Goal: Transaction & Acquisition: Purchase product/service

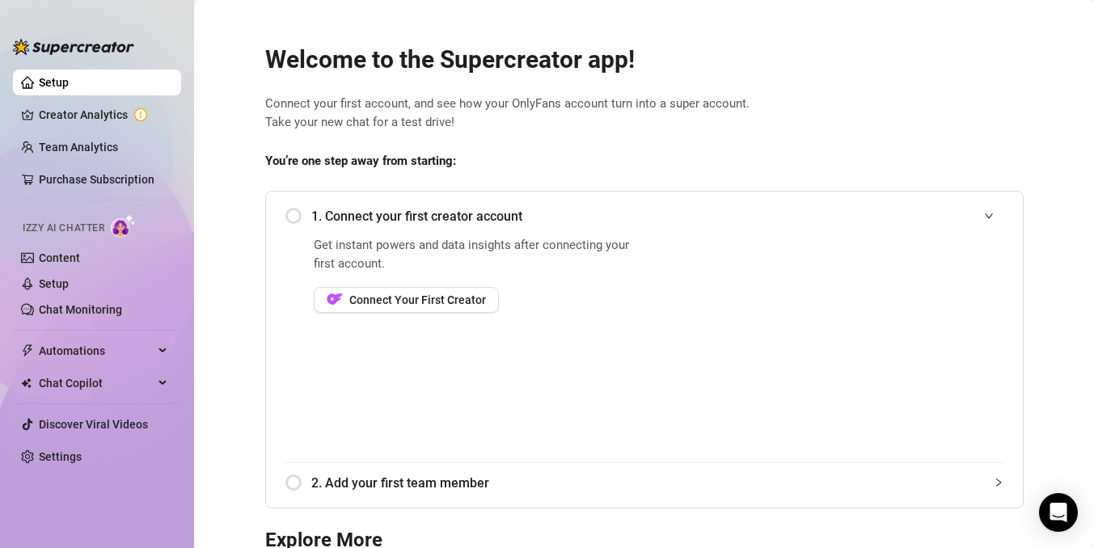
click at [288, 206] on div "1. Connect your first creator account" at bounding box center [644, 216] width 718 height 40
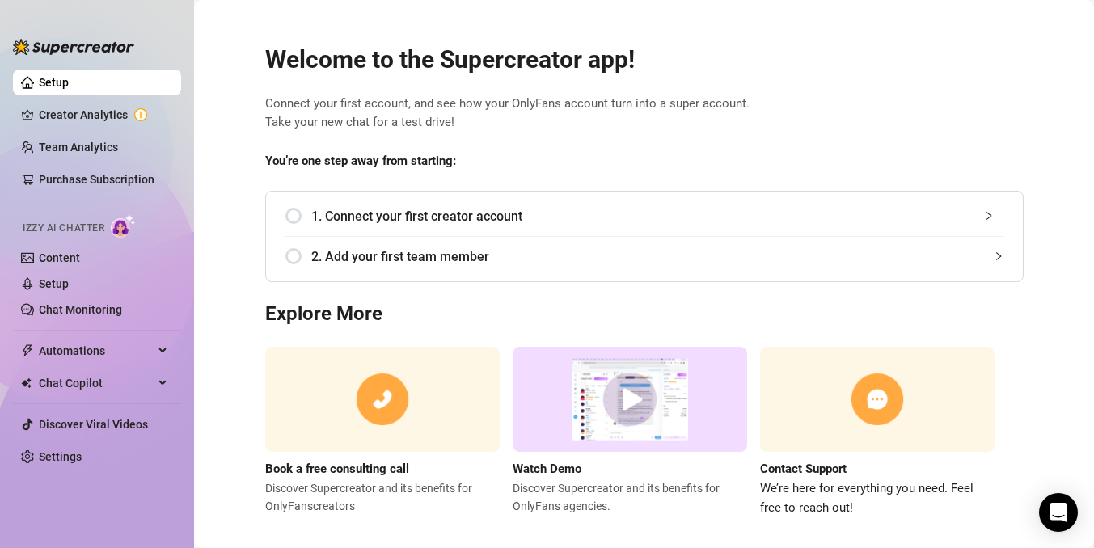
click at [293, 217] on div "1. Connect your first creator account" at bounding box center [644, 216] width 718 height 40
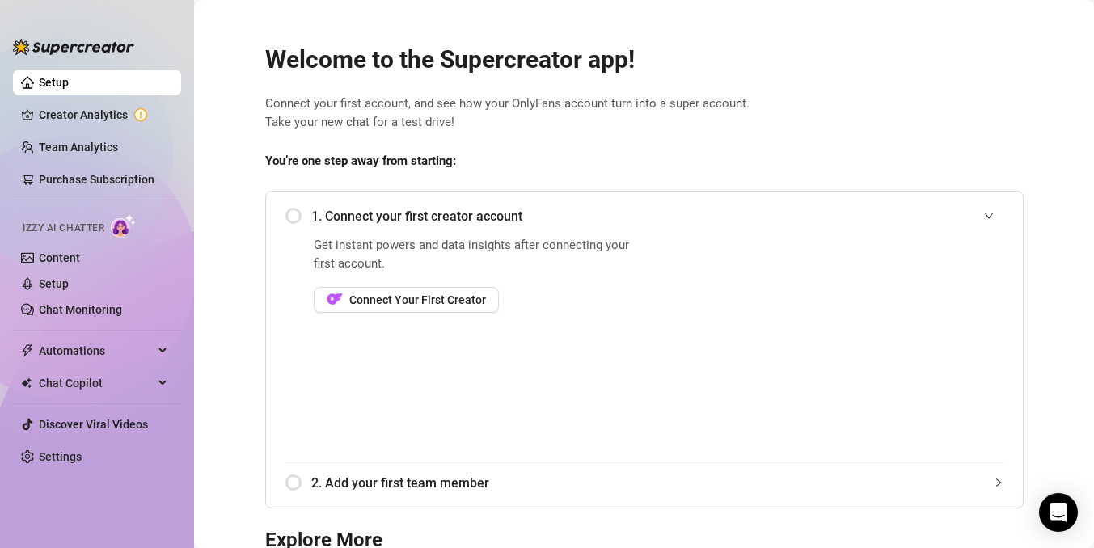
click at [299, 216] on div "1. Connect your first creator account" at bounding box center [644, 216] width 718 height 40
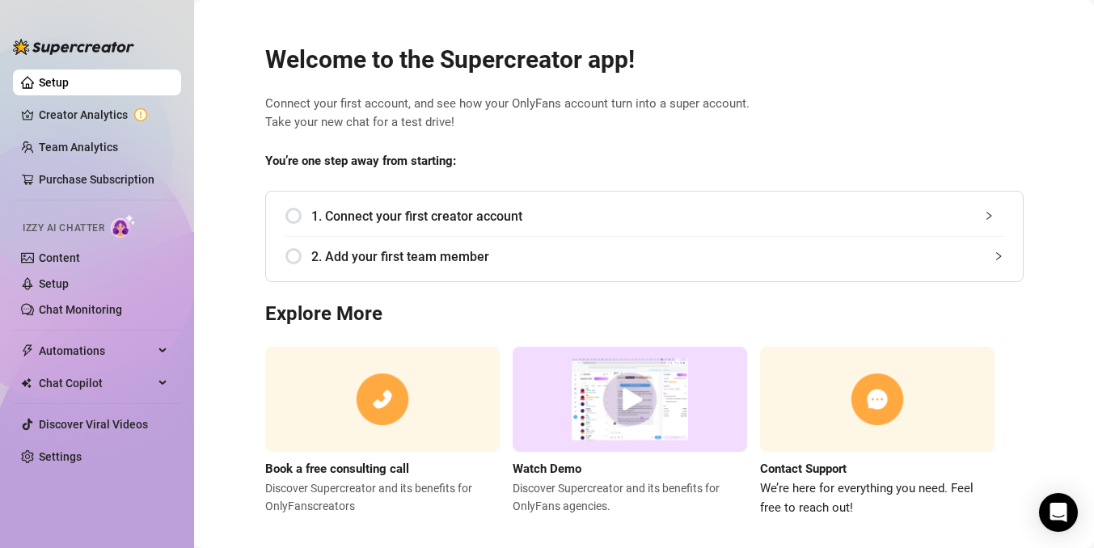
click at [299, 216] on div "1. Connect your first creator account" at bounding box center [644, 216] width 718 height 40
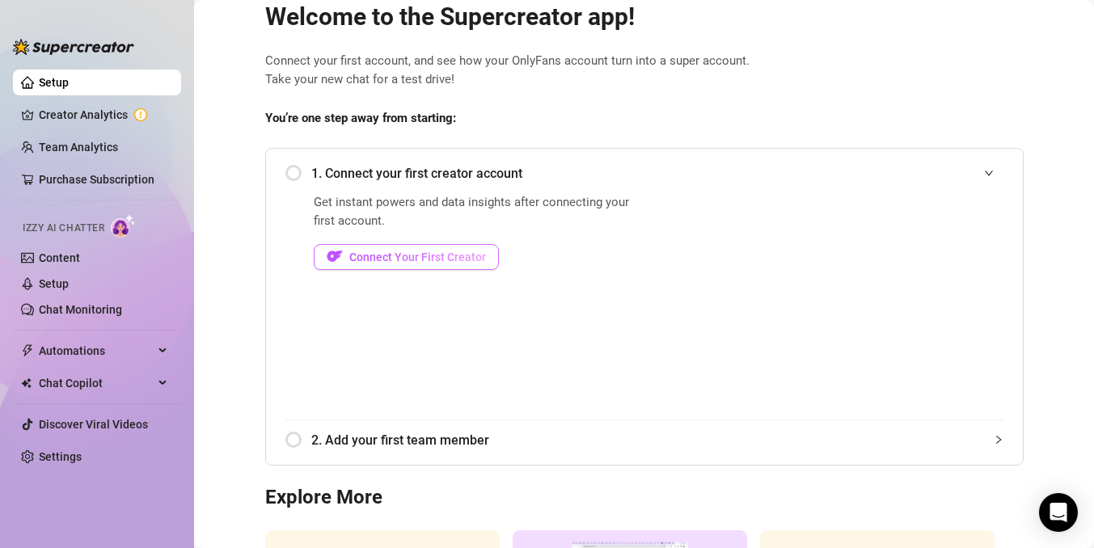
scroll to position [87, 0]
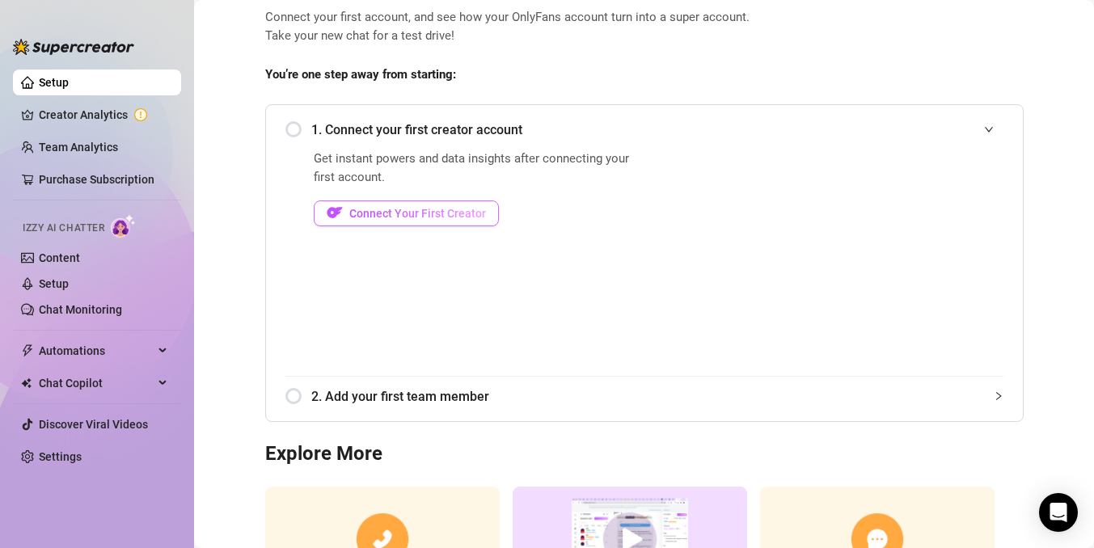
click at [445, 215] on span "Connect Your First Creator" at bounding box center [417, 213] width 137 height 13
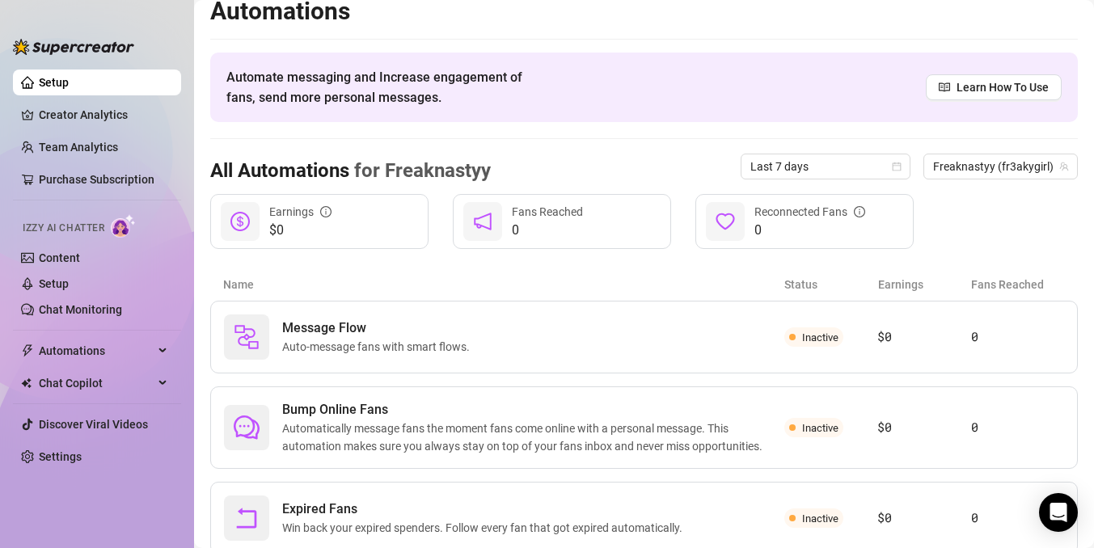
scroll to position [70, 0]
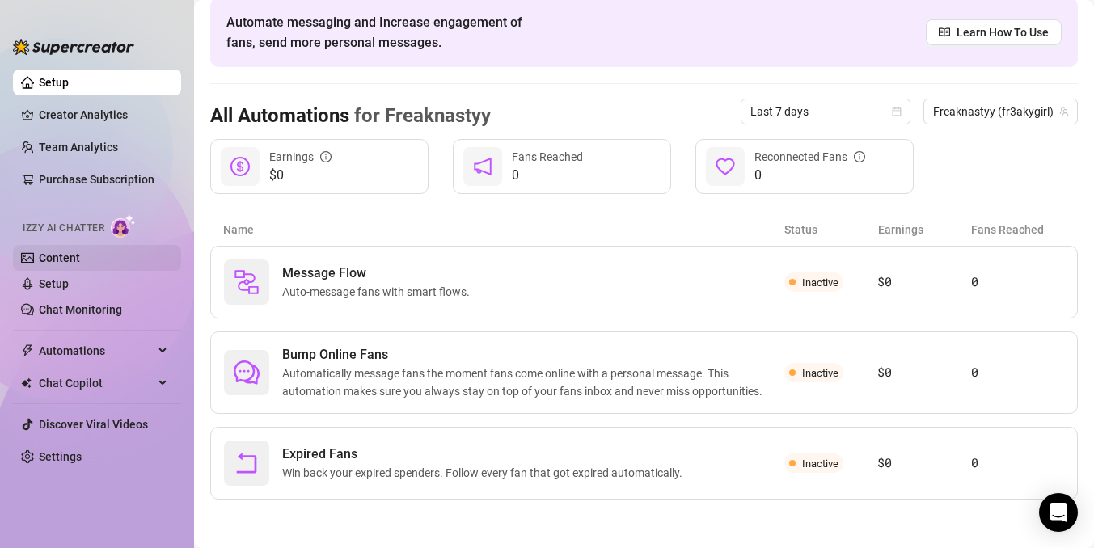
click at [80, 258] on link "Content" at bounding box center [59, 257] width 41 height 13
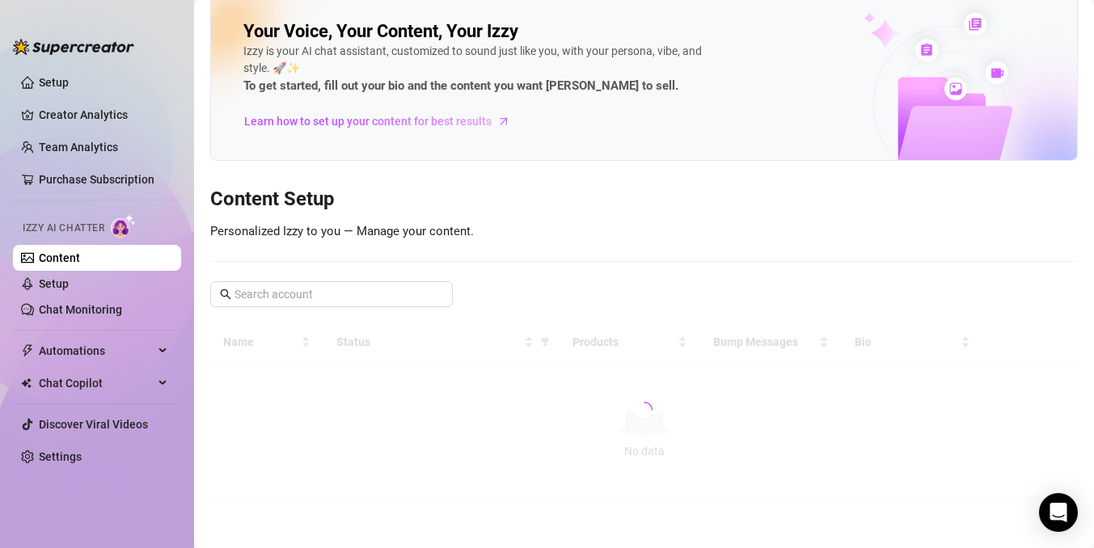
scroll to position [18, 0]
click at [110, 354] on span "Automations" at bounding box center [96, 351] width 115 height 26
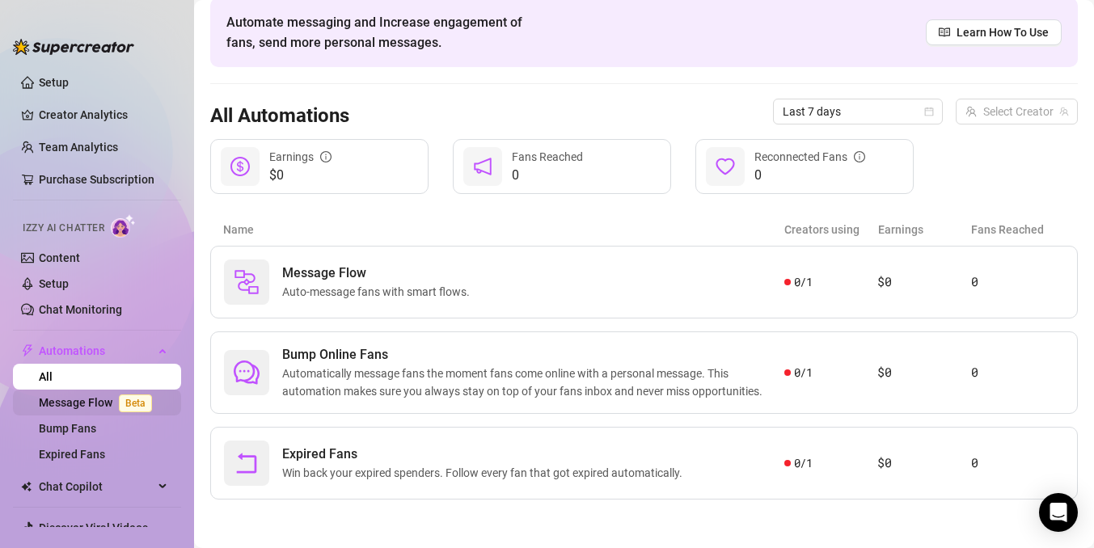
click at [134, 402] on span "Beta" at bounding box center [135, 404] width 33 height 18
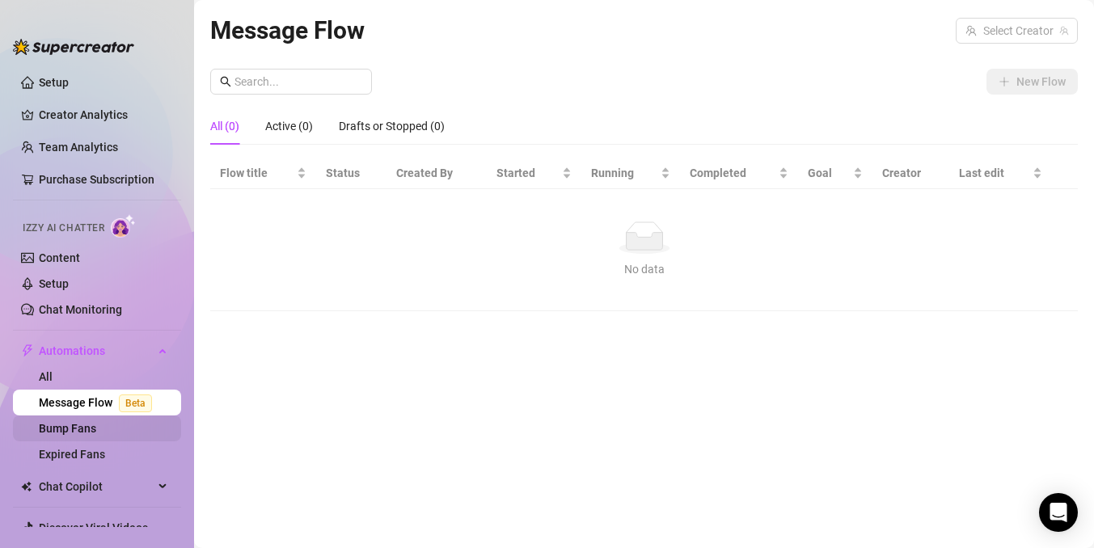
click at [96, 432] on link "Bump Fans" at bounding box center [67, 428] width 57 height 13
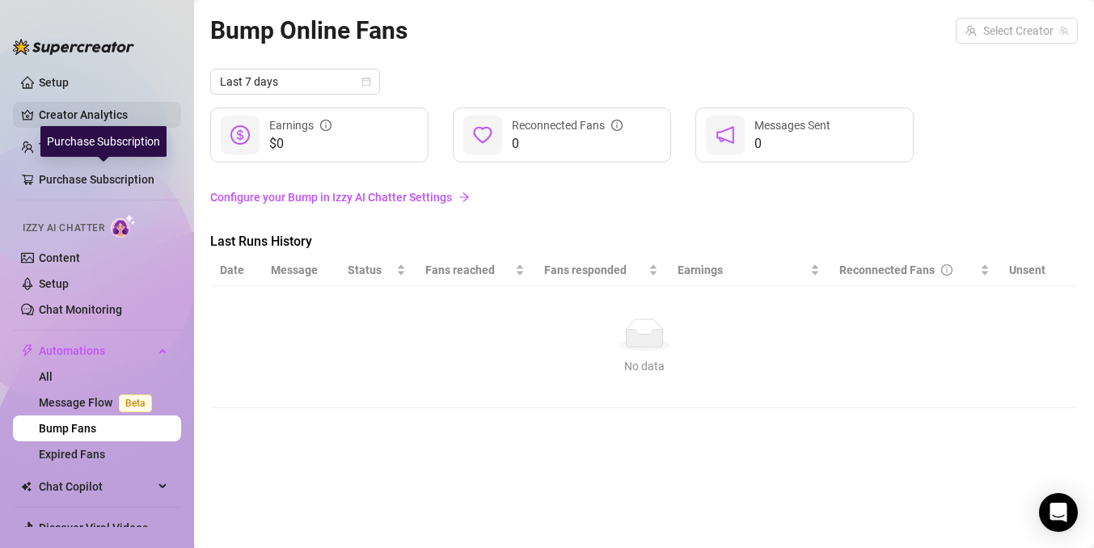
click at [133, 120] on link "Creator Analytics" at bounding box center [103, 115] width 129 height 26
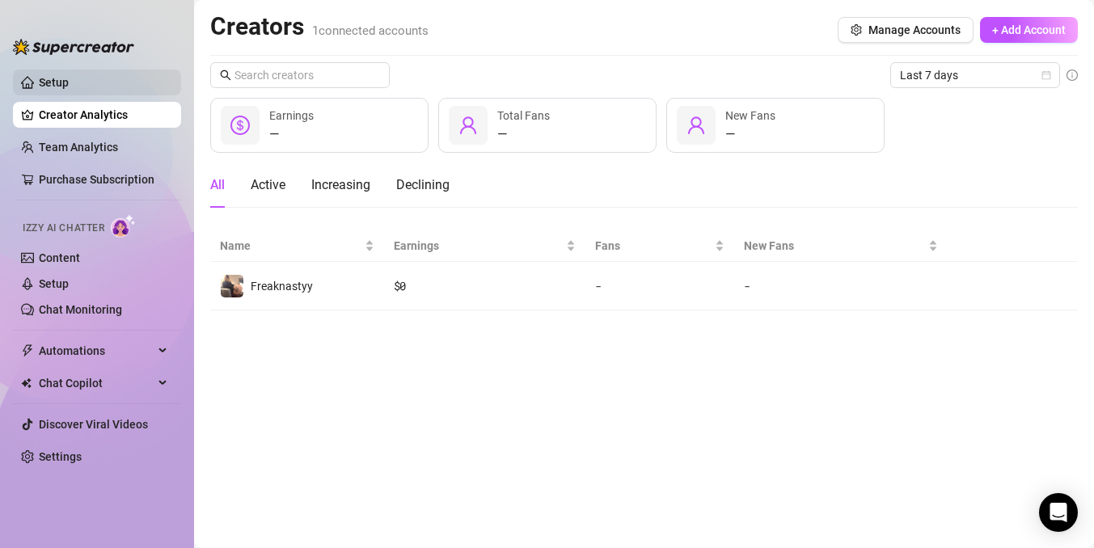
click at [69, 84] on link "Setup" at bounding box center [54, 82] width 30 height 13
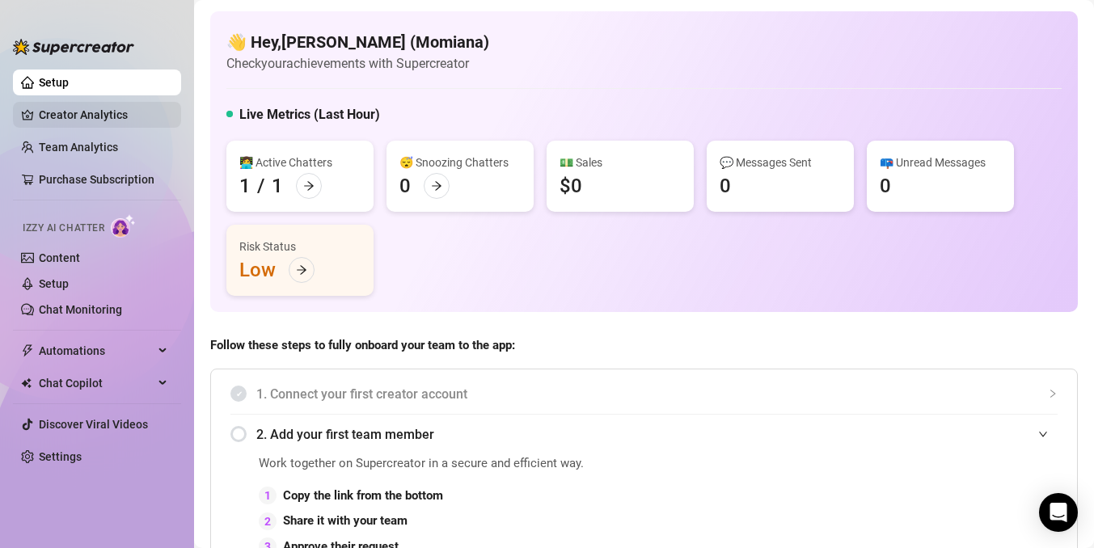
click at [165, 113] on link "Creator Analytics" at bounding box center [103, 115] width 129 height 26
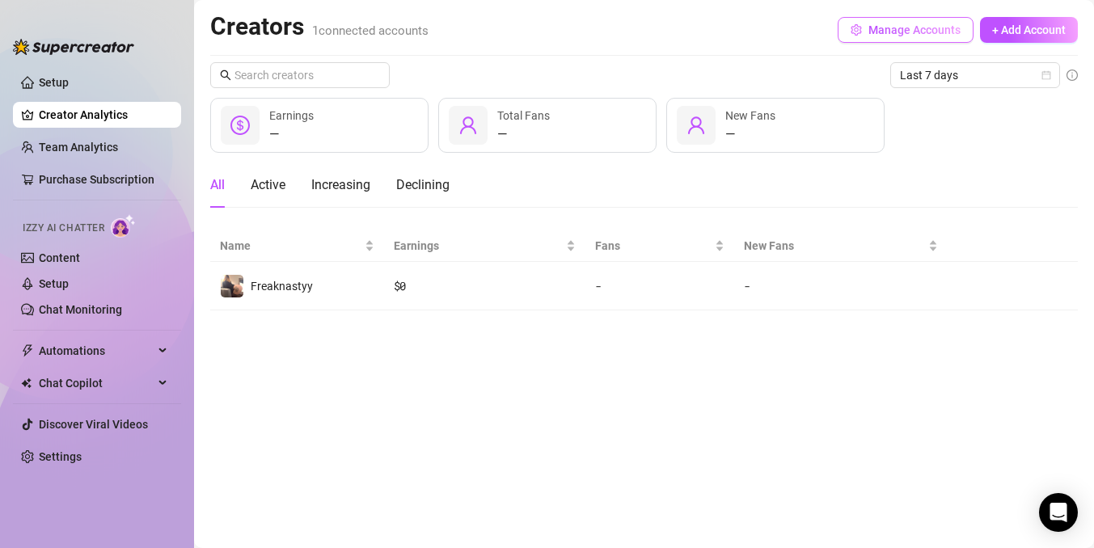
click at [956, 30] on span "Manage Accounts" at bounding box center [914, 29] width 92 height 13
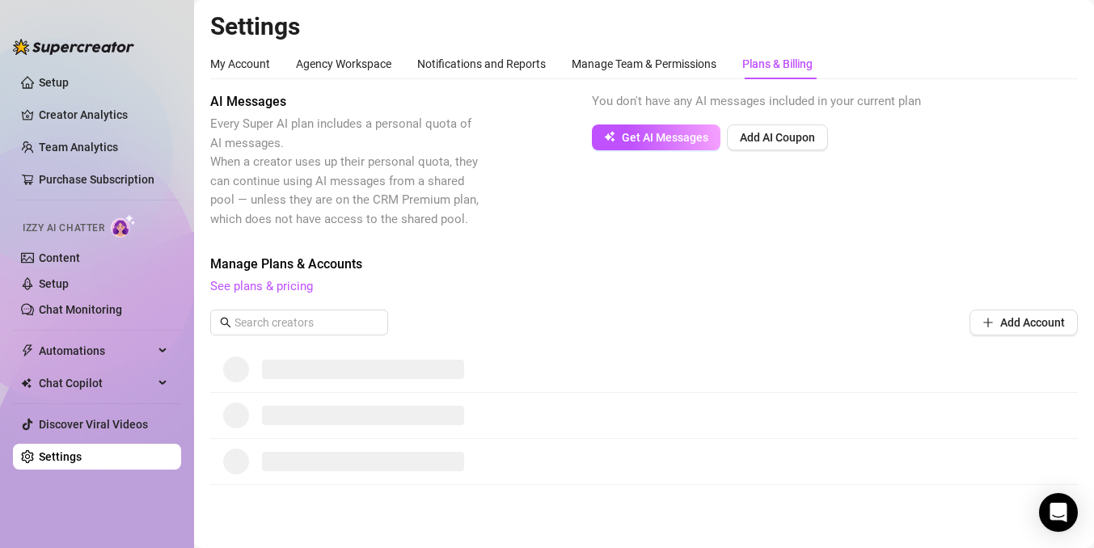
scroll to position [5, 0]
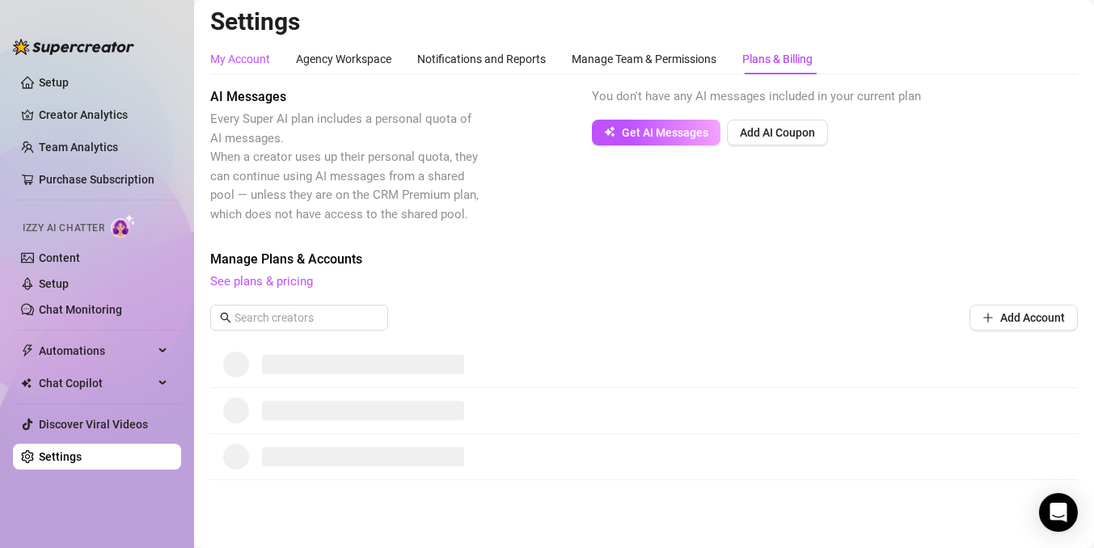
click at [244, 53] on div "My Account" at bounding box center [240, 59] width 60 height 18
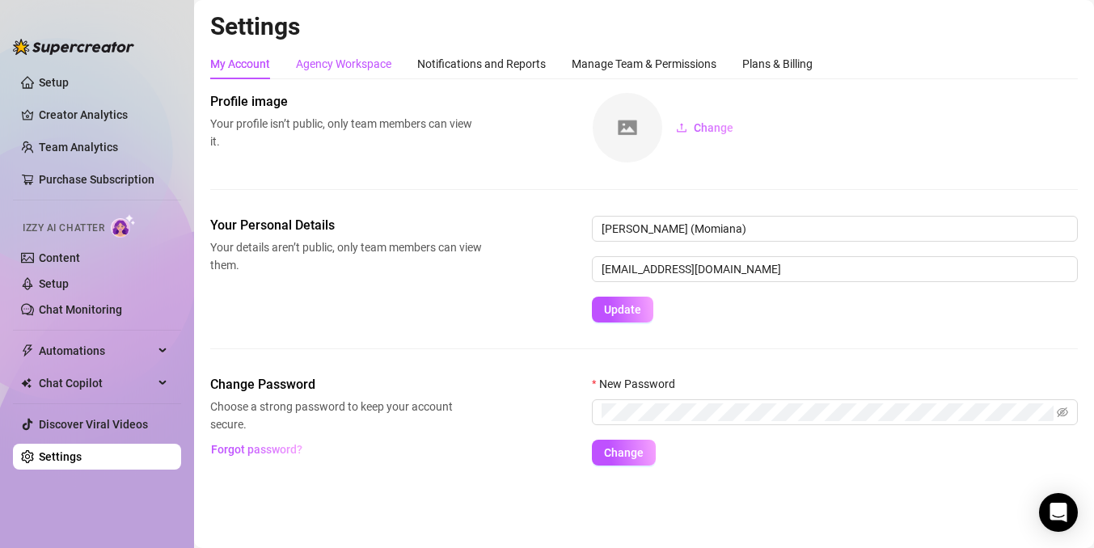
click at [347, 69] on div "Agency Workspace" at bounding box center [343, 64] width 95 height 18
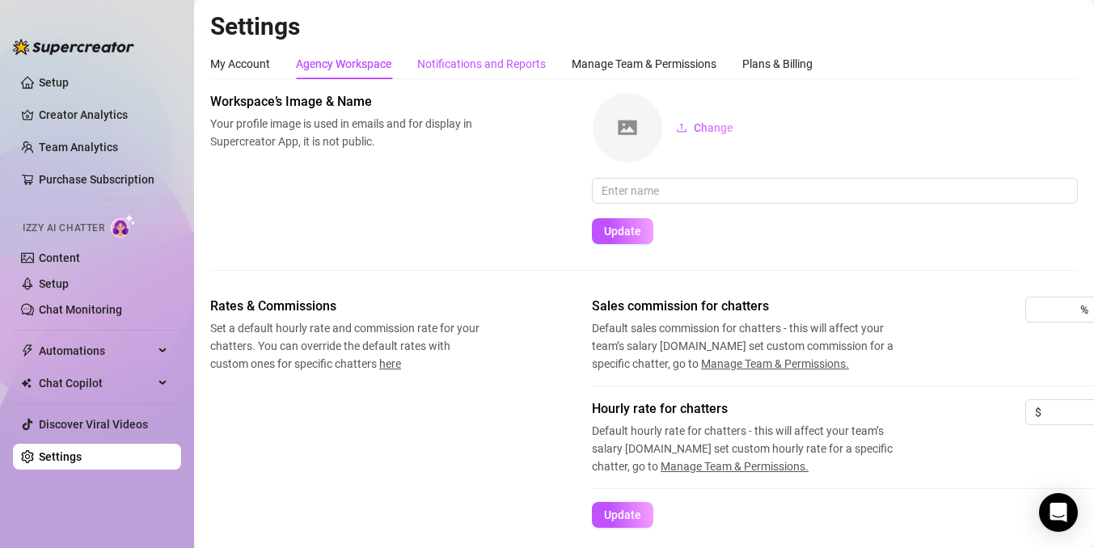
click at [494, 67] on div "Notifications and Reports" at bounding box center [481, 64] width 129 height 18
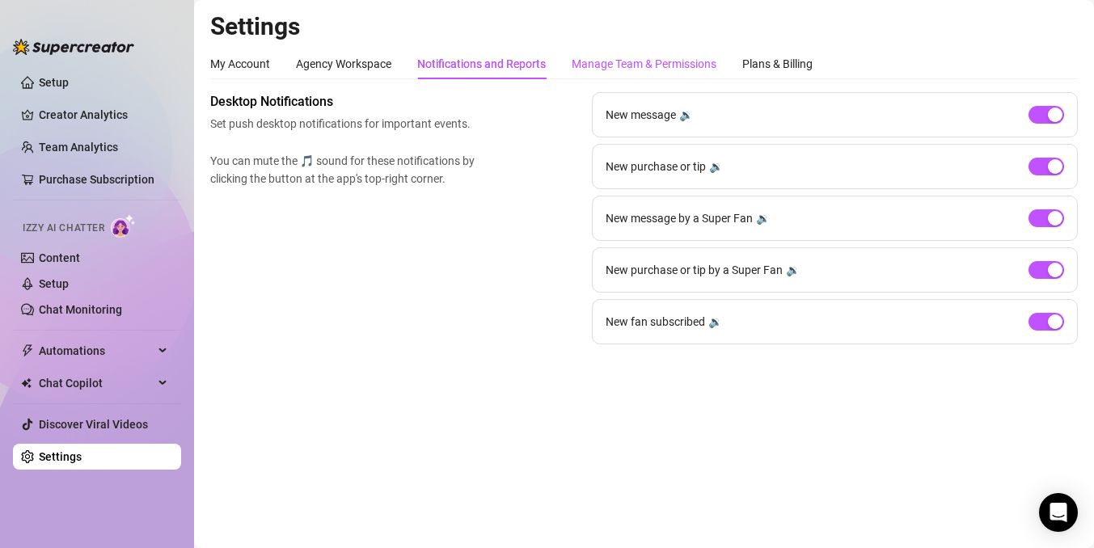
click at [622, 70] on div "Manage Team & Permissions" at bounding box center [644, 64] width 145 height 18
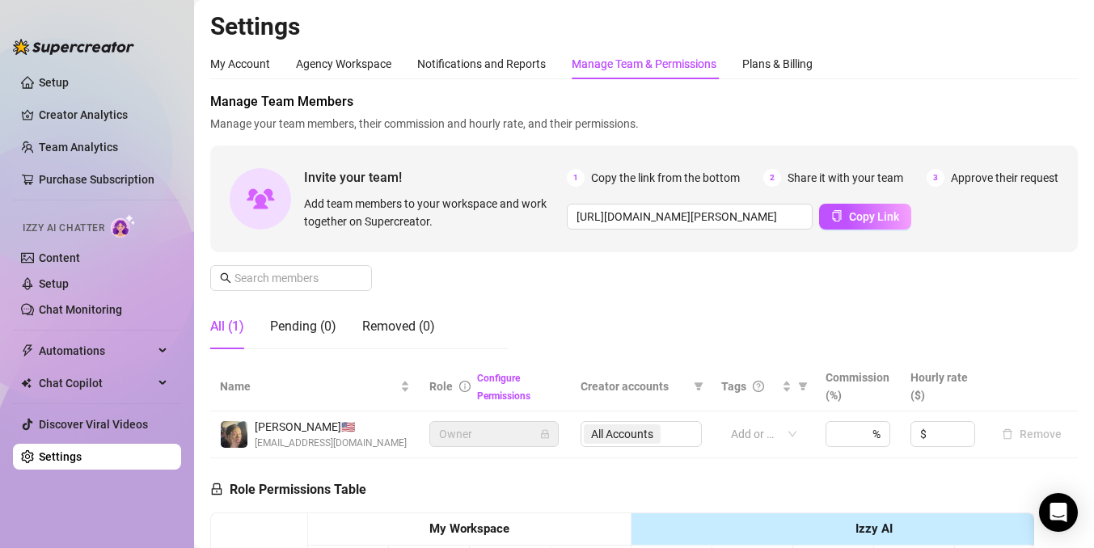
click at [656, 59] on div "Manage Team & Permissions" at bounding box center [644, 64] width 145 height 18
click at [801, 70] on div "Plans & Billing" at bounding box center [777, 64] width 70 height 18
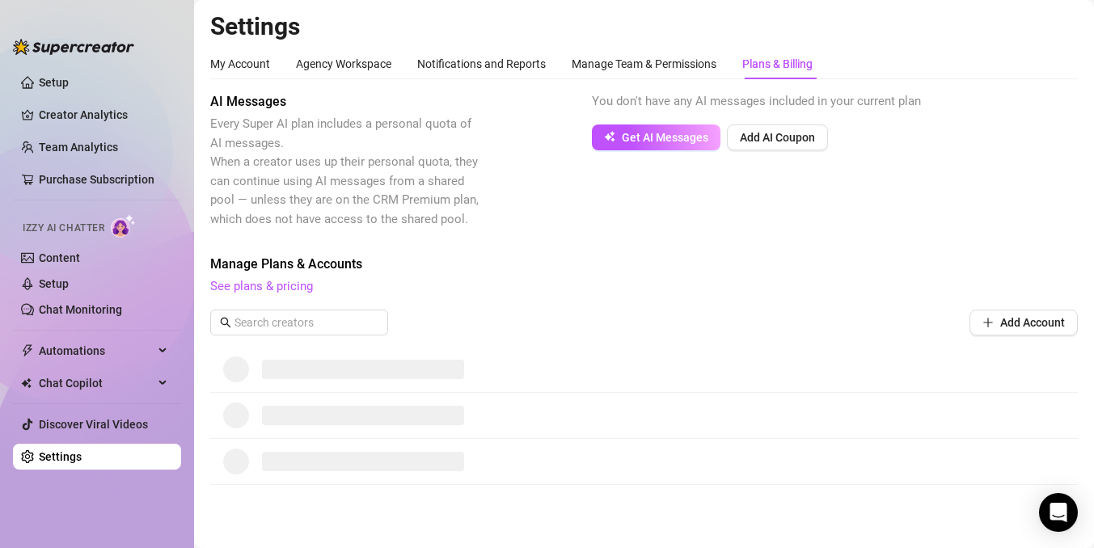
scroll to position [5, 0]
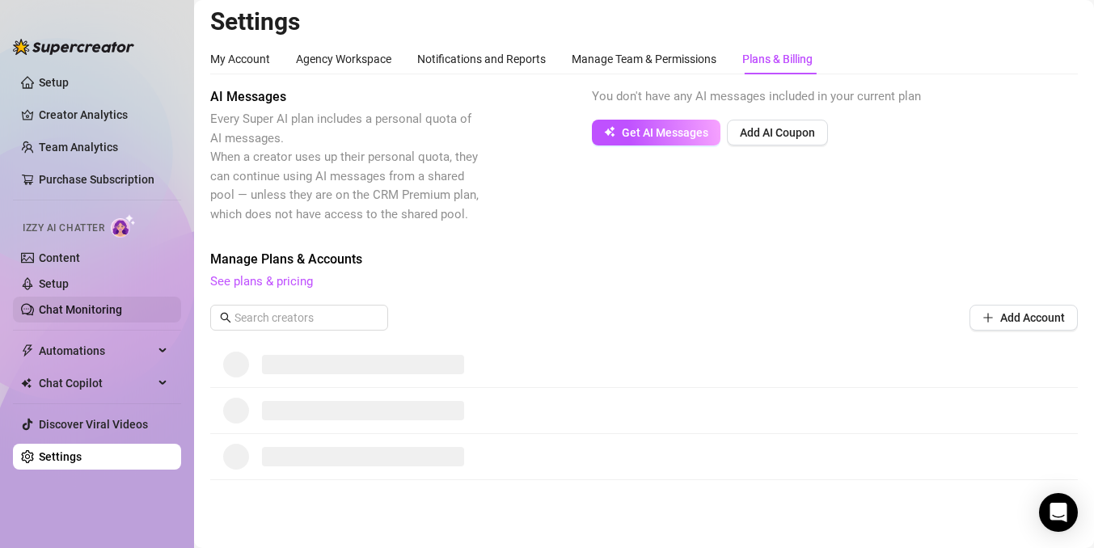
click at [112, 310] on link "Chat Monitoring" at bounding box center [80, 309] width 83 height 13
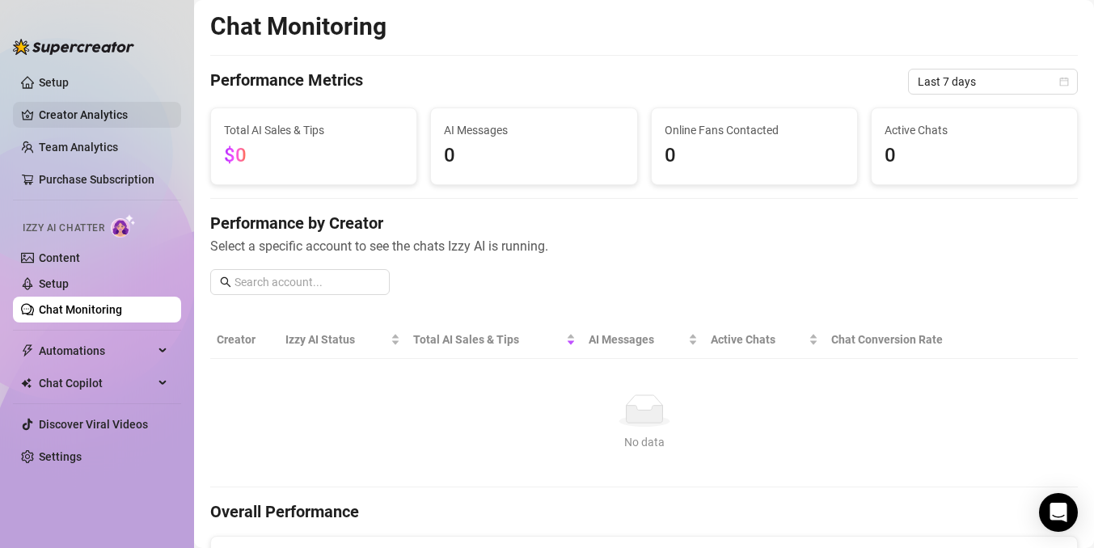
click at [49, 128] on link "Creator Analytics" at bounding box center [103, 115] width 129 height 26
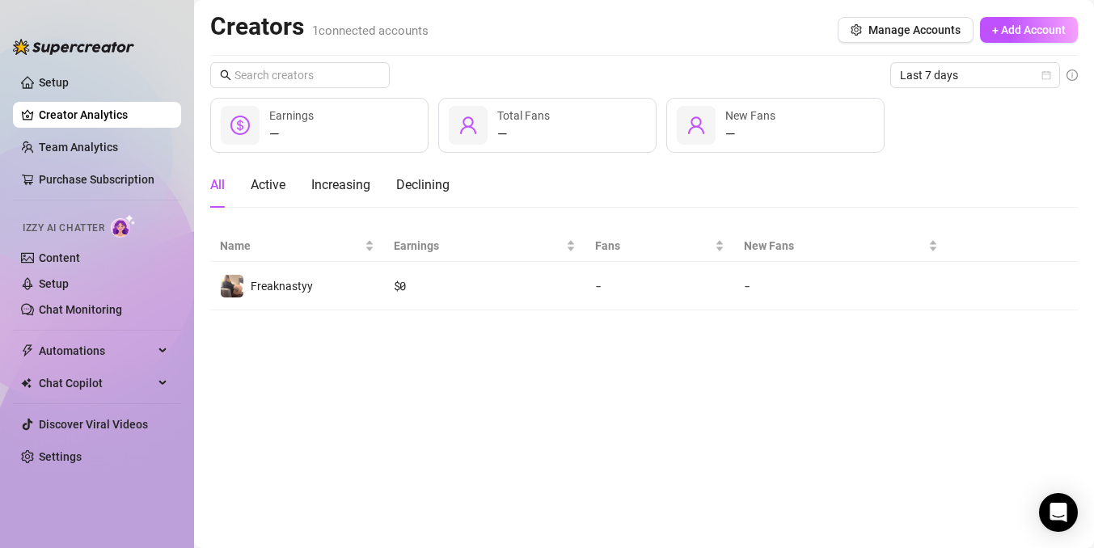
click at [110, 101] on ul "Setup Creator Analytics Team Analytics Purchase Subscription Izzy AI Chatter Co…" at bounding box center [97, 295] width 168 height 464
click at [69, 89] on link "Setup" at bounding box center [54, 82] width 30 height 13
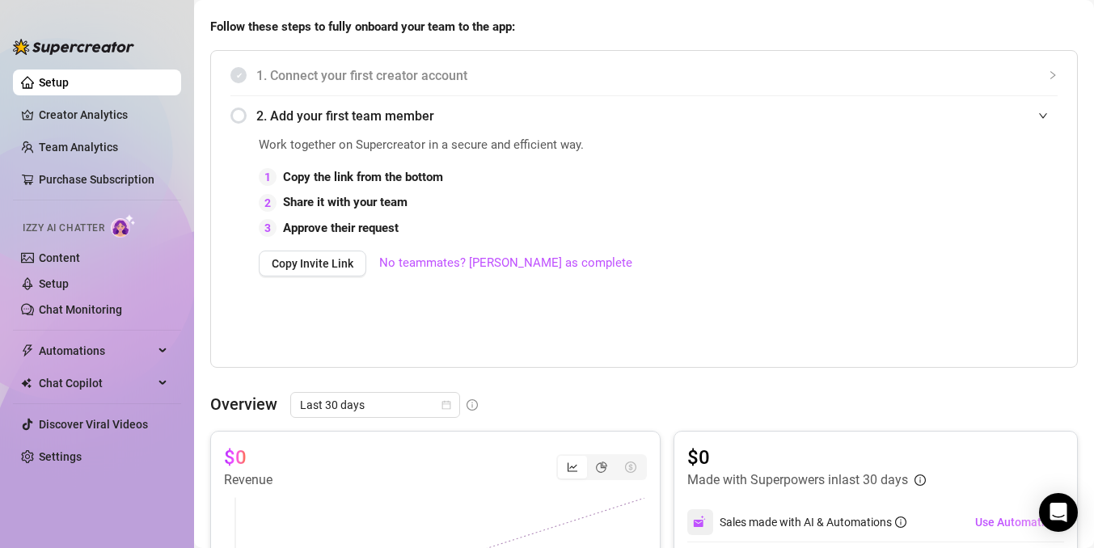
scroll to position [304, 0]
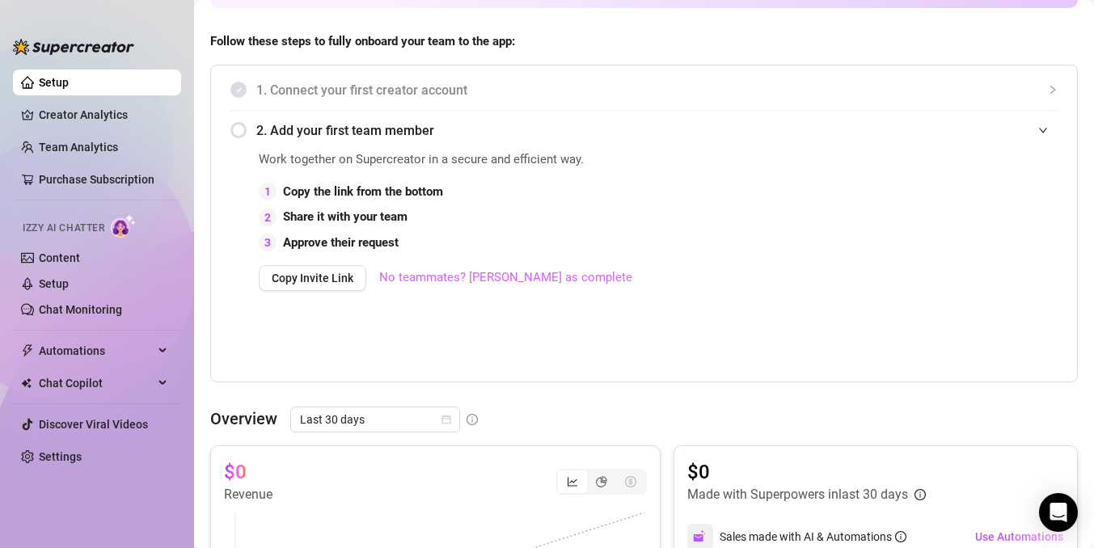
click at [452, 274] on link "No teammates? Mark as complete" at bounding box center [505, 277] width 253 height 19
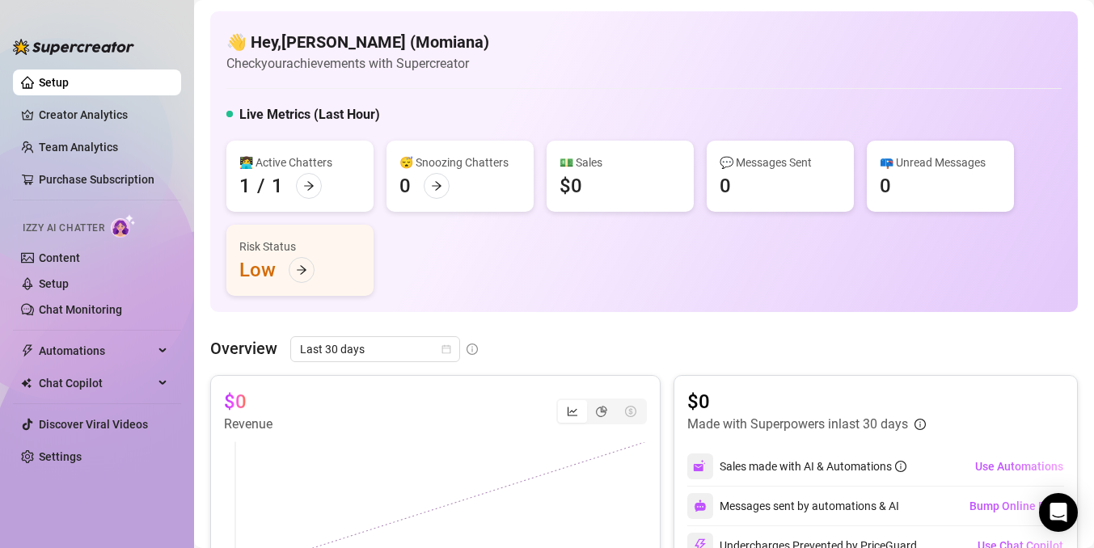
scroll to position [664, 0]
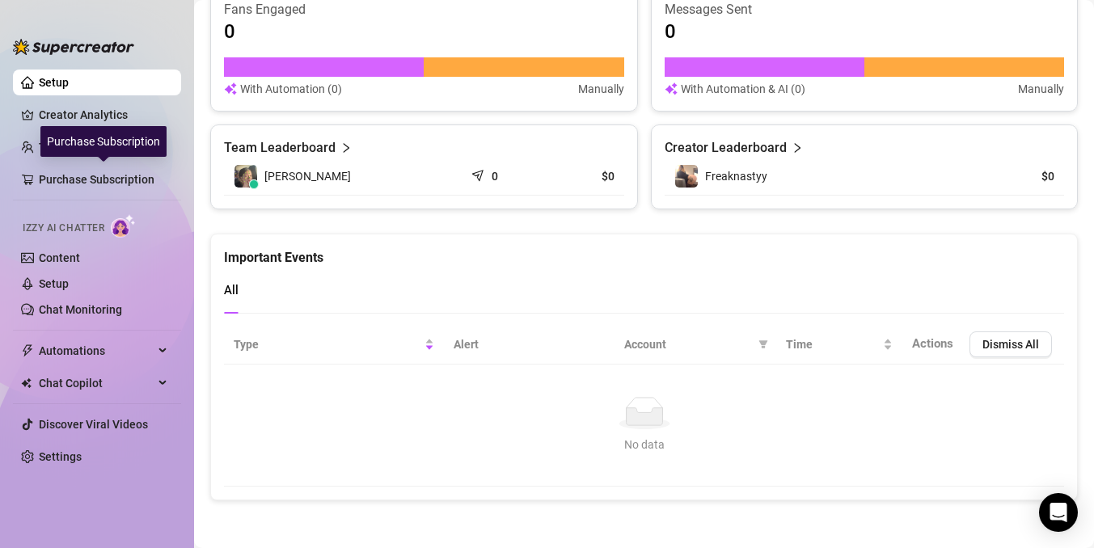
click at [89, 126] on div "Purchase Subscription" at bounding box center [103, 141] width 126 height 31
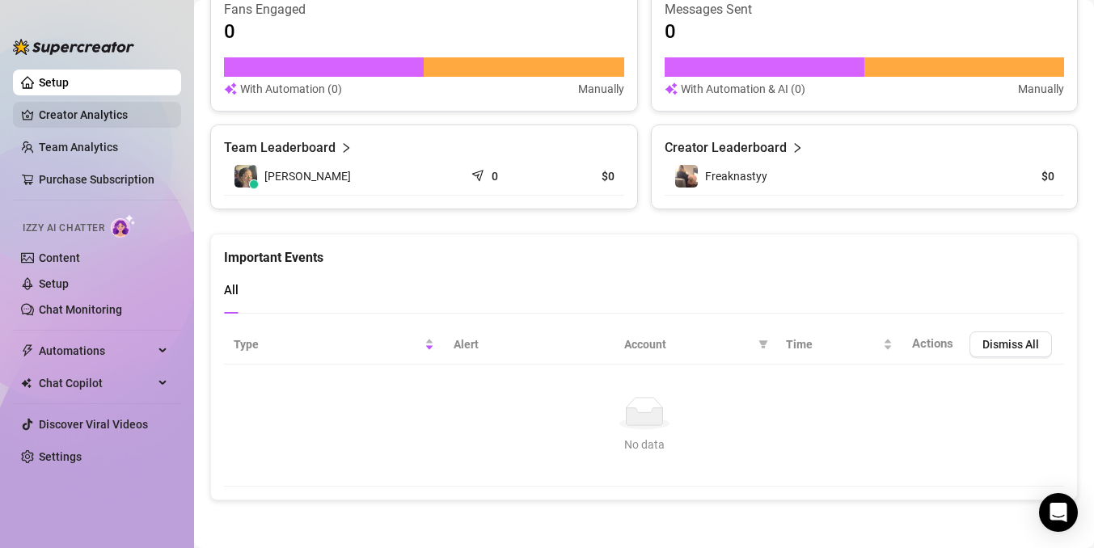
click at [95, 116] on link "Creator Analytics" at bounding box center [103, 115] width 129 height 26
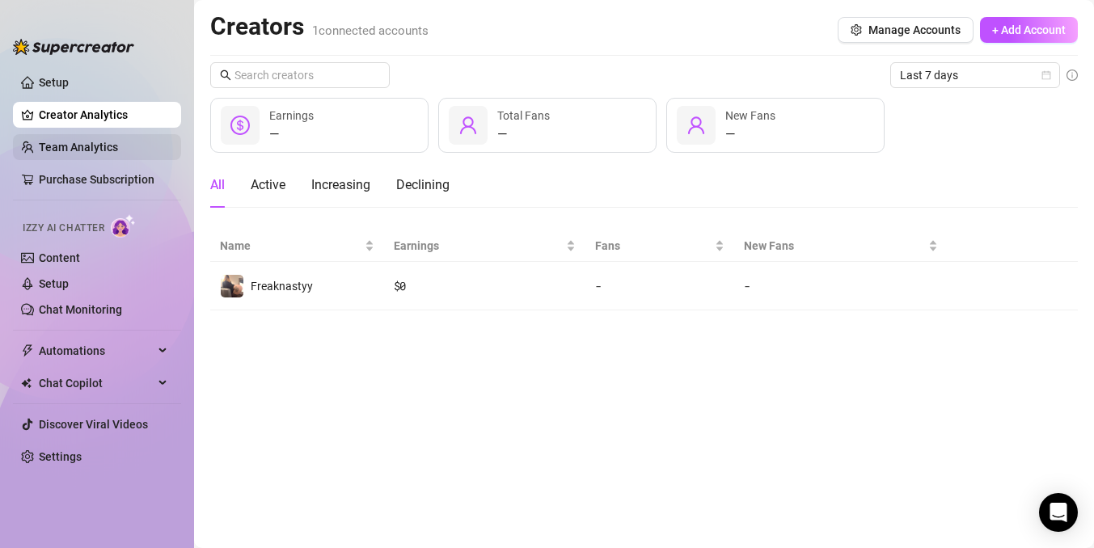
click at [97, 154] on link "Team Analytics" at bounding box center [78, 147] width 79 height 13
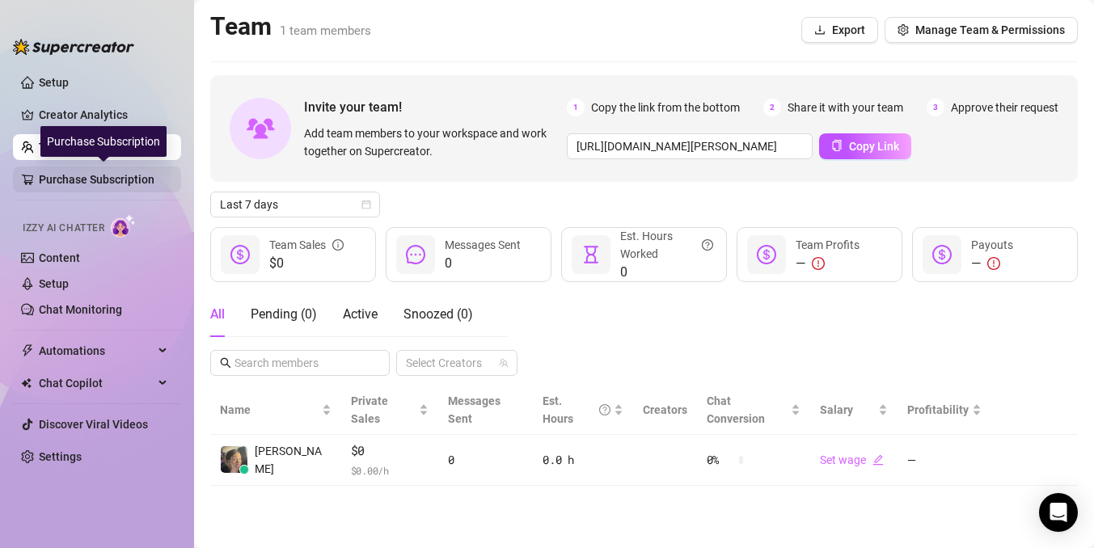
click at [108, 183] on link "Purchase Subscription" at bounding box center [103, 180] width 129 height 26
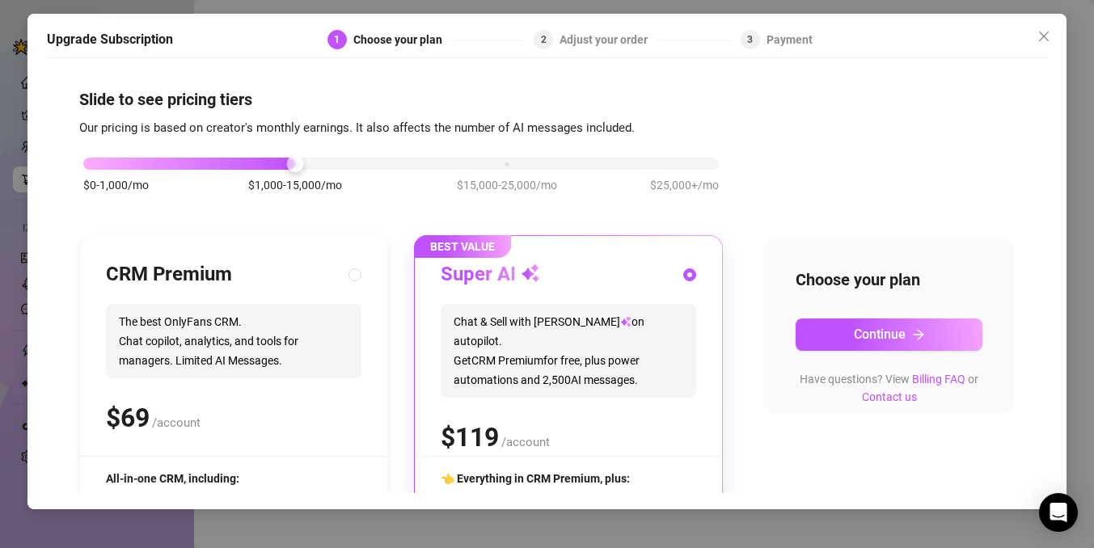
click at [347, 266] on div "CRM Premium" at bounding box center [233, 275] width 255 height 26
radio input "true"
radio input "false"
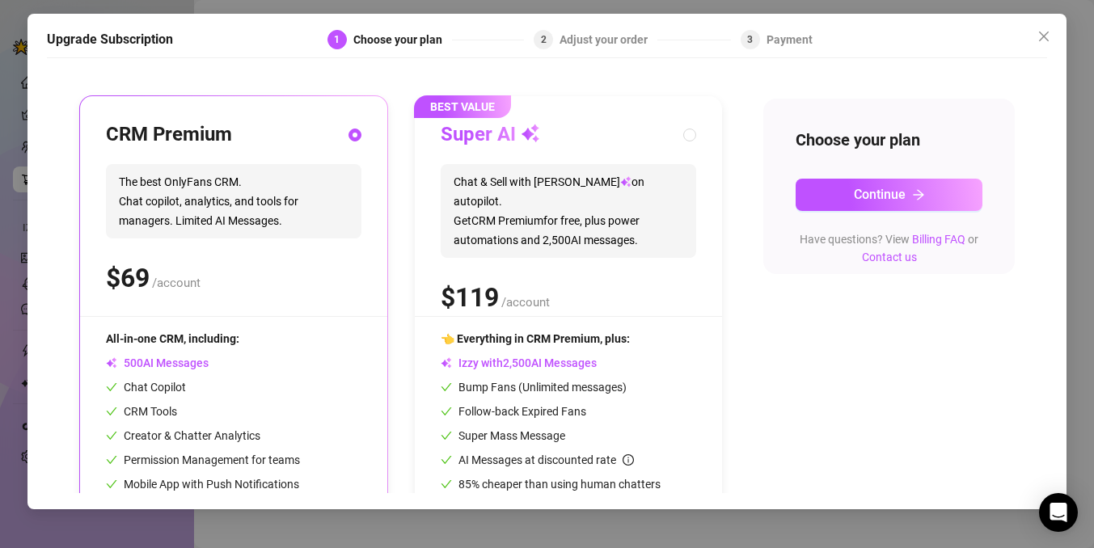
scroll to position [137, 0]
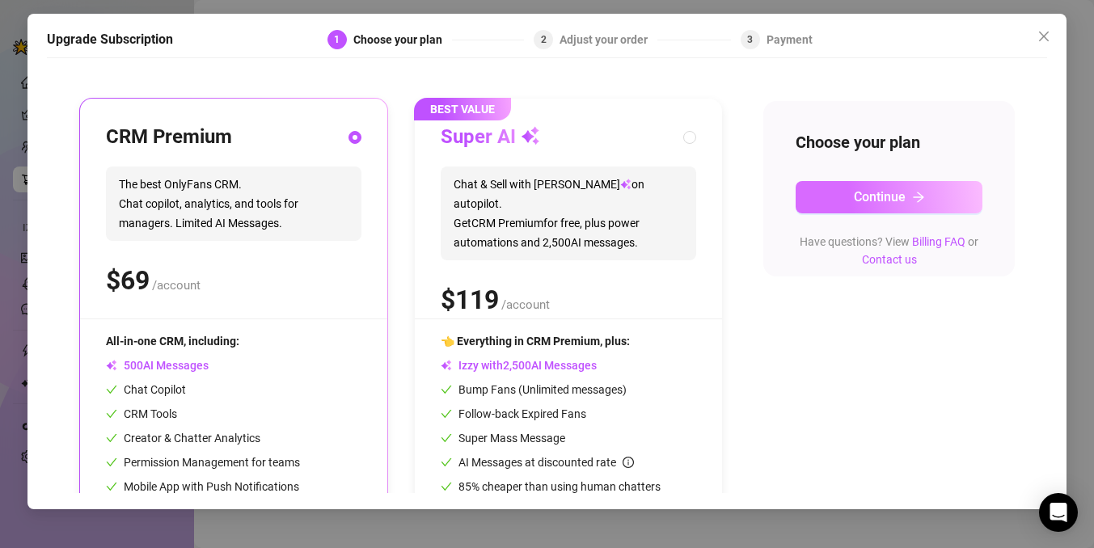
click at [892, 198] on span "Continue" at bounding box center [880, 196] width 52 height 15
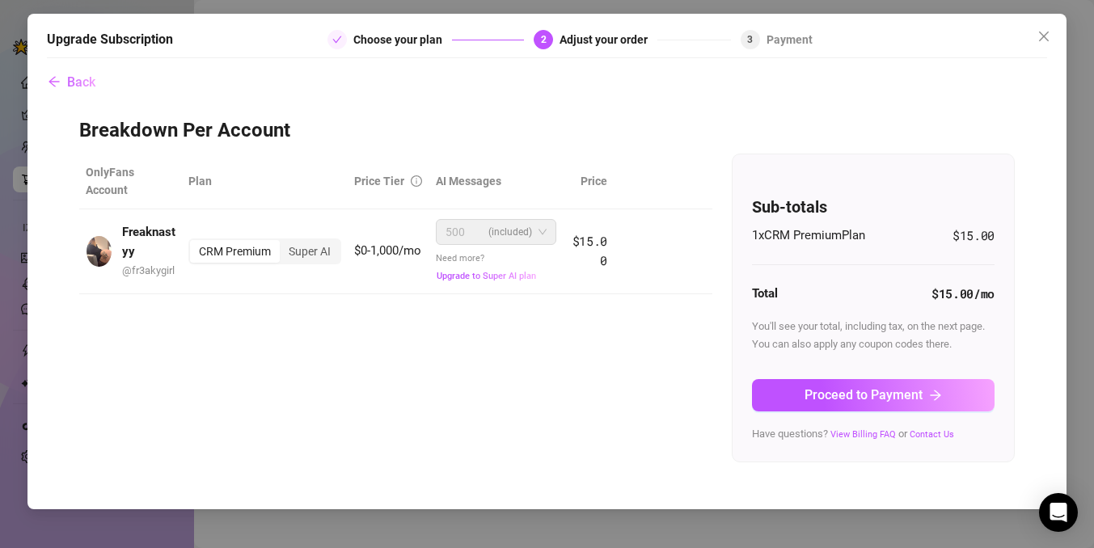
scroll to position [0, 0]
click at [555, 44] on div "2 Adjust your order" at bounding box center [632, 39] width 197 height 19
click at [545, 36] on span "2" at bounding box center [544, 39] width 6 height 11
click at [598, 40] on div "Adjust your order" at bounding box center [608, 39] width 98 height 19
click at [85, 79] on span "Back" at bounding box center [81, 81] width 28 height 15
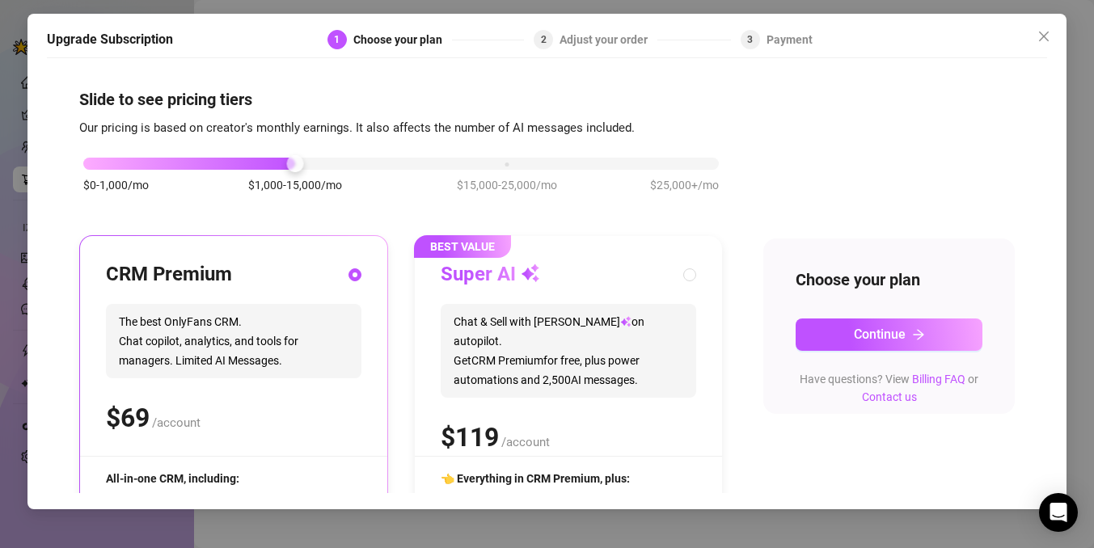
click at [467, 172] on div "$0-1,000/mo $1,000-15,000/mo $15,000-25,000/mo $25,000+/mo" at bounding box center [400, 182] width 643 height 91
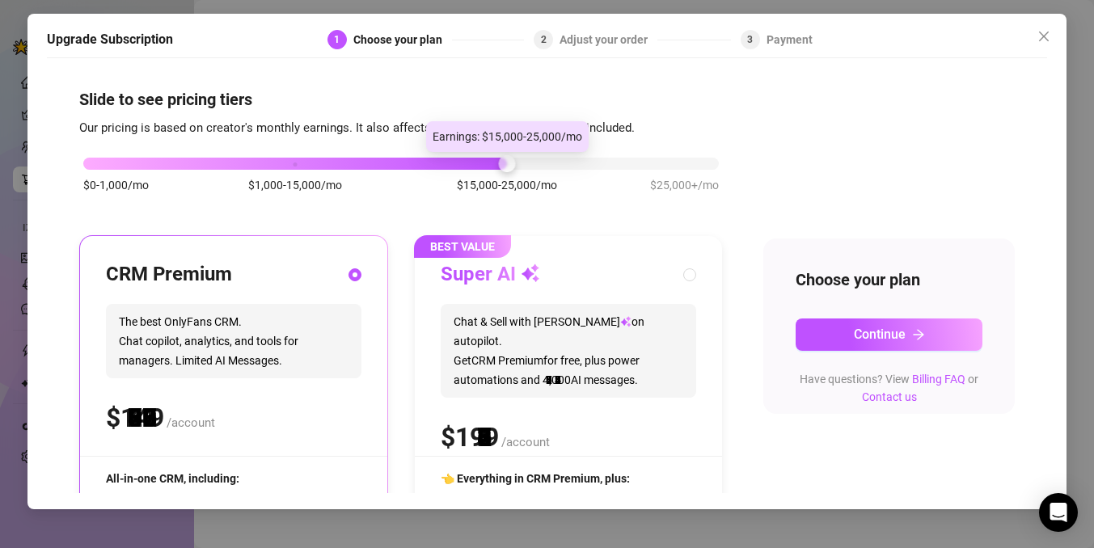
click at [466, 162] on div "$0-1,000/mo $1,000-15,000/mo $15,000-25,000/mo $25,000+/mo" at bounding box center [400, 159] width 635 height 10
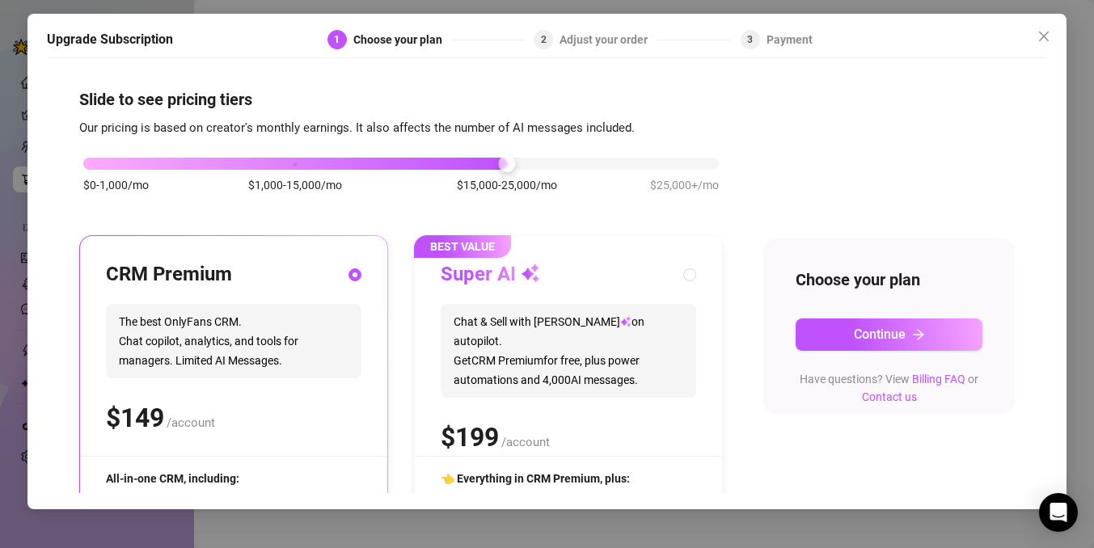
click at [336, 163] on div "$0-1,000/mo $1,000-15,000/mo $15,000-25,000/mo $25,000+/mo" at bounding box center [400, 159] width 635 height 10
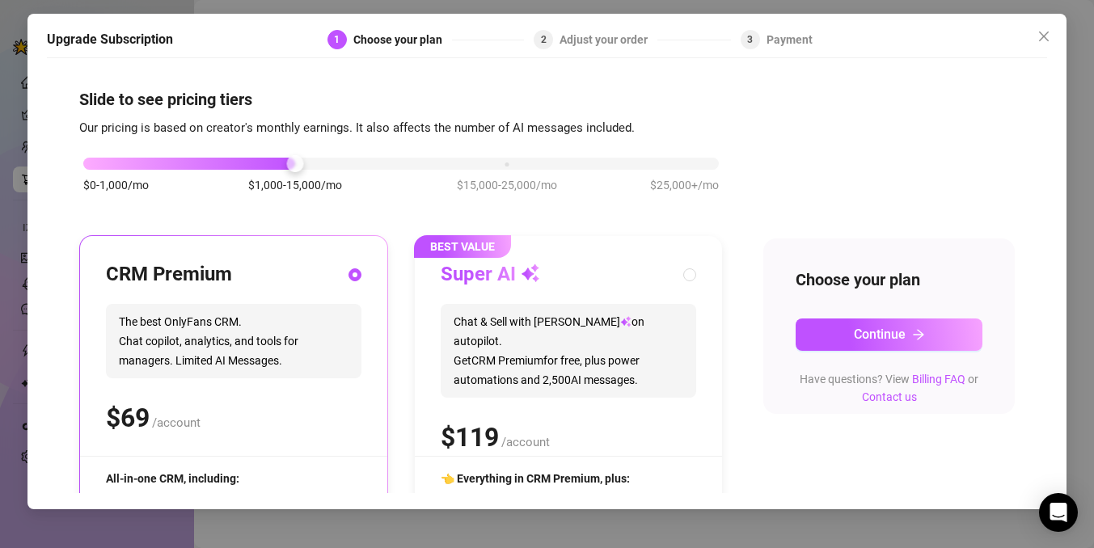
click at [210, 167] on div at bounding box center [189, 164] width 212 height 12
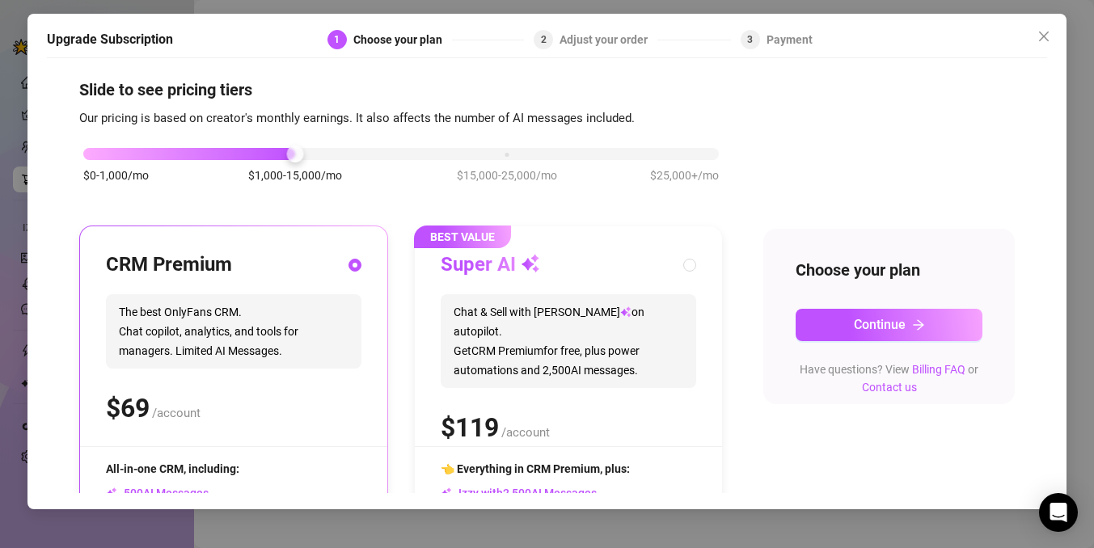
scroll to position [4, 0]
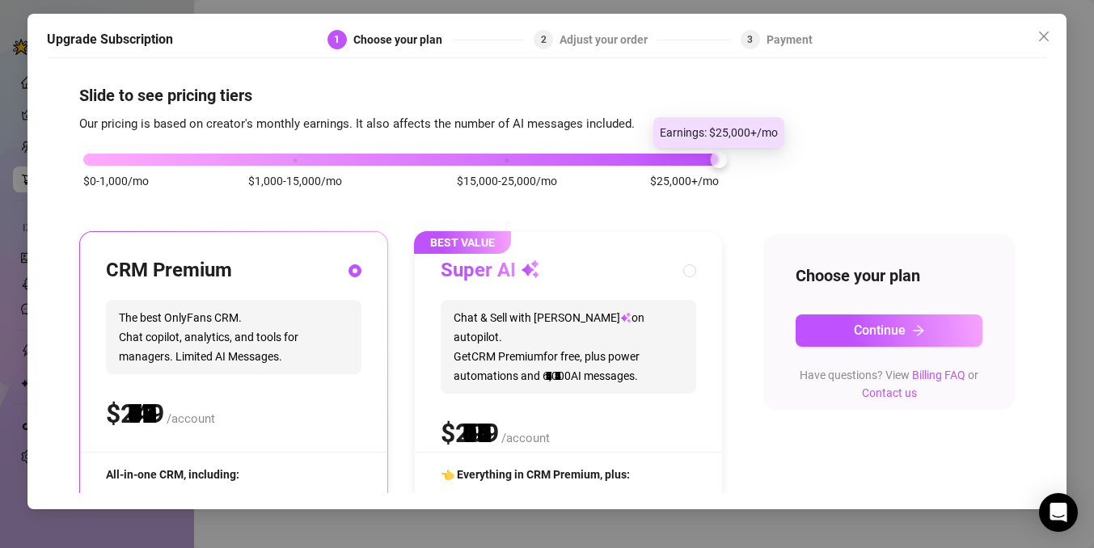
click at [686, 154] on div "$0-1,000/mo $1,000-15,000/mo $15,000-25,000/mo $25,000+/mo" at bounding box center [400, 155] width 635 height 10
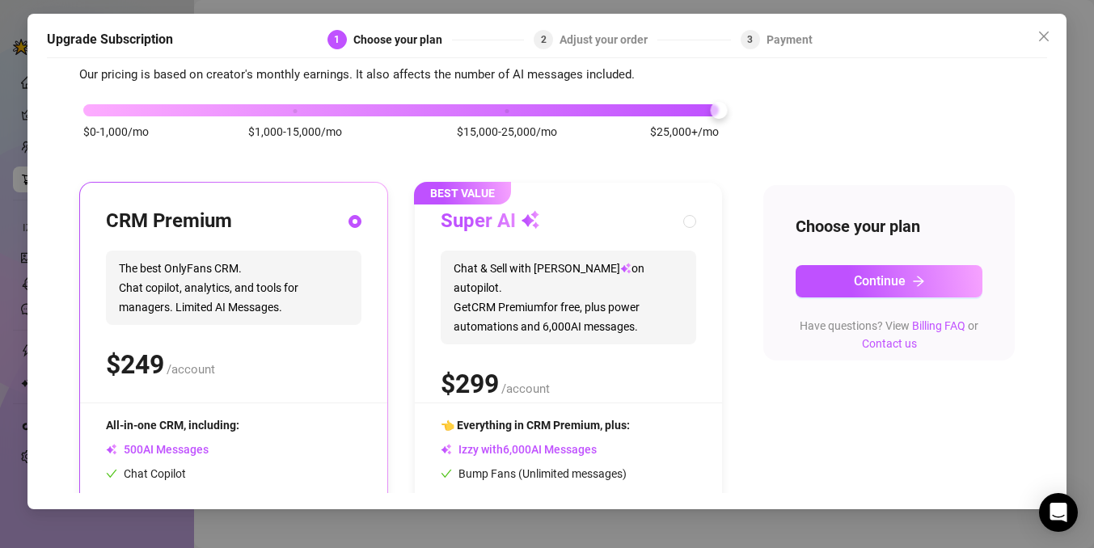
scroll to position [0, 0]
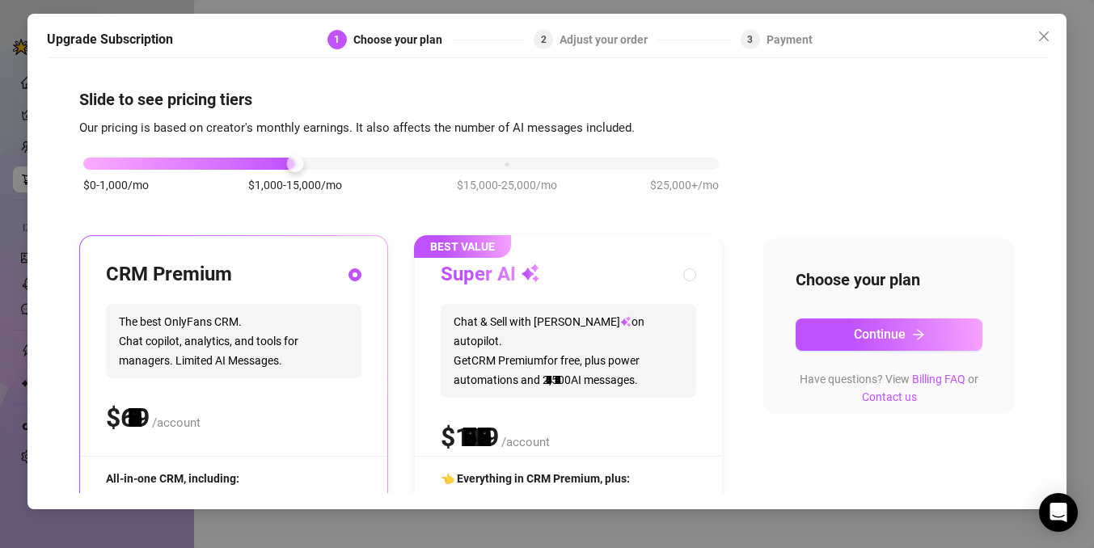
click at [260, 169] on div at bounding box center [189, 164] width 212 height 12
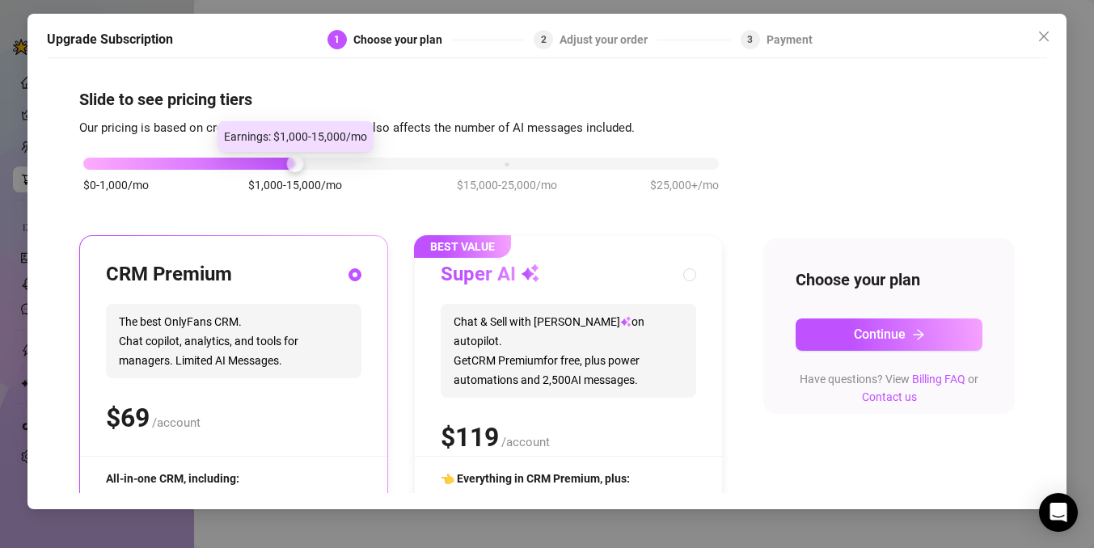
click at [269, 166] on div at bounding box center [189, 164] width 212 height 12
drag, startPoint x: 269, startPoint y: 166, endPoint x: 295, endPoint y: 167, distance: 25.9
click at [295, 164] on div "$0-1,000/mo $1,000-15,000/mo $15,000-25,000/mo $25,000+/mo" at bounding box center [400, 159] width 635 height 10
click at [260, 162] on div at bounding box center [189, 164] width 212 height 12
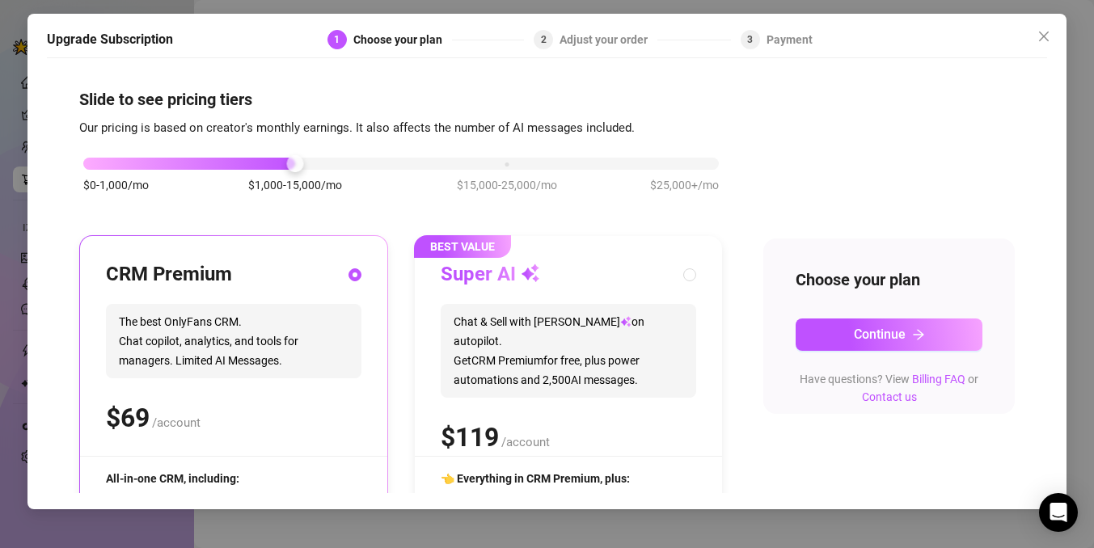
click at [207, 154] on div "$0-1,000/mo $1,000-15,000/mo $15,000-25,000/mo $25,000+/mo" at bounding box center [400, 182] width 643 height 91
click at [214, 170] on div "$0-1,000/mo $1,000-15,000/mo $15,000-25,000/mo $25,000+/mo" at bounding box center [400, 182] width 643 height 91
click at [215, 166] on div at bounding box center [189, 164] width 212 height 12
click at [456, 159] on div "$0-1,000/mo $1,000-15,000/mo $15,000-25,000/mo $25,000+/mo" at bounding box center [400, 159] width 635 height 10
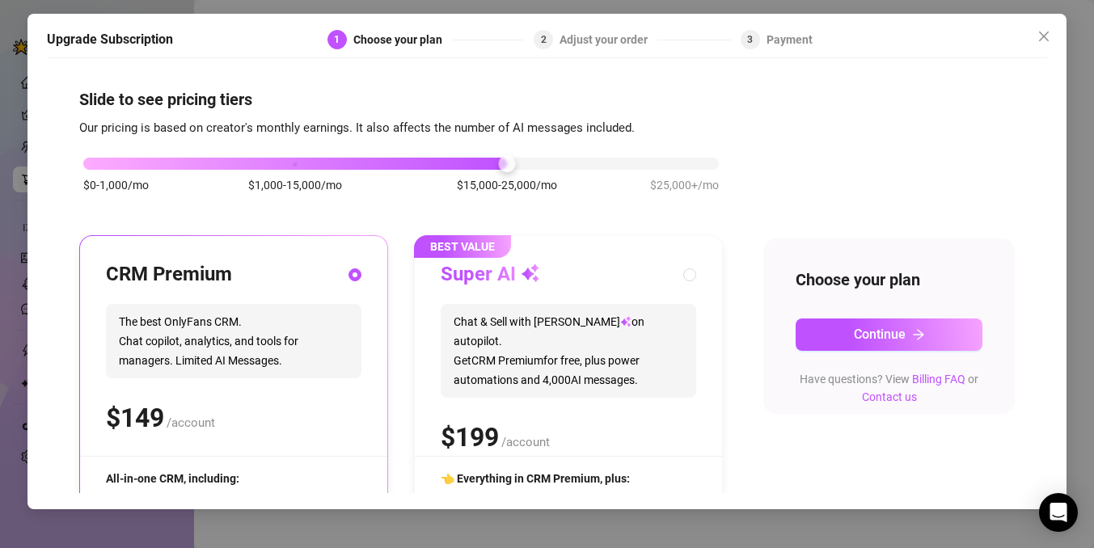
click at [269, 162] on div at bounding box center [295, 164] width 424 height 12
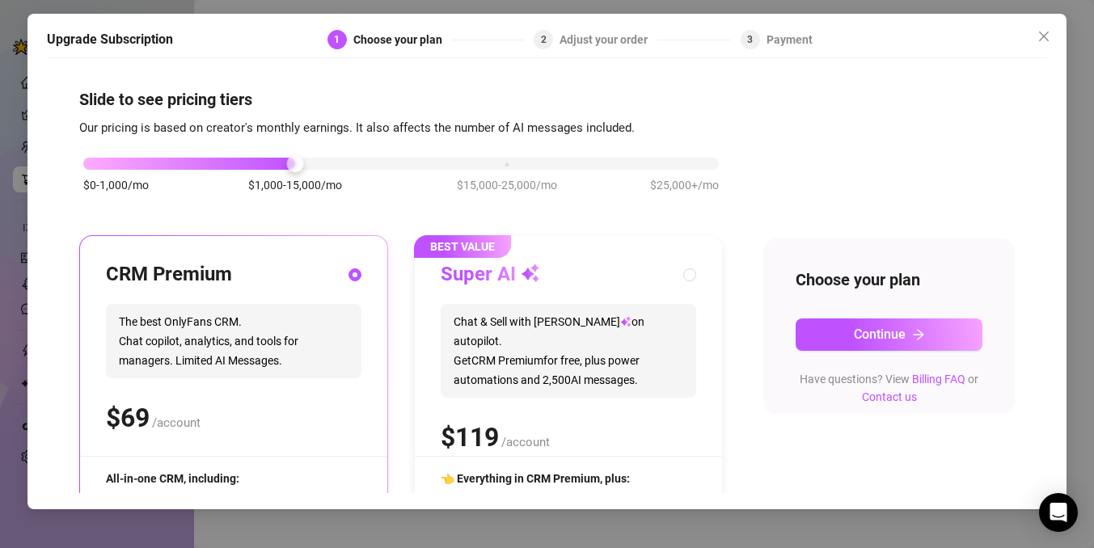
click at [352, 167] on div at bounding box center [400, 164] width 635 height 12
click at [281, 162] on div at bounding box center [189, 164] width 212 height 12
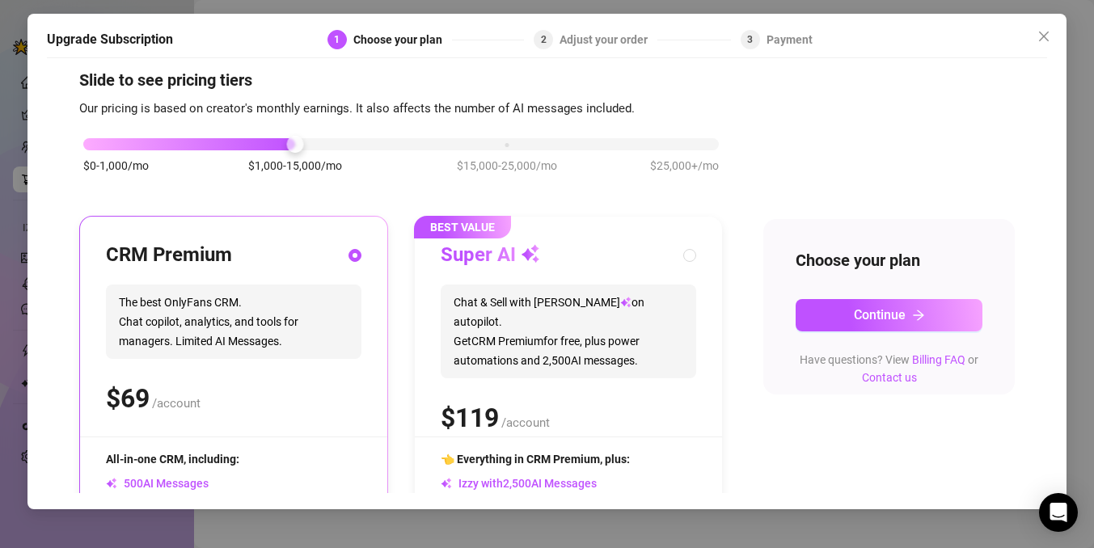
scroll to position [7, 0]
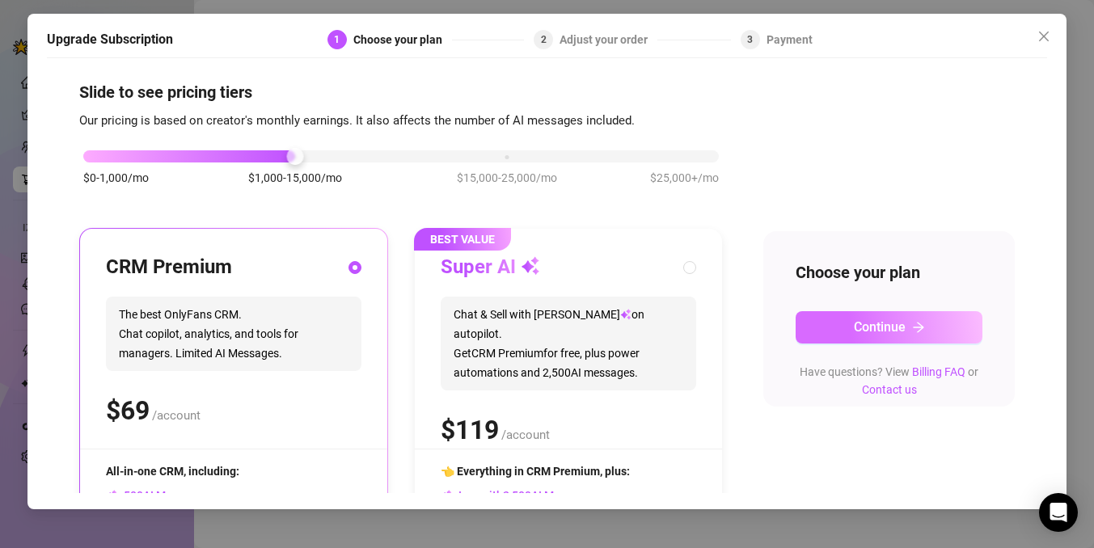
click at [834, 319] on button "Continue" at bounding box center [888, 327] width 187 height 32
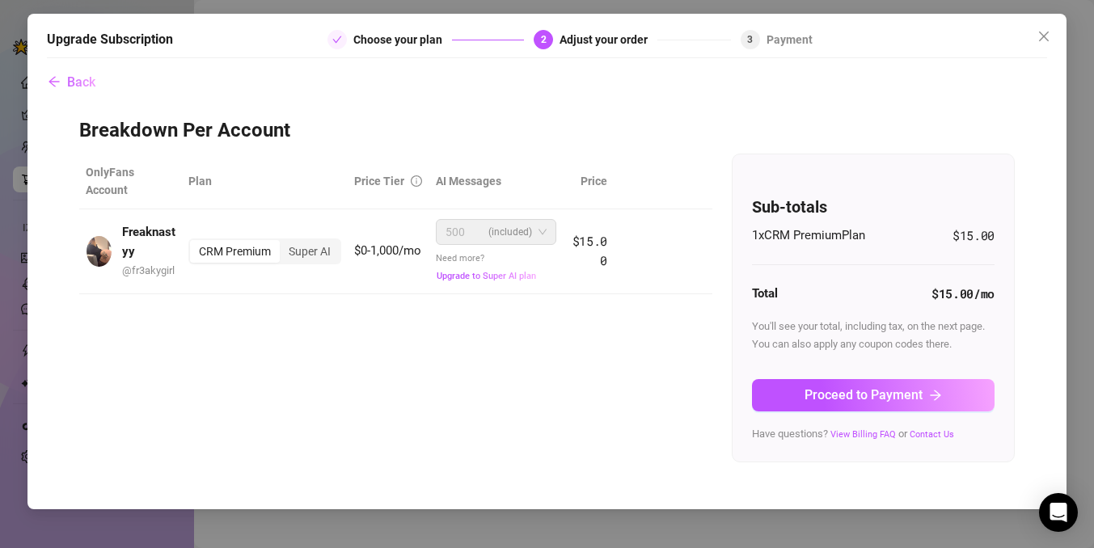
scroll to position [0, 0]
click at [339, 255] on div "Super AI" at bounding box center [310, 251] width 60 height 23
click at [284, 243] on input "Super AI" at bounding box center [284, 243] width 0 height 0
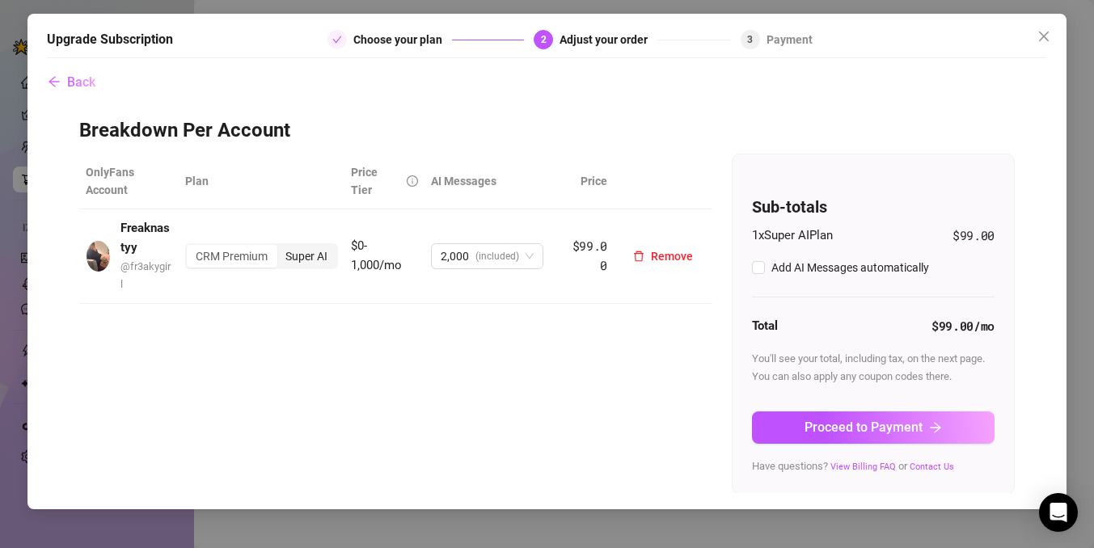
checkbox input "true"
click at [248, 257] on div "CRM Premium" at bounding box center [232, 256] width 90 height 23
click at [191, 247] on input "CRM Premium" at bounding box center [191, 247] width 0 height 0
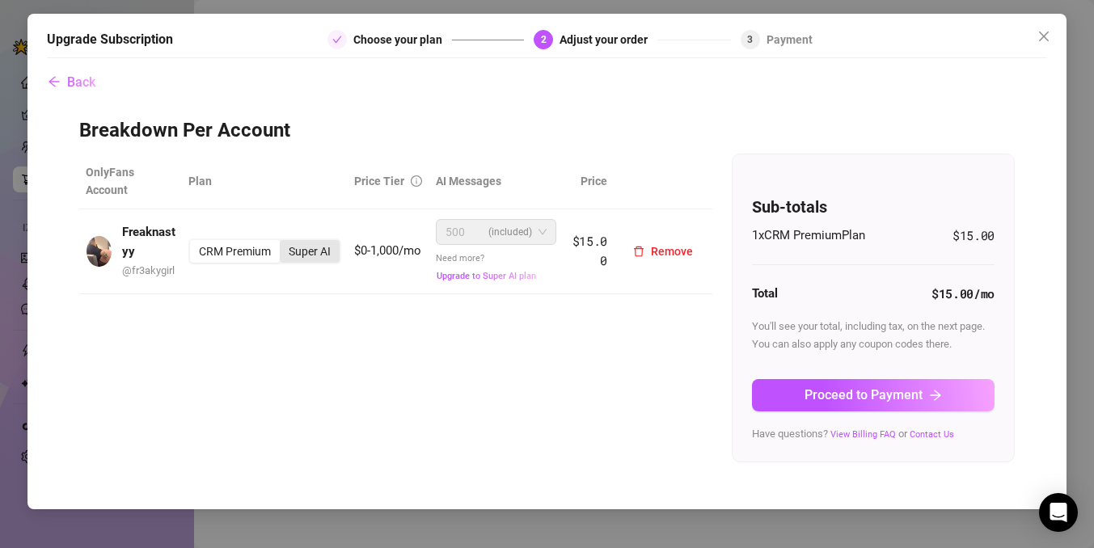
click at [285, 257] on div "Super AI" at bounding box center [310, 251] width 60 height 23
click at [284, 243] on input "Super AI" at bounding box center [284, 243] width 0 height 0
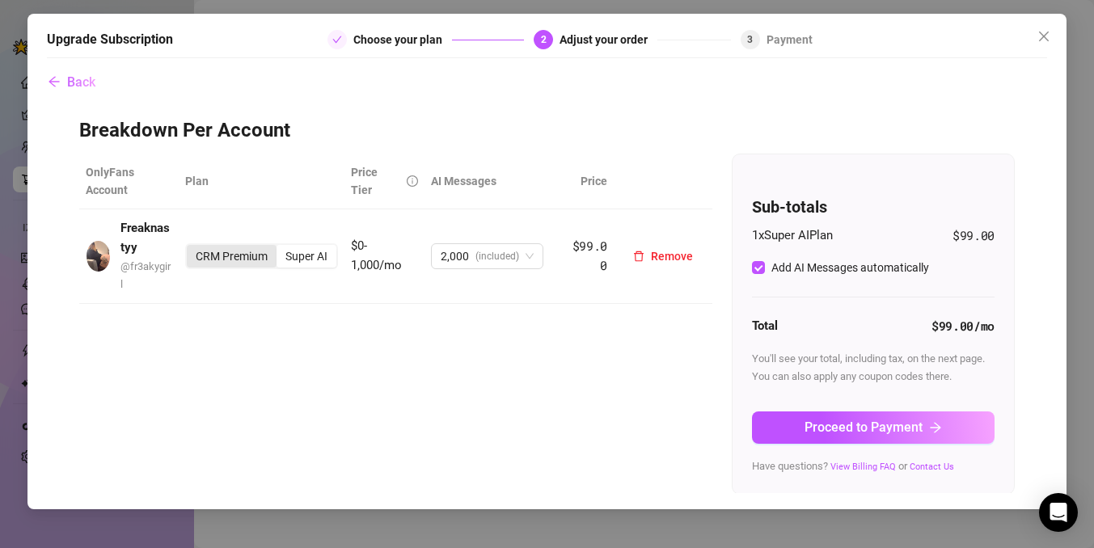
click at [248, 251] on div "CRM Premium" at bounding box center [232, 256] width 90 height 23
click at [191, 247] on input "CRM Premium" at bounding box center [191, 247] width 0 height 0
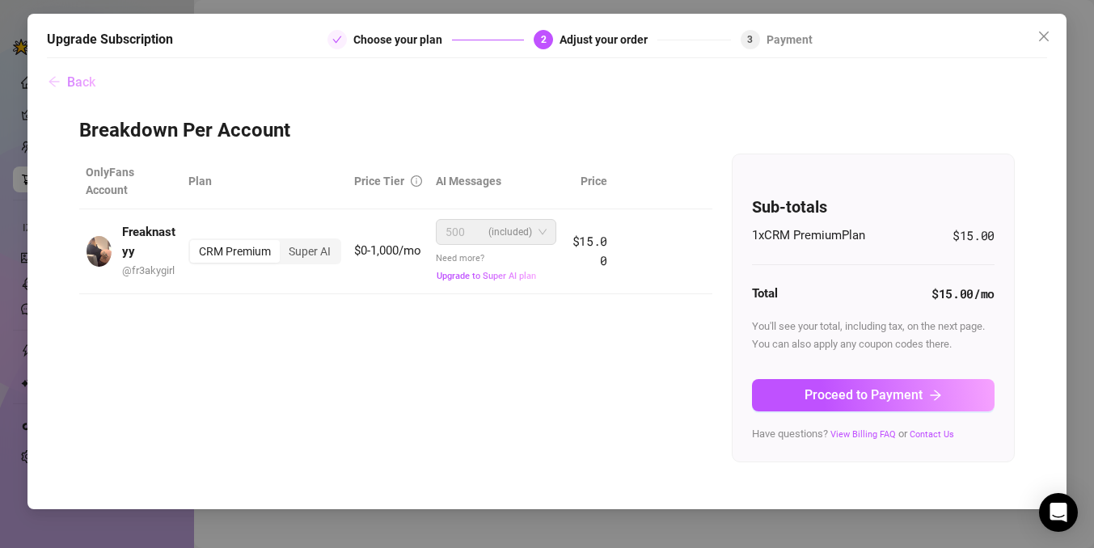
click at [90, 87] on span "Back" at bounding box center [81, 81] width 28 height 15
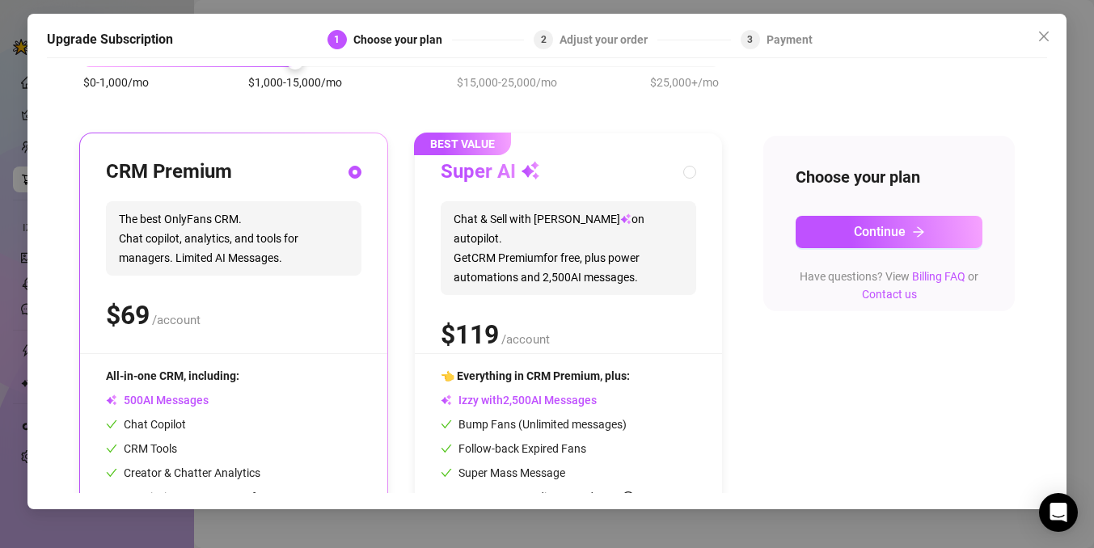
scroll to position [142, 0]
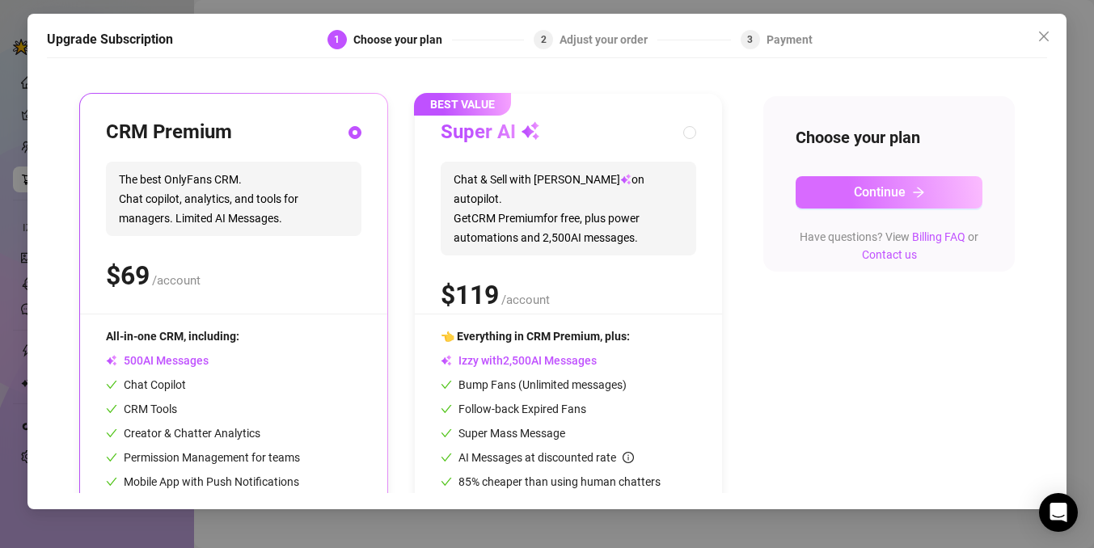
click at [817, 198] on button "Continue" at bounding box center [888, 192] width 187 height 32
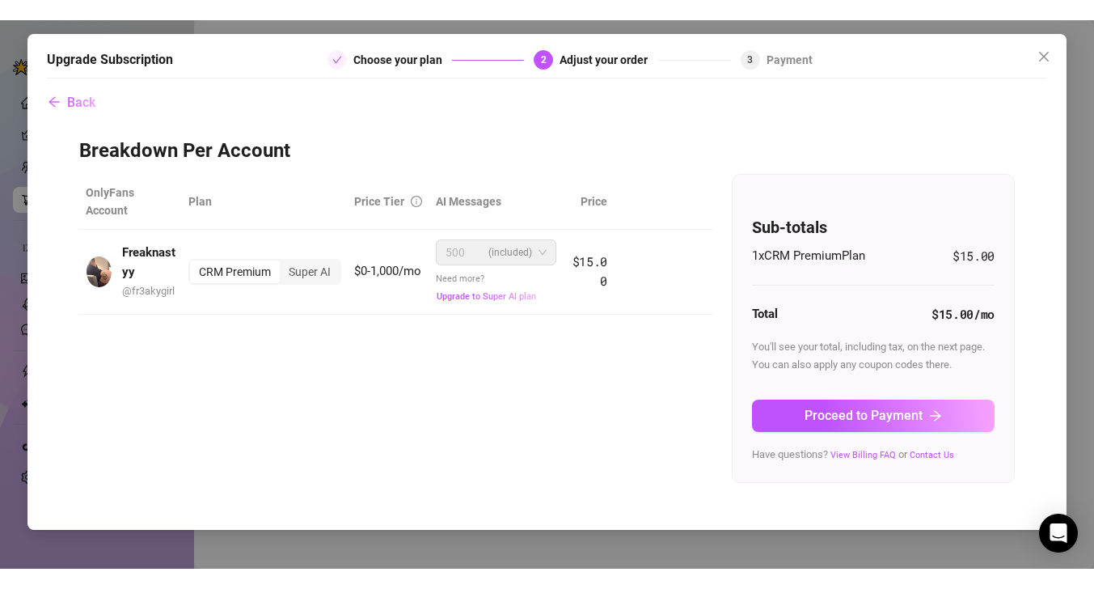
scroll to position [0, 0]
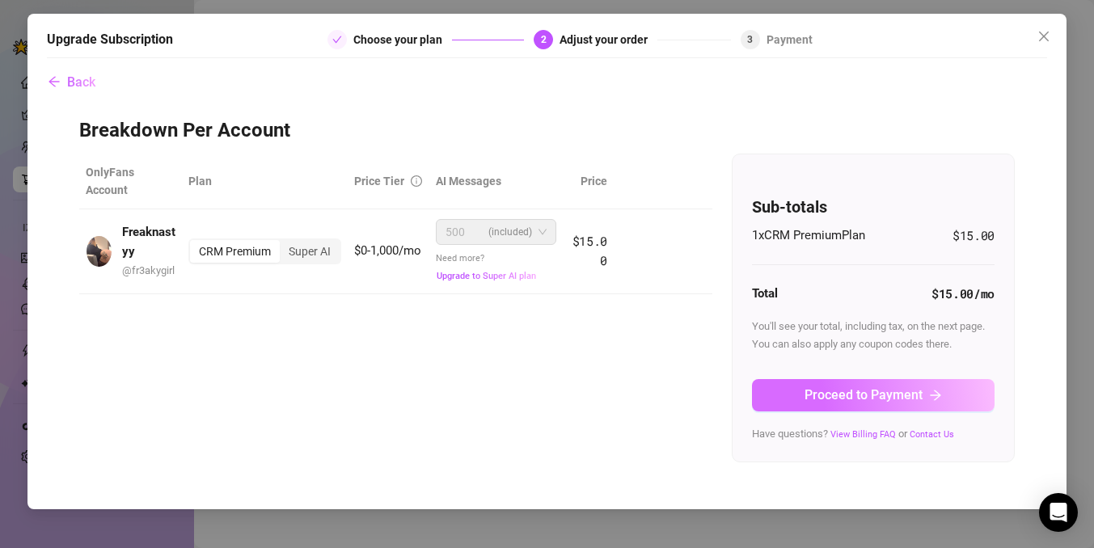
click at [806, 381] on button "Proceed to Payment" at bounding box center [873, 395] width 243 height 32
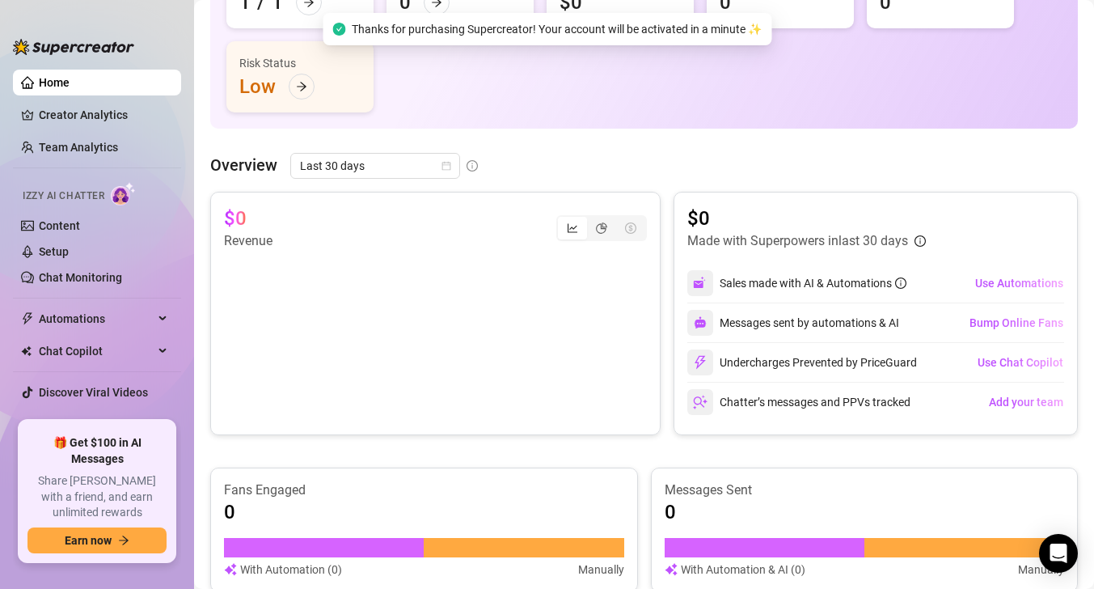
scroll to position [116, 0]
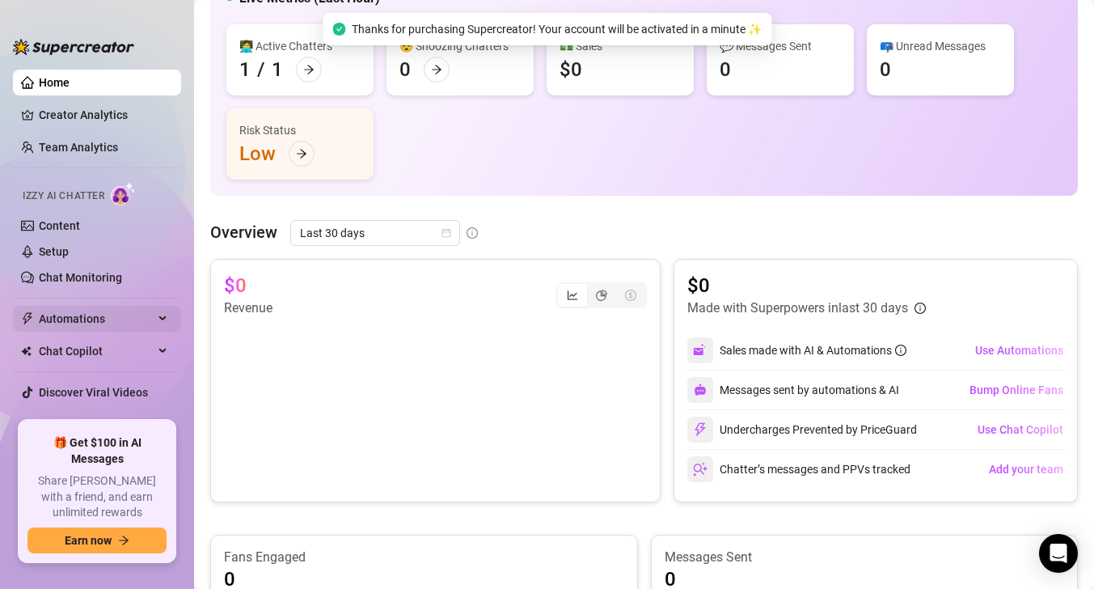
click at [122, 327] on span "Automations" at bounding box center [96, 319] width 115 height 26
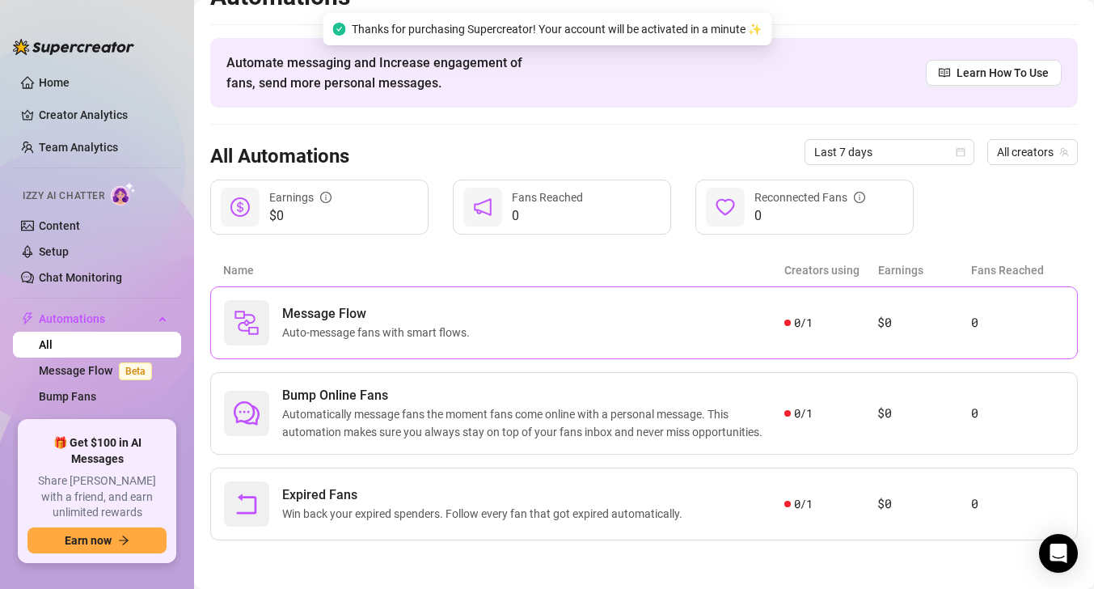
click at [403, 334] on span "Auto-message fans with smart flows." at bounding box center [379, 332] width 194 height 18
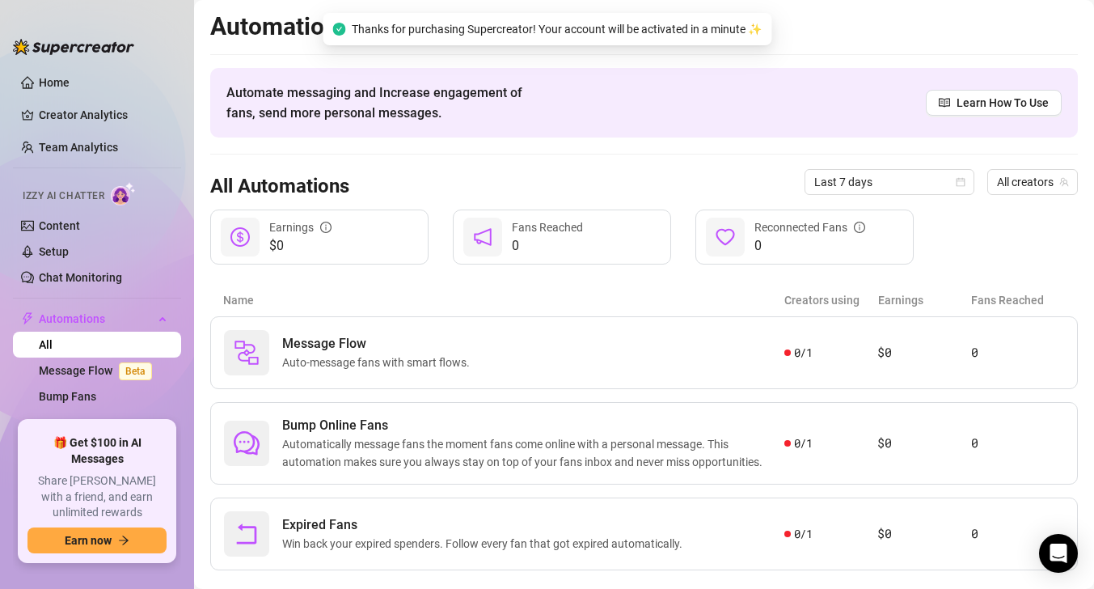
click at [635, 27] on span "Thanks for purchasing Supercreator! Your account will be activated in a minute ✨" at bounding box center [557, 29] width 410 height 18
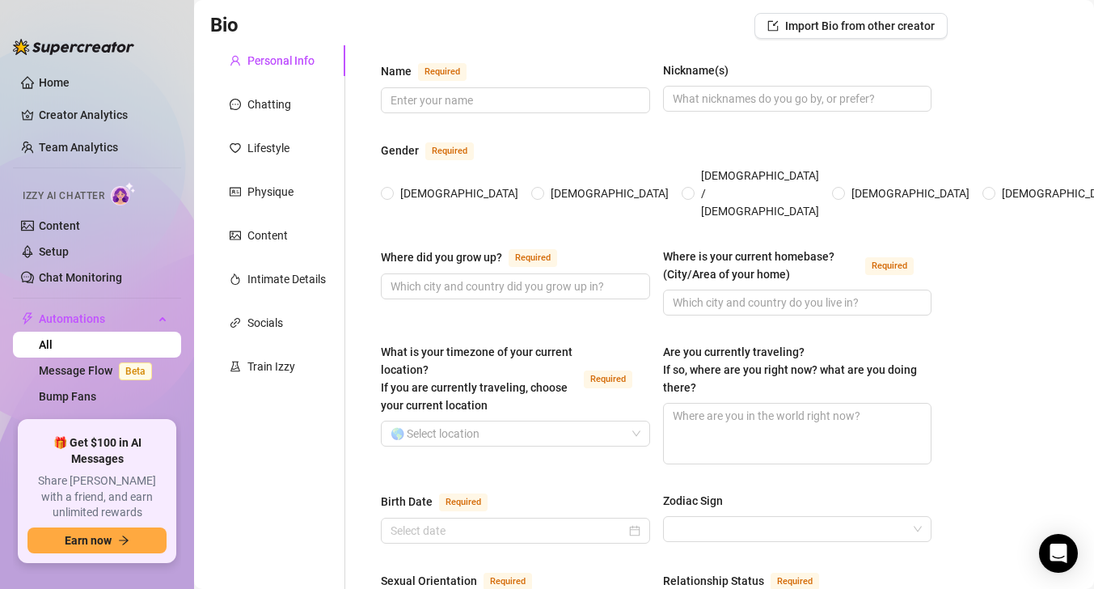
scroll to position [2, 0]
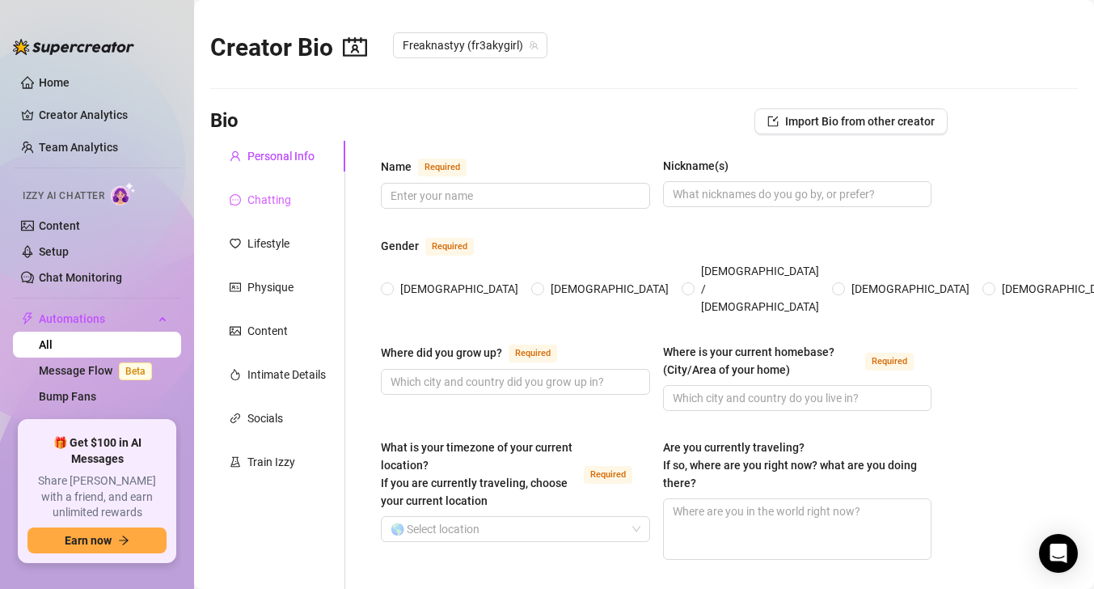
click at [307, 211] on div "Chatting" at bounding box center [277, 199] width 135 height 31
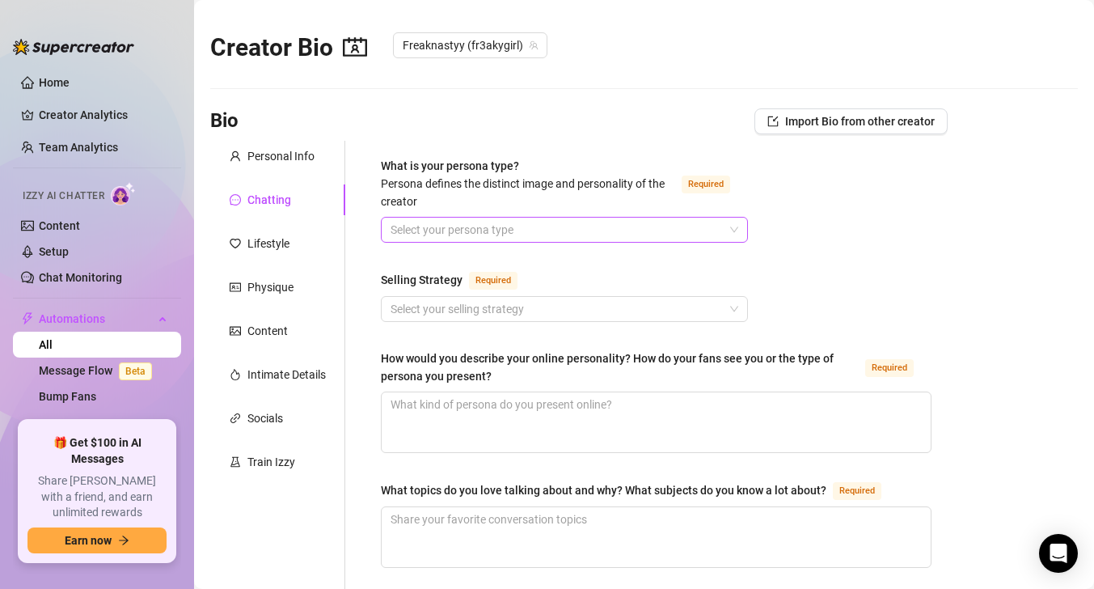
click at [454, 230] on input "What is your persona type? Persona defines the distinct image and personality o…" at bounding box center [556, 229] width 333 height 24
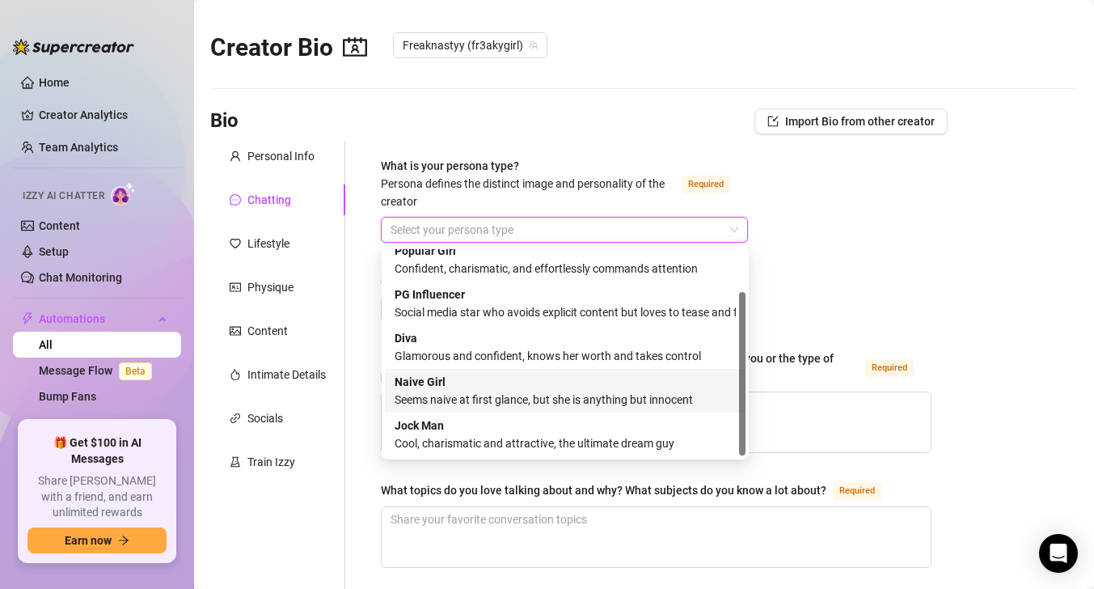
scroll to position [0, 0]
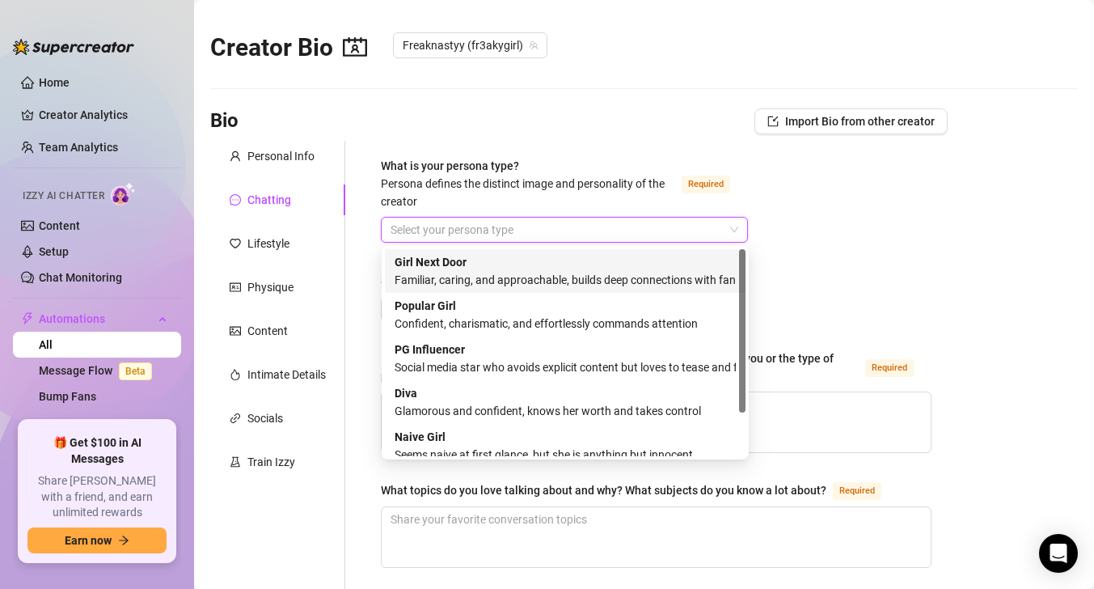
click at [551, 288] on div "Familiar, caring, and approachable, builds deep connections with fans" at bounding box center [565, 280] width 341 height 18
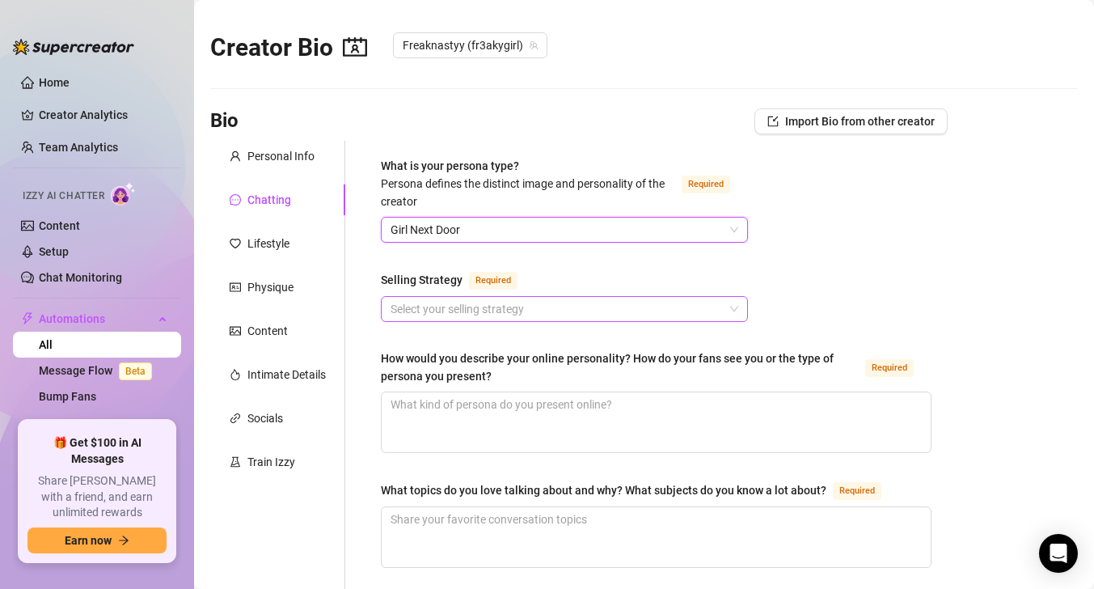
click at [535, 306] on input "Selling Strategy Required" at bounding box center [556, 309] width 333 height 24
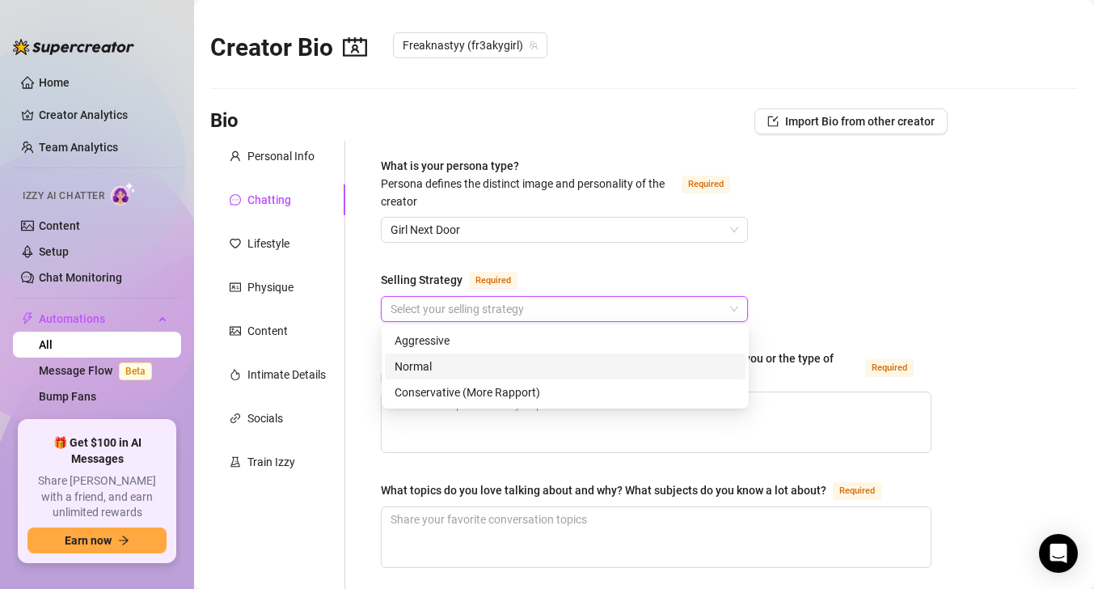
click at [526, 369] on div "Normal" at bounding box center [565, 366] width 341 height 18
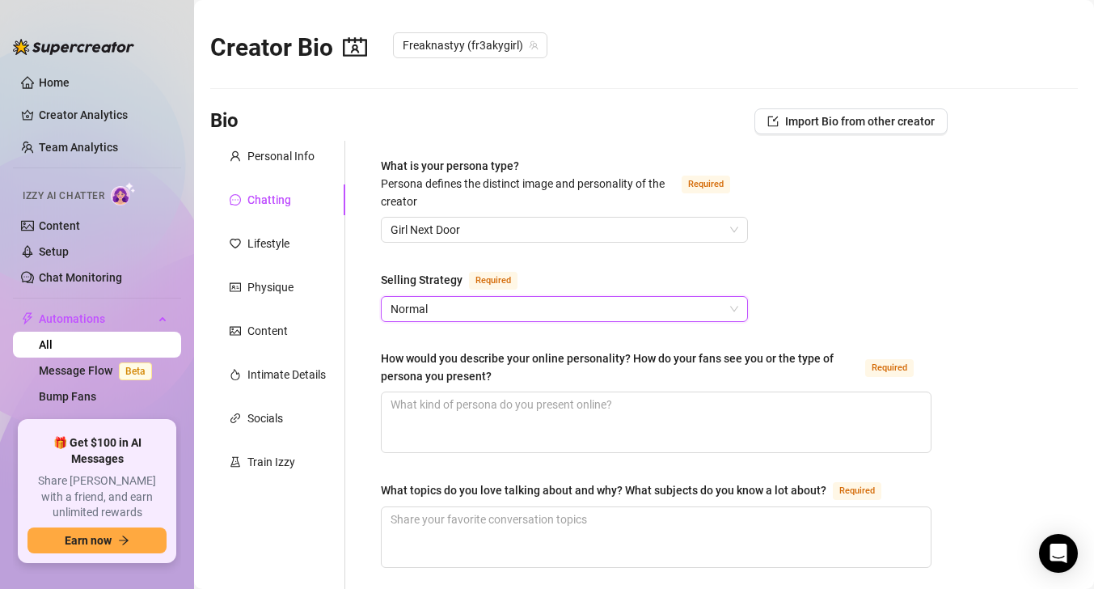
click at [541, 316] on span "Normal" at bounding box center [564, 309] width 348 height 24
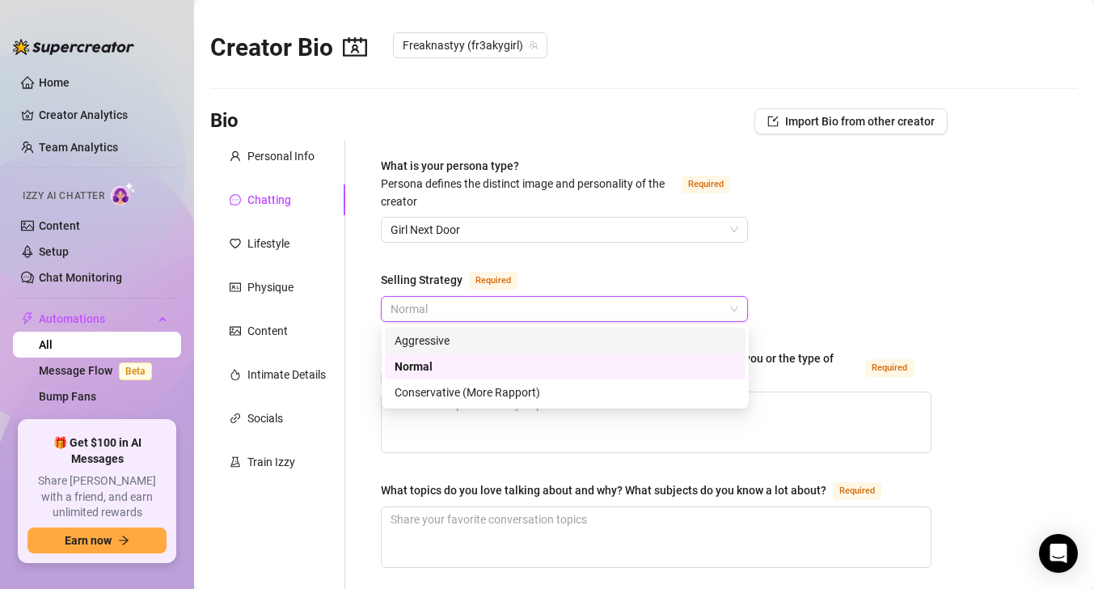
click at [531, 342] on div "Aggressive" at bounding box center [565, 340] width 341 height 18
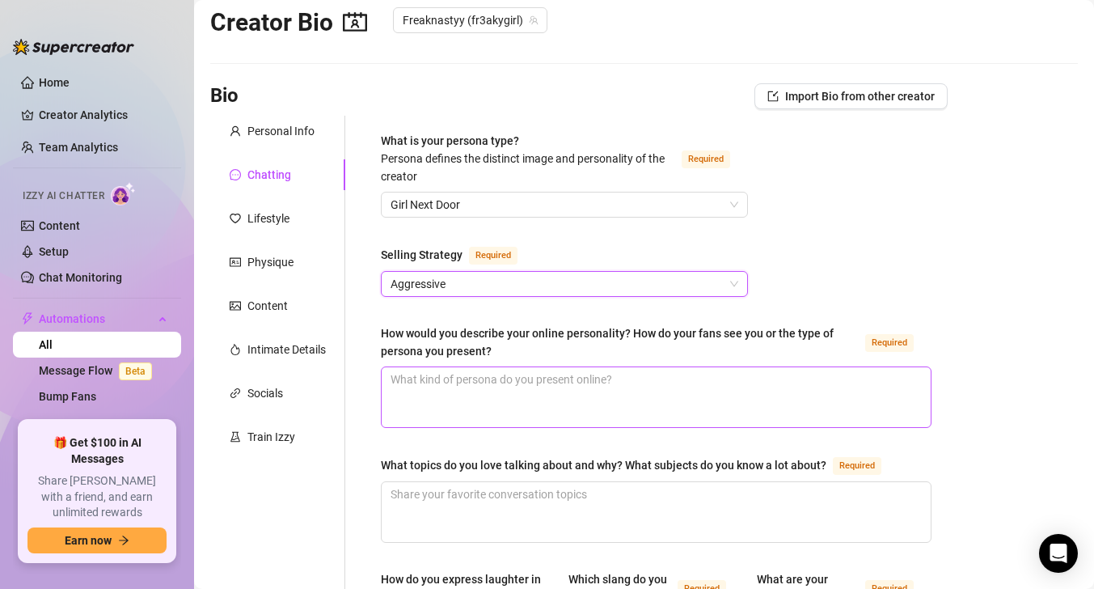
scroll to position [32, 0]
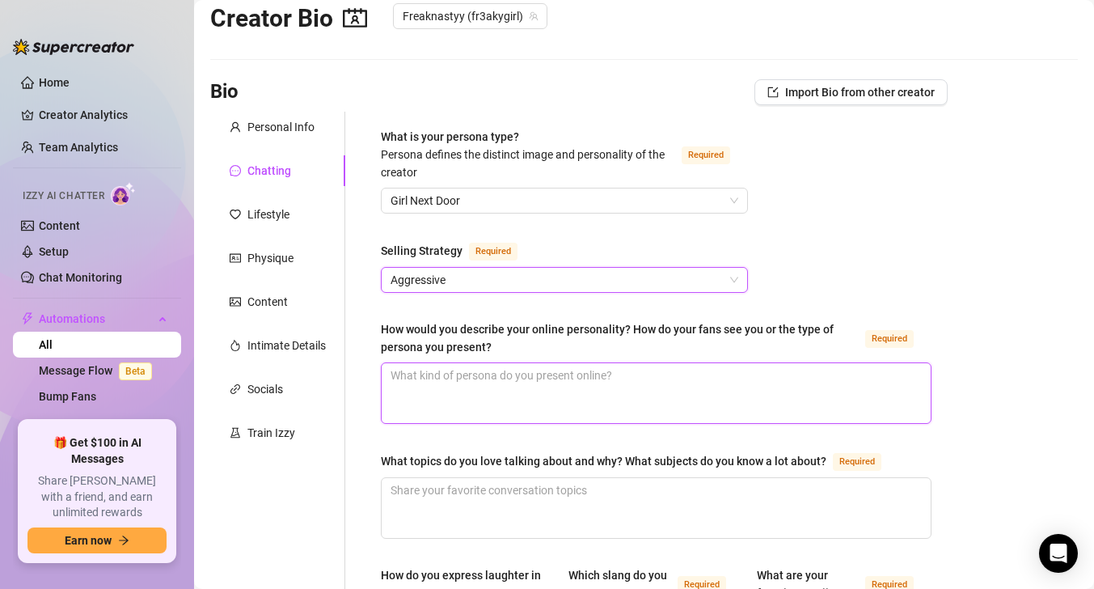
click at [578, 409] on textarea "How would you describe your online personality? How do your fans see you or the…" at bounding box center [656, 393] width 549 height 60
type textarea "n"
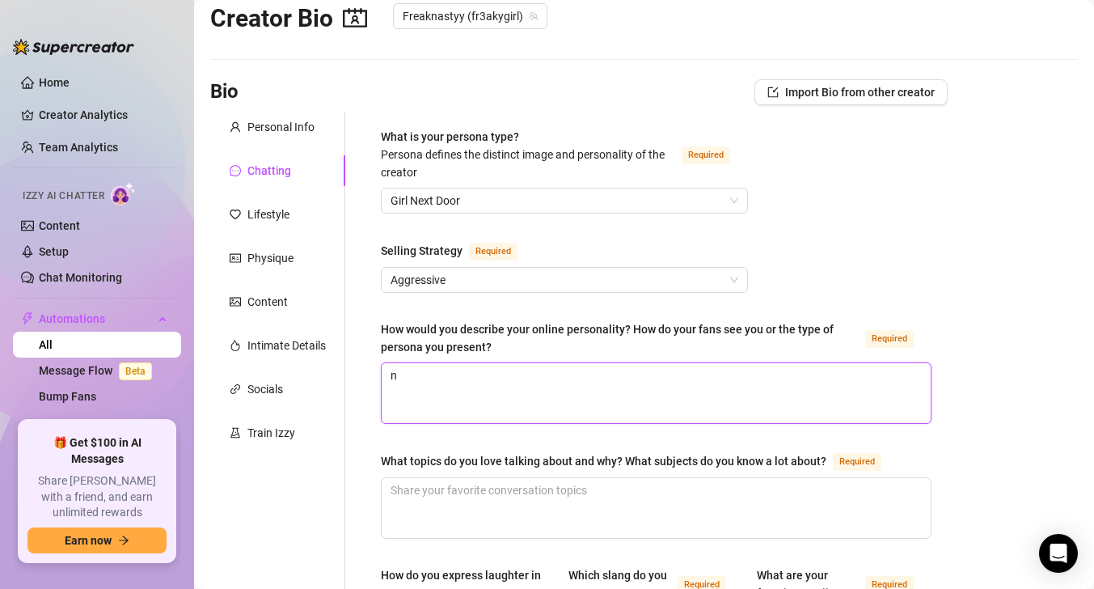
type textarea "ni"
type textarea "nic"
type textarea "nice"
type textarea "nice a"
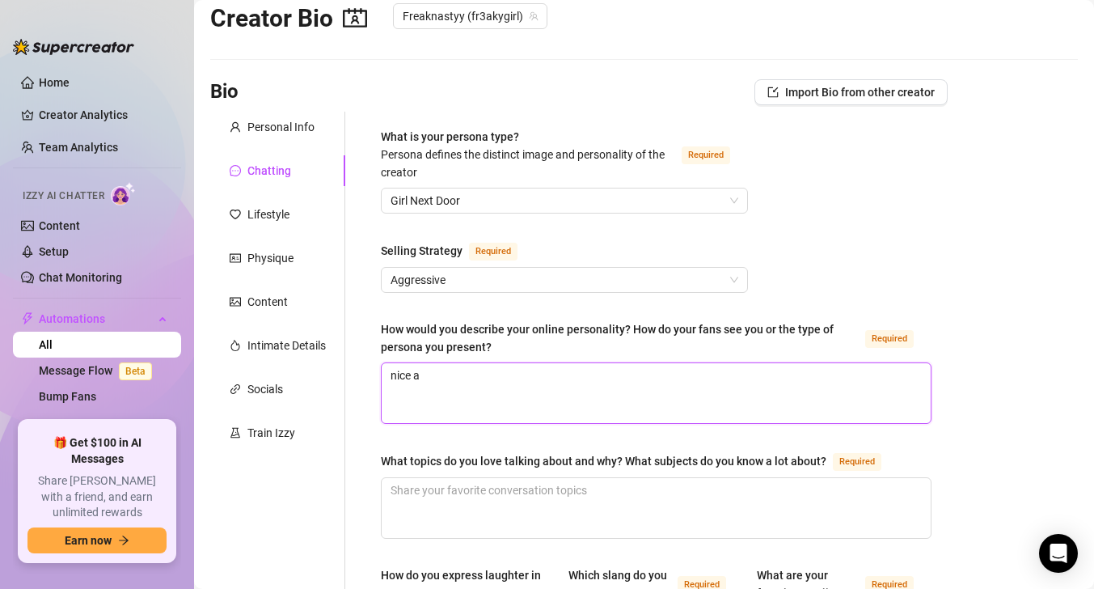
type textarea "nice an"
type textarea "nice and"
type textarea "nice and f"
type textarea "nice and fr"
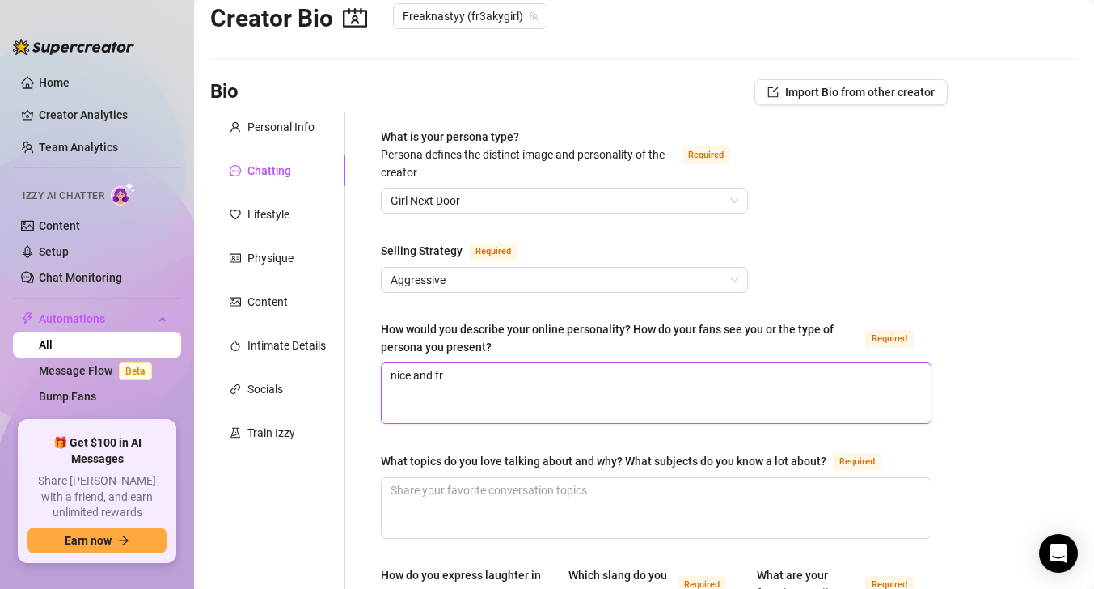
type textarea "nice and fre"
type textarea "nice and frea"
type textarea "nice and freak"
type textarea "nice and freaky"
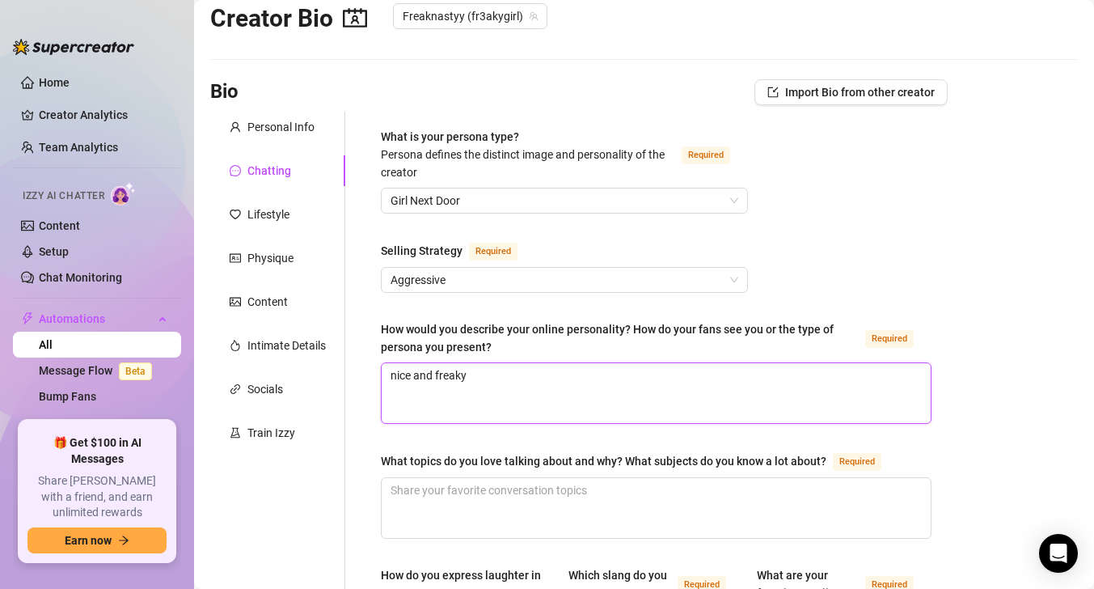
type textarea "nice and freaky a"
type textarea "nice and freaky and"
type textarea "nice and freaky and s"
type textarea "nice and freaky and spo"
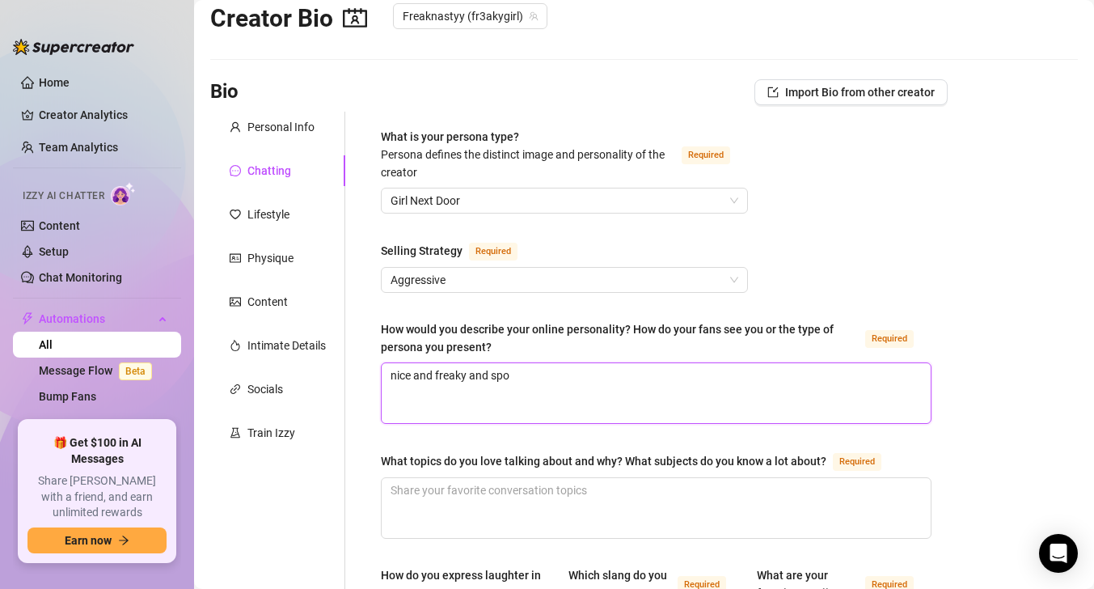
type textarea "nice and freaky and spon"
type textarea "nice and freaky and spont"
type textarea "nice and freaky and sponta"
type textarea "nice and freaky and spontan"
type textarea "nice and freaky and spontani"
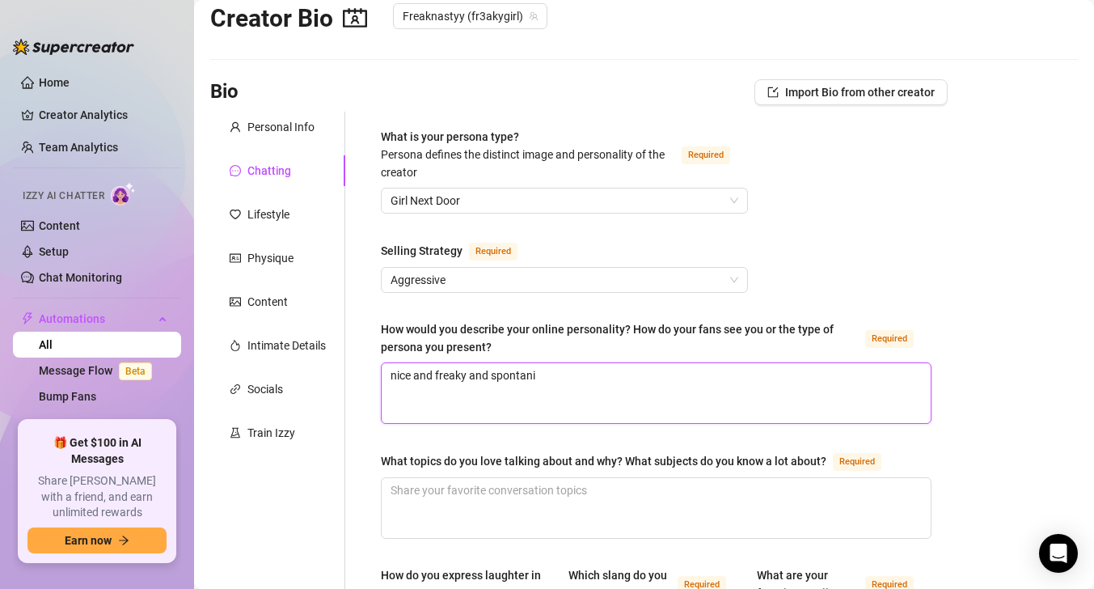
type textarea "nice and freaky and spontanio"
type textarea "nice and freaky and spontaniou"
type textarea "nice and freaky and spontanious"
click at [537, 373] on textarea "nice and freaky and spontanious" at bounding box center [656, 393] width 549 height 60
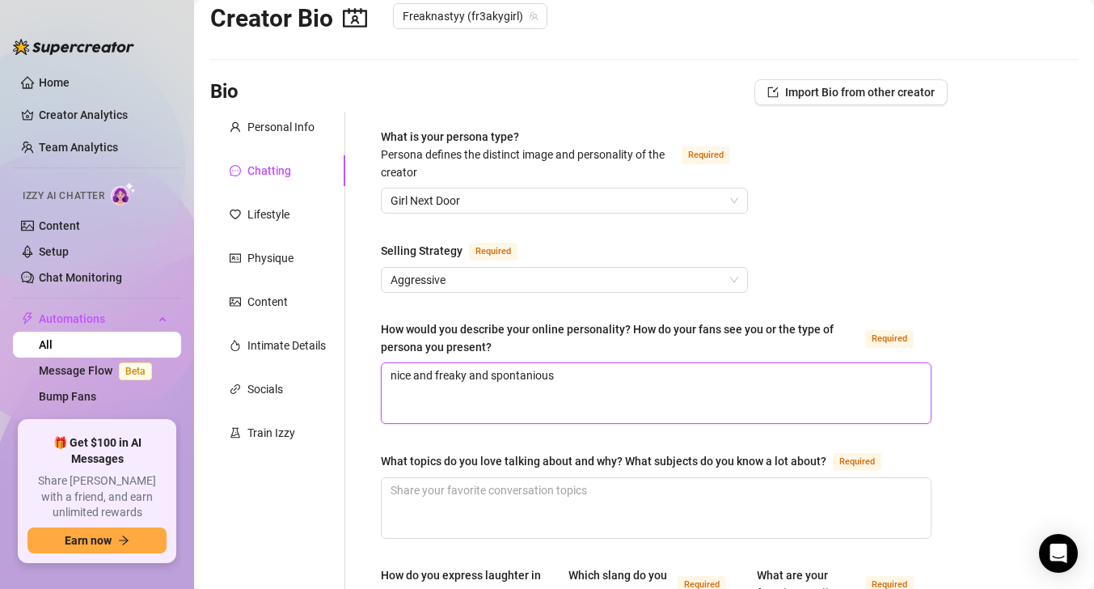
click at [537, 373] on textarea "nice and freaky and spontanious" at bounding box center [656, 393] width 549 height 60
click at [560, 365] on textarea "nice and freaky and spontanious" at bounding box center [656, 393] width 549 height 60
type textarea "nice and freaky and spontanious"
type textarea "nice and freaky and spontaniou"
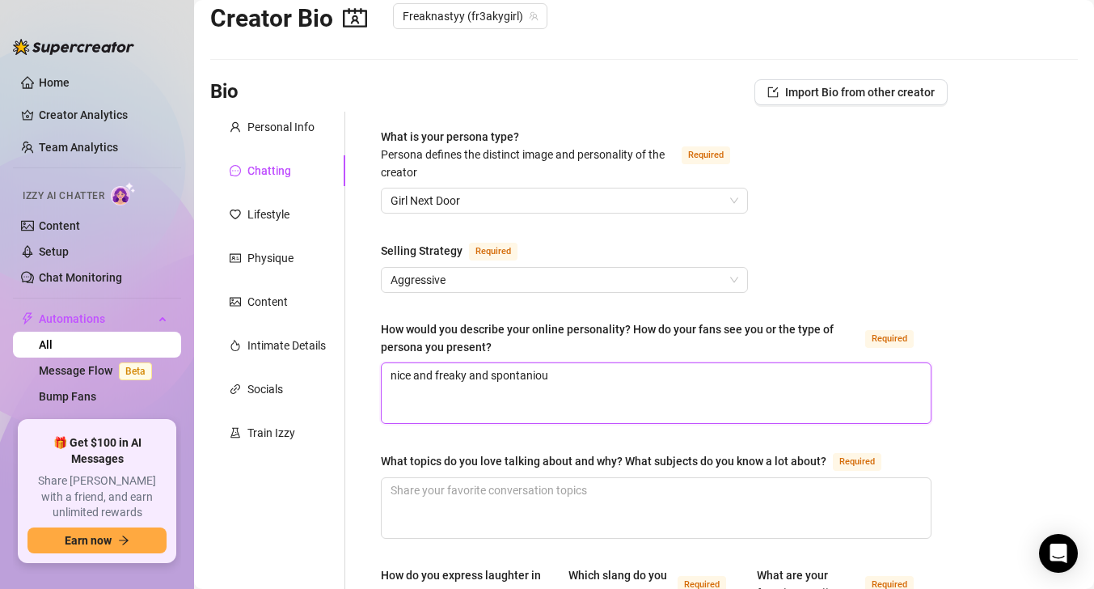
type textarea "nice and freaky and spontanio"
type textarea "nice and freaky and spontani"
type textarea "nice and freaky and spontan"
type textarea "nice and freaky and sponta"
type textarea "nice and freaky and spont"
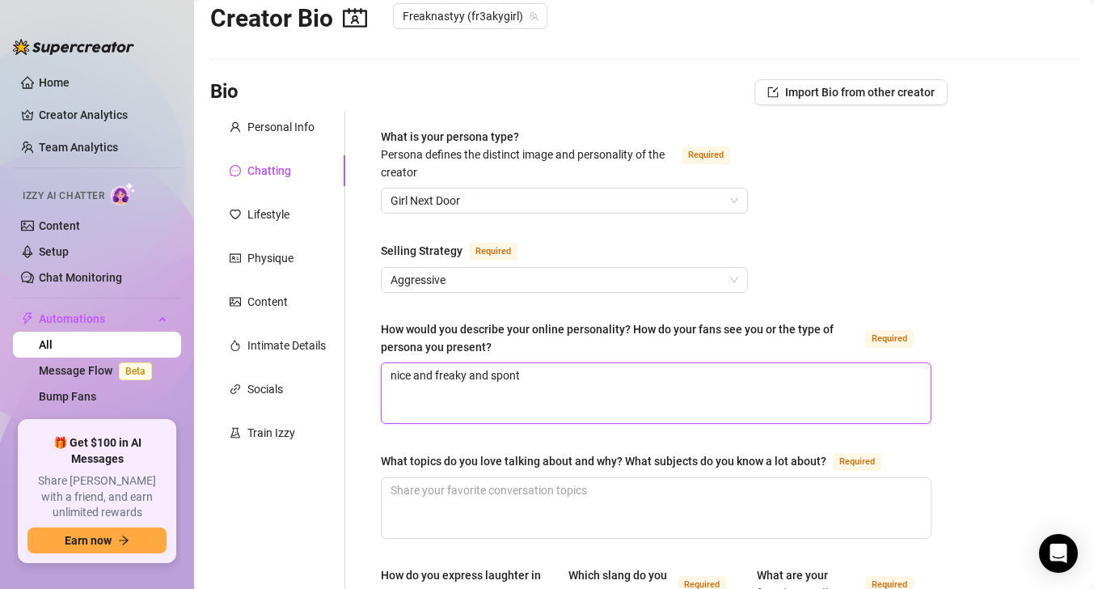
type textarea "nice and freaky and spon"
type textarea "nice and freaky and spo"
type textarea "nice and freaky and sp"
type textarea "nice and freaky and s"
type textarea "nice and freaky and sn"
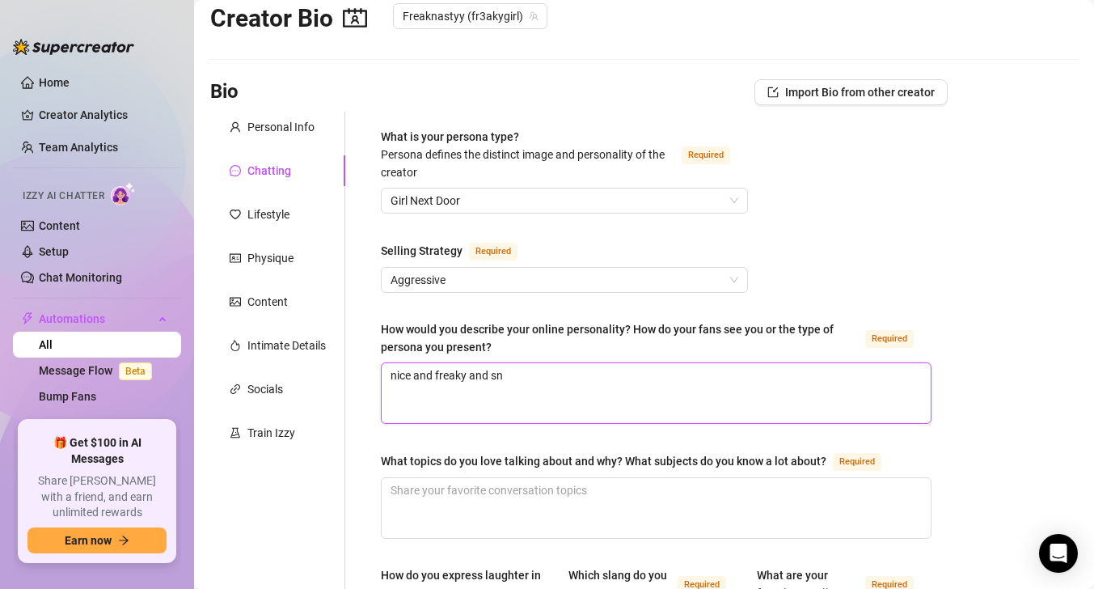
type textarea "nice and freaky and sne"
type textarea "nice and freaky and snea"
type textarea "nice and freaky and sneak"
type textarea "nice and freaky and sneaky"
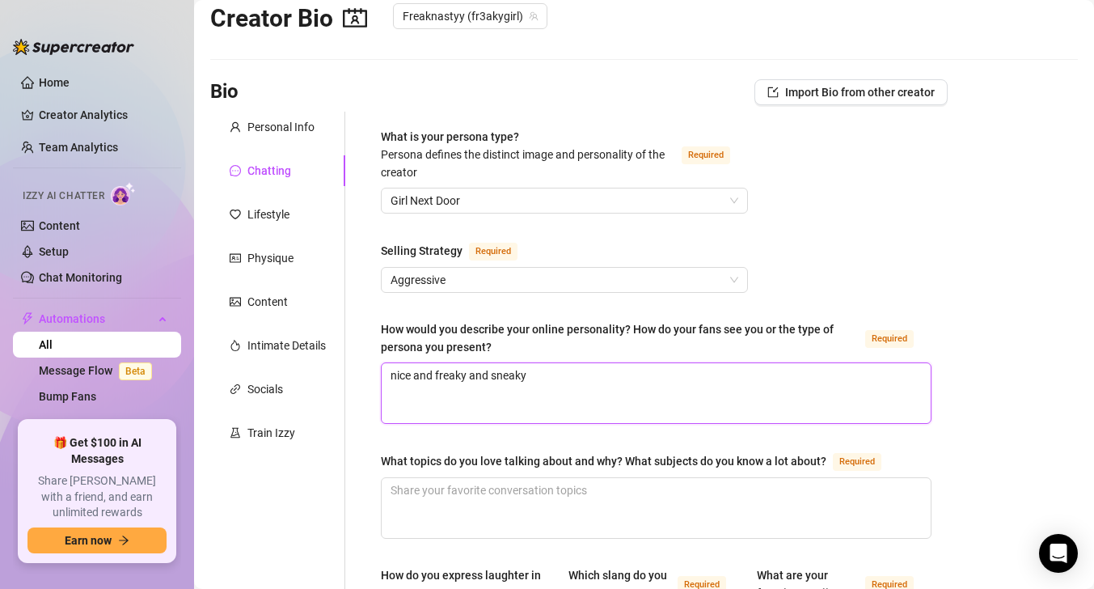
type textarea "nice and freaky and sneaky a"
type textarea "nice and freaky and sneaky an"
type textarea "nice and freaky and sneaky and"
type textarea "nice and freaky and sneaky and t"
type textarea "nice and freaky and sneaky and te"
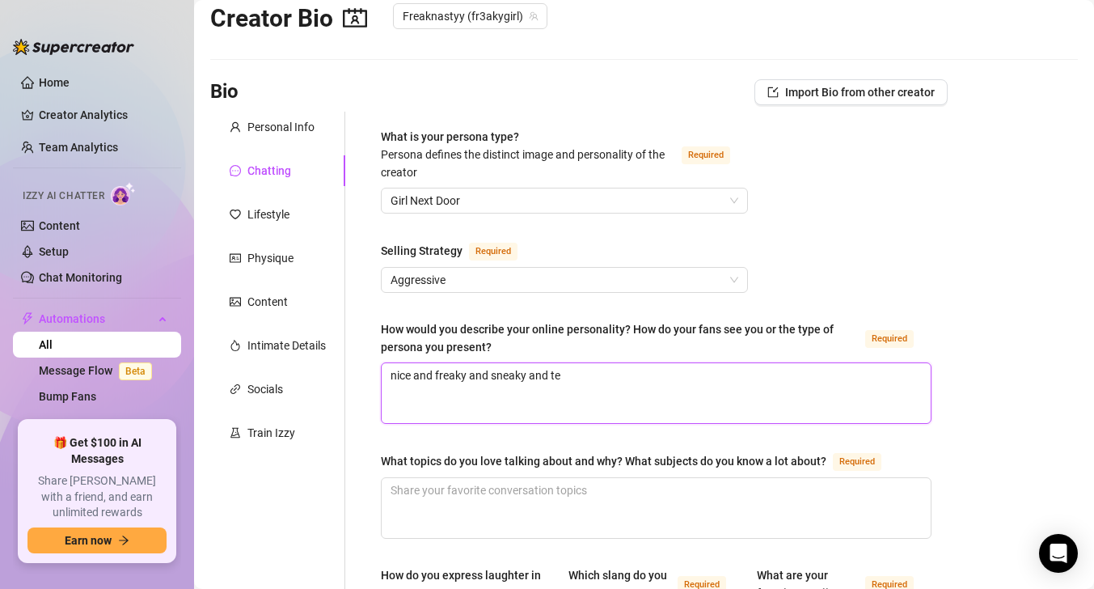
type textarea "nice and freaky and sneaky and tea"
type textarea "nice and freaky and sneaky and teas"
type textarea "nice and freaky and sneaky and teasi"
type textarea "nice and freaky and sneaky and teasin"
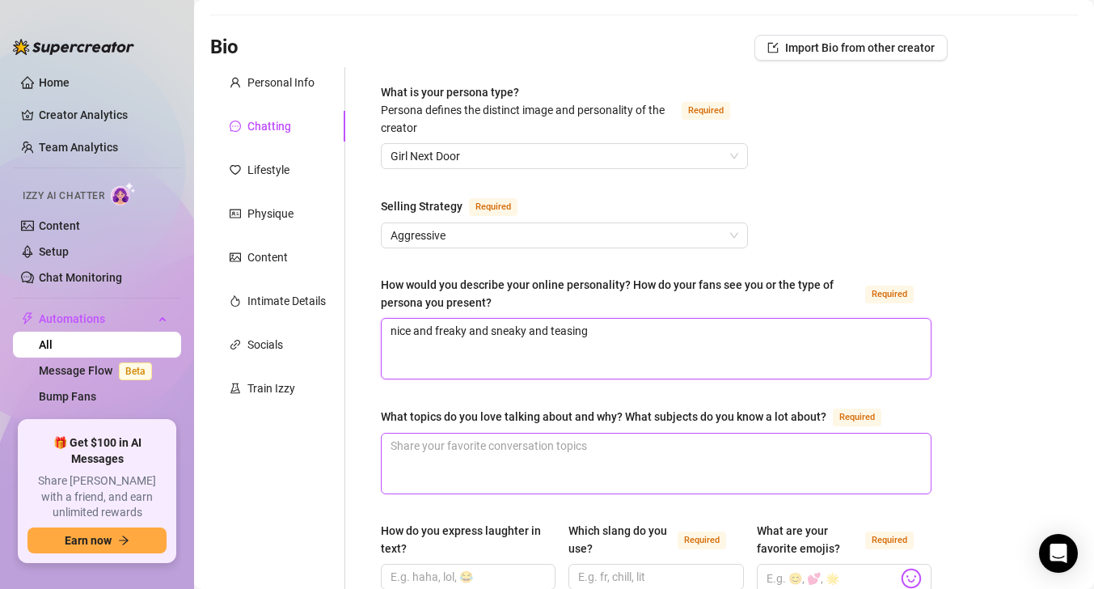
type textarea "nice and freaky and sneaky and teasing"
click at [629, 457] on textarea "What topics do you love talking about and why? What subjects do you know a lot …" at bounding box center [656, 463] width 549 height 60
type textarea "s"
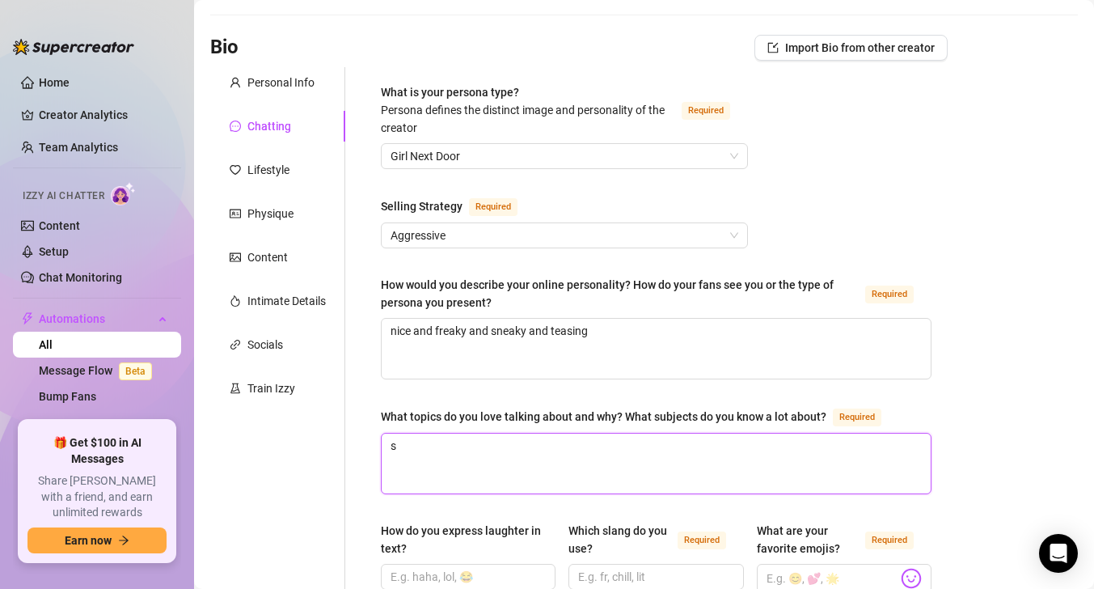
type textarea "se"
type textarea "sex"
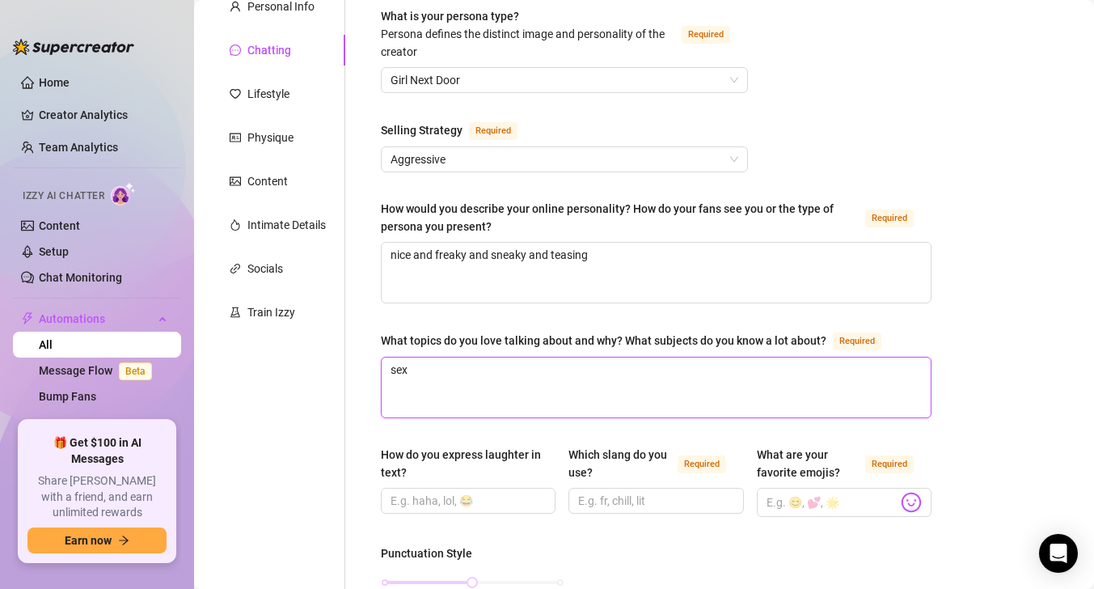
scroll to position [211, 0]
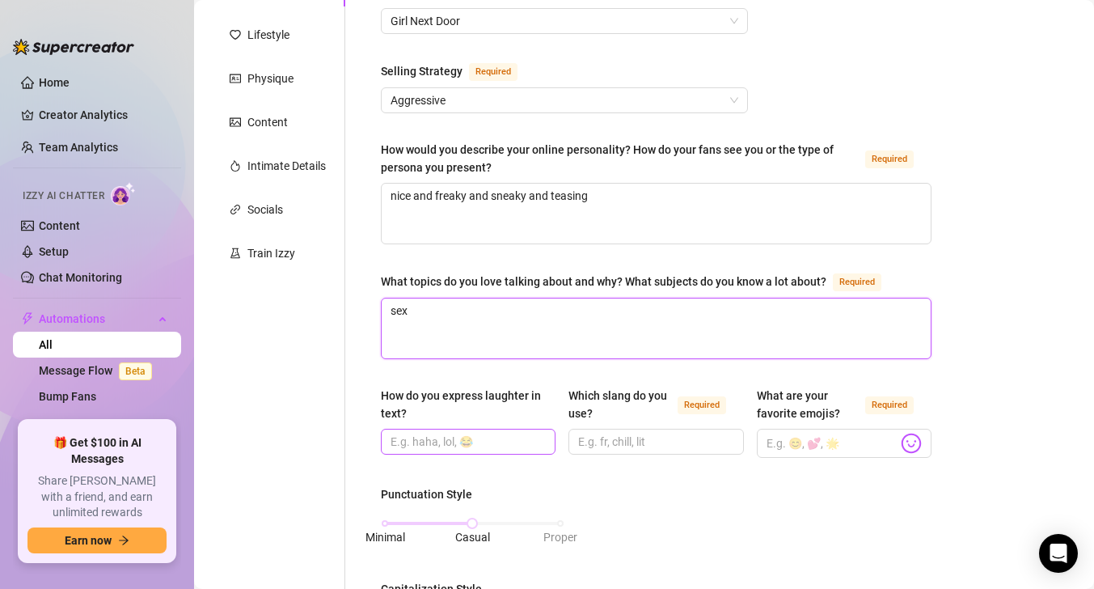
type textarea "sex"
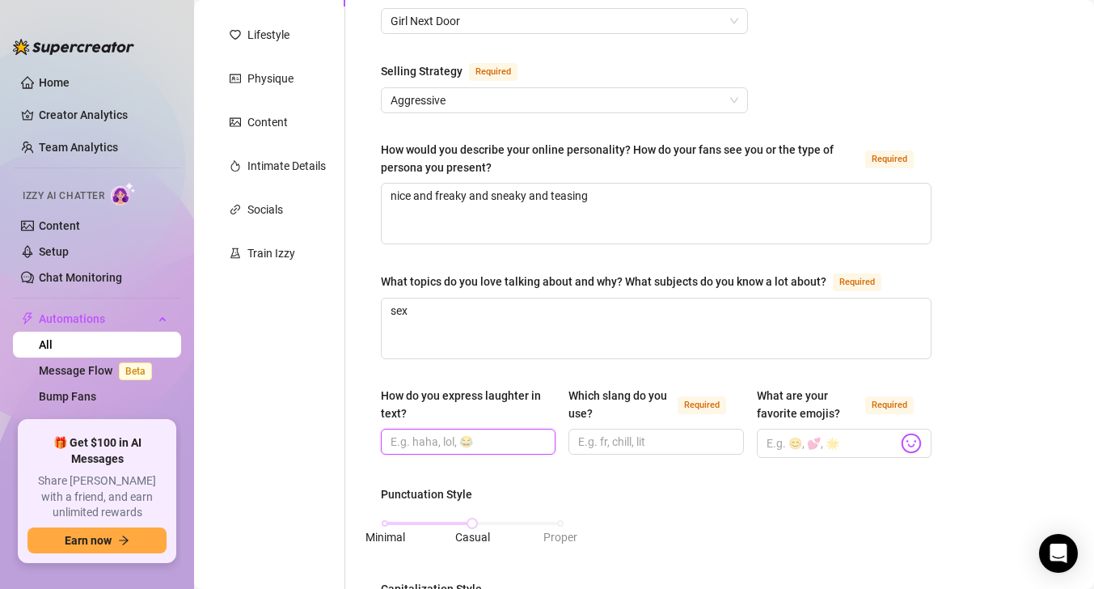
click at [518, 438] on input "How do you express laughter in text?" at bounding box center [466, 442] width 152 height 18
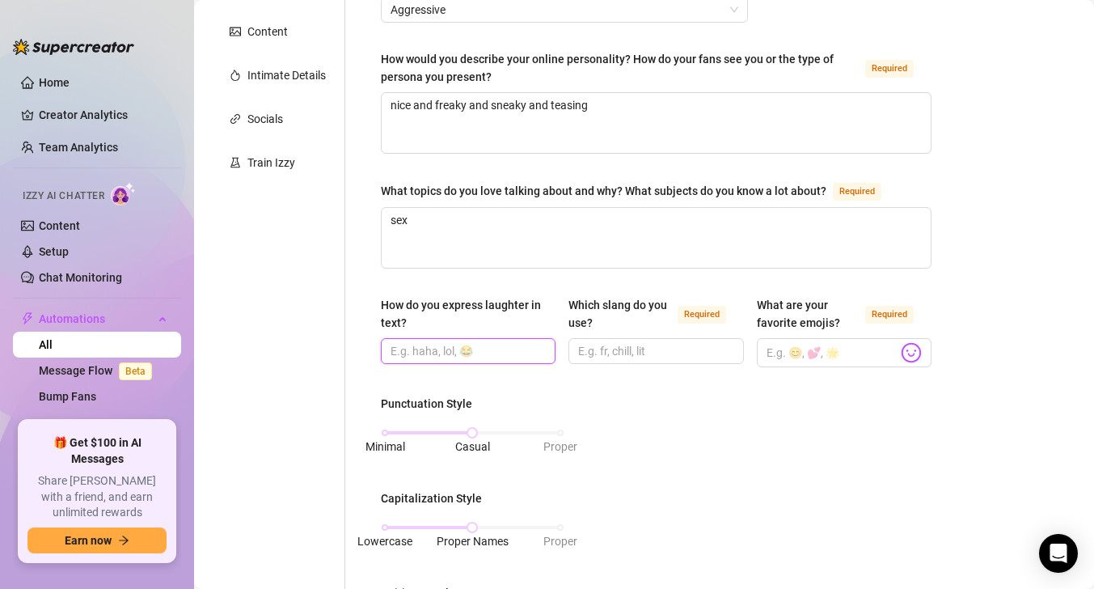
scroll to position [312, 0]
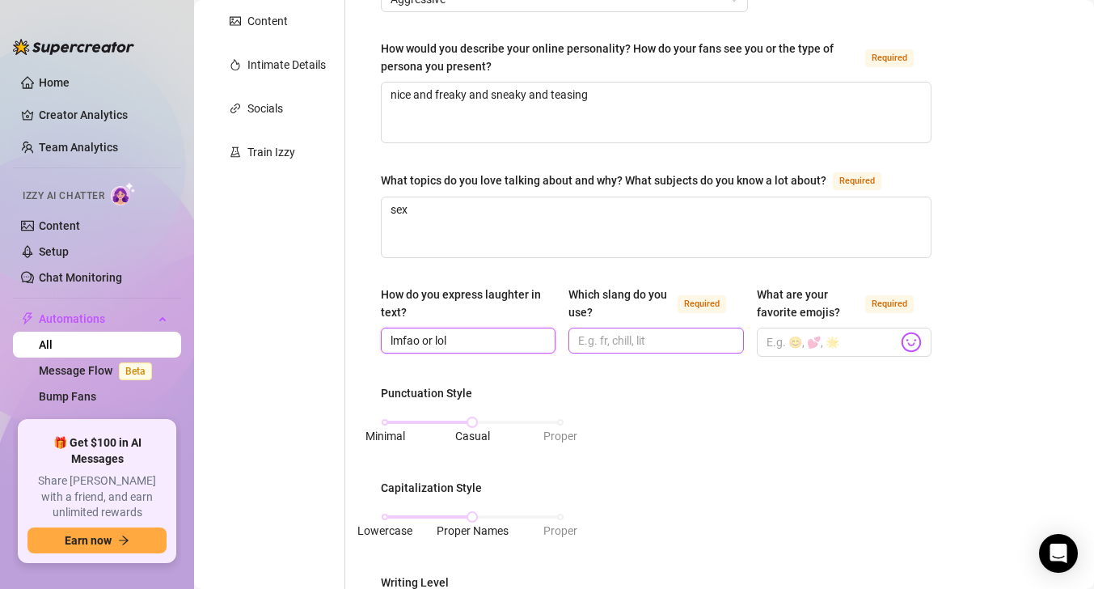
type input "lmfao or lol"
click at [619, 340] on input "Which slang do you use? Required" at bounding box center [654, 340] width 152 height 18
type input "hey baby"
click at [800, 327] on span at bounding box center [844, 341] width 175 height 29
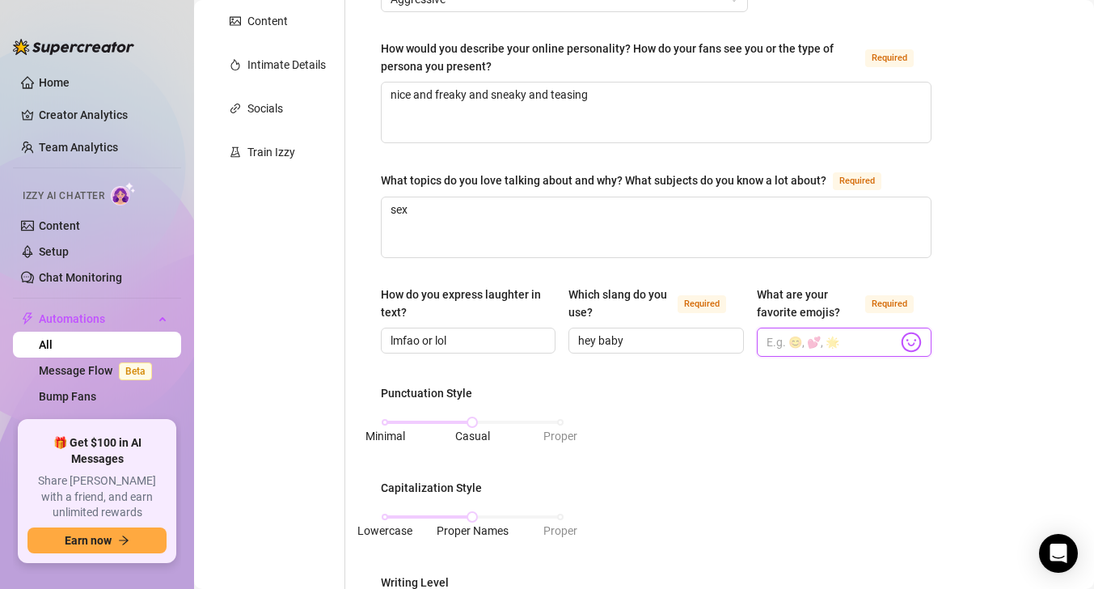
click at [800, 331] on input "What are your favorite emojis? Required" at bounding box center [831, 341] width 131 height 21
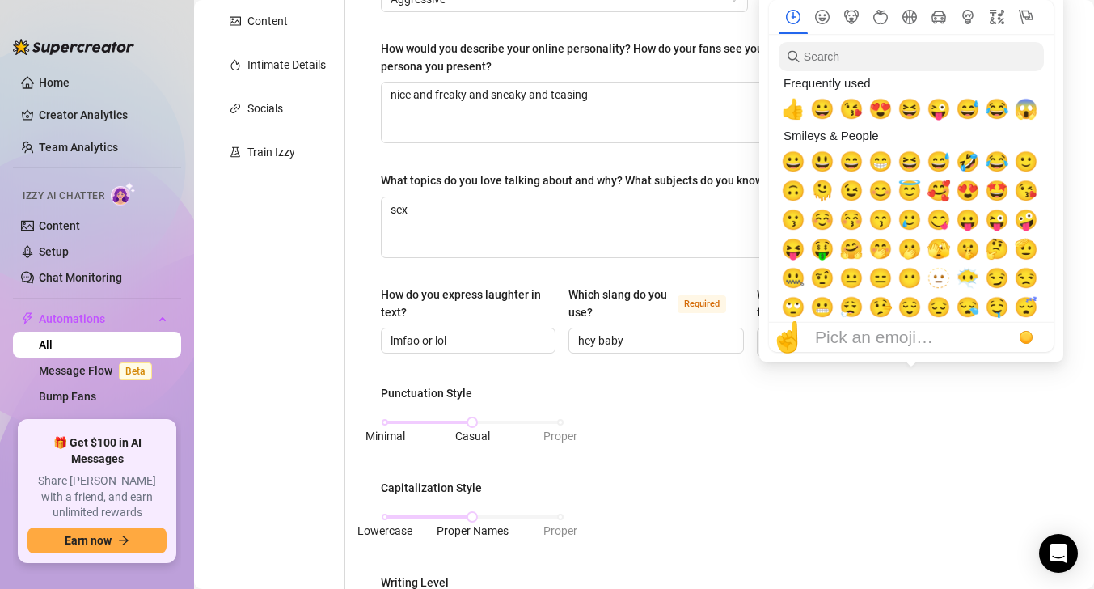
click at [913, 346] on div "☝️ Pick an emoji…" at bounding box center [911, 337] width 285 height 29
click at [1028, 209] on span "🤪" at bounding box center [1026, 220] width 24 height 23
click at [1029, 195] on span "😘" at bounding box center [1026, 190] width 24 height 23
click at [1023, 213] on span "🤪" at bounding box center [1026, 220] width 24 height 23
click at [1027, 218] on span "🤪" at bounding box center [1026, 220] width 24 height 23
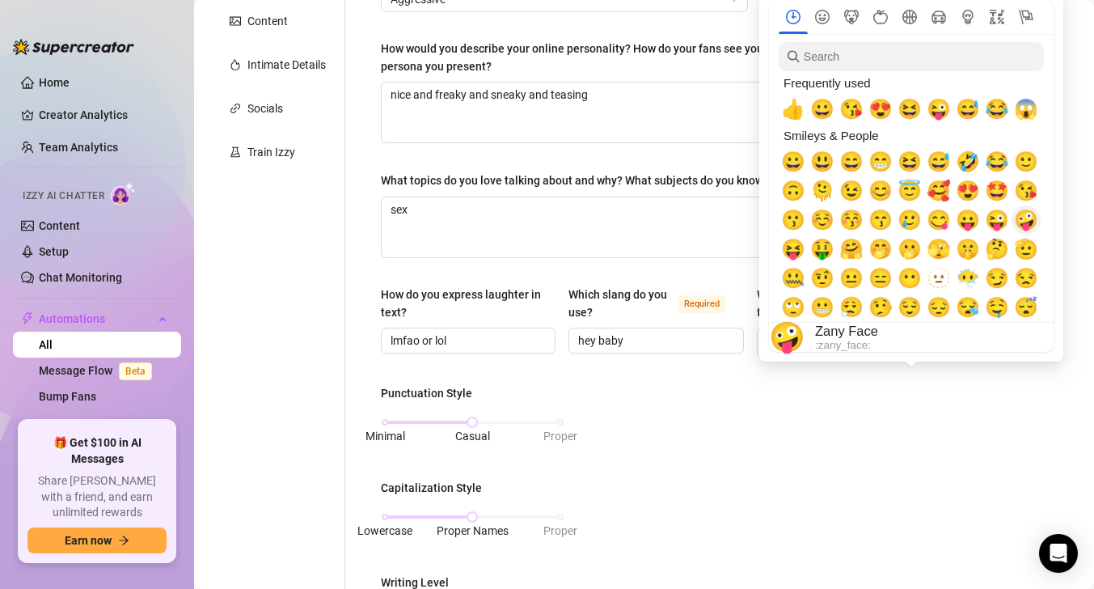
click at [1027, 218] on span "🤪" at bounding box center [1026, 220] width 24 height 23
click at [1027, 201] on span "😘" at bounding box center [1026, 190] width 24 height 23
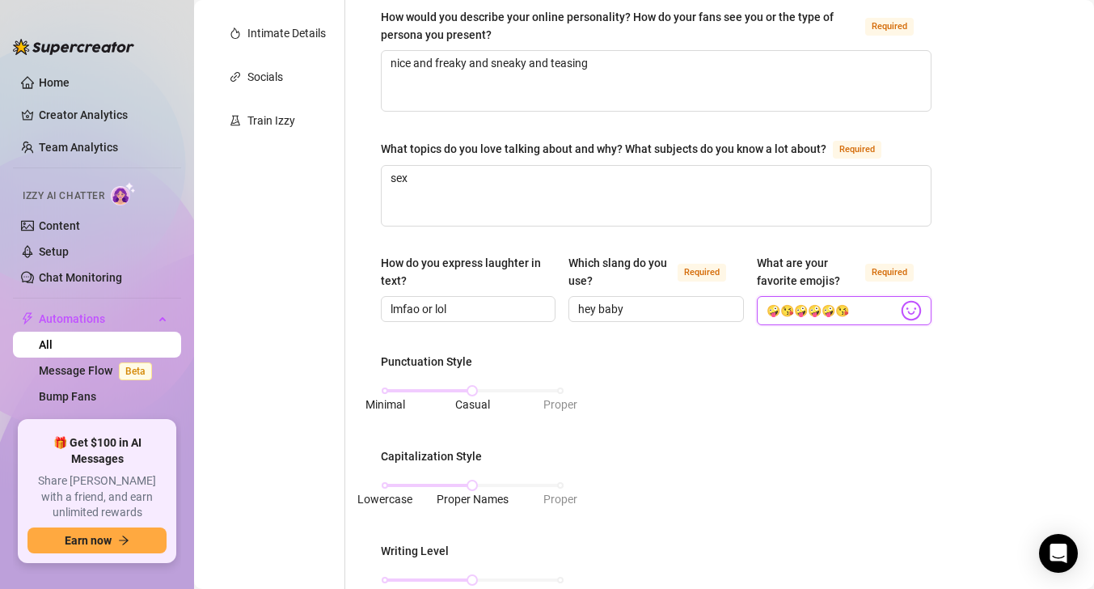
scroll to position [358, 0]
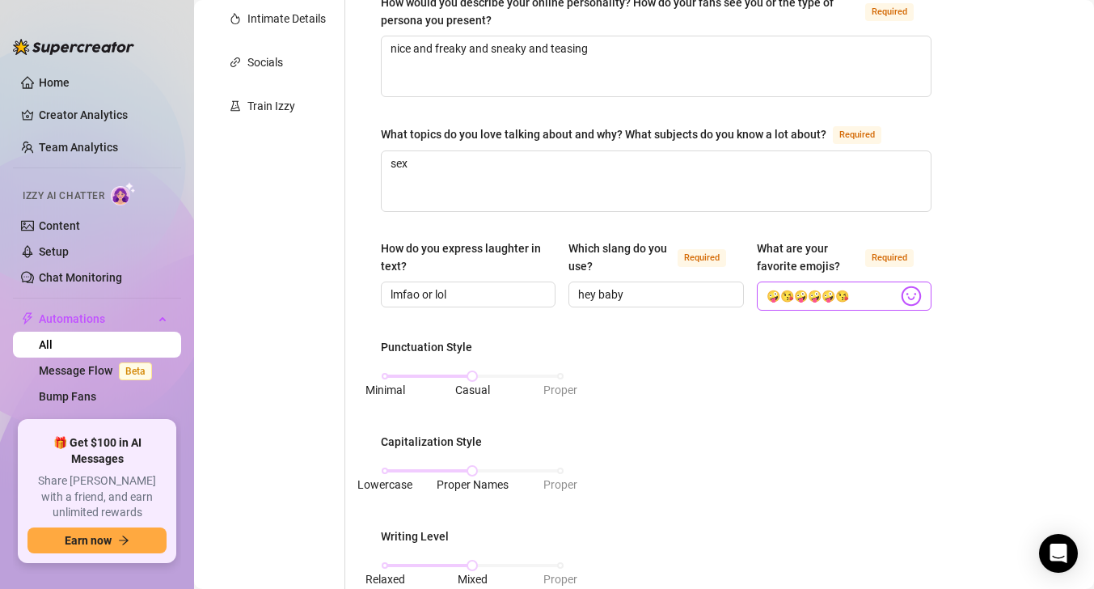
click at [905, 289] on body "Home Creator Analytics Team Analytics Izzy AI Chatter Content Setup Chat Monito…" at bounding box center [547, 294] width 1094 height 589
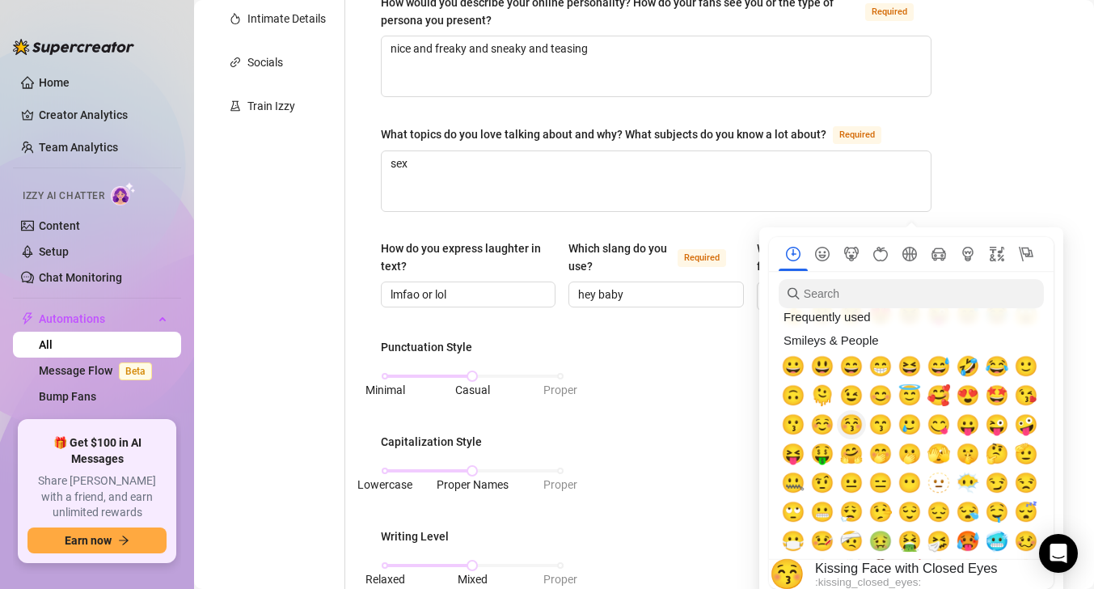
scroll to position [36, 0]
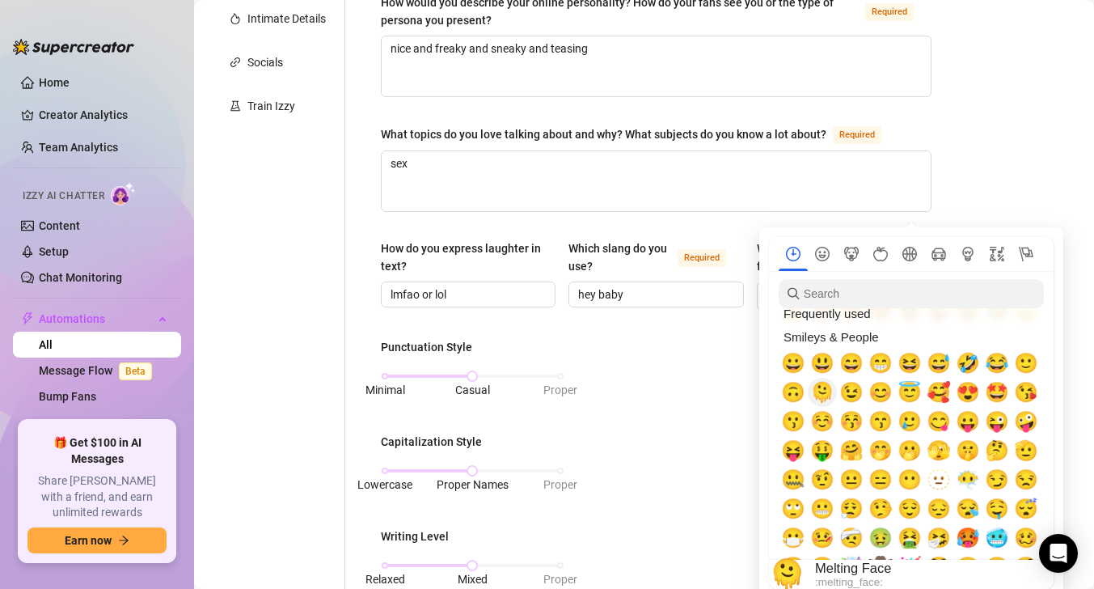
click at [828, 390] on span "🫠" at bounding box center [822, 392] width 24 height 23
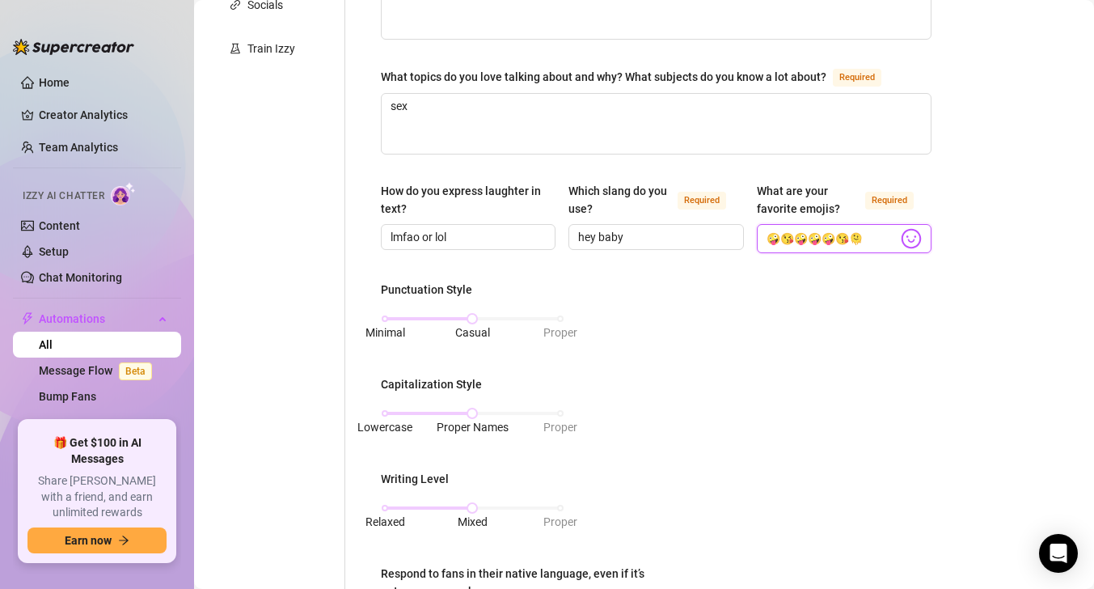
scroll to position [441, 0]
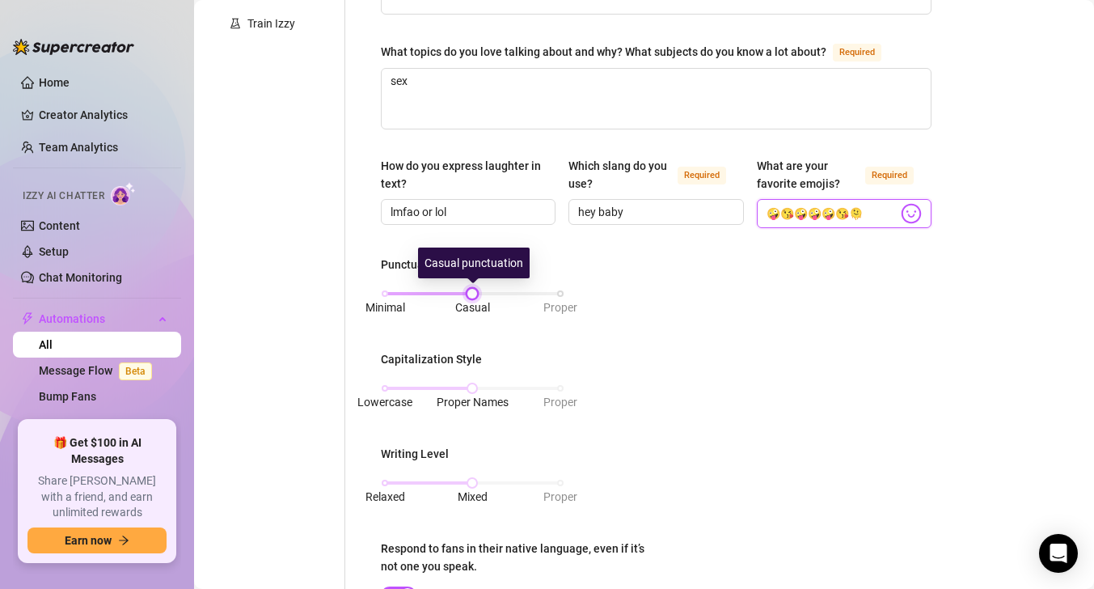
type input "🤪😘🤪🤪🤪😘🫠"
click at [470, 293] on div at bounding box center [472, 293] width 8 height 8
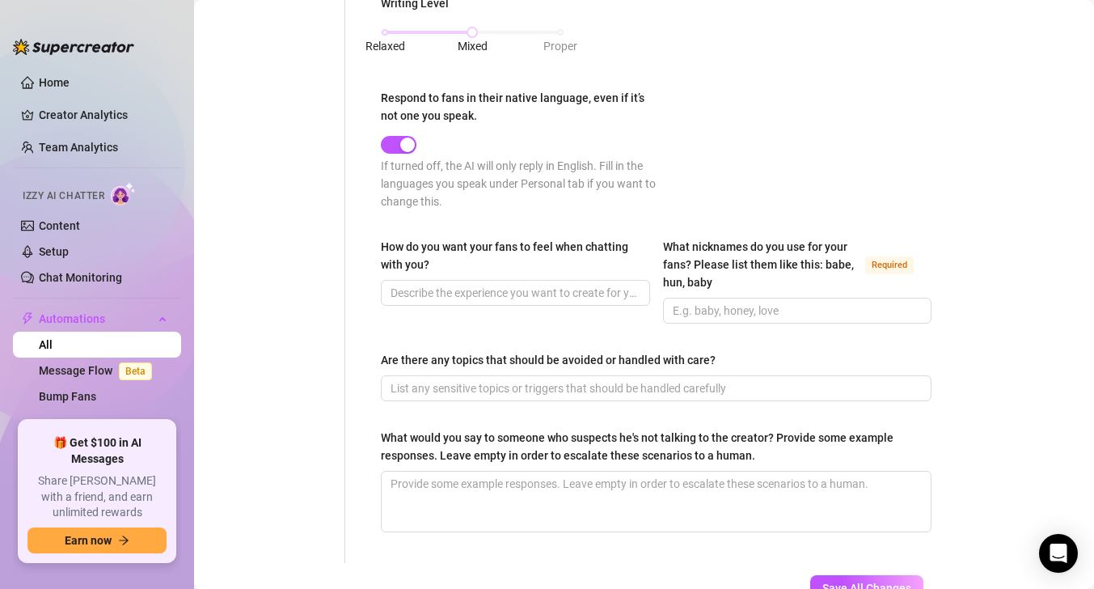
scroll to position [892, 0]
click at [581, 290] on input "How do you want your fans to feel when chatting with you?" at bounding box center [513, 291] width 247 height 18
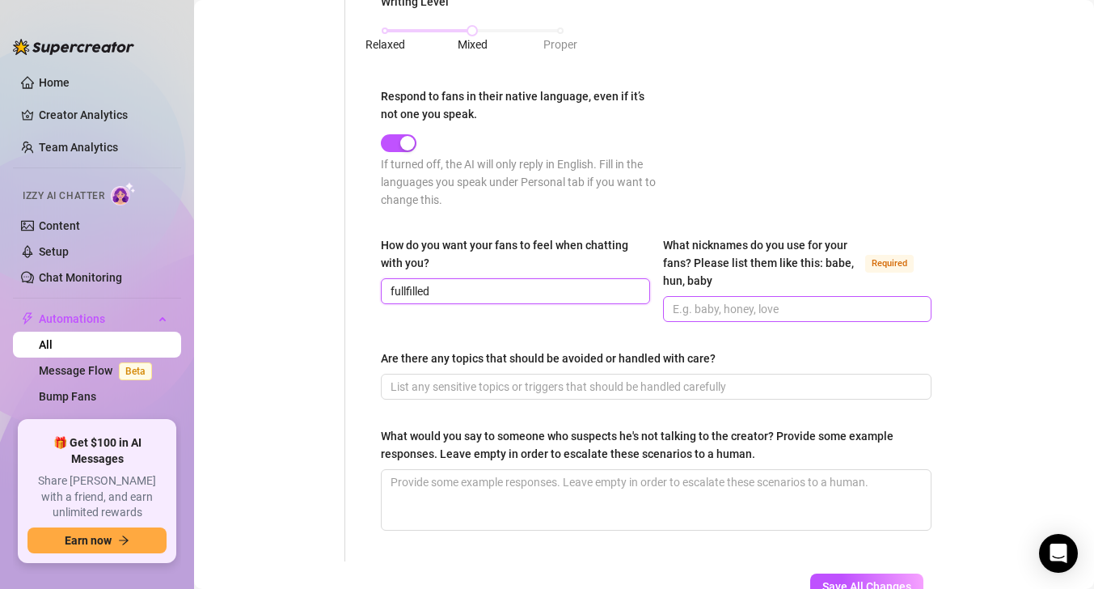
type input "fullfilled"
click at [733, 307] on input "What nicknames do you use for your fans? Please list them like this: babe, hun,…" at bounding box center [796, 309] width 247 height 18
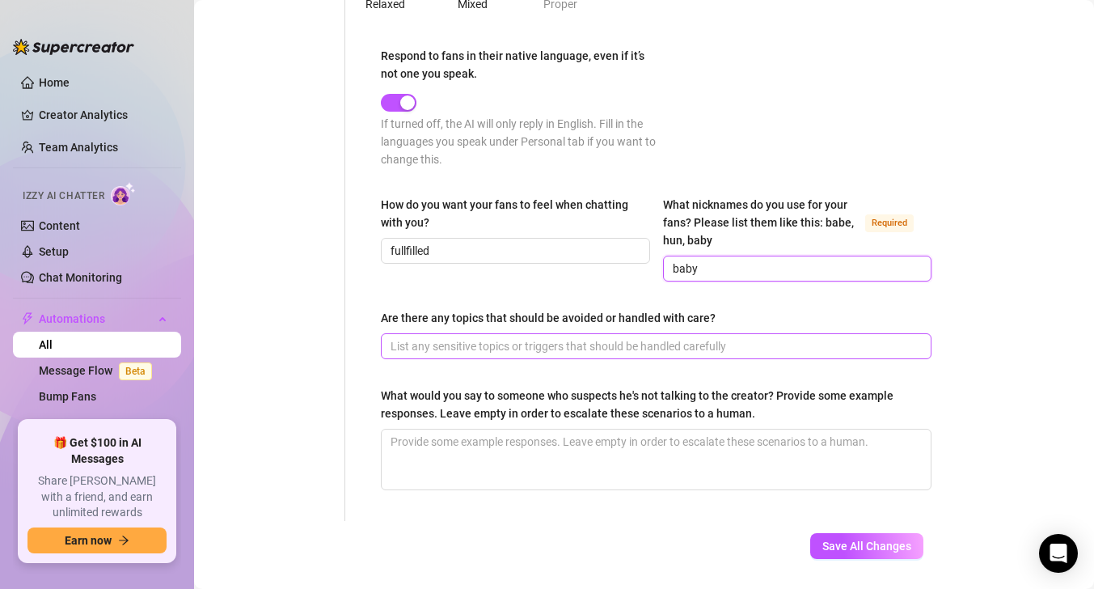
type input "baby"
click at [833, 345] on input "Are there any topics that should be avoided or handled with care?" at bounding box center [654, 346] width 528 height 18
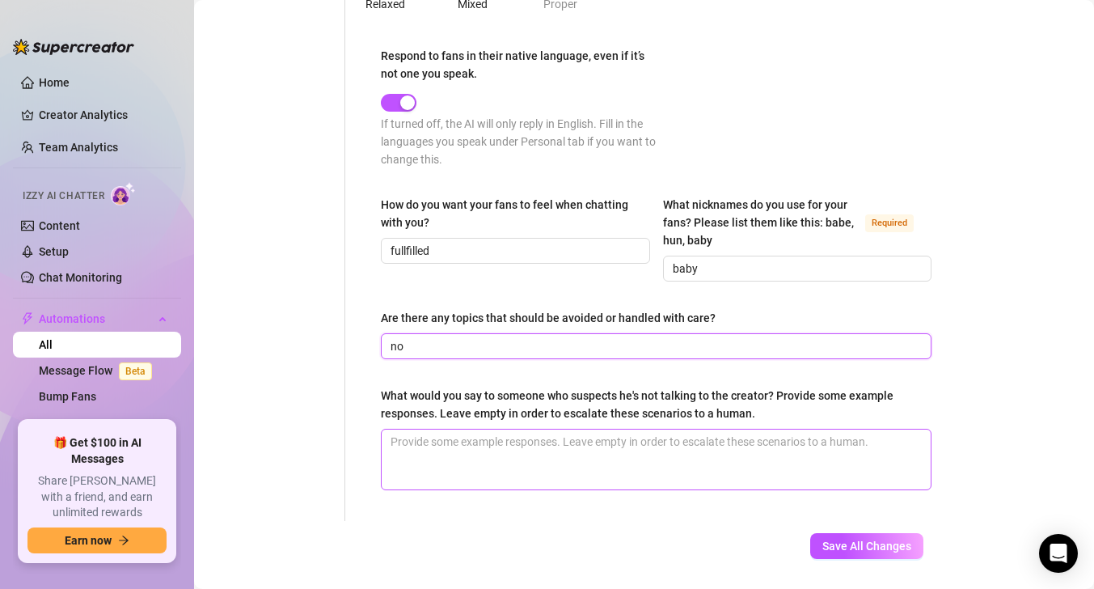
type input "no"
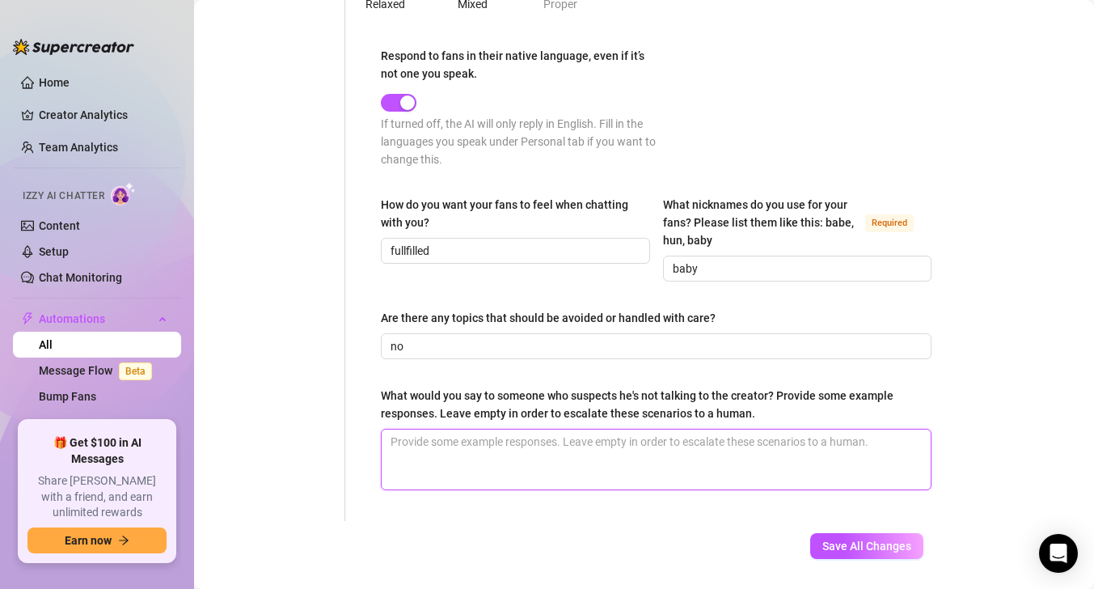
click at [677, 434] on textarea "What would you say to someone who suspects he's not talking to the creator? Pro…" at bounding box center [656, 459] width 549 height 60
type textarea "o"
type textarea "on"
type textarea "onl"
type textarea "only"
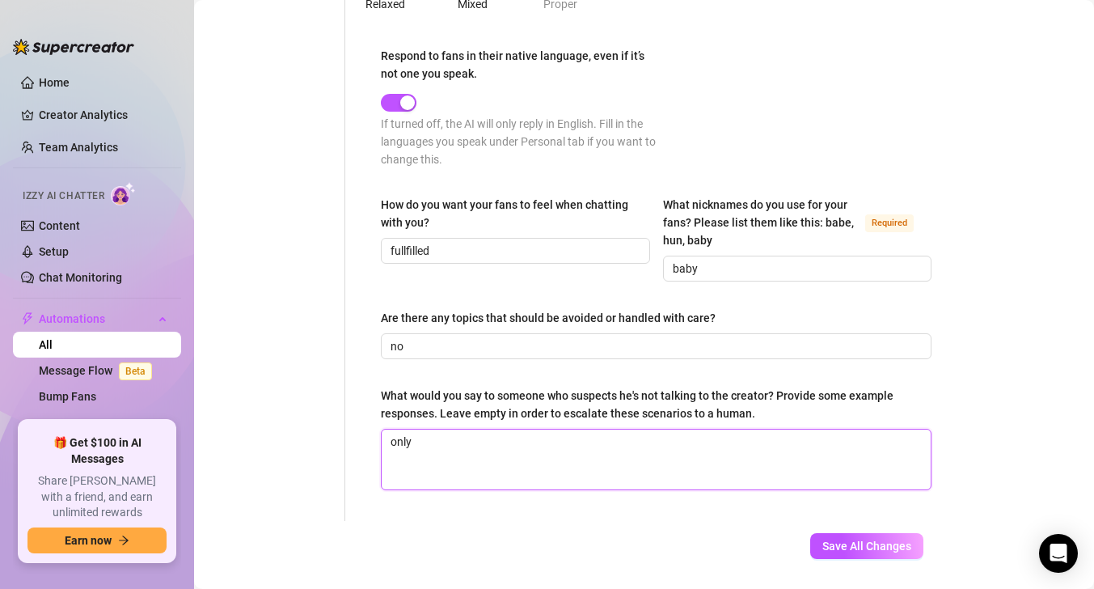
type textarea "only"
type textarea "only i"
type textarea "only i m"
type textarea "only i ma"
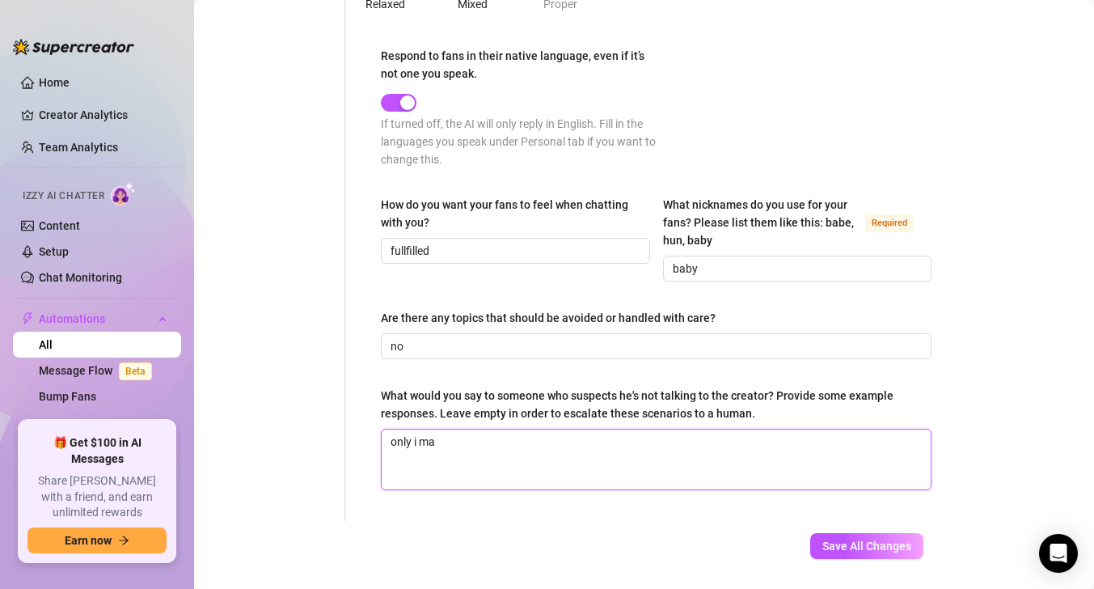
type textarea "only i man"
type textarea "only i mana"
type textarea "only i manag"
type textarea "only i manage"
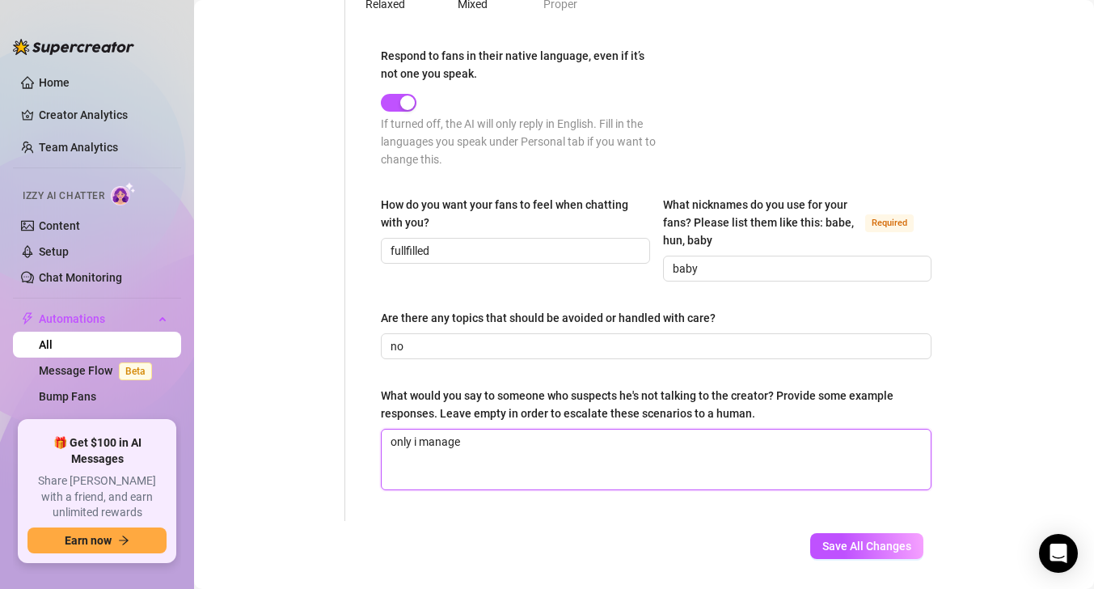
type textarea "only i manage m"
type textarea "only i manage my"
type textarea "only i manage my pa"
type textarea "only i manage my page"
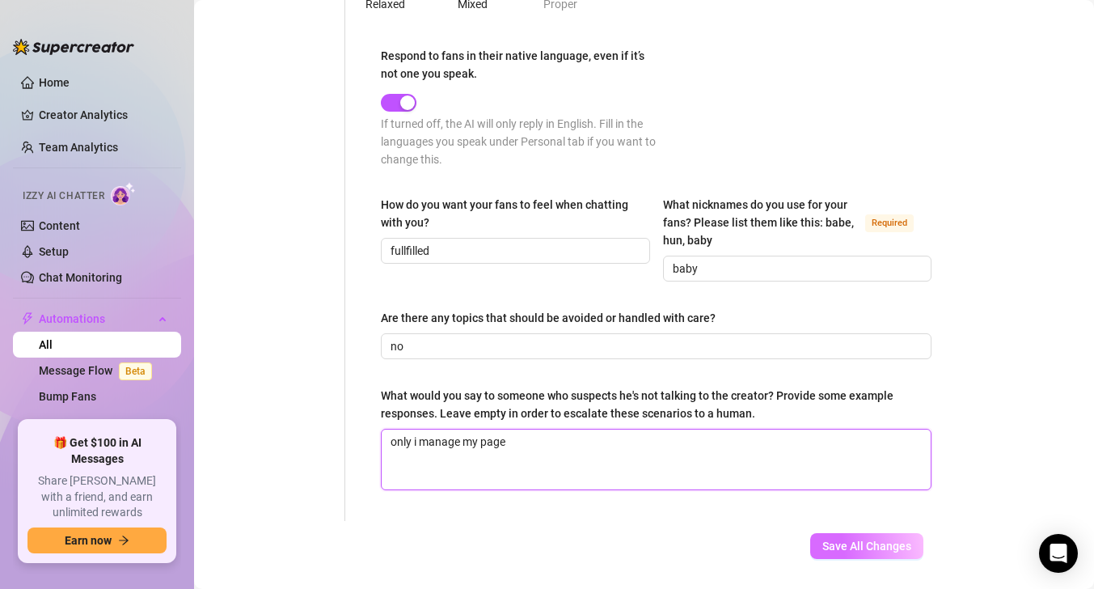
type textarea "only i manage my page"
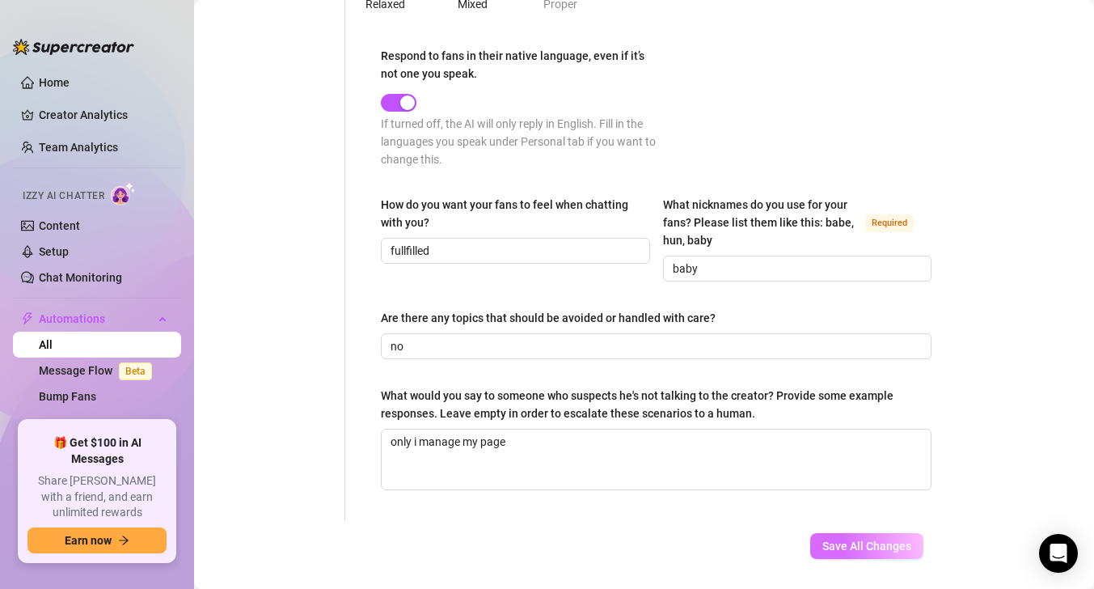
click at [917, 547] on button "Save All Changes" at bounding box center [866, 546] width 113 height 26
type textarea "sex"
type input "baby"
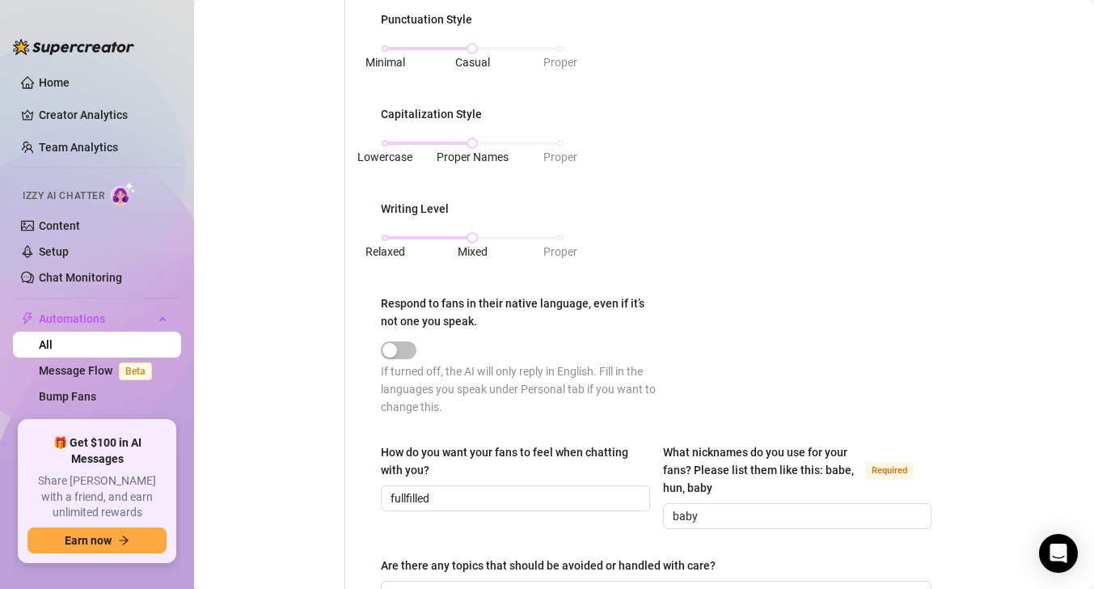
scroll to position [1005, 0]
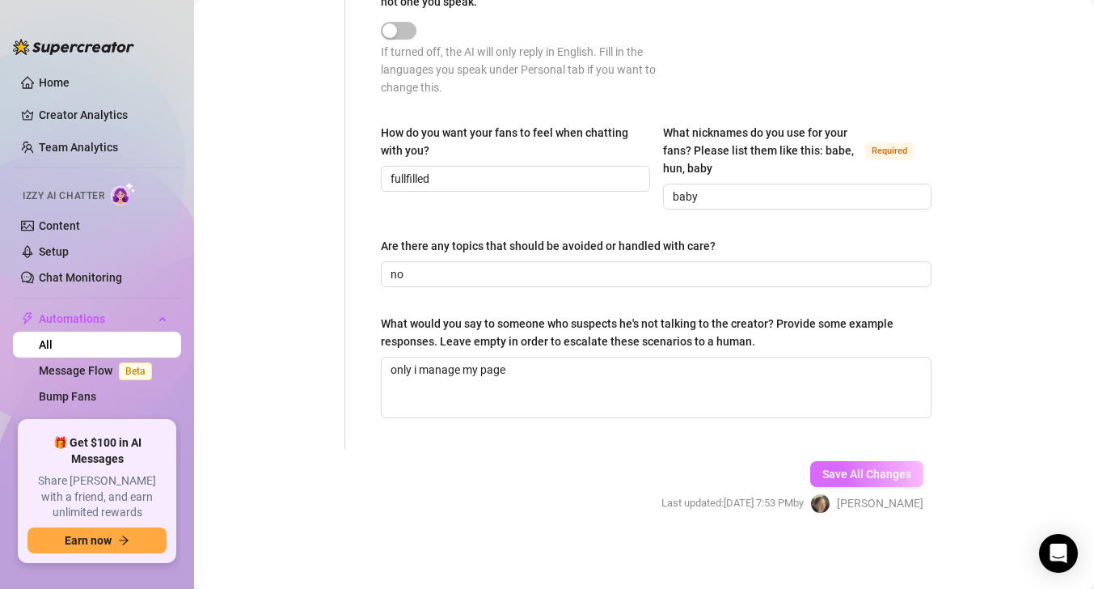
click at [884, 473] on span "Save All Changes" at bounding box center [866, 473] width 89 height 13
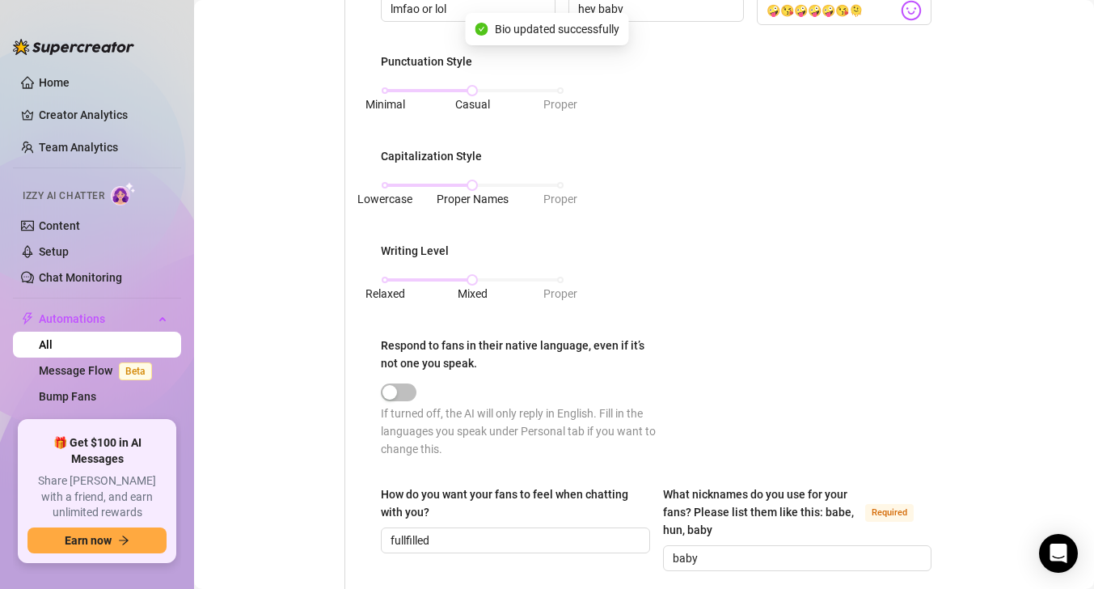
scroll to position [0, 0]
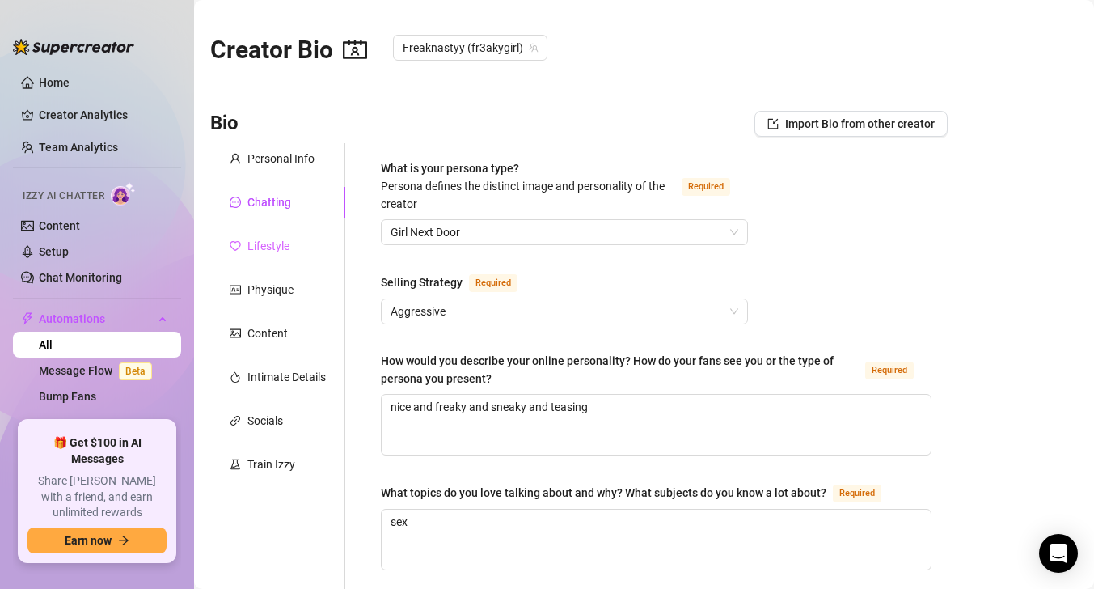
click at [297, 248] on div "Lifestyle" at bounding box center [277, 245] width 135 height 31
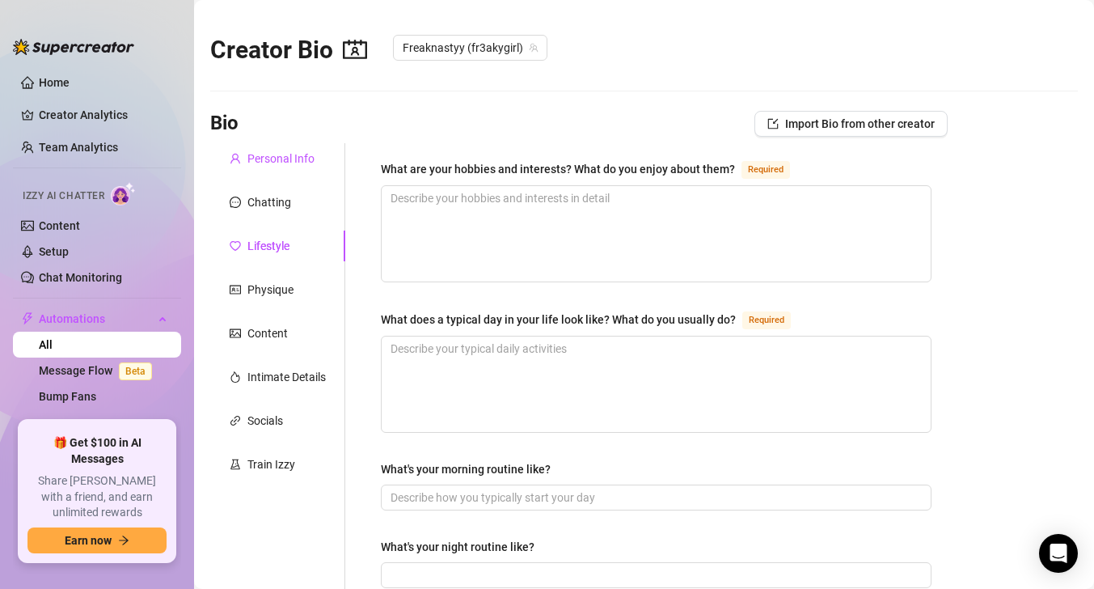
click at [278, 167] on div "Personal Info" at bounding box center [280, 159] width 67 height 18
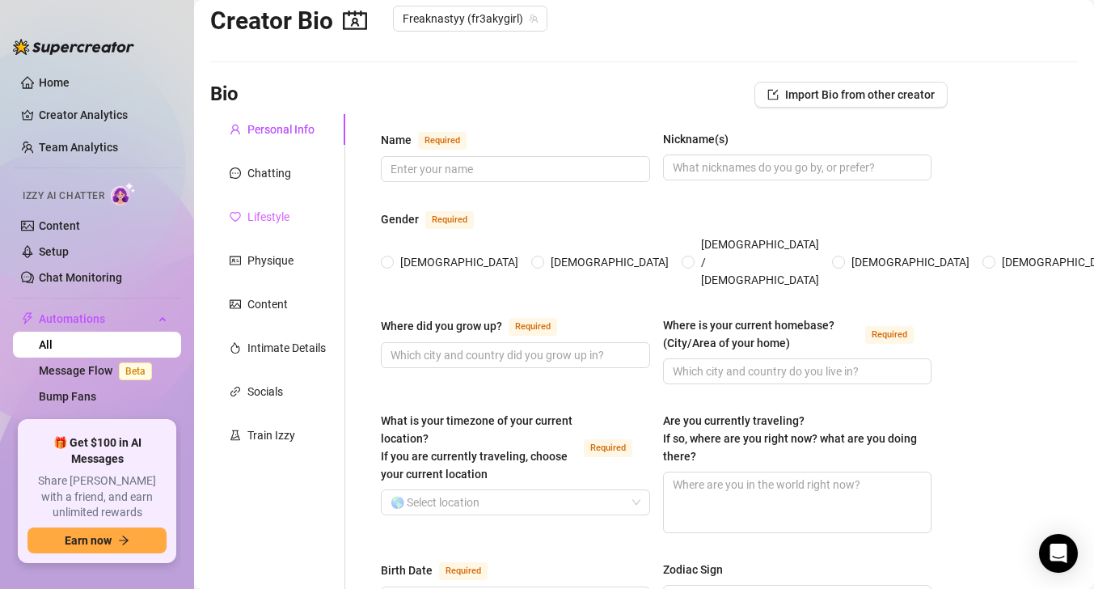
scroll to position [32, 0]
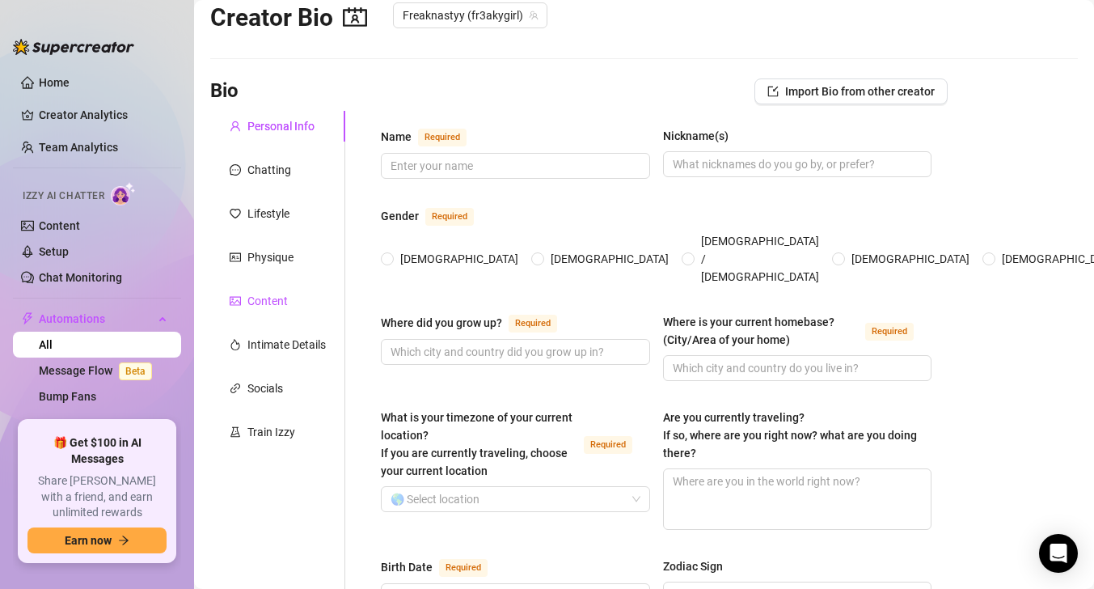
click at [266, 293] on div "Content" at bounding box center [267, 301] width 40 height 18
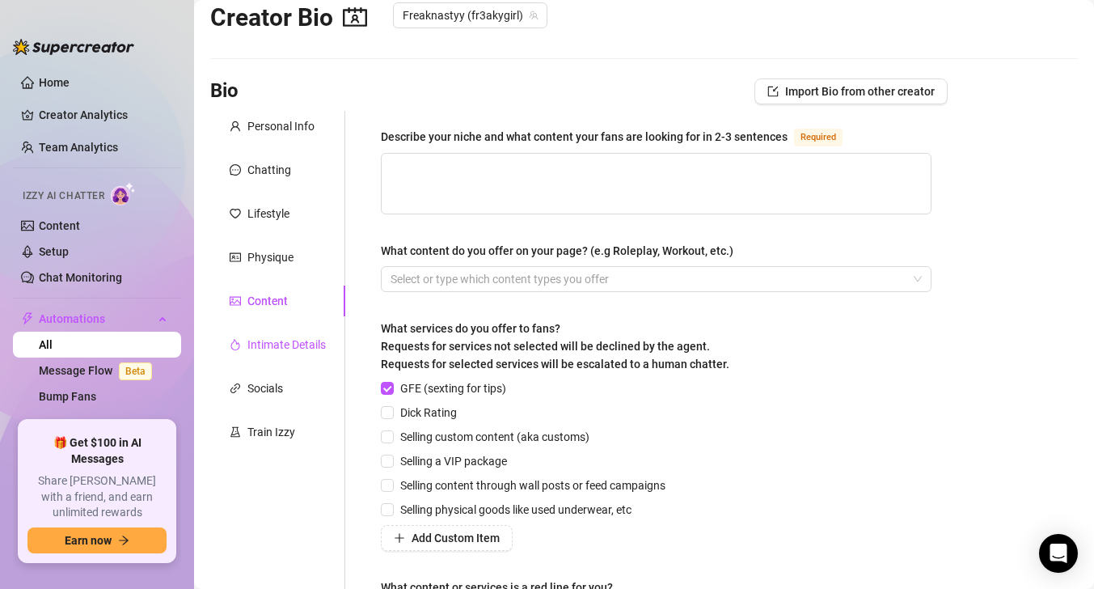
click at [304, 352] on div "Intimate Details" at bounding box center [286, 344] width 78 height 18
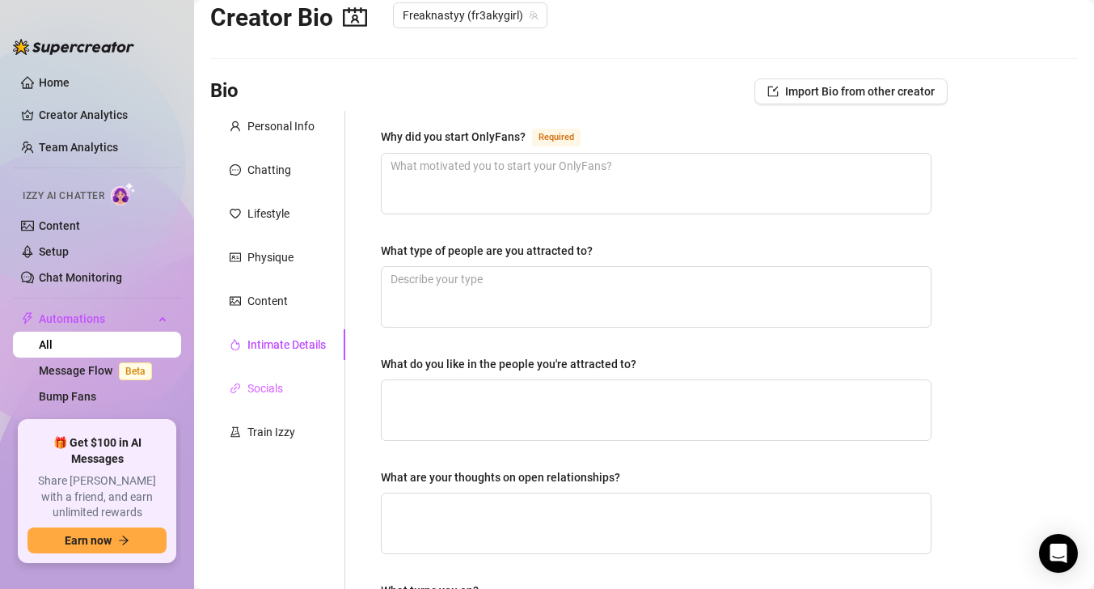
click at [293, 388] on div "Socials" at bounding box center [277, 388] width 135 height 31
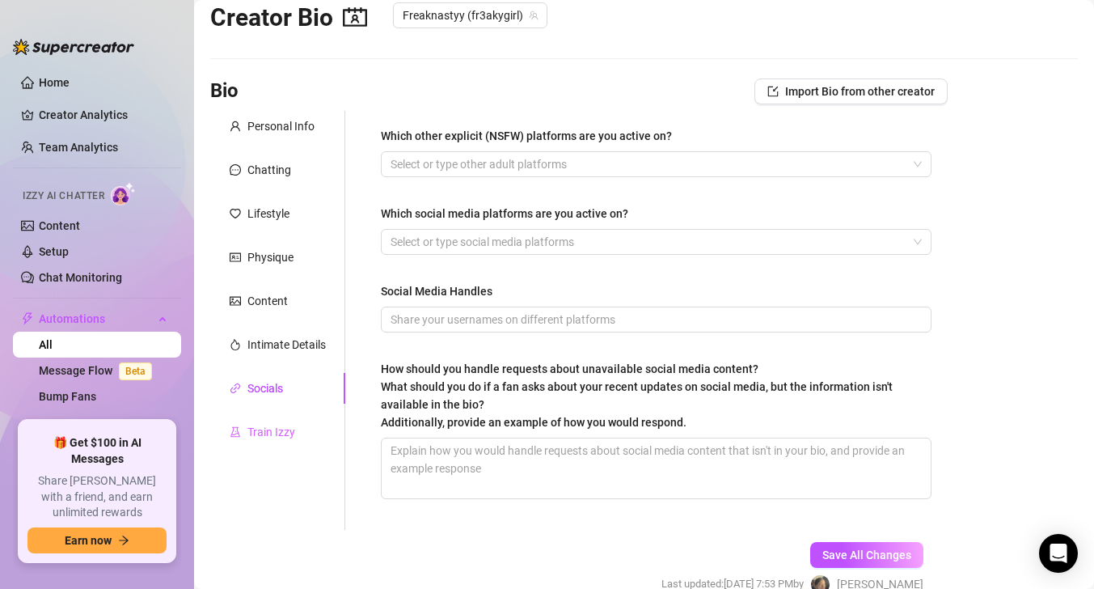
click at [296, 429] on div "Train Izzy" at bounding box center [277, 431] width 135 height 31
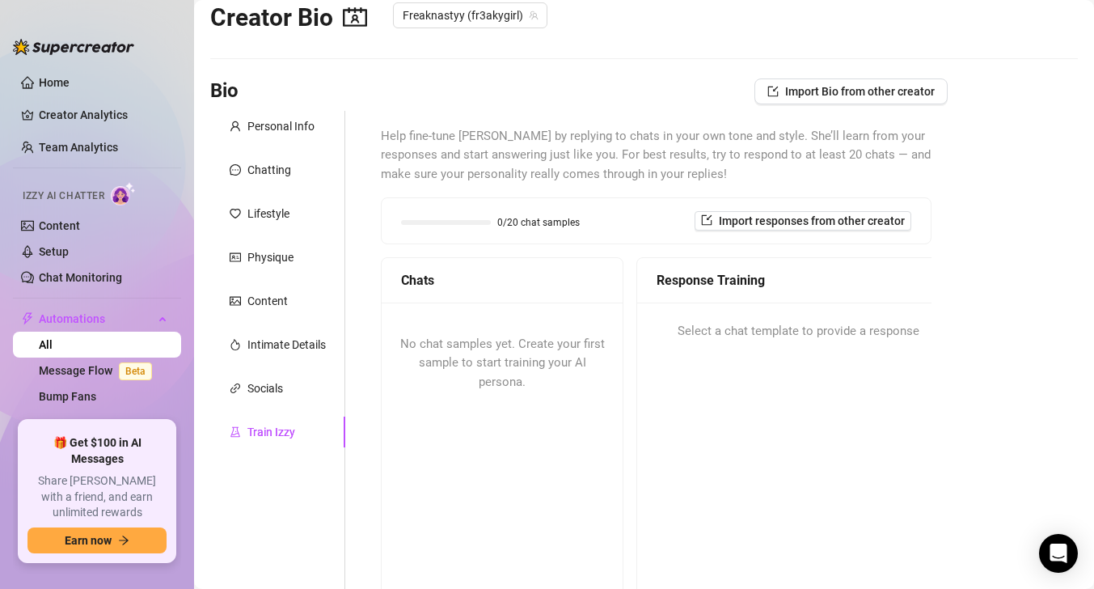
click at [516, 347] on span "No chat samples yet. Create your first sample to start training your AI persona." at bounding box center [502, 362] width 205 height 53
click at [100, 371] on link "Message Flow Beta" at bounding box center [99, 370] width 120 height 13
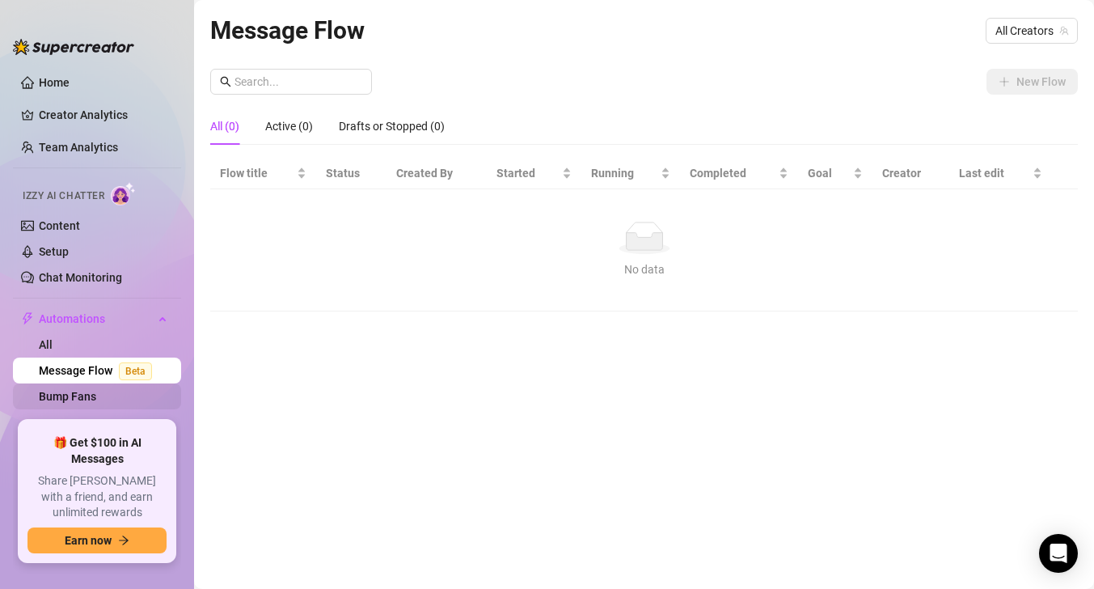
click at [91, 394] on link "Bump Fans" at bounding box center [67, 396] width 57 height 13
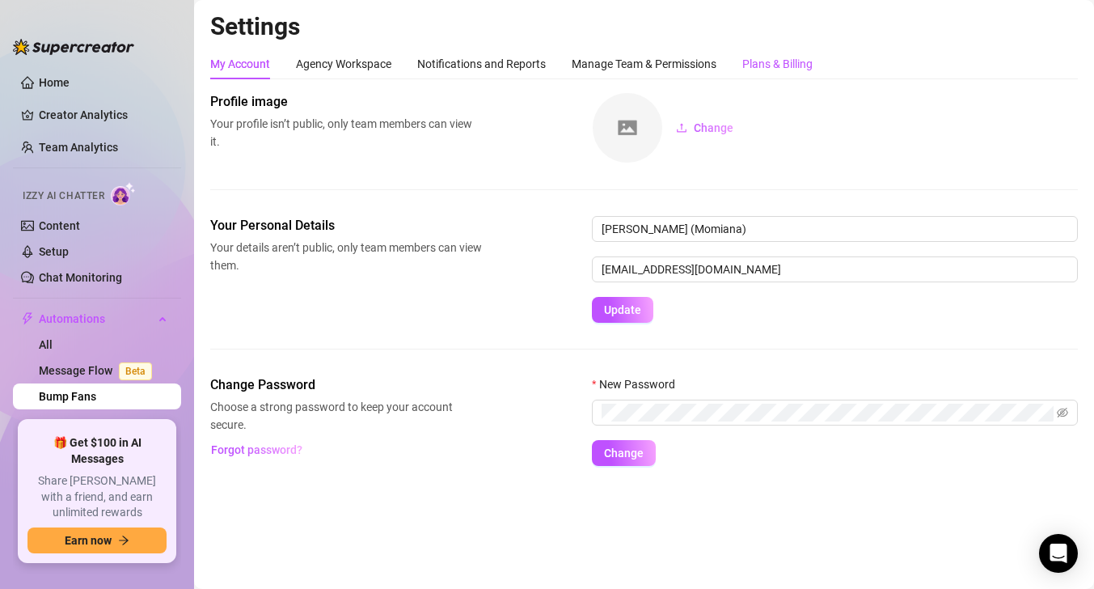
click at [771, 69] on div "Plans & Billing" at bounding box center [777, 64] width 70 height 18
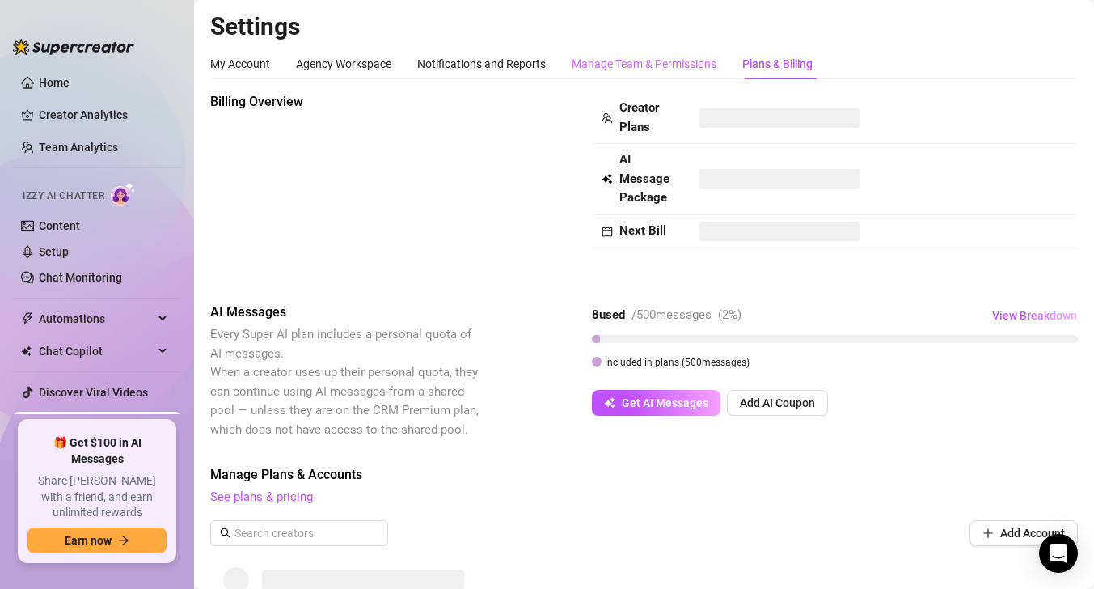
click at [657, 74] on div "Manage Team & Permissions" at bounding box center [644, 64] width 145 height 31
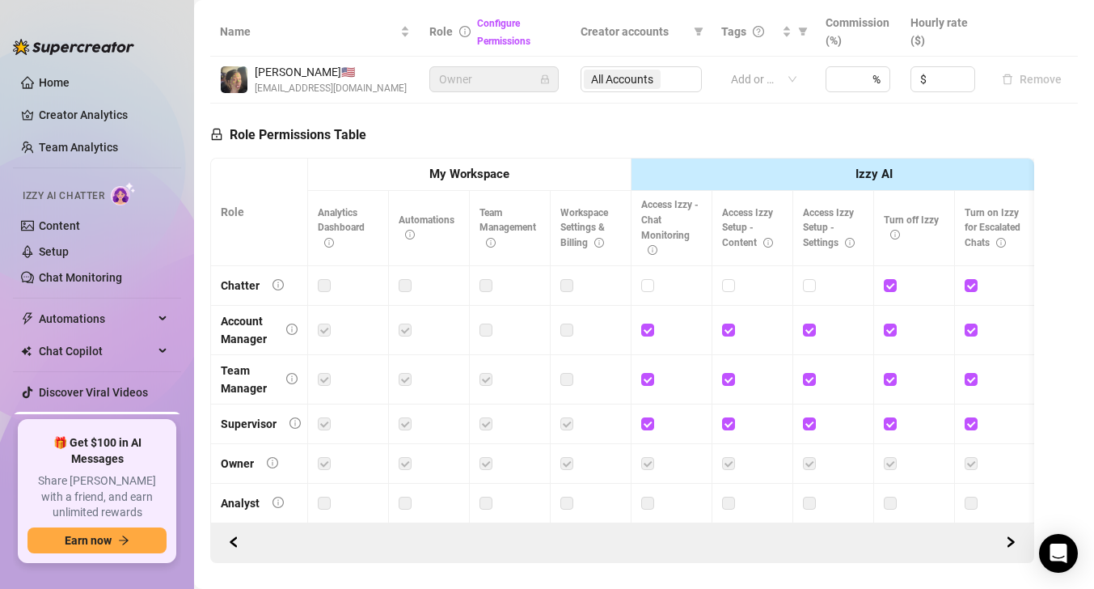
scroll to position [359, 0]
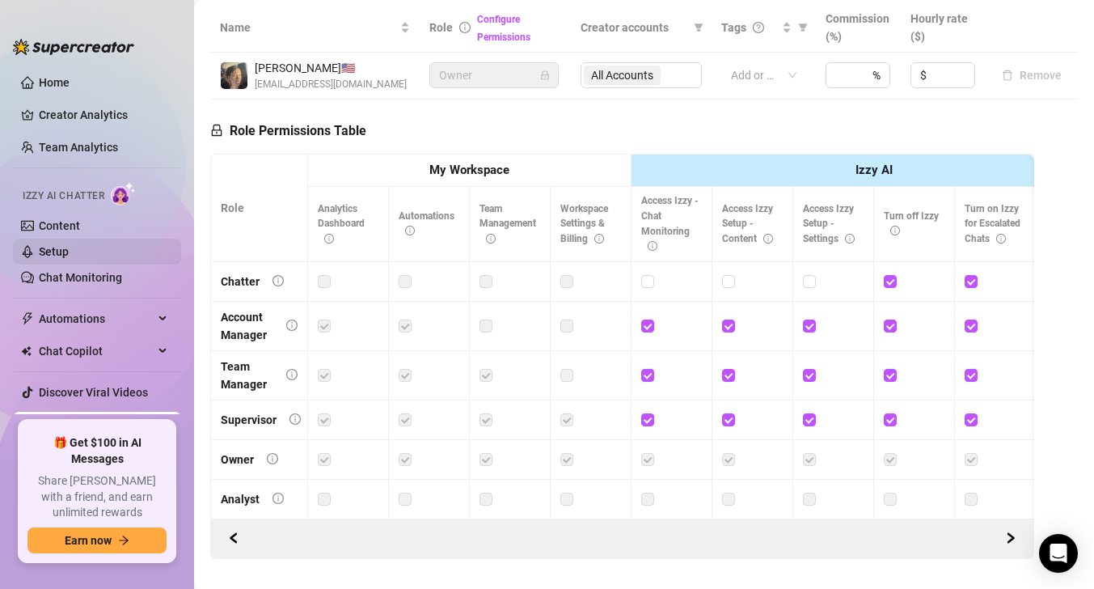
click at [69, 247] on link "Setup" at bounding box center [54, 251] width 30 height 13
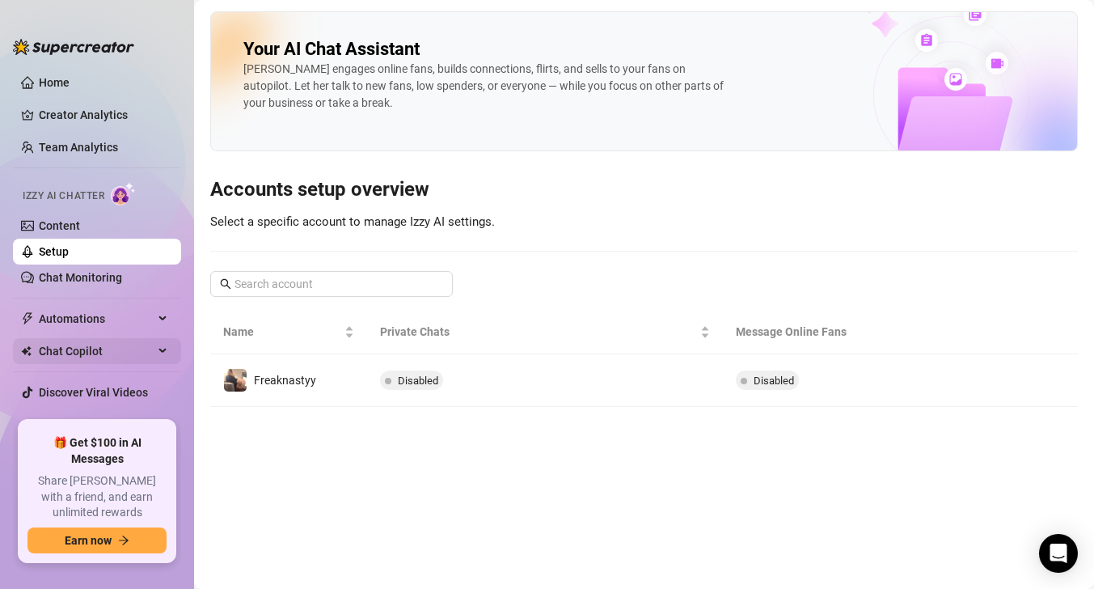
click at [128, 355] on span "Chat Copilot" at bounding box center [96, 351] width 115 height 26
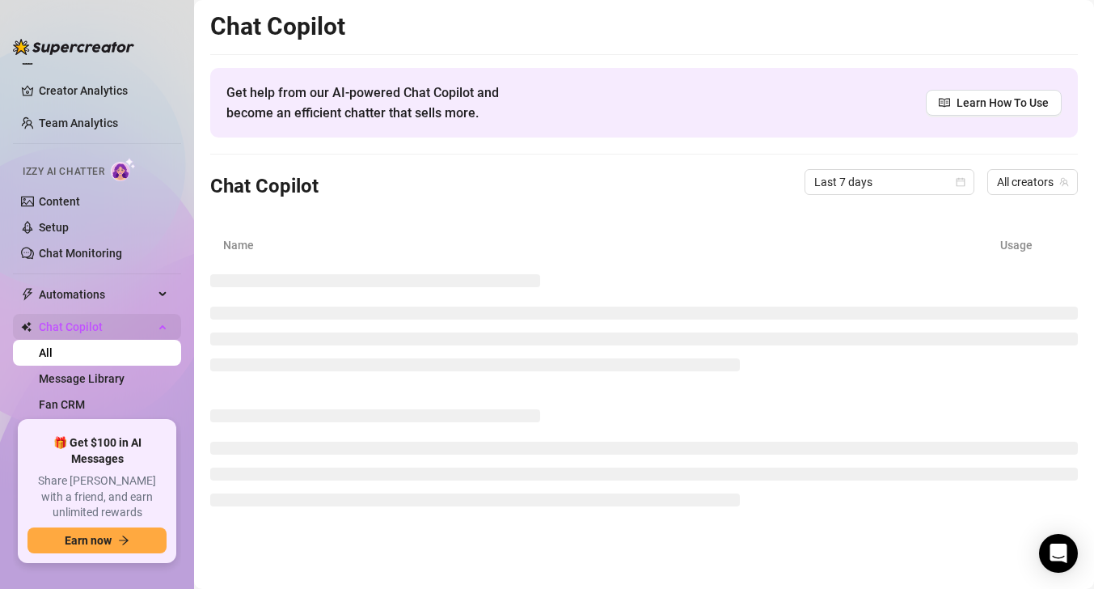
scroll to position [29, 0]
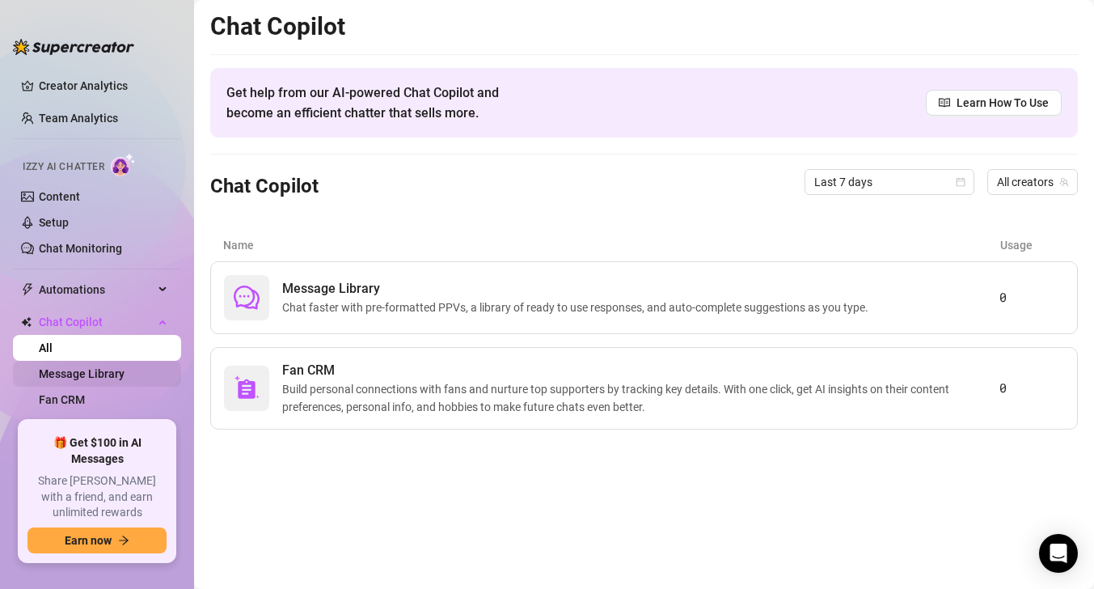
click at [124, 379] on link "Message Library" at bounding box center [82, 373] width 86 height 13
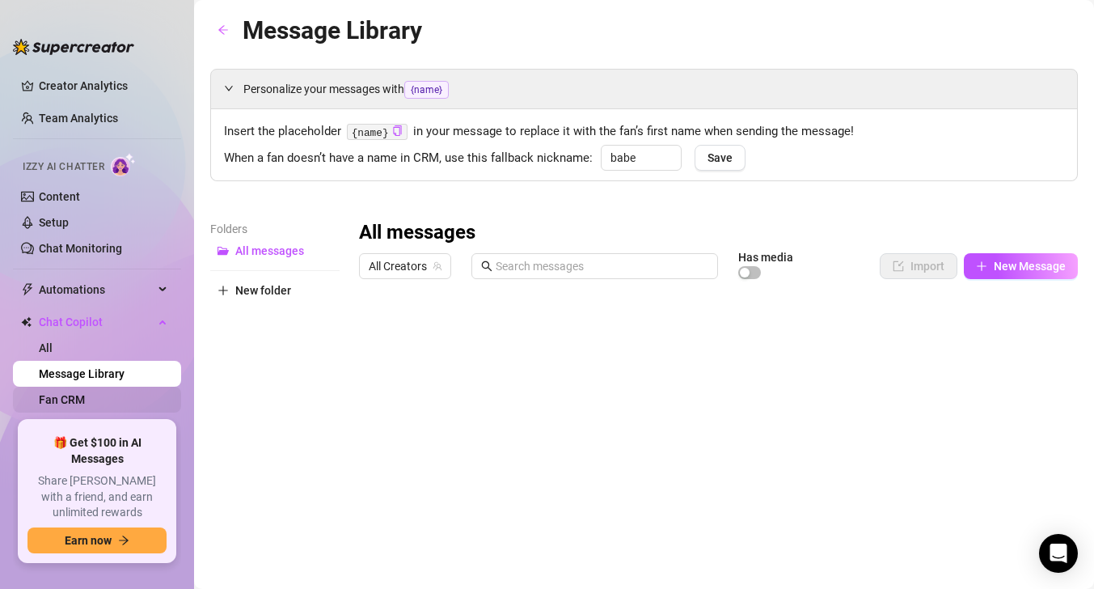
click at [85, 399] on link "Fan CRM" at bounding box center [62, 399] width 46 height 13
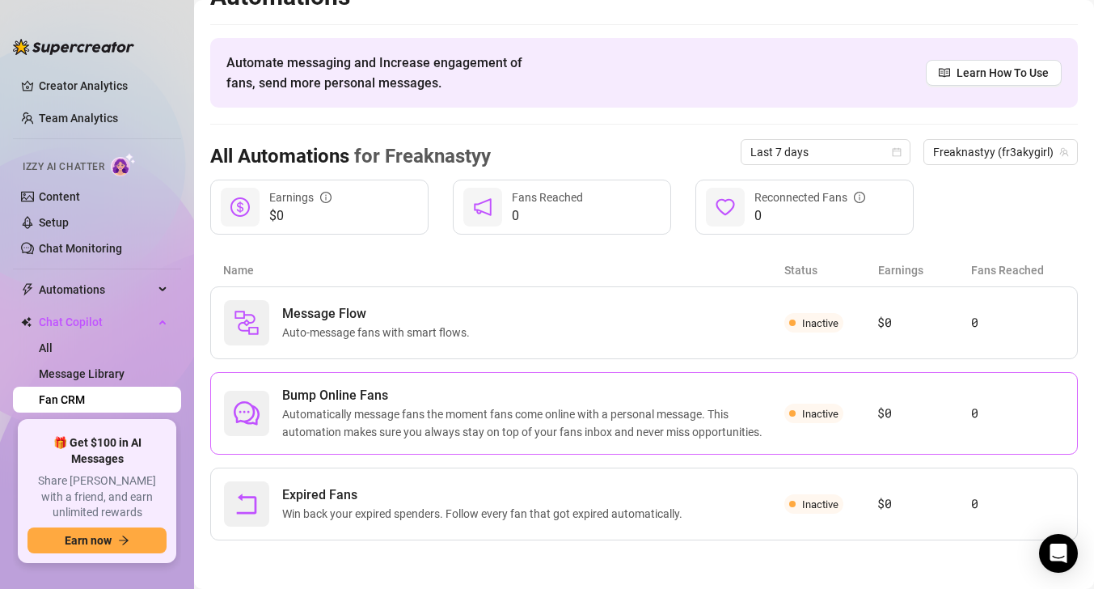
scroll to position [29, 0]
click at [122, 242] on link "Chat Monitoring" at bounding box center [80, 248] width 83 height 13
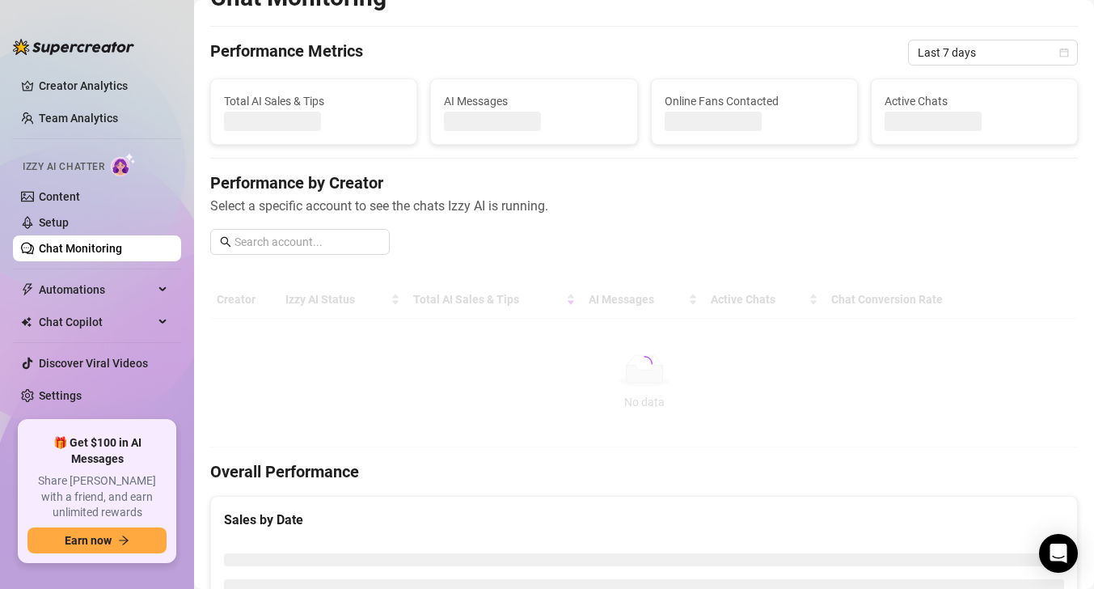
scroll to position [15, 0]
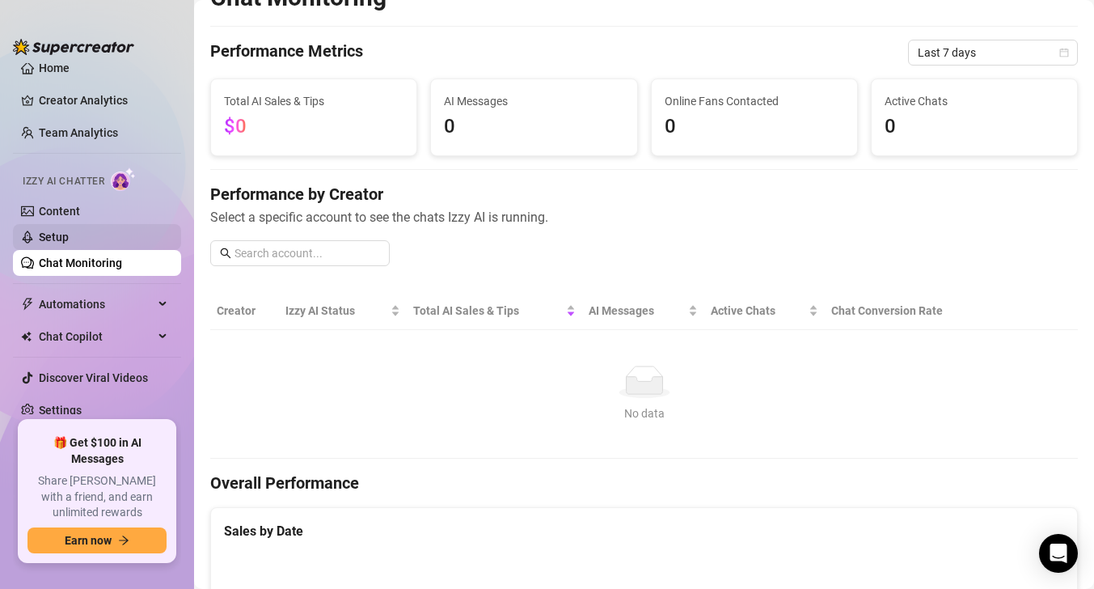
click at [69, 243] on link "Setup" at bounding box center [54, 236] width 30 height 13
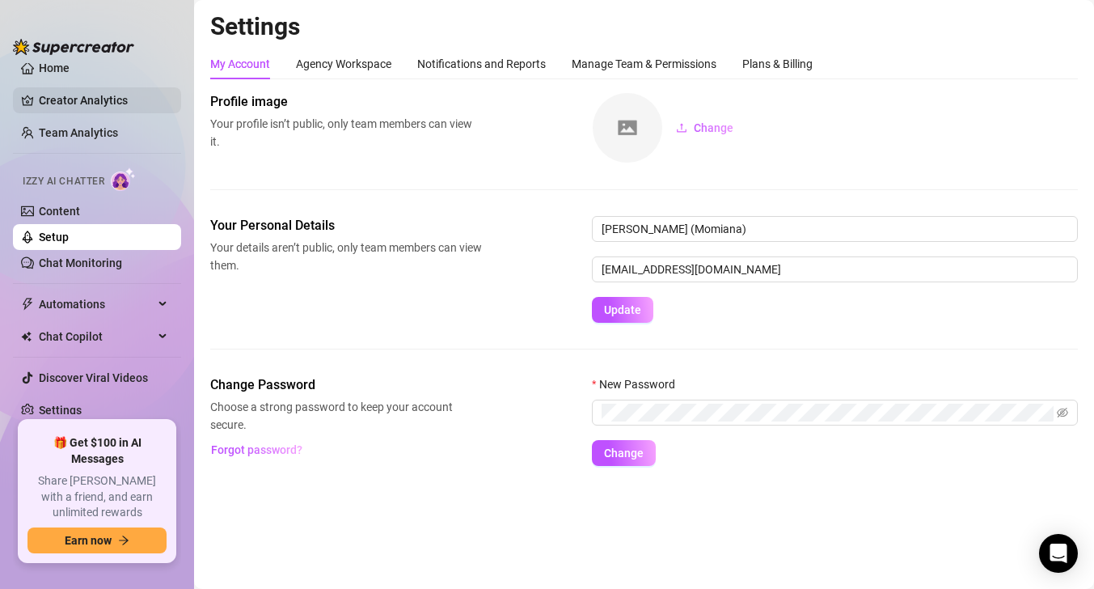
scroll to position [15, 0]
click at [70, 67] on link "Home" at bounding box center [54, 67] width 31 height 13
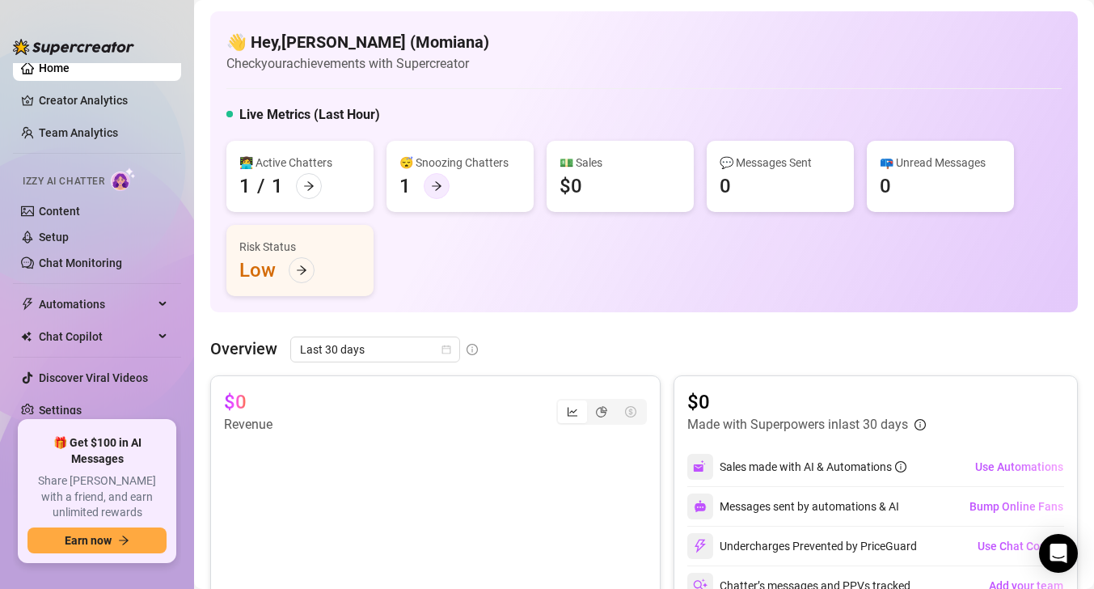
click at [428, 180] on div at bounding box center [437, 186] width 26 height 26
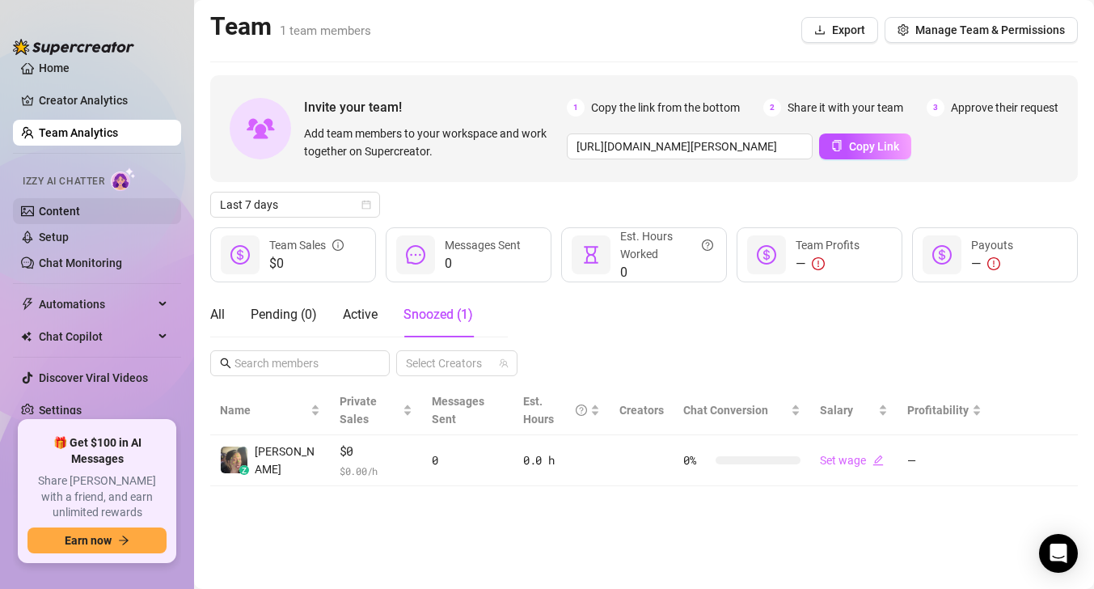
click at [80, 209] on link "Content" at bounding box center [59, 211] width 41 height 13
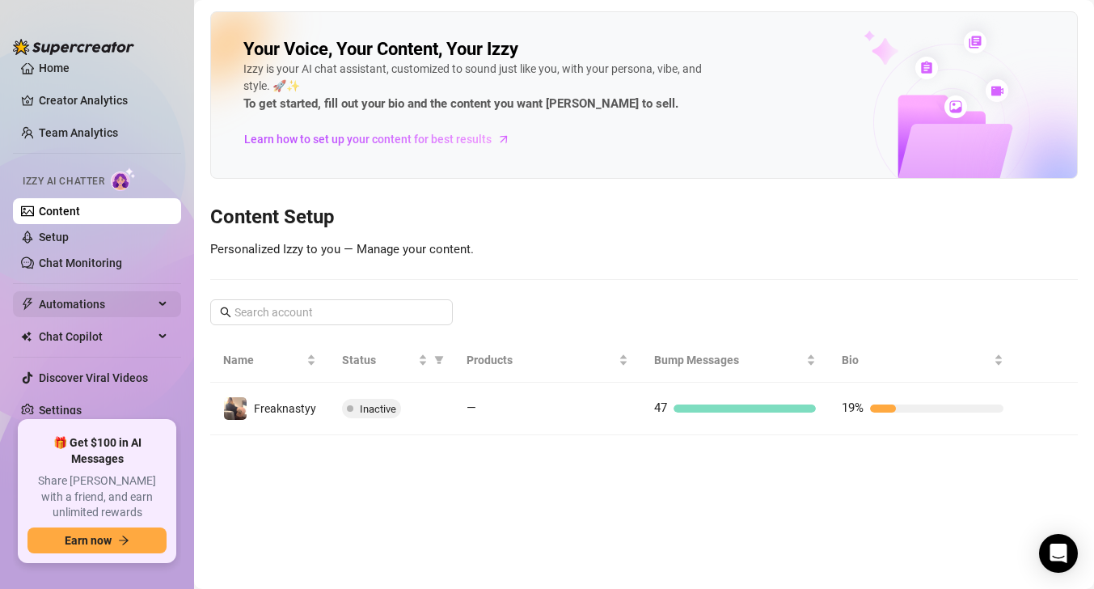
click at [167, 310] on div "Automations" at bounding box center [97, 304] width 168 height 26
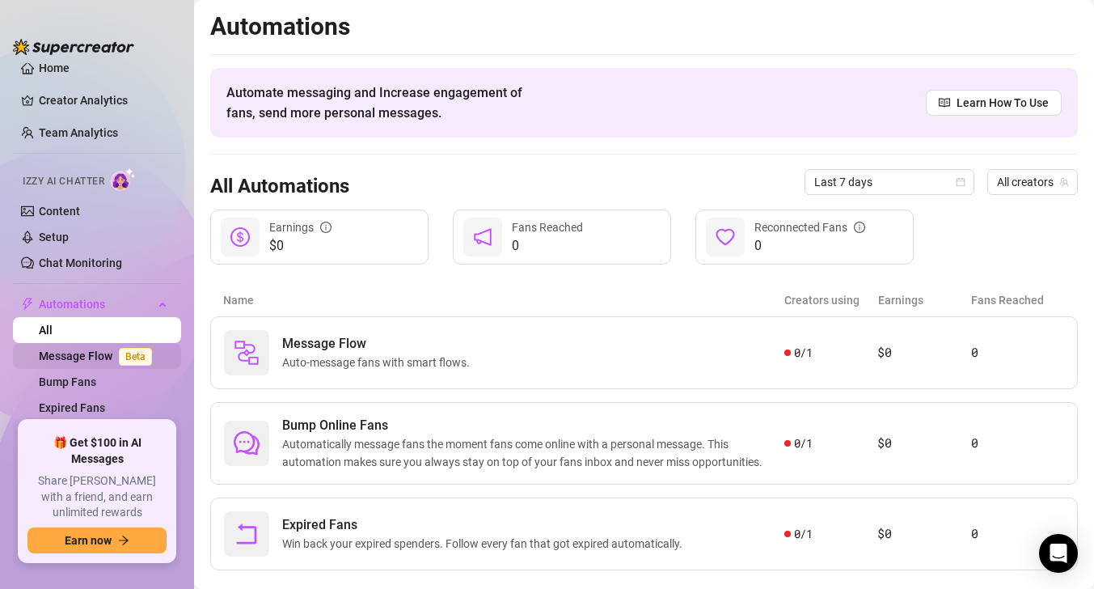
click at [157, 349] on link "Message Flow Beta" at bounding box center [99, 355] width 120 height 13
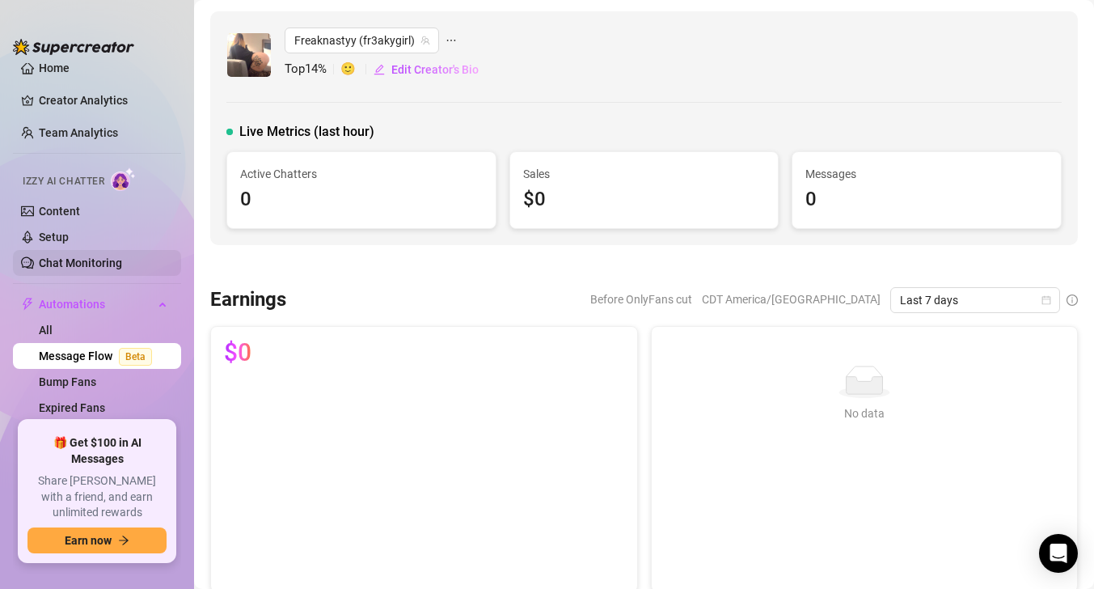
click at [99, 256] on link "Chat Monitoring" at bounding box center [80, 262] width 83 height 13
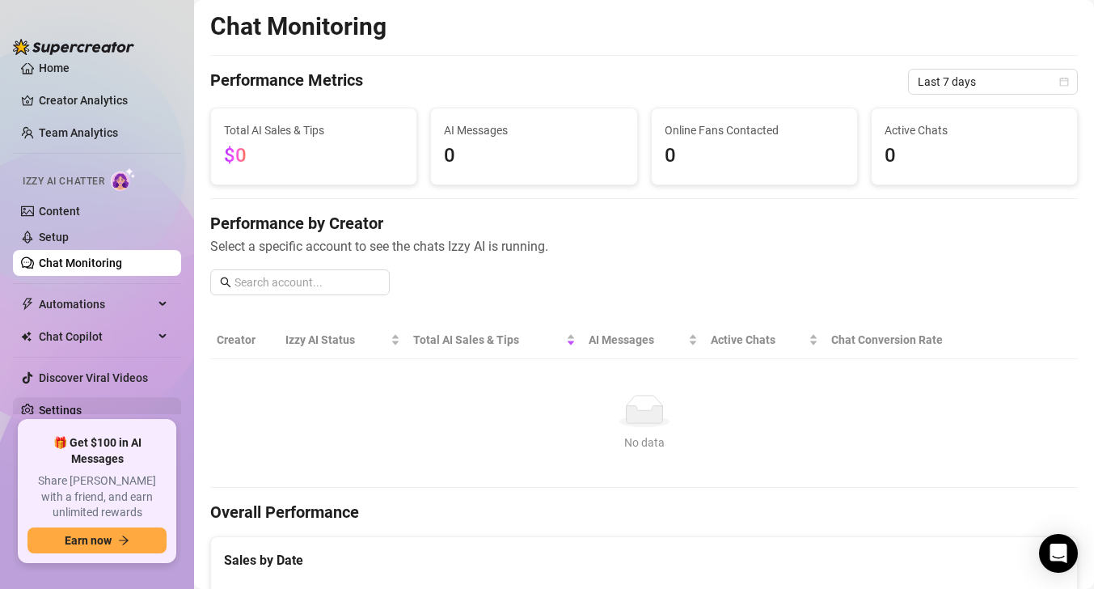
click at [82, 414] on link "Settings" at bounding box center [60, 409] width 43 height 13
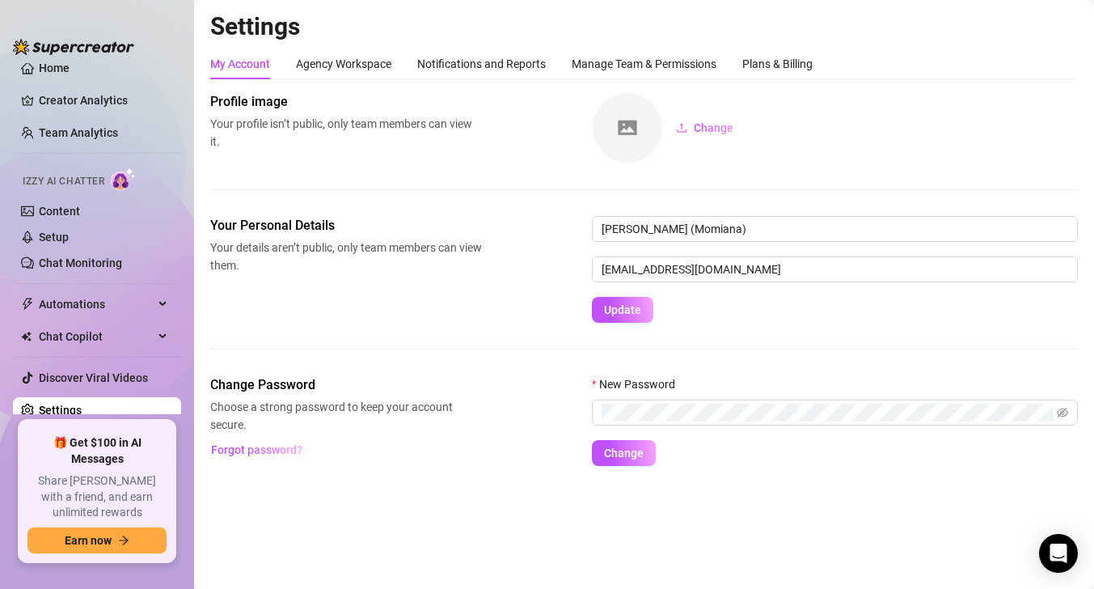
click at [759, 84] on div "My Account Agency Workspace Notifications and Reports Manage Team & Permissions…" at bounding box center [643, 257] width 867 height 417
click at [759, 70] on div "Plans & Billing" at bounding box center [777, 64] width 70 height 18
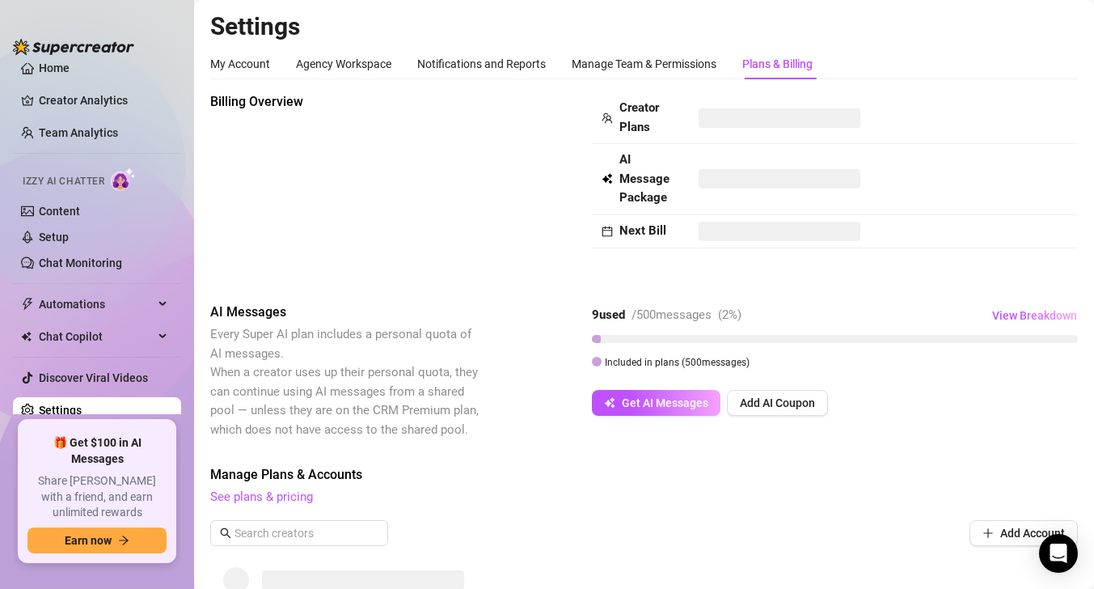
click at [681, 387] on div "9 used / 500 messages ( 2 %) View Breakdown Included in plans ( 500 messages) G…" at bounding box center [835, 358] width 486 height 113
click at [677, 403] on span "Get AI Messages" at bounding box center [665, 402] width 87 height 13
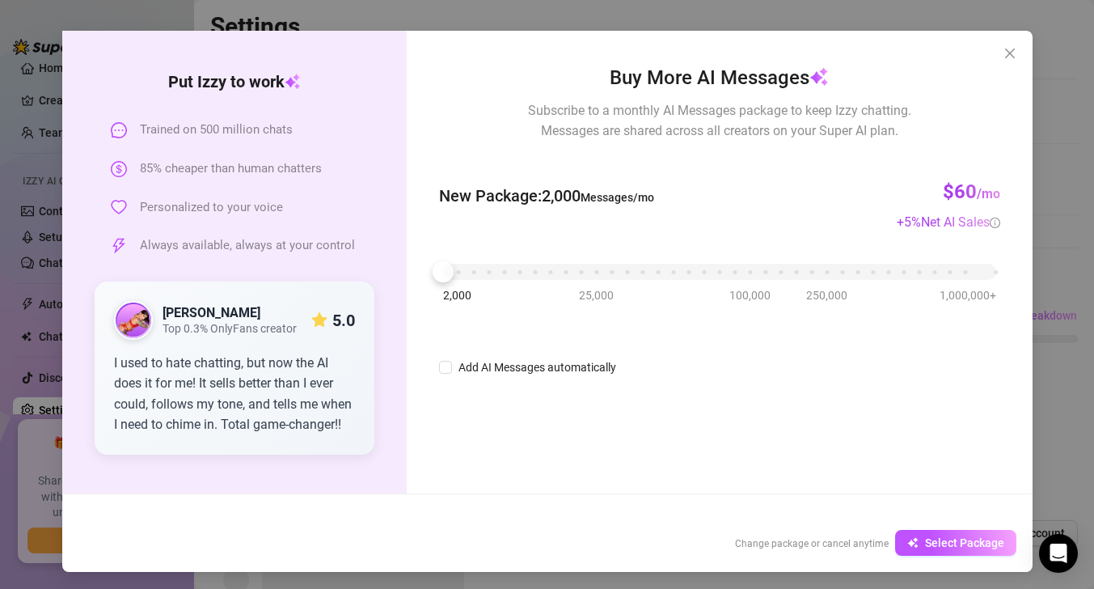
scroll to position [53, 0]
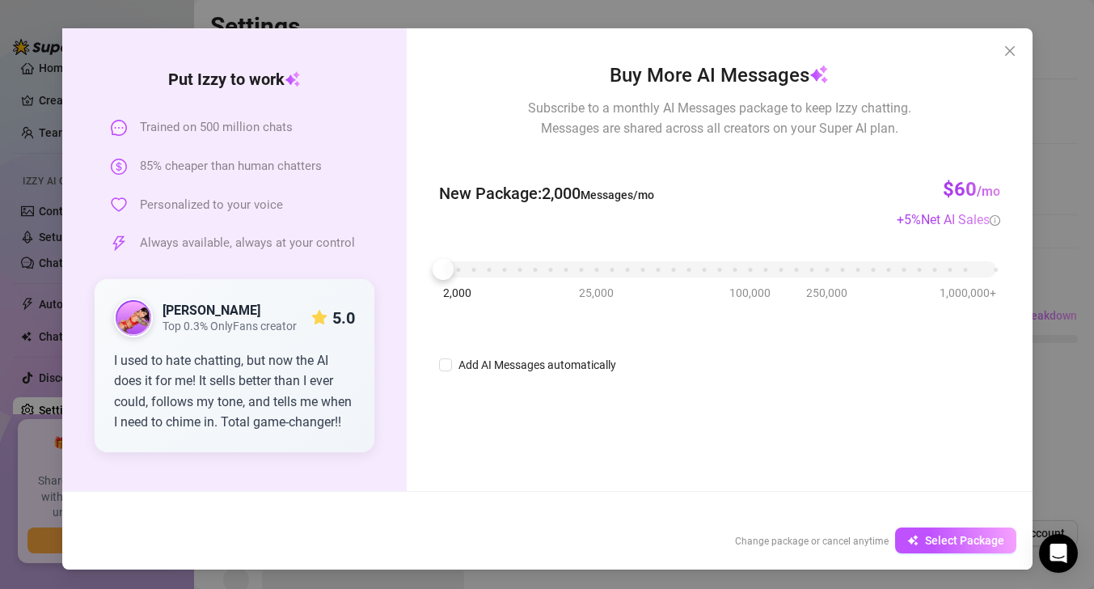
click at [486, 282] on div "2,000 25,000 100,000 250,000 1,000,000+" at bounding box center [719, 270] width 560 height 43
click at [521, 264] on div "2,000 25,000 100,000 250,000 1,000,000+" at bounding box center [719, 263] width 552 height 10
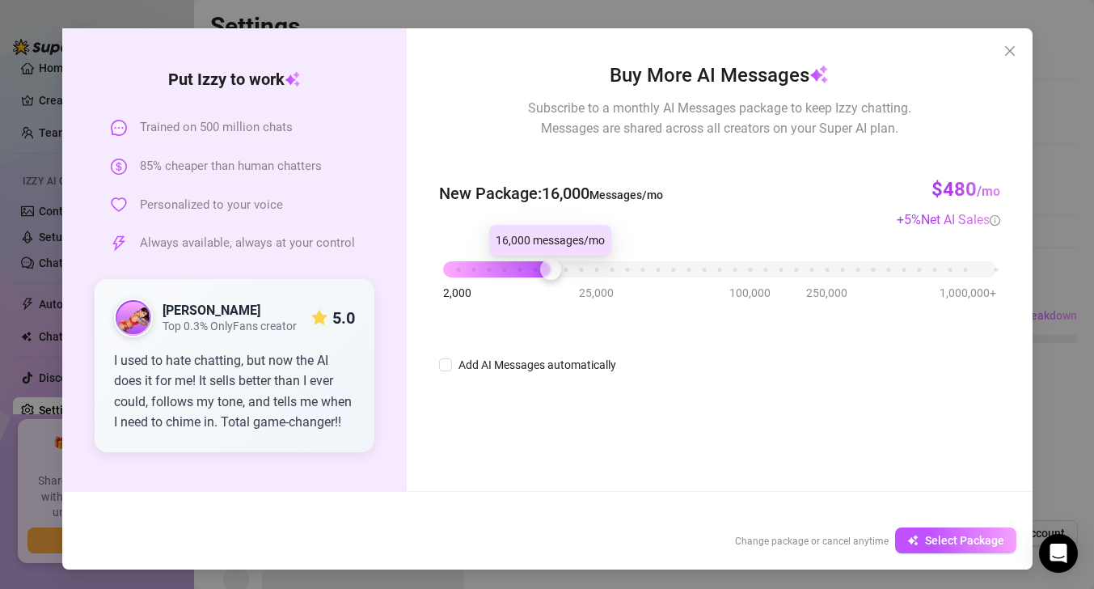
click at [547, 264] on div "2,000 25,000 100,000 250,000 1,000,000+" at bounding box center [719, 263] width 552 height 10
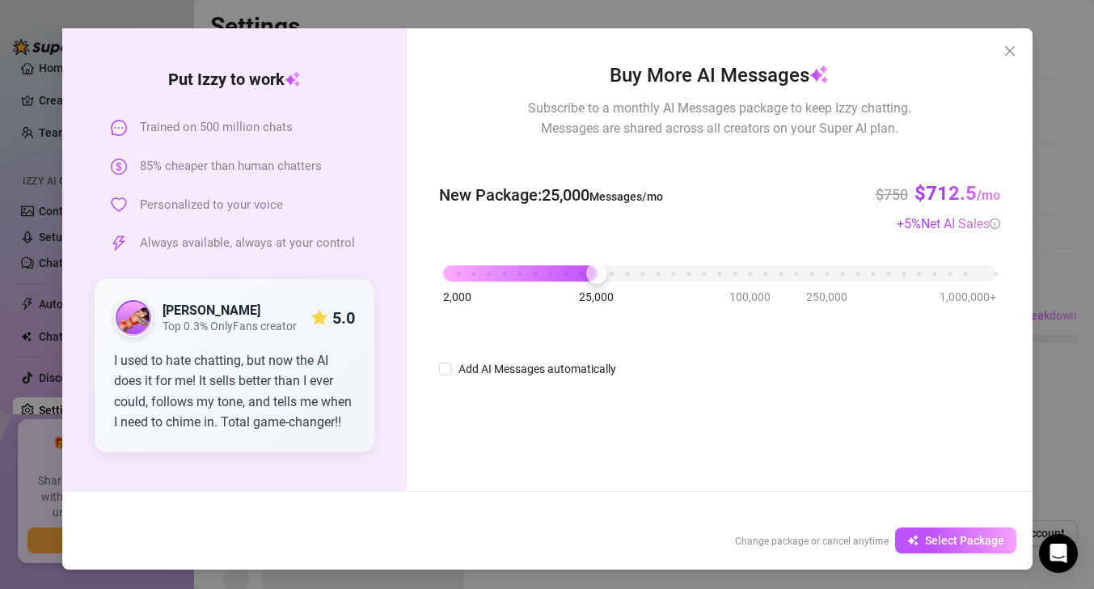
click at [597, 265] on div "2,000 25,000 100,000 250,000 1,000,000+" at bounding box center [719, 267] width 552 height 10
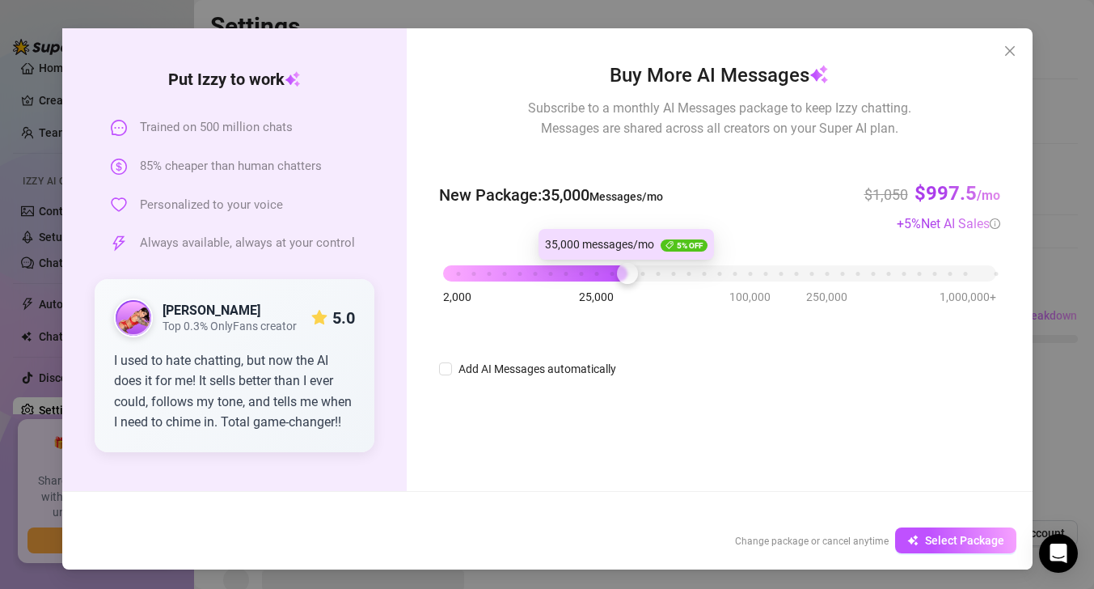
click at [627, 271] on div "2,000 25,000 100,000 250,000 1,000,000+" at bounding box center [719, 267] width 552 height 10
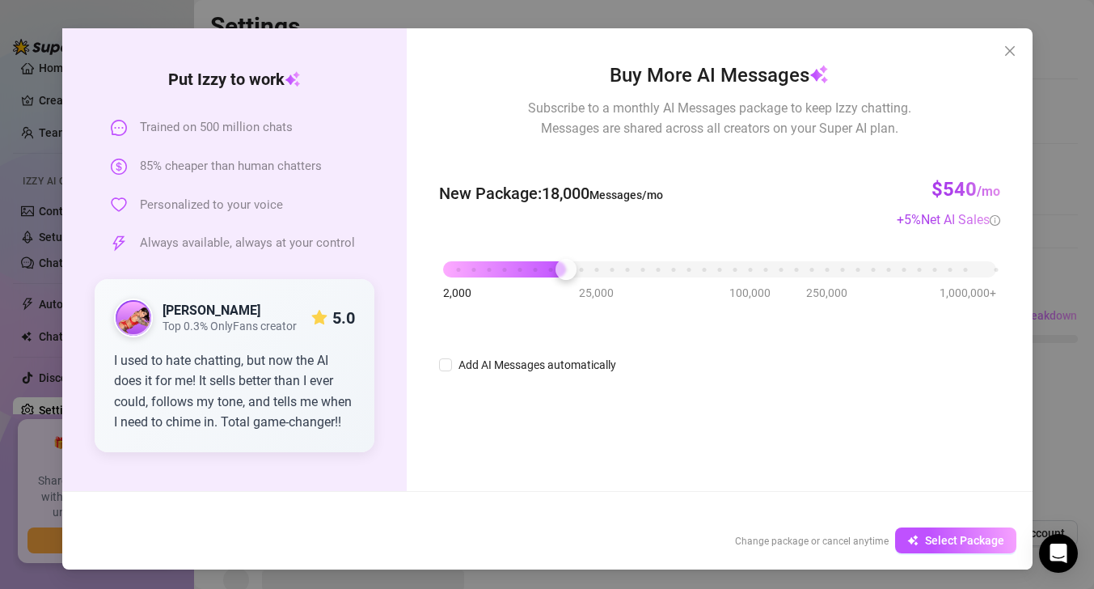
click at [569, 265] on div "2,000 25,000 100,000 250,000 1,000,000+" at bounding box center [719, 263] width 552 height 10
click at [531, 264] on div "2,000 25,000 100,000 250,000 1,000,000+" at bounding box center [719, 263] width 552 height 10
click at [494, 264] on div "2,000 25,000 100,000 250,000 1,000,000+" at bounding box center [719, 263] width 552 height 10
click at [456, 263] on div "2,000 25,000 100,000 250,000 1,000,000+" at bounding box center [719, 263] width 552 height 10
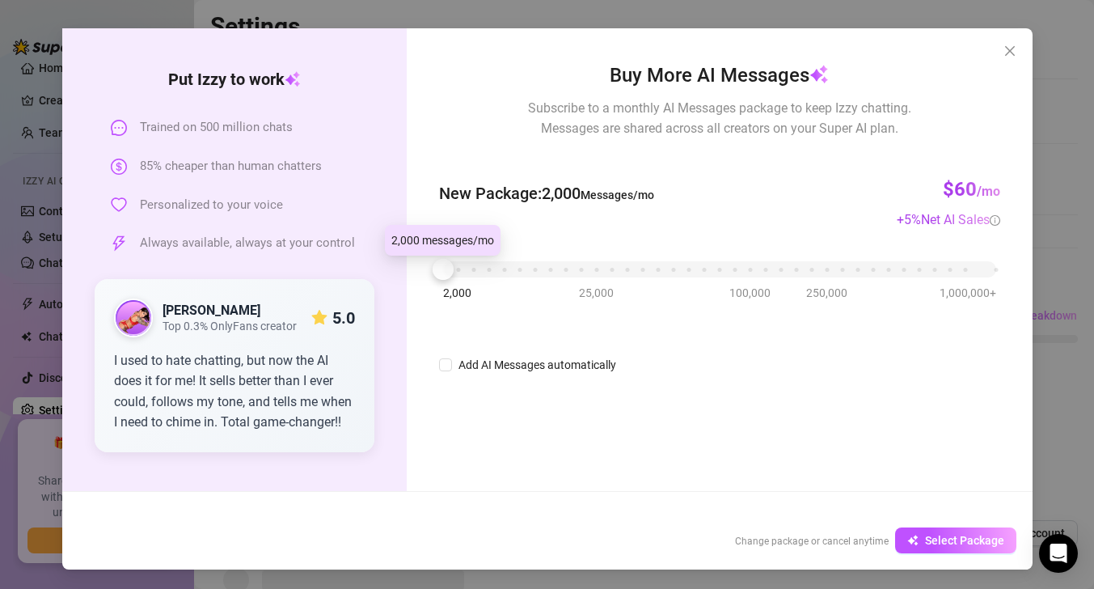
drag, startPoint x: 448, startPoint y: 263, endPoint x: 411, endPoint y: 267, distance: 36.6
click at [411, 267] on div "Buy More AI Messages Subscribe to a monthly AI Messages package to keep Izzy ch…" at bounding box center [719, 259] width 625 height 462
click at [1006, 49] on icon "close" at bounding box center [1009, 51] width 10 height 10
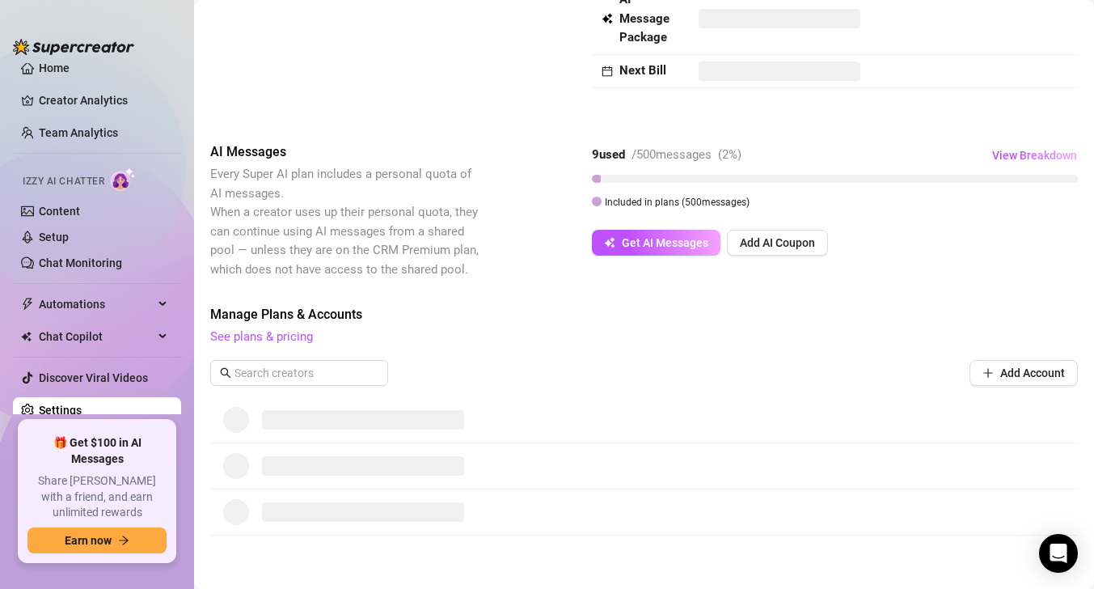
scroll to position [170, 0]
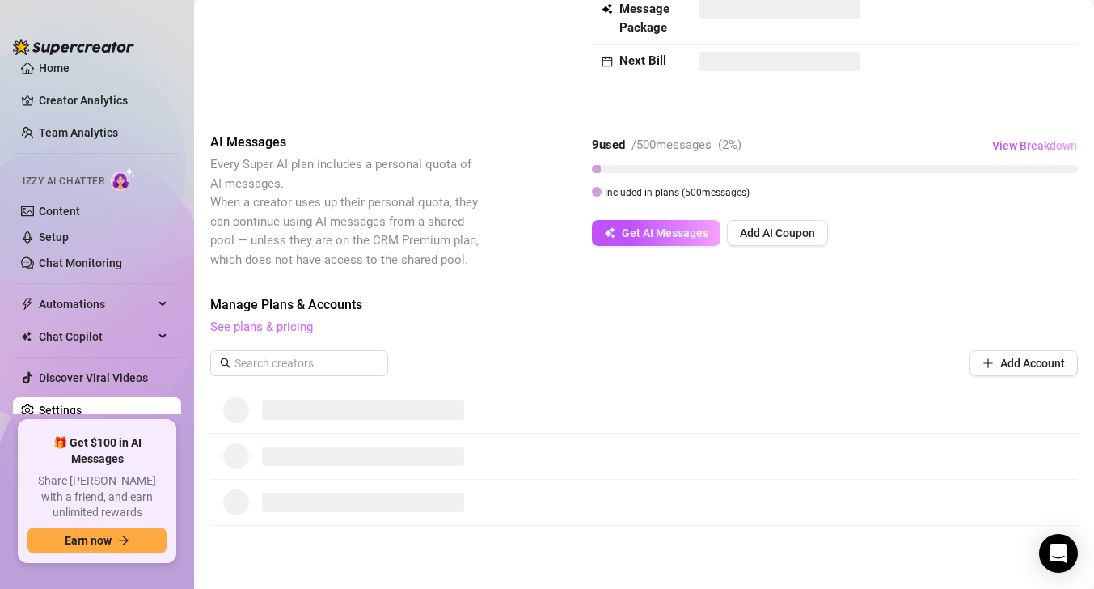
click at [281, 328] on link "See plans & pricing" at bounding box center [261, 326] width 103 height 15
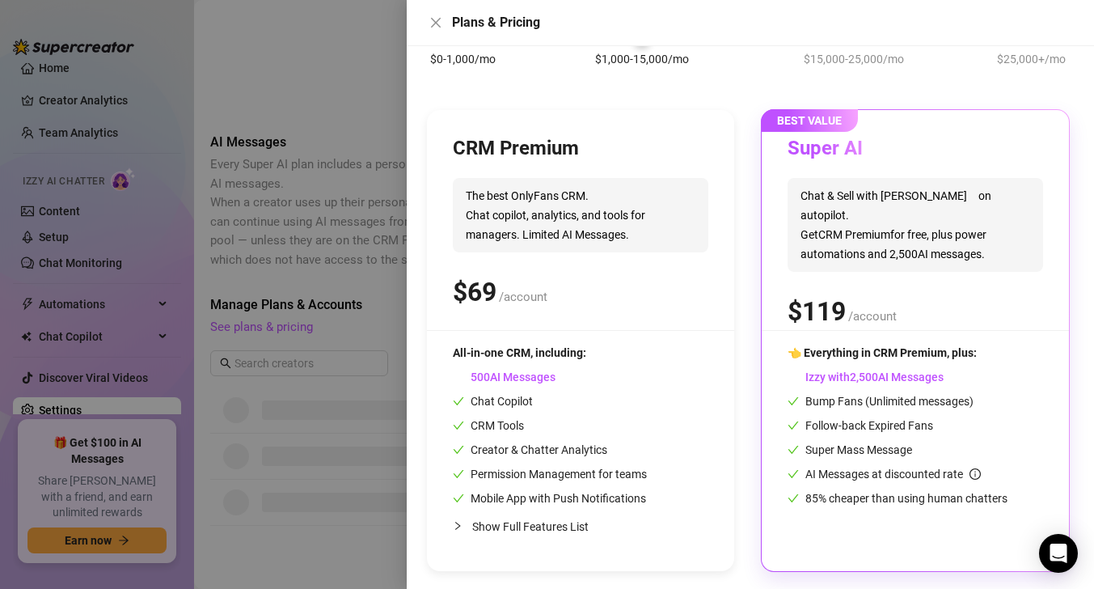
scroll to position [128, 0]
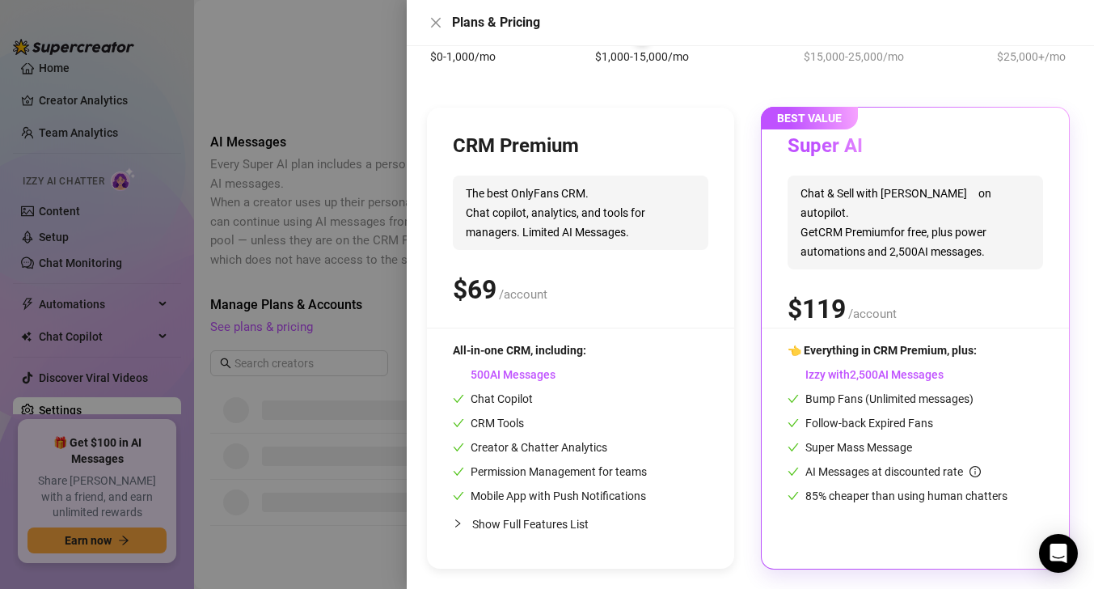
click at [898, 326] on div "Super AI Chat & Sell with Izzy on autopilot. Get CRM Premium for free, plus pow…" at bounding box center [914, 230] width 255 height 194
click at [852, 119] on span "BEST VALUE" at bounding box center [809, 118] width 97 height 23
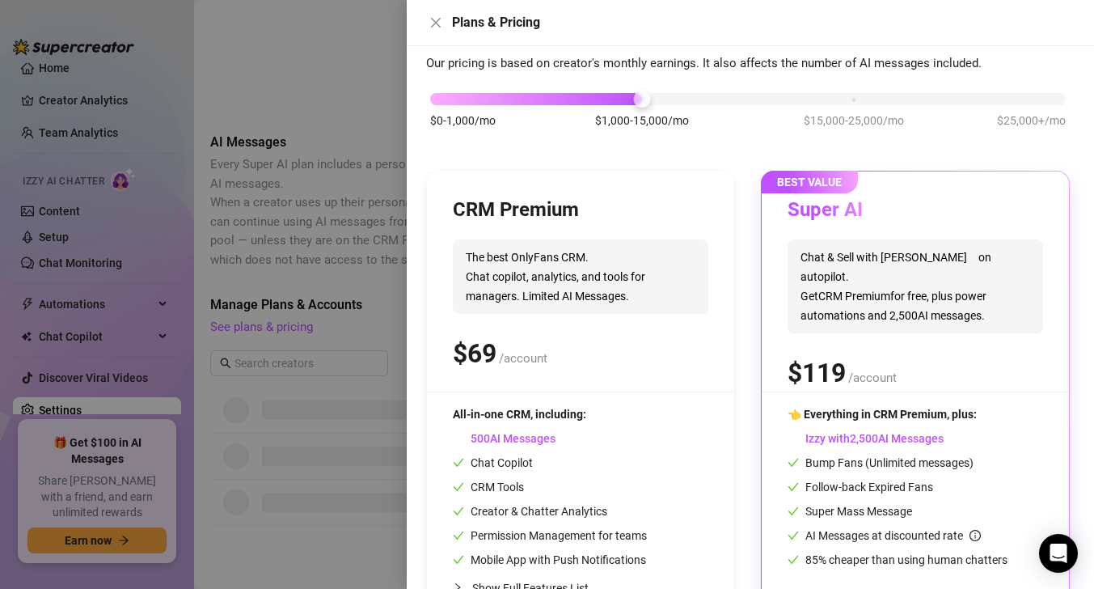
scroll to position [0, 0]
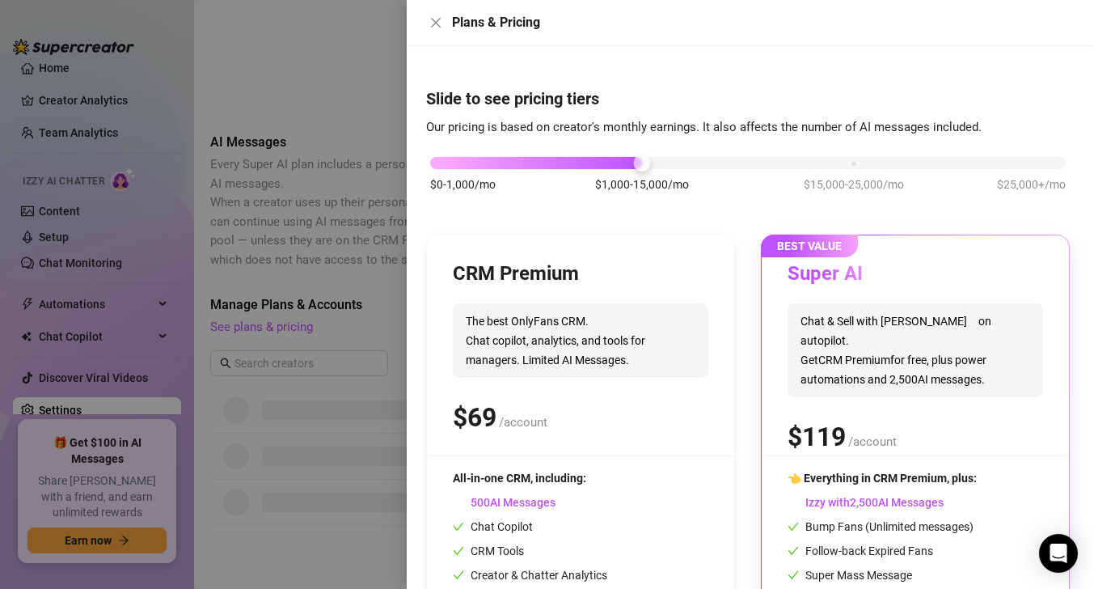
click at [580, 294] on div "CRM Premium The best OnlyFans CRM. Chat copilot, analytics, and tools for manag…" at bounding box center [580, 358] width 255 height 194
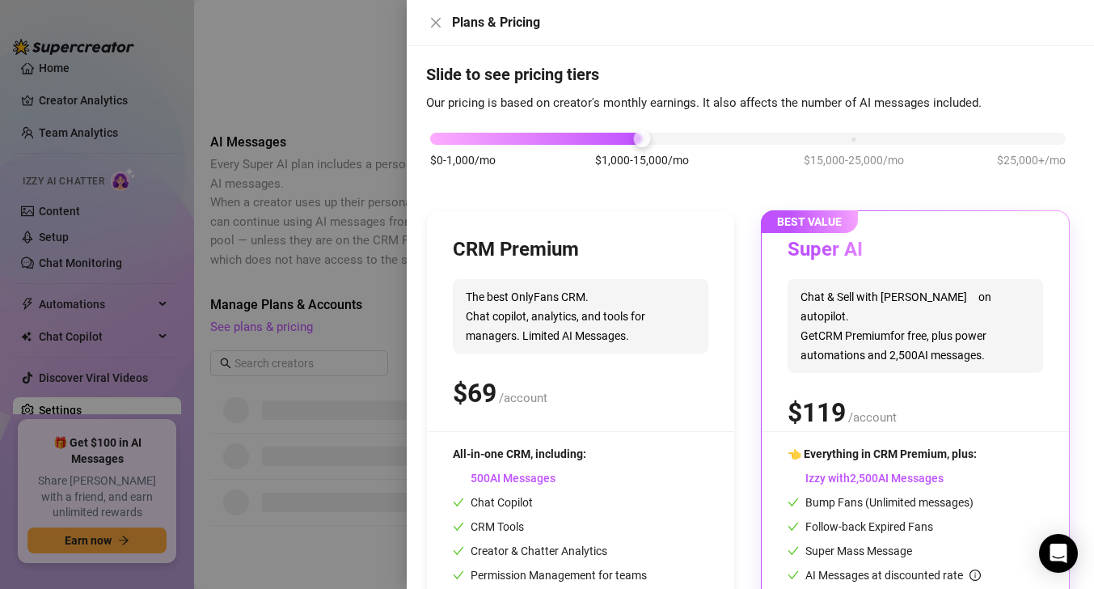
scroll to position [128, 0]
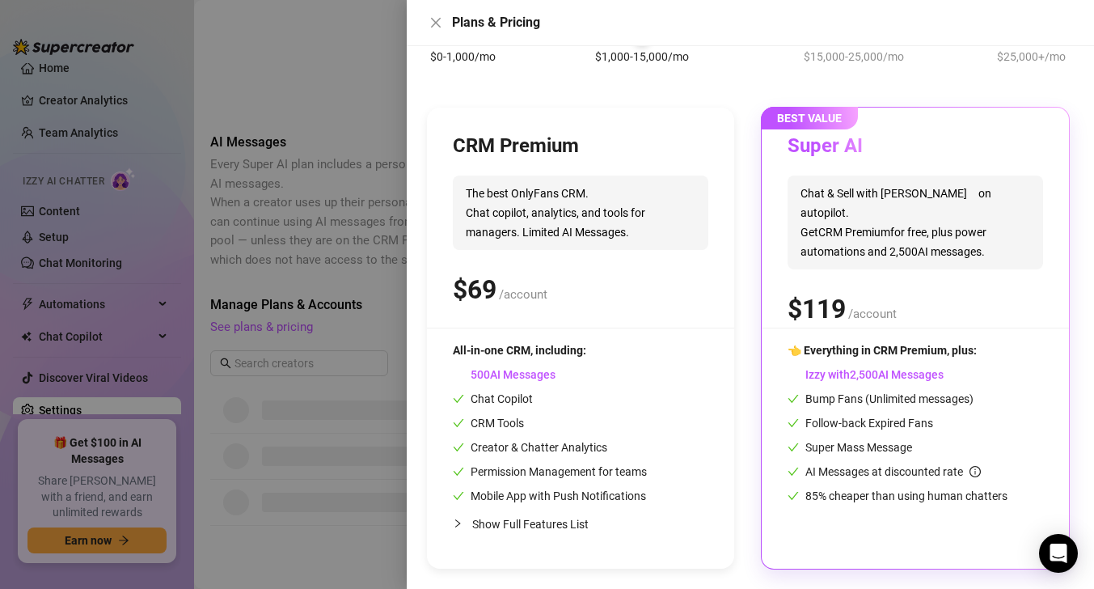
click at [837, 373] on span "Izzy with AI Messages" at bounding box center [865, 374] width 156 height 13
click at [812, 169] on div "Super AI Chat & Sell with Izzy on autopilot. Get CRM Premium for free, plus pow…" at bounding box center [914, 230] width 255 height 194
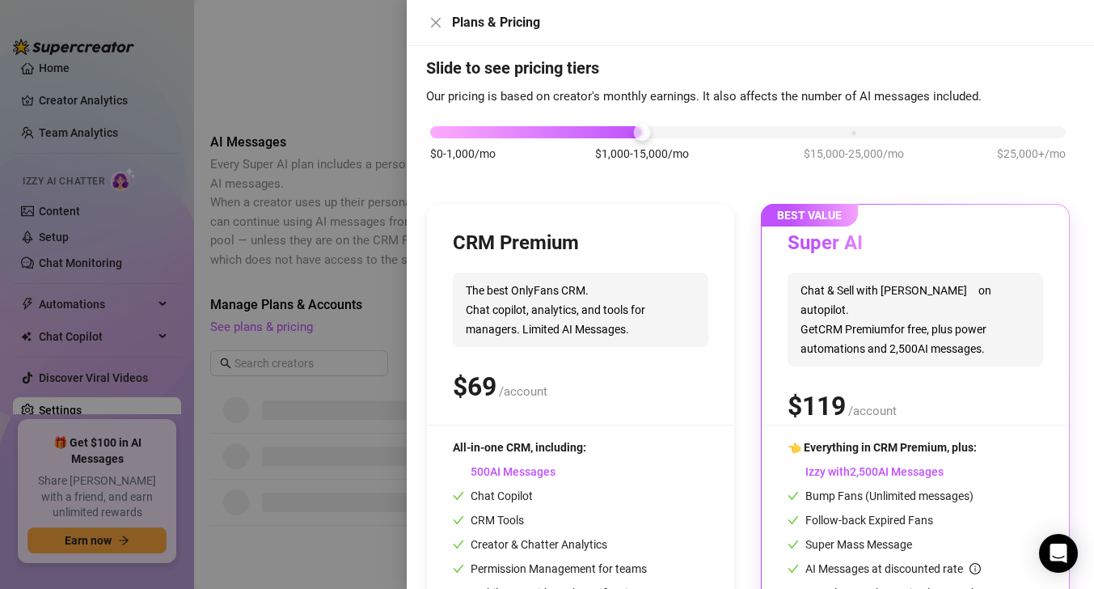
scroll to position [0, 0]
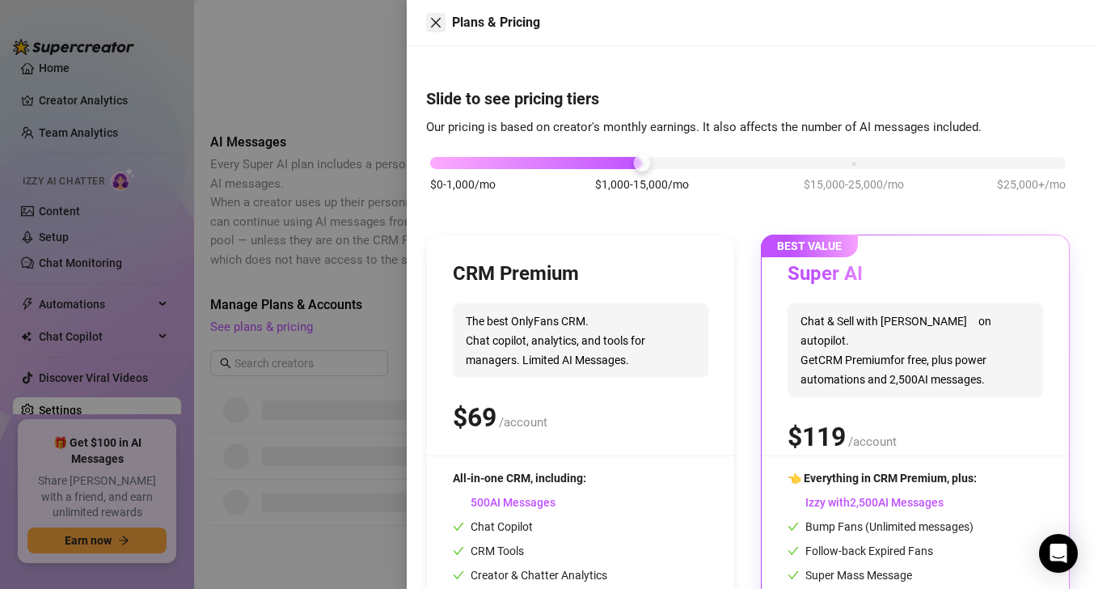
click at [437, 26] on icon "close" at bounding box center [435, 22] width 13 height 13
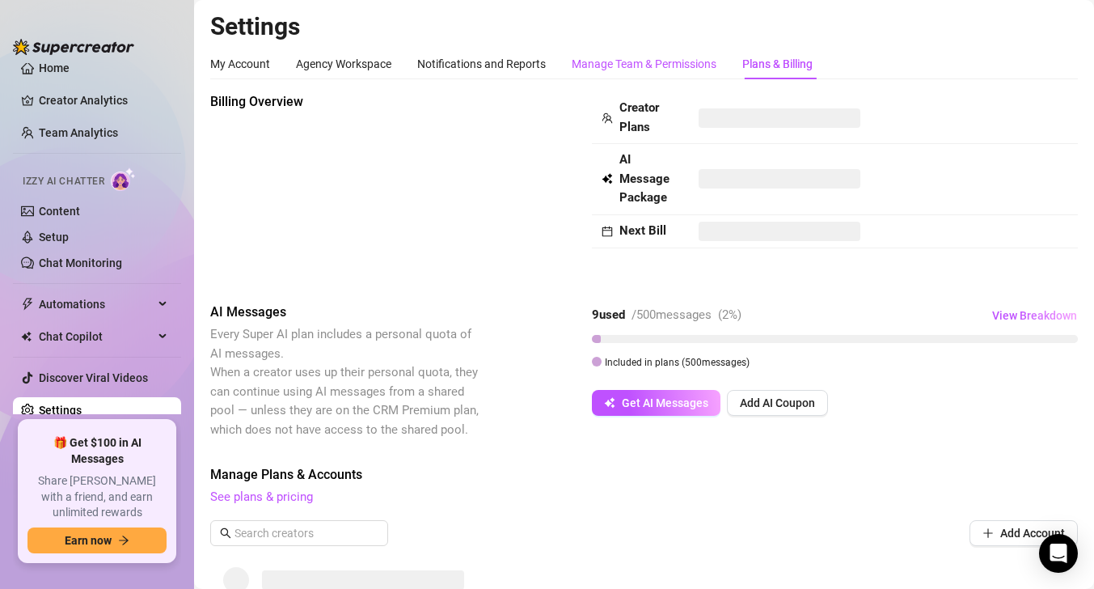
click at [630, 67] on div "Manage Team & Permissions" at bounding box center [644, 64] width 145 height 18
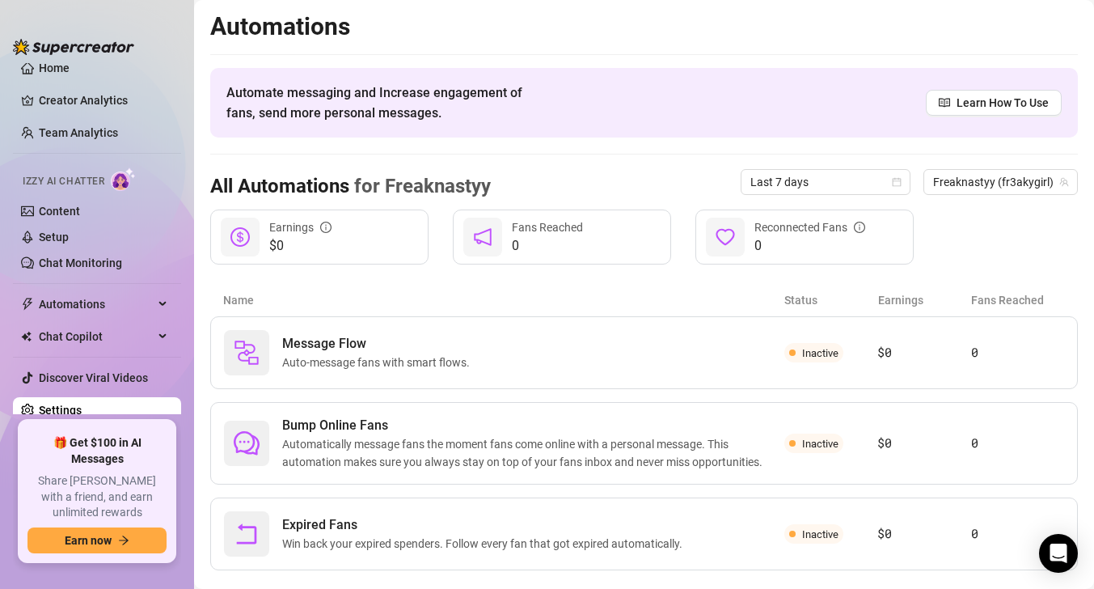
scroll to position [30, 0]
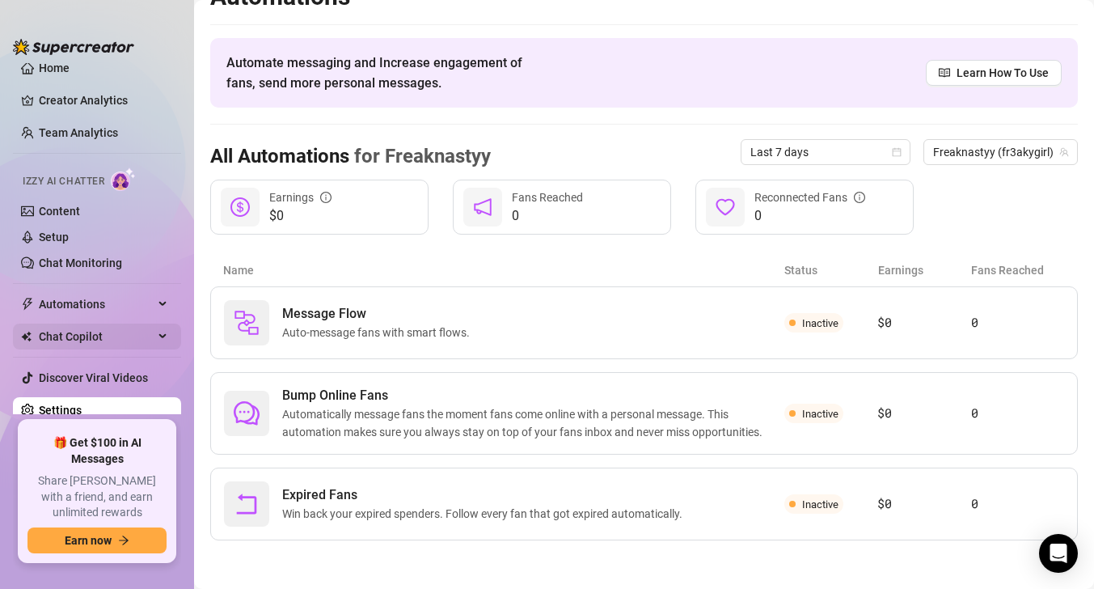
click at [137, 339] on span "Chat Copilot" at bounding box center [96, 336] width 115 height 26
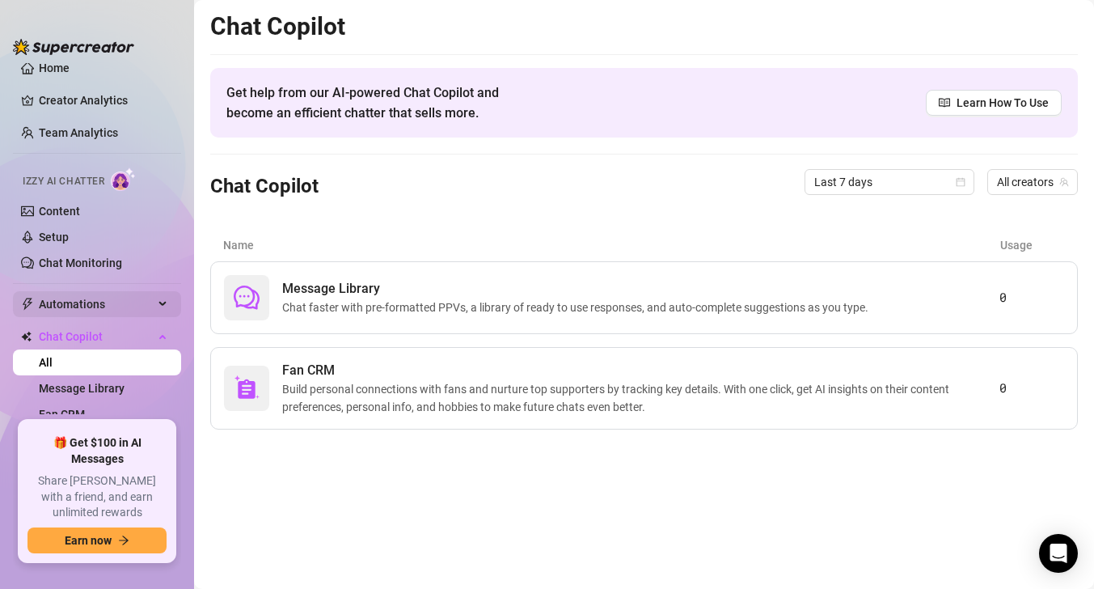
click at [128, 306] on span "Automations" at bounding box center [96, 304] width 115 height 26
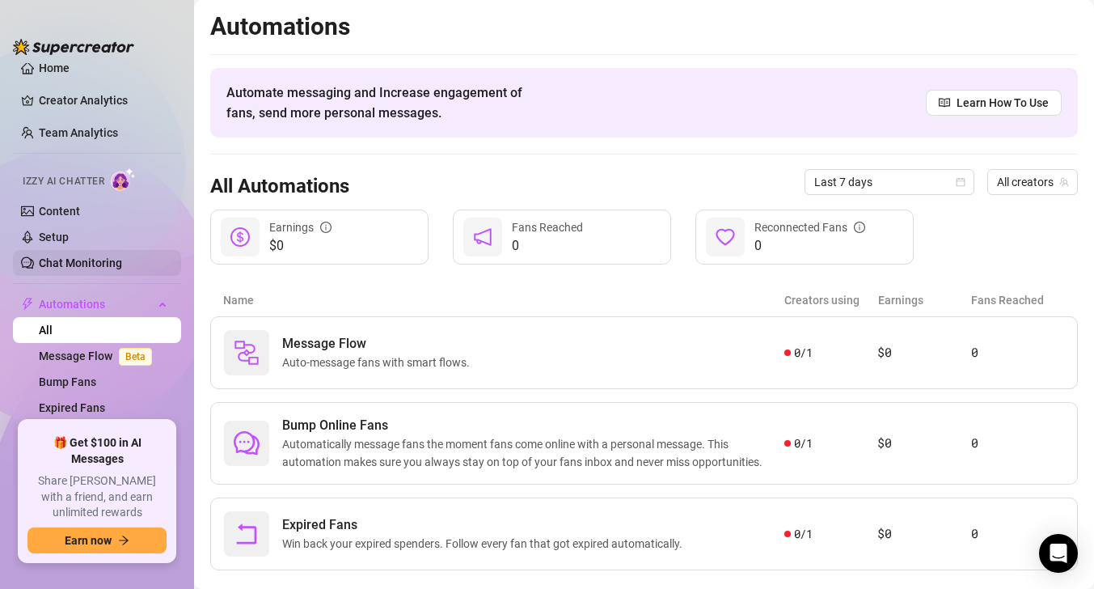
click at [122, 256] on link "Chat Monitoring" at bounding box center [80, 262] width 83 height 13
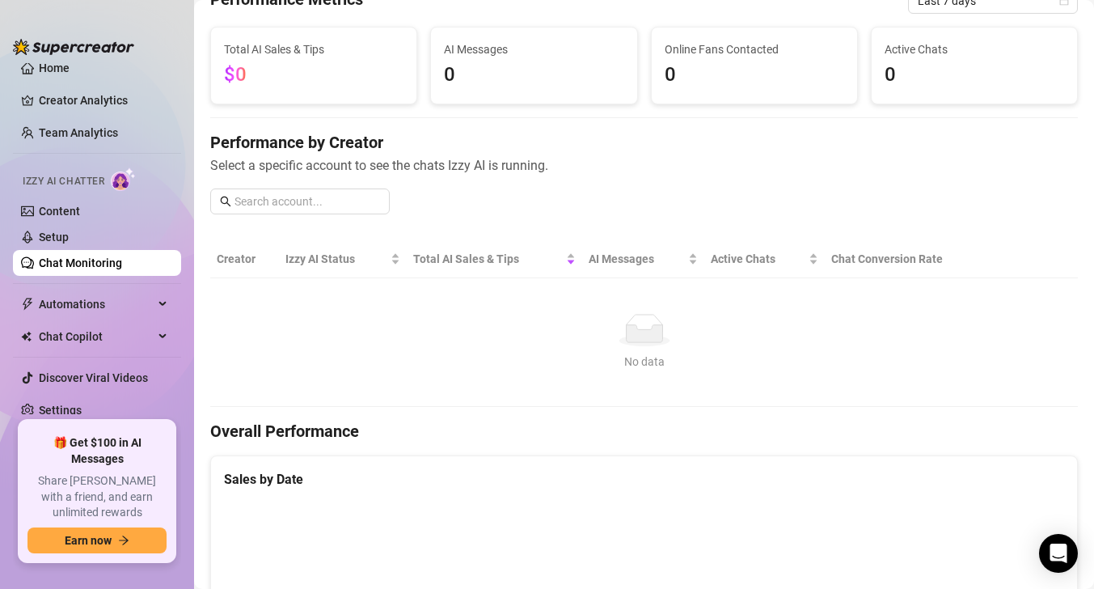
scroll to position [62, 0]
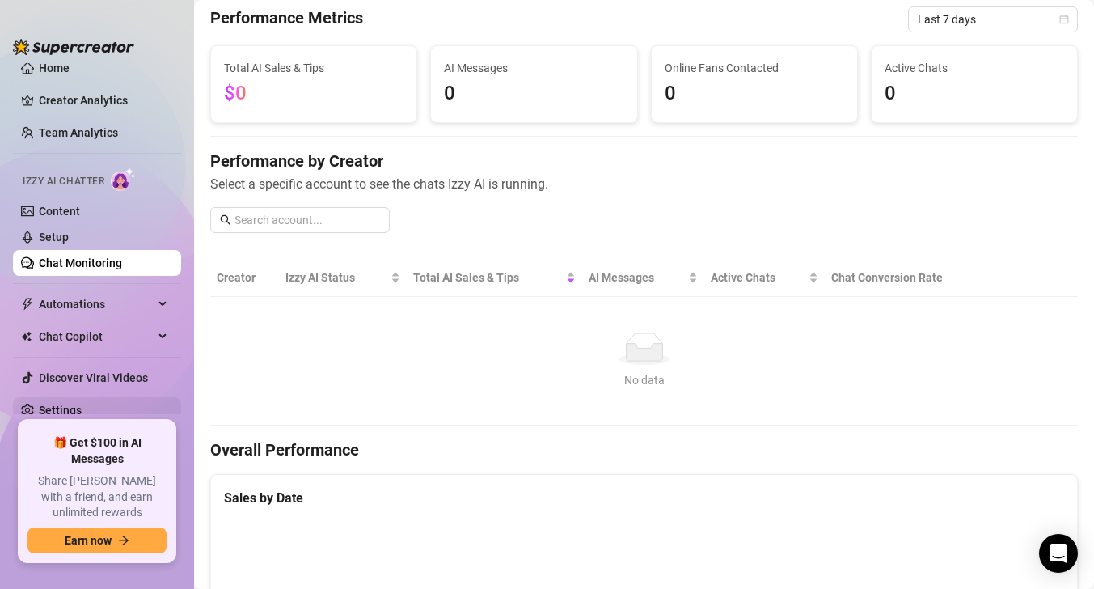
click at [82, 406] on link "Settings" at bounding box center [60, 409] width 43 height 13
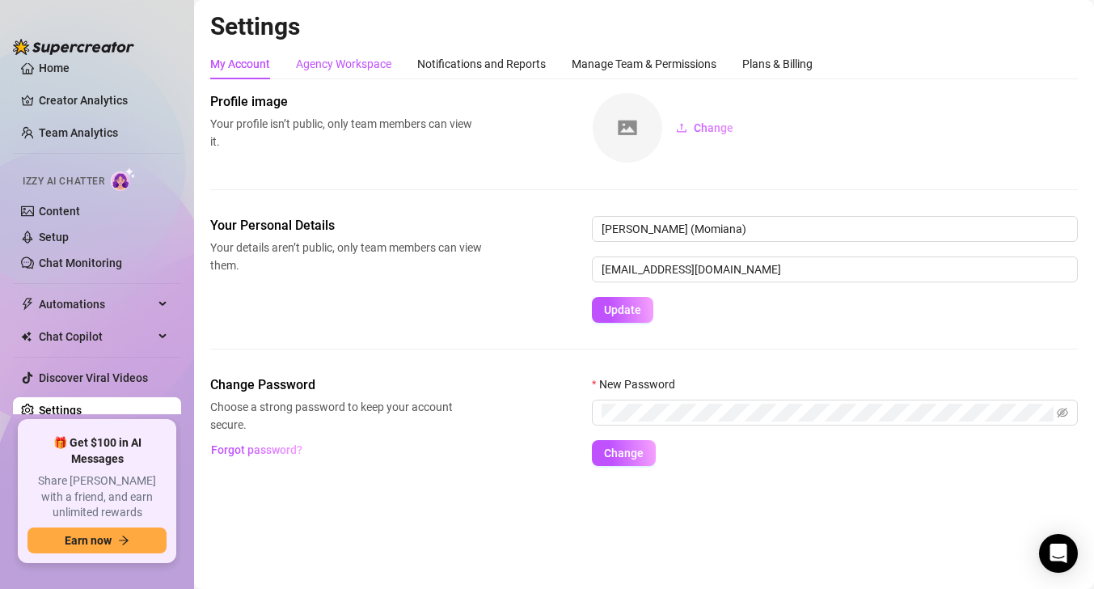
click at [358, 67] on div "Agency Workspace" at bounding box center [343, 64] width 95 height 18
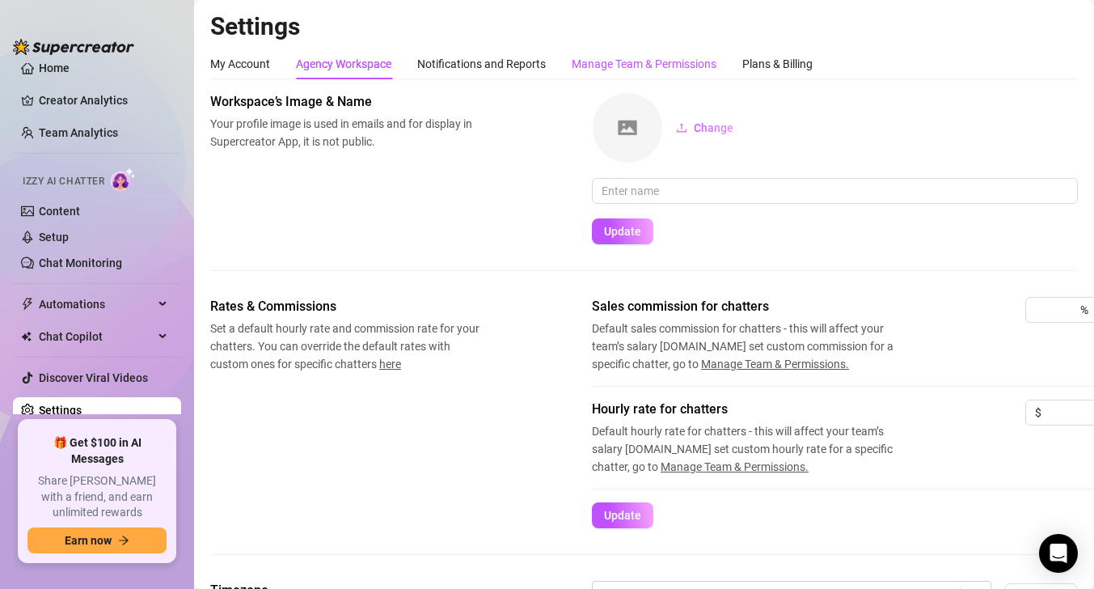
click at [633, 57] on div "Manage Team & Permissions" at bounding box center [644, 64] width 145 height 18
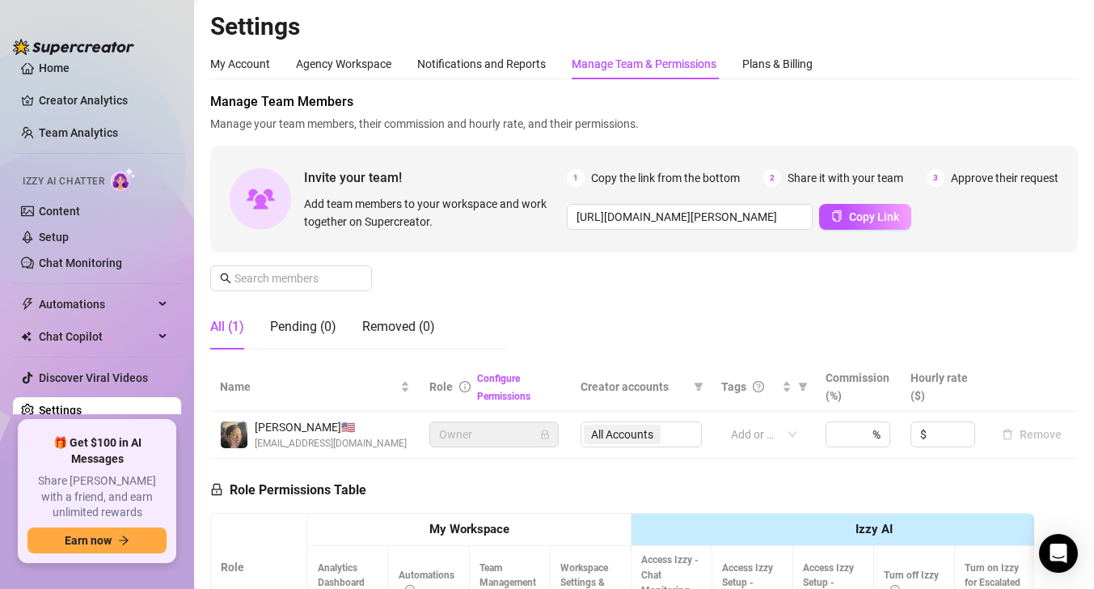
click at [759, 88] on div "My Account Agency Workspace Notifications and Reports Manage Team & Permissions…" at bounding box center [643, 483] width 867 height 869
click at [759, 73] on div "Plans & Billing" at bounding box center [777, 64] width 70 height 31
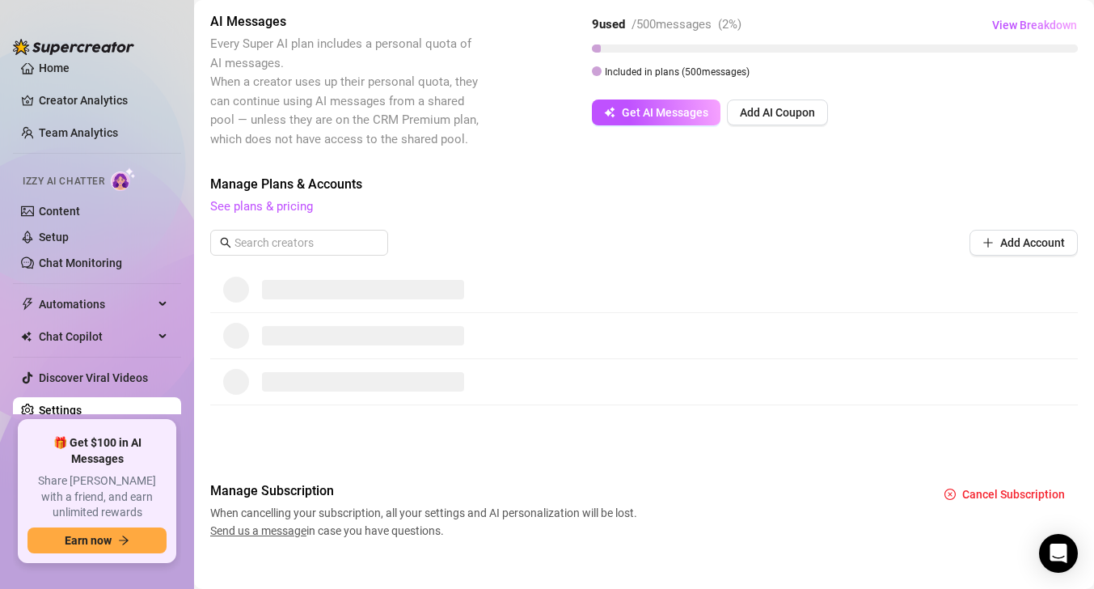
scroll to position [293, 0]
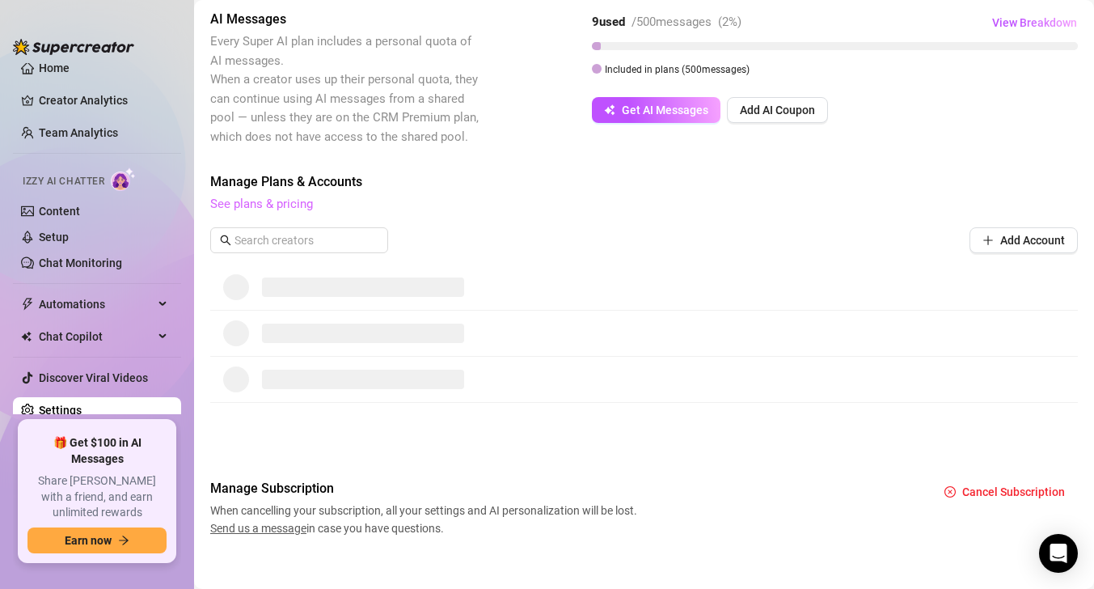
click at [265, 205] on link "See plans & pricing" at bounding box center [261, 203] width 103 height 15
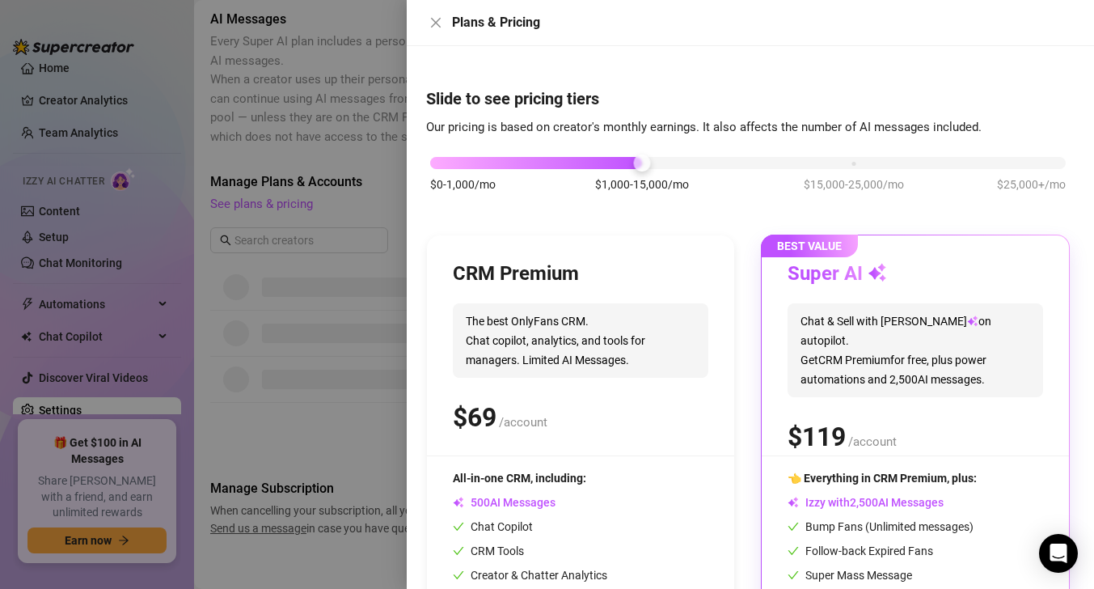
click at [914, 275] on div "Super AI" at bounding box center [914, 274] width 255 height 26
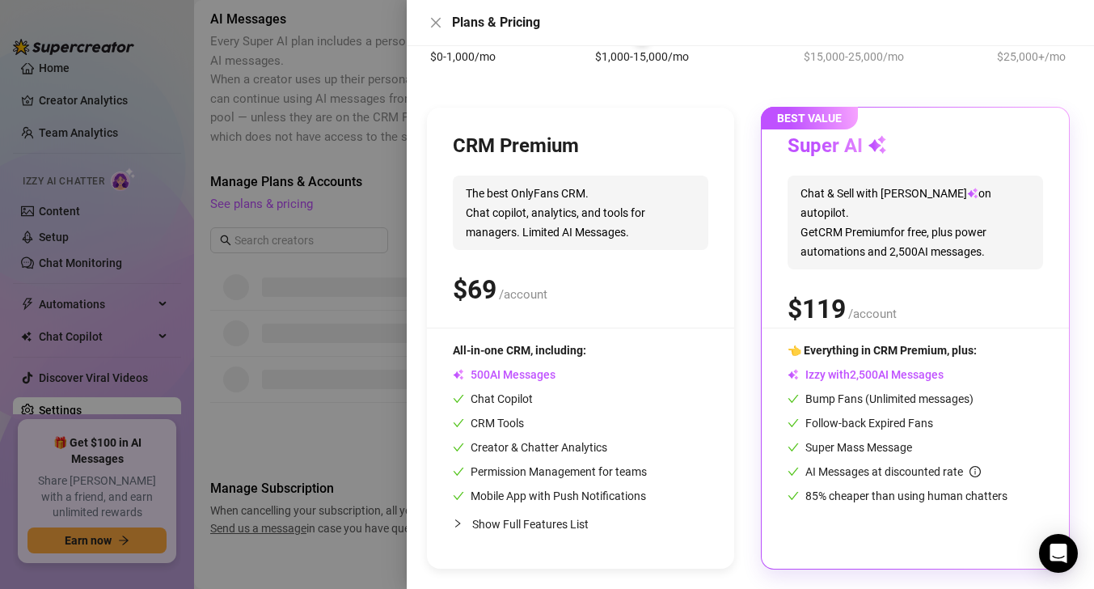
click at [877, 424] on span "Follow-back Expired Fans" at bounding box center [860, 422] width 146 height 13
click at [918, 433] on div "👈 Everything in CRM Premium, plus: Izzy with AI Messages Bump Fans (Unlimited m…" at bounding box center [914, 422] width 255 height 163
click at [856, 141] on h3 "Super AI" at bounding box center [836, 146] width 99 height 26
click at [850, 186] on span "Chat & Sell with Izzy on autopilot. Get CRM Premium for free, plus power automa…" at bounding box center [914, 222] width 255 height 94
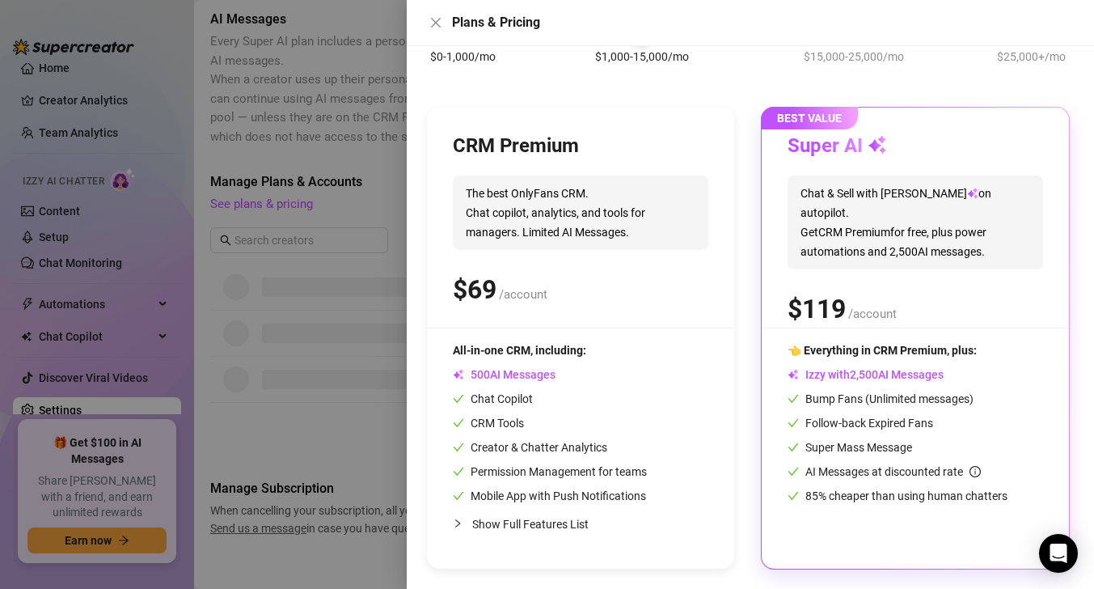
click at [925, 215] on span "Chat & Sell with Izzy on autopilot. Get CRM Premium for free, plus power automa…" at bounding box center [914, 222] width 255 height 94
click at [967, 196] on icon at bounding box center [972, 193] width 11 height 11
click at [905, 244] on span "0" at bounding box center [908, 251] width 6 height 15
click at [854, 151] on h3 "Super AI" at bounding box center [836, 146] width 99 height 26
click at [856, 335] on div "BEST VALUE Super AI Chat & Sell with Izzy on autopilot. Get CRM Premium for fre…" at bounding box center [915, 338] width 307 height 461
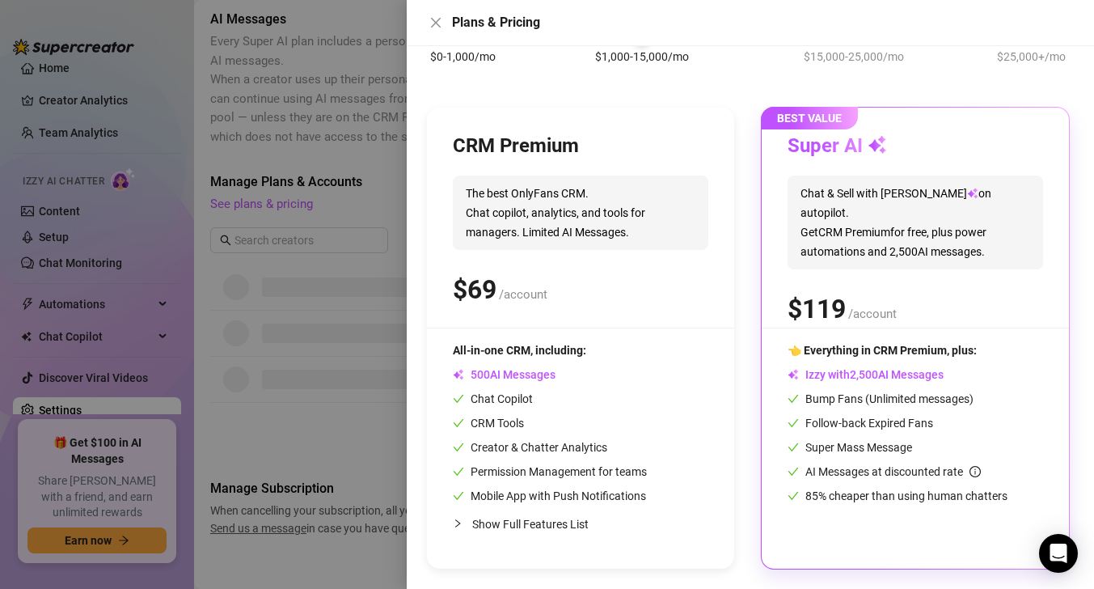
click at [856, 376] on span "2" at bounding box center [853, 374] width 6 height 15
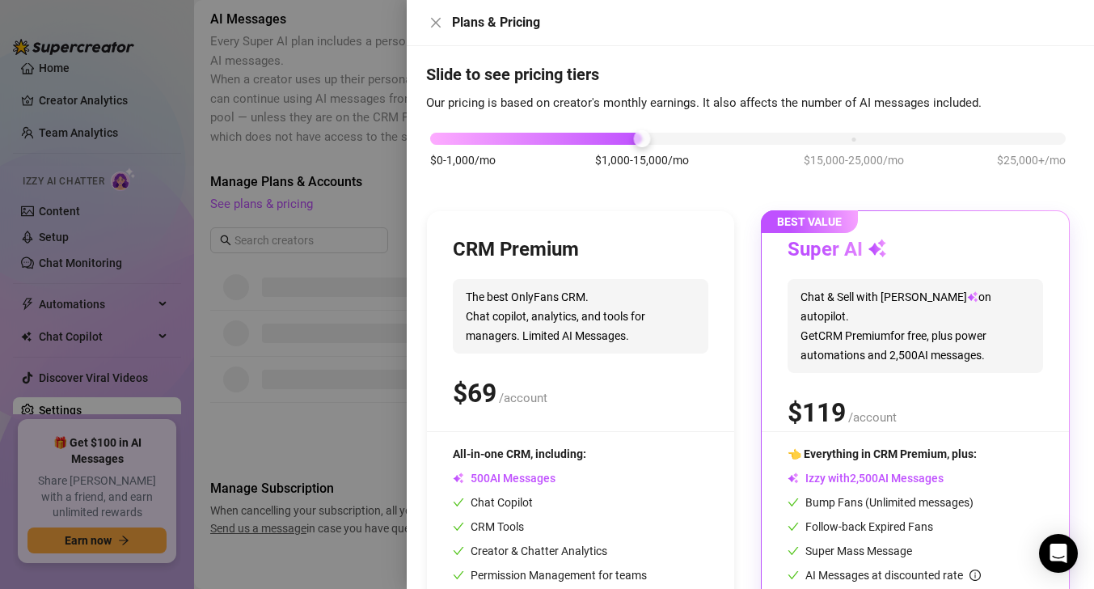
scroll to position [0, 0]
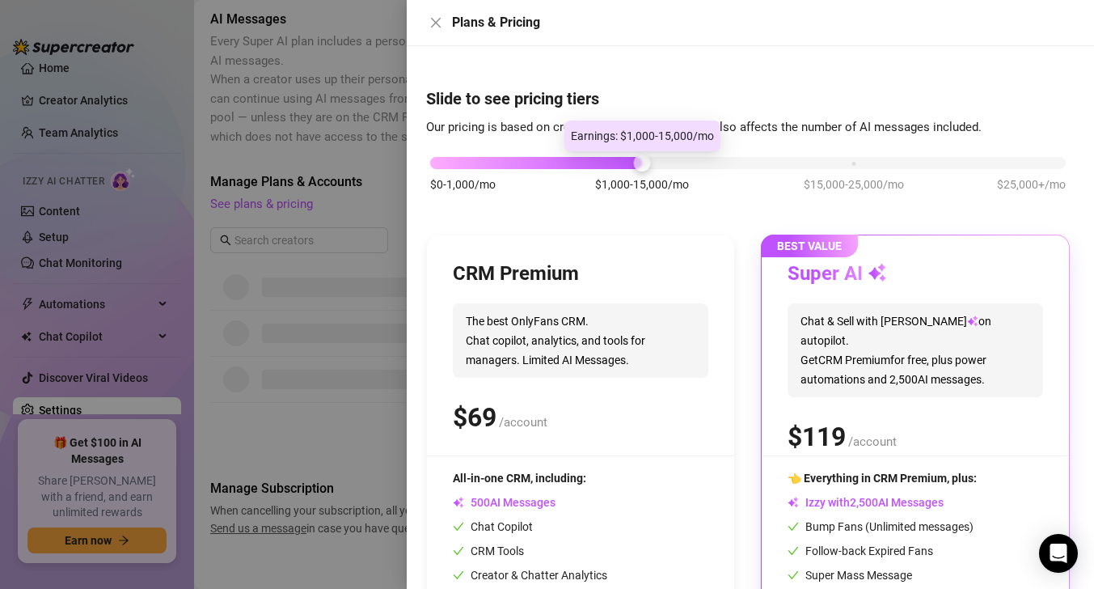
click at [662, 164] on div at bounding box center [747, 163] width 635 height 12
click at [677, 163] on div at bounding box center [747, 163] width 635 height 12
click at [615, 158] on div at bounding box center [536, 163] width 212 height 12
click at [593, 158] on div at bounding box center [536, 163] width 212 height 12
click at [437, 24] on icon "close" at bounding box center [435, 22] width 13 height 13
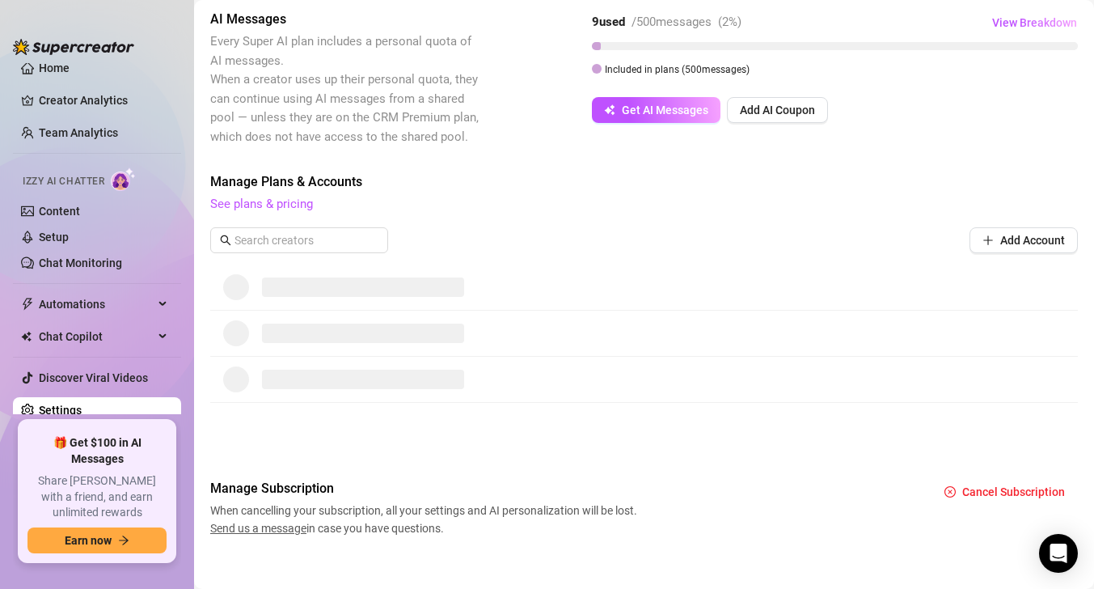
scroll to position [293, 0]
click at [673, 102] on button "Get AI Messages" at bounding box center [656, 110] width 129 height 26
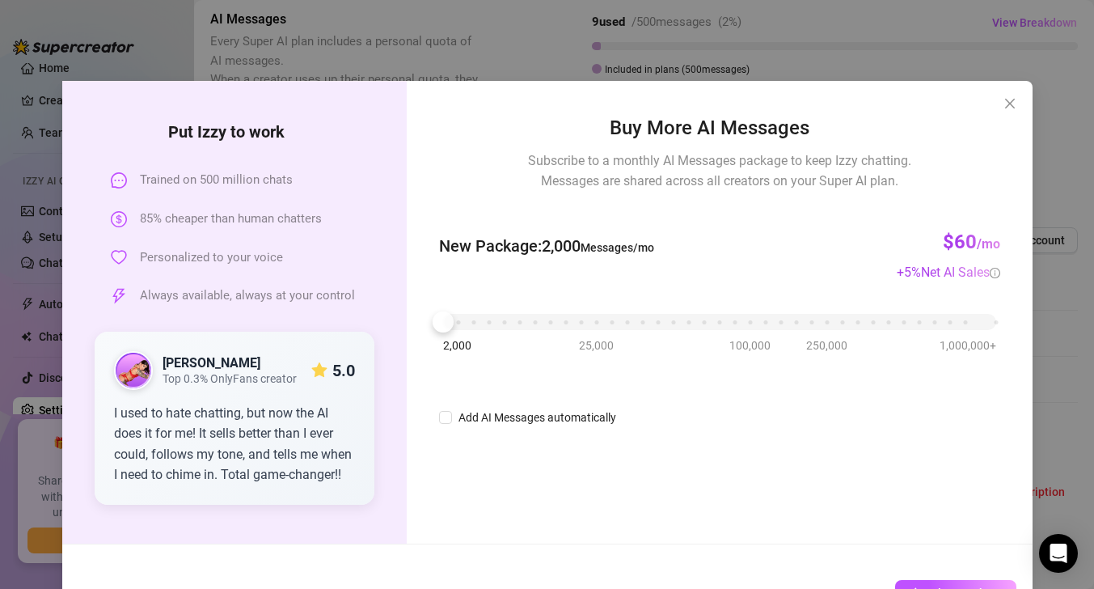
click at [1024, 87] on div "Buy More AI Messages Subscribe to a monthly AI Messages package to keep Izzy ch…" at bounding box center [719, 312] width 625 height 462
click at [1002, 97] on span "Close" at bounding box center [1010, 103] width 26 height 13
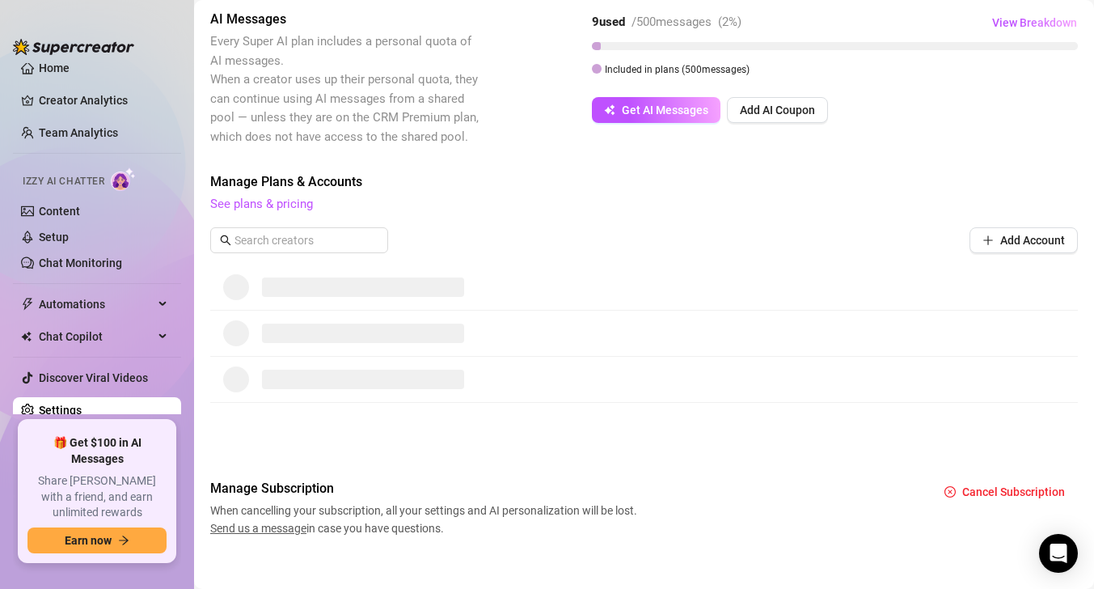
scroll to position [309, 0]
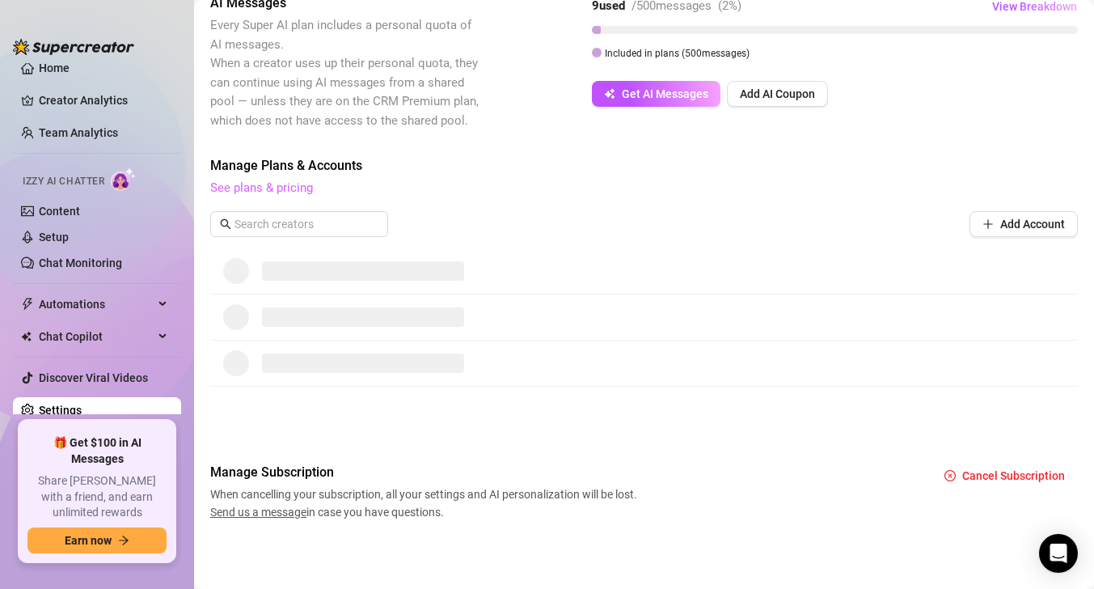
click at [280, 184] on link "See plans & pricing" at bounding box center [261, 187] width 103 height 15
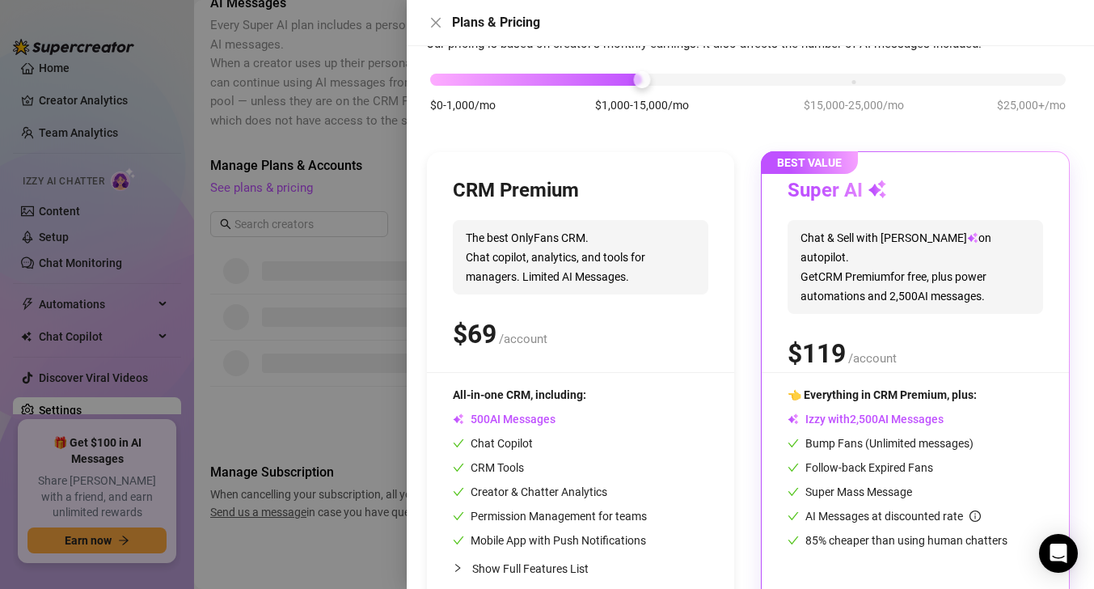
scroll to position [128, 0]
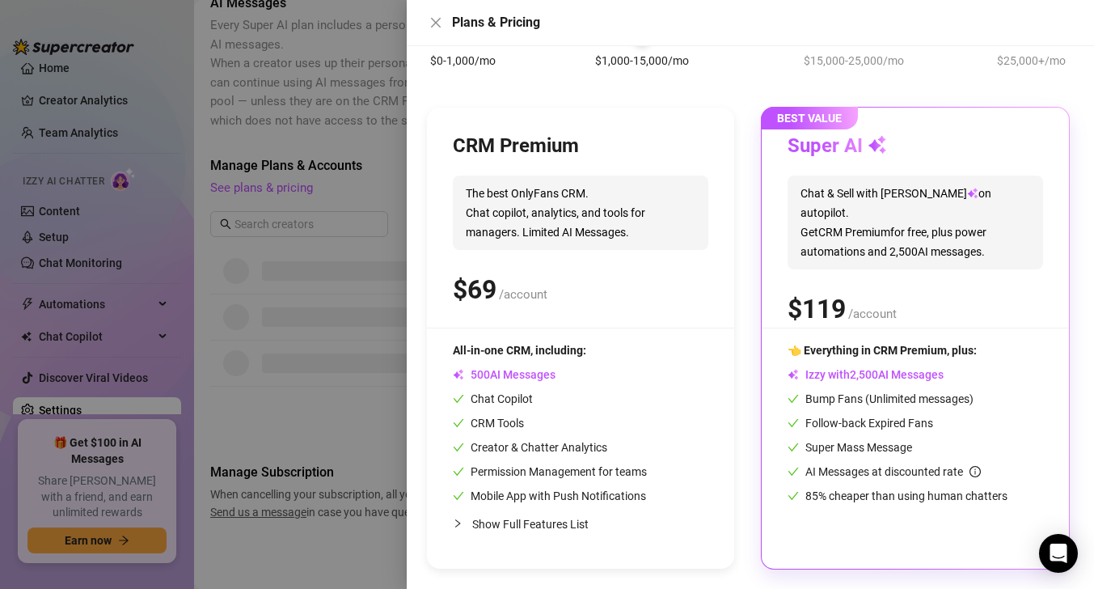
click at [776, 355] on div "BEST VALUE Super AI Chat & Sell with Izzy on autopilot. Get CRM Premium for fre…" at bounding box center [915, 338] width 307 height 461
click at [846, 349] on span "👈 Everything in CRM Premium, plus:" at bounding box center [881, 350] width 189 height 13
click at [864, 323] on div "Super AI Chat & Sell with Izzy on autopilot. Get CRM Premium for free, plus pow…" at bounding box center [914, 230] width 255 height 194
click at [850, 191] on span "Chat & Sell with Izzy on autopilot. Get CRM Premium for free, plus power automa…" at bounding box center [914, 222] width 255 height 94
click at [434, 22] on icon "close" at bounding box center [436, 23] width 10 height 10
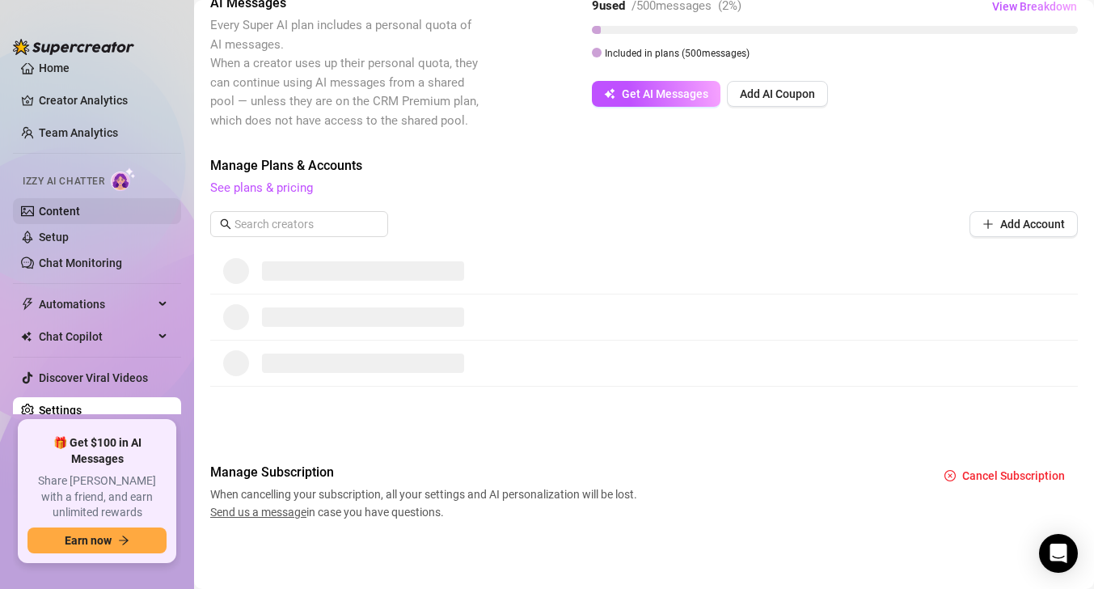
click at [80, 217] on link "Content" at bounding box center [59, 211] width 41 height 13
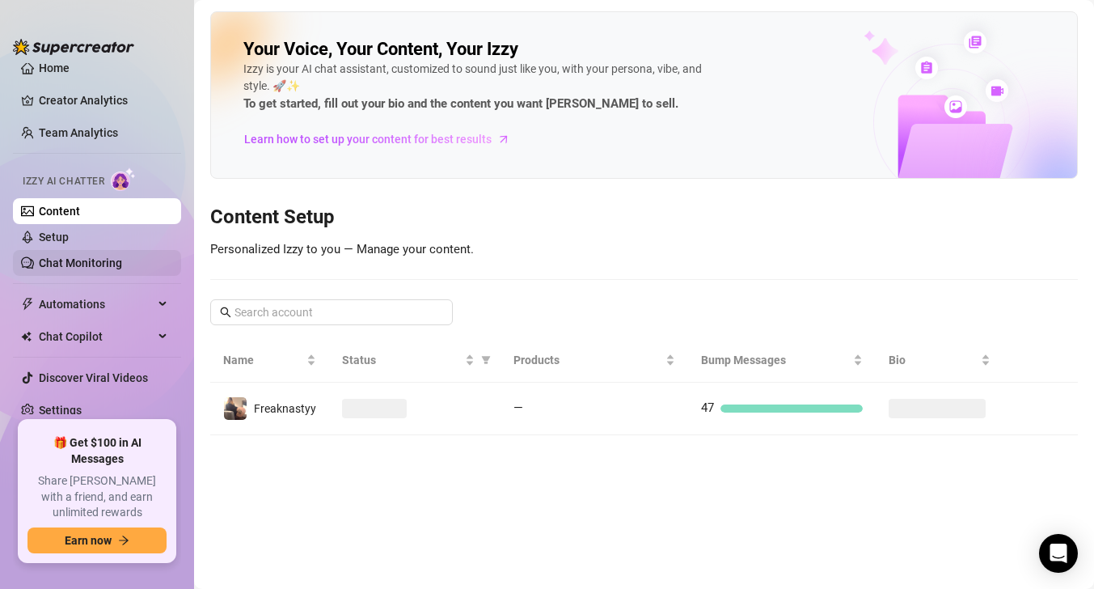
click at [122, 257] on link "Chat Monitoring" at bounding box center [80, 262] width 83 height 13
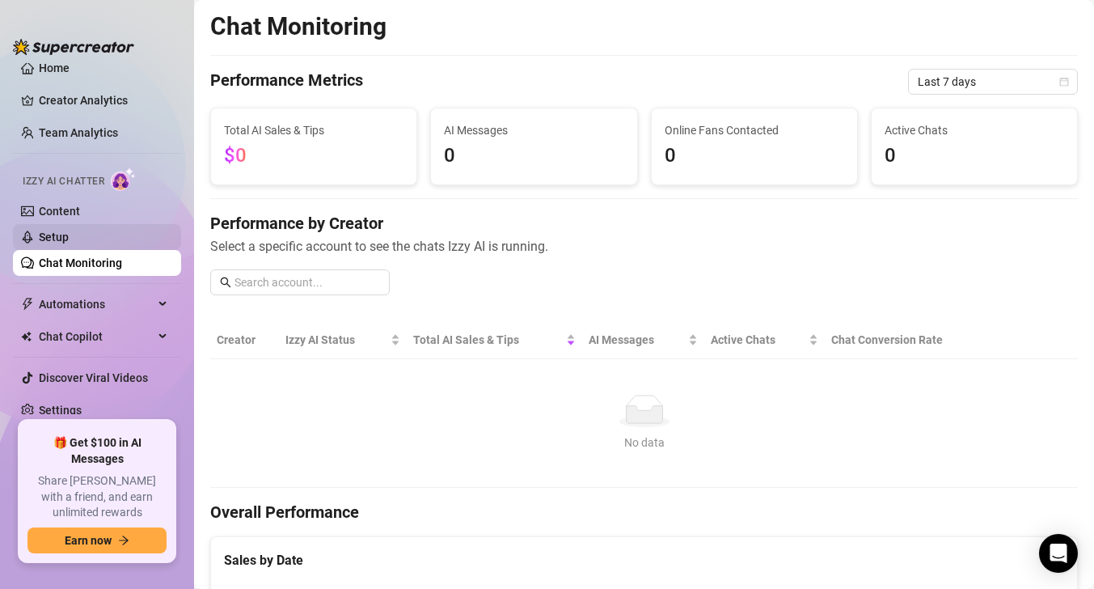
click at [69, 238] on link "Setup" at bounding box center [54, 236] width 30 height 13
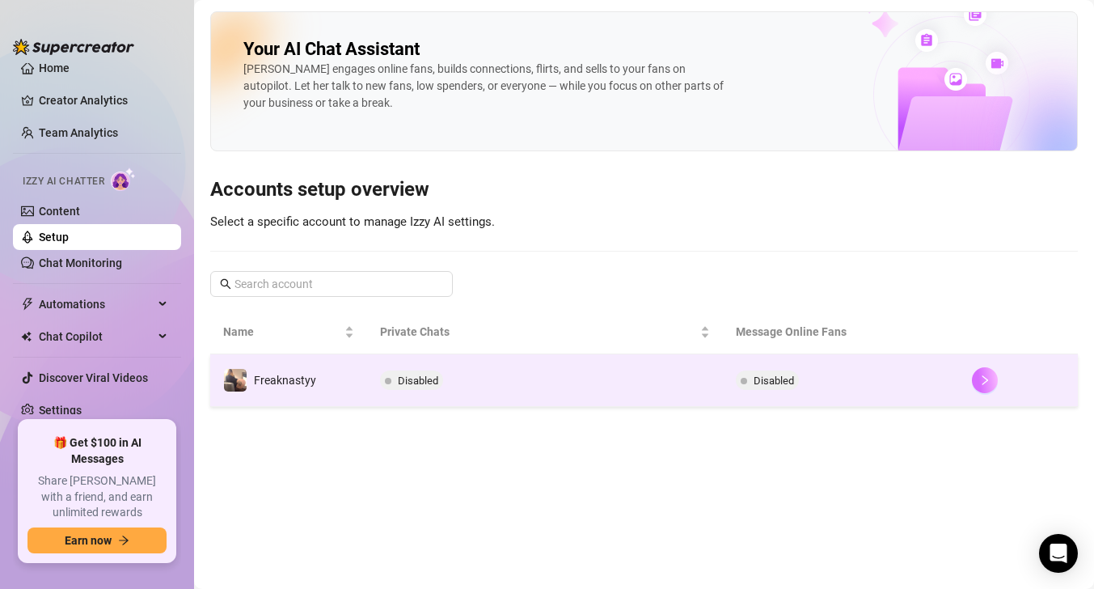
click at [997, 382] on button "button" at bounding box center [985, 380] width 26 height 26
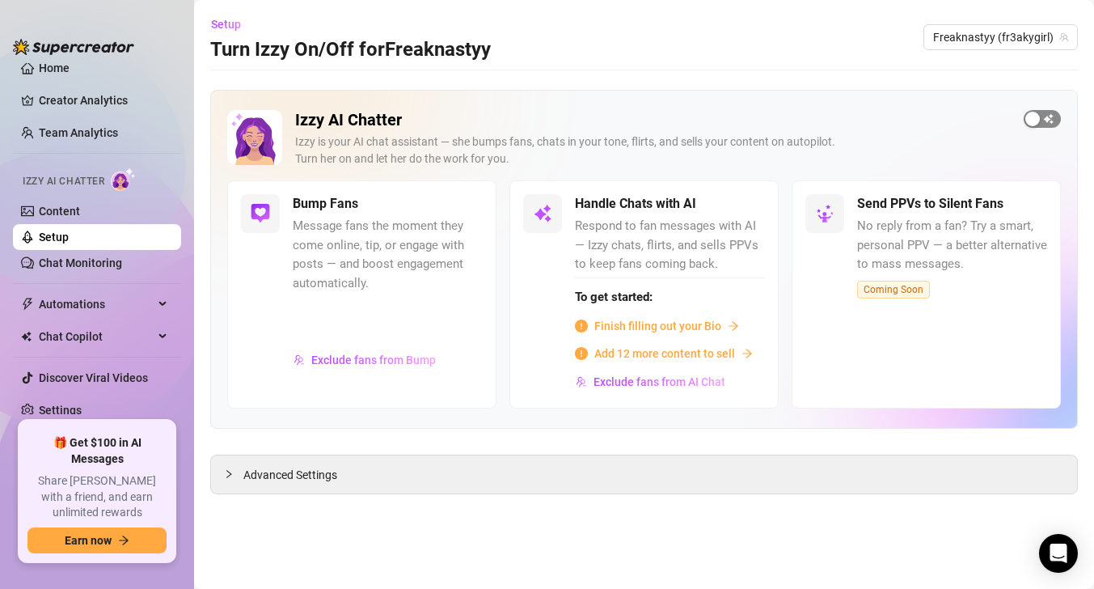
click at [1043, 124] on span "button" at bounding box center [1041, 119] width 37 height 18
click at [737, 214] on div "Handle Chats with AI Respond to fan messages with AI — Izzy chats, flirts, and …" at bounding box center [670, 294] width 190 height 200
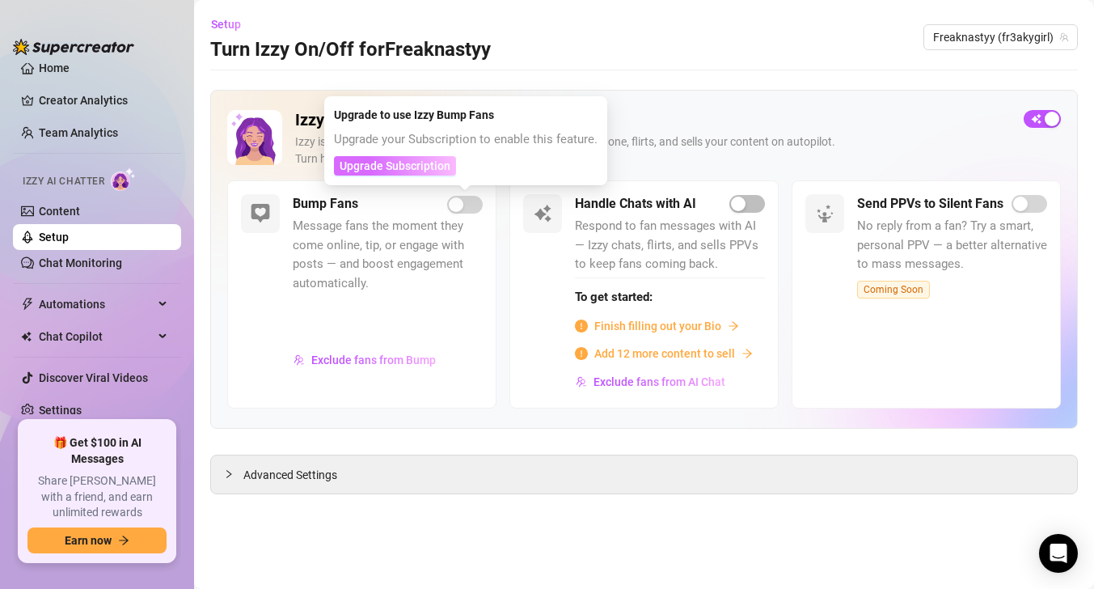
click at [442, 170] on span "Upgrade Subscription" at bounding box center [395, 165] width 111 height 13
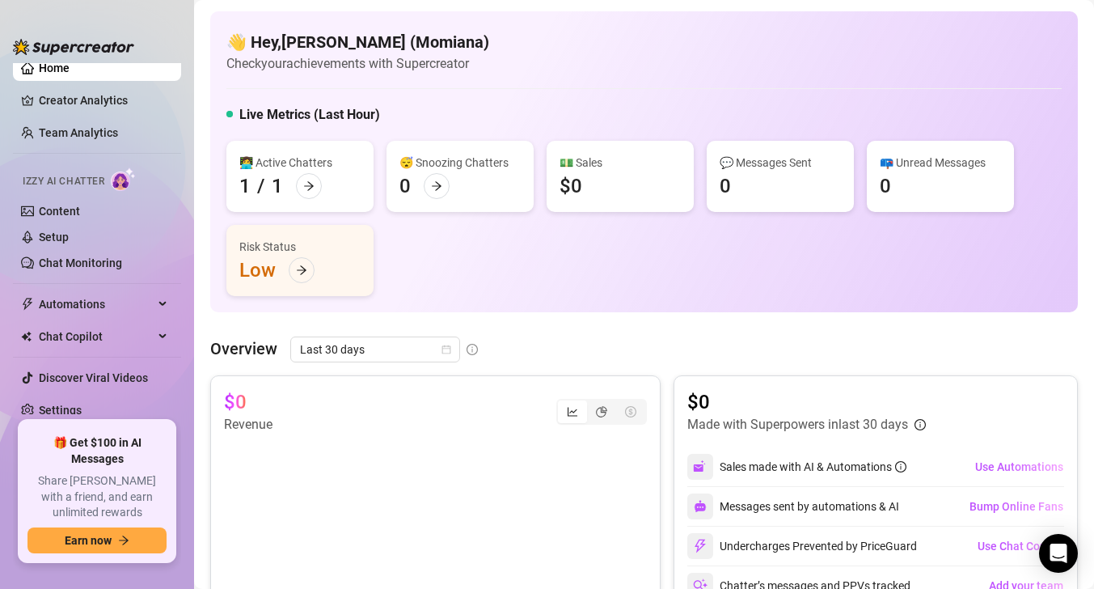
scroll to position [127, 0]
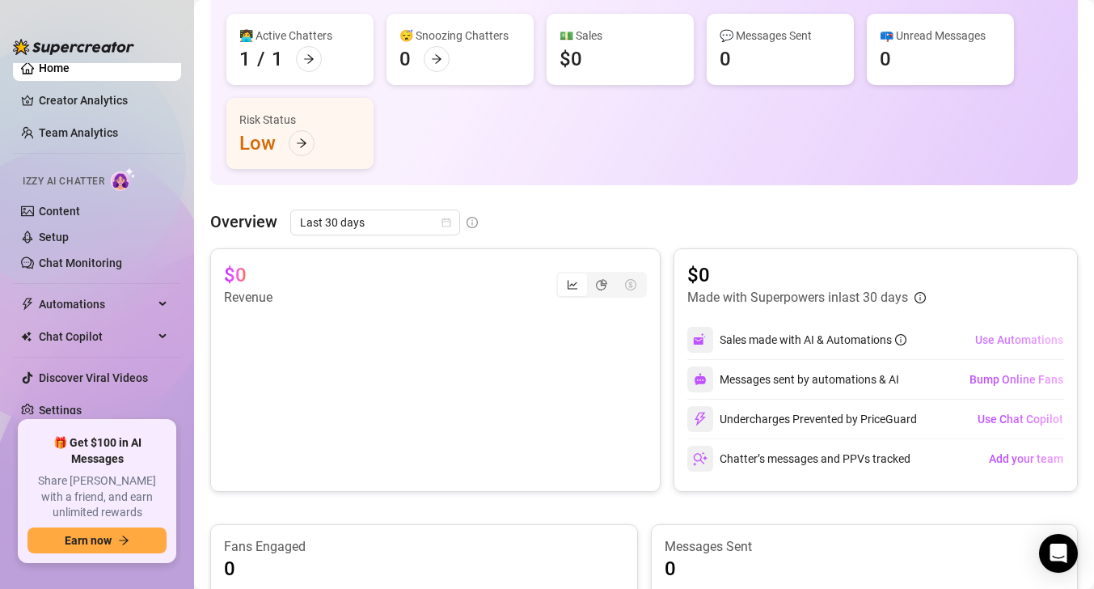
click at [1005, 334] on span "Use Automations" at bounding box center [1019, 339] width 88 height 13
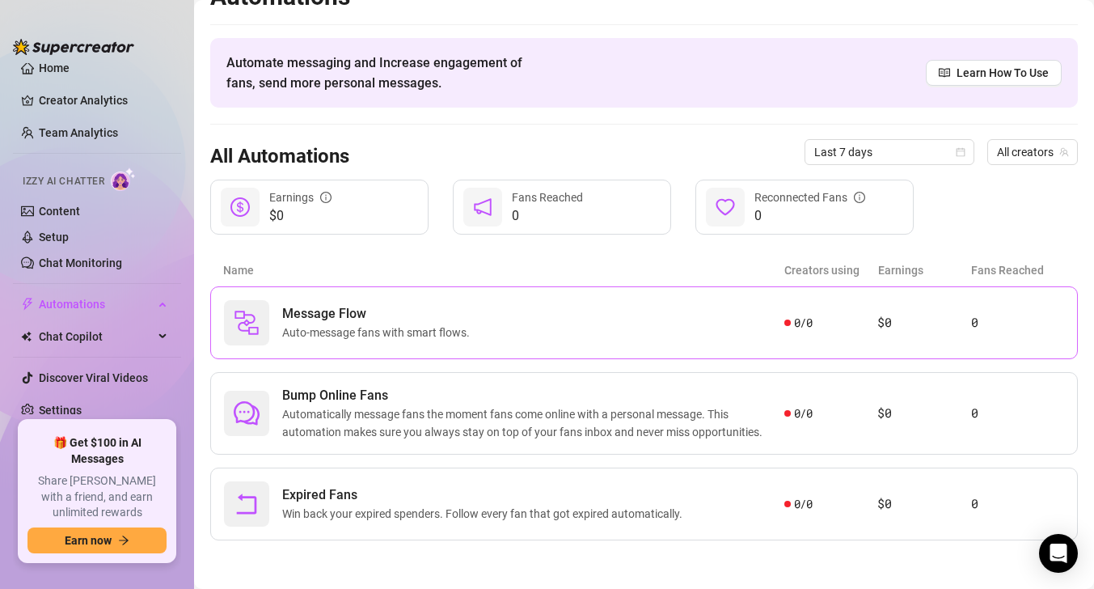
scroll to position [30, 0]
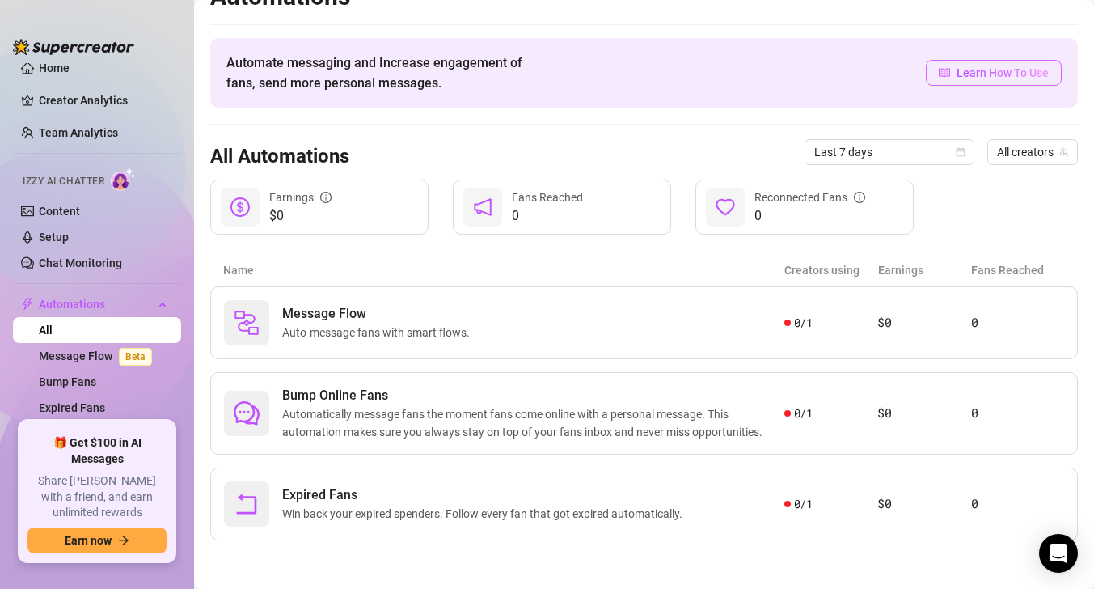
click at [967, 65] on span "Learn How To Use" at bounding box center [1002, 73] width 92 height 18
click at [105, 413] on link "Expired Fans" at bounding box center [72, 407] width 66 height 13
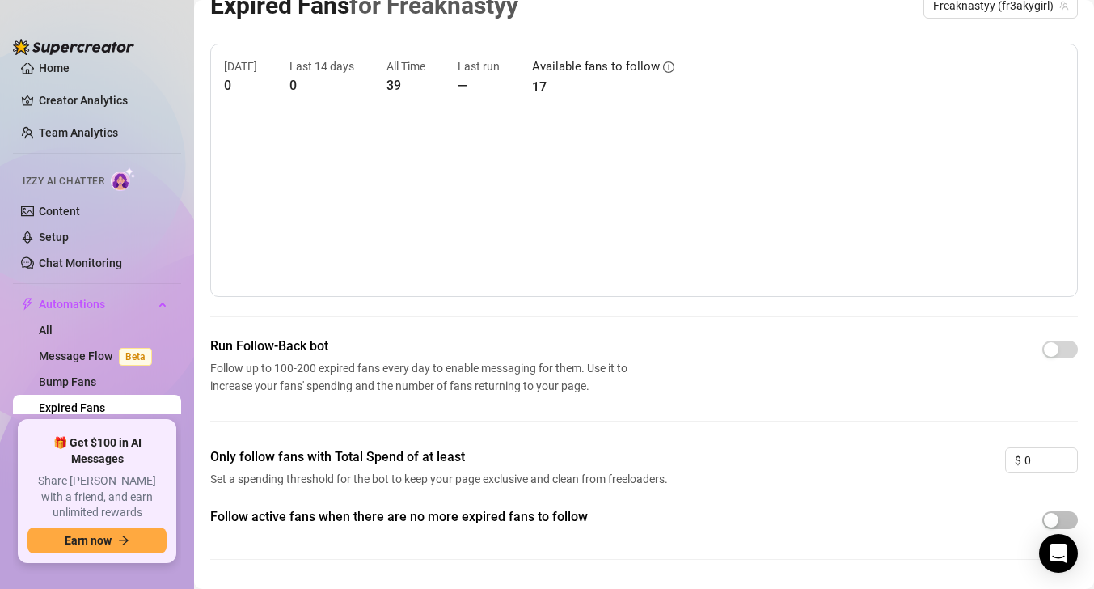
scroll to position [70, 0]
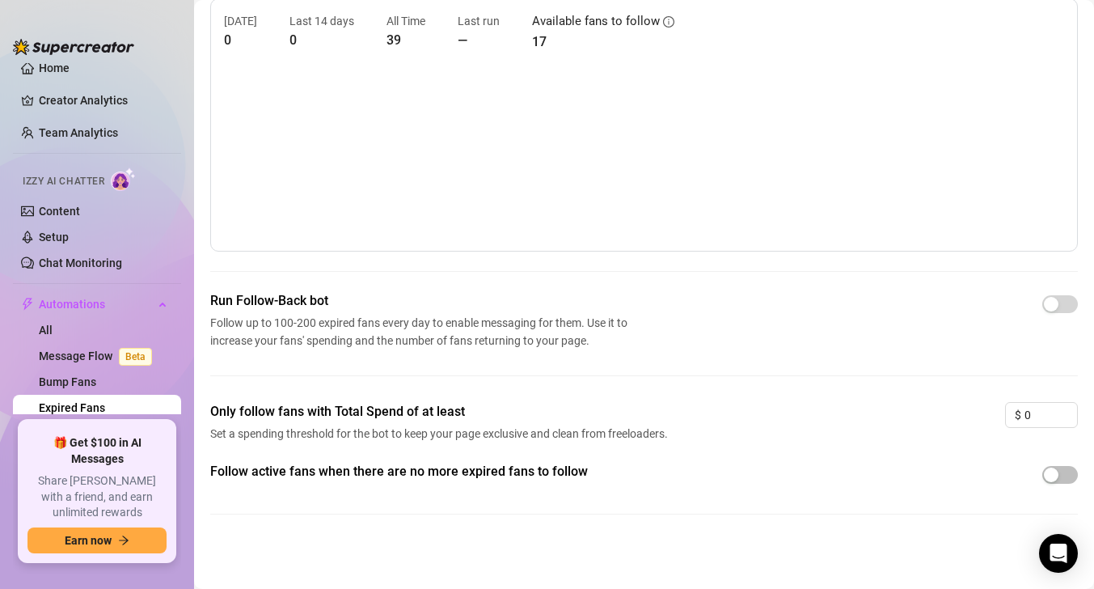
click at [1048, 315] on div at bounding box center [1060, 304] width 36 height 26
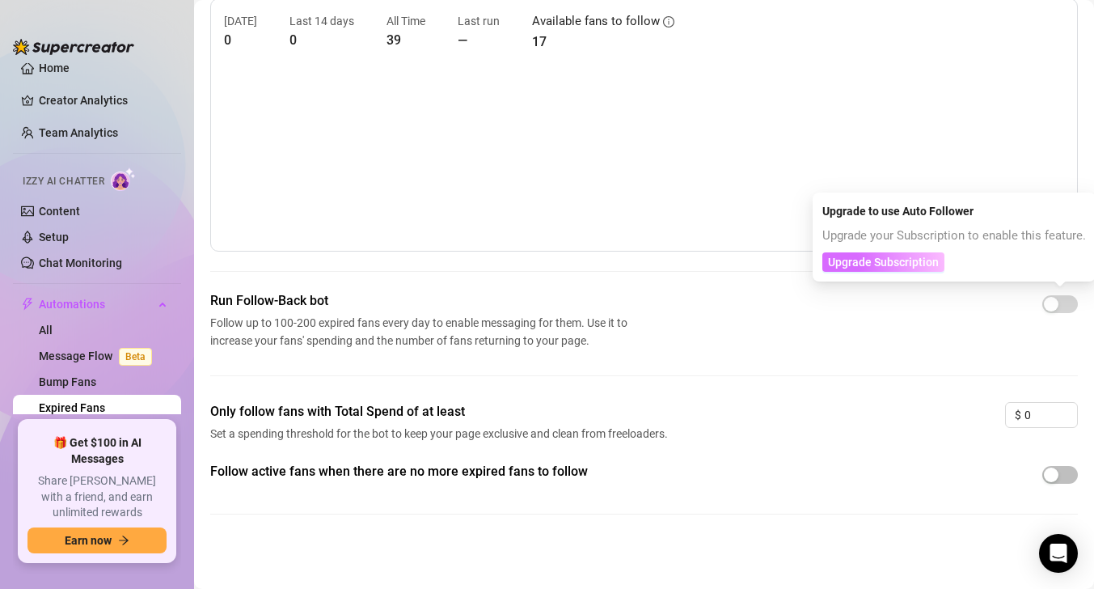
click at [939, 269] on button "Upgrade Subscription" at bounding box center [883, 261] width 122 height 19
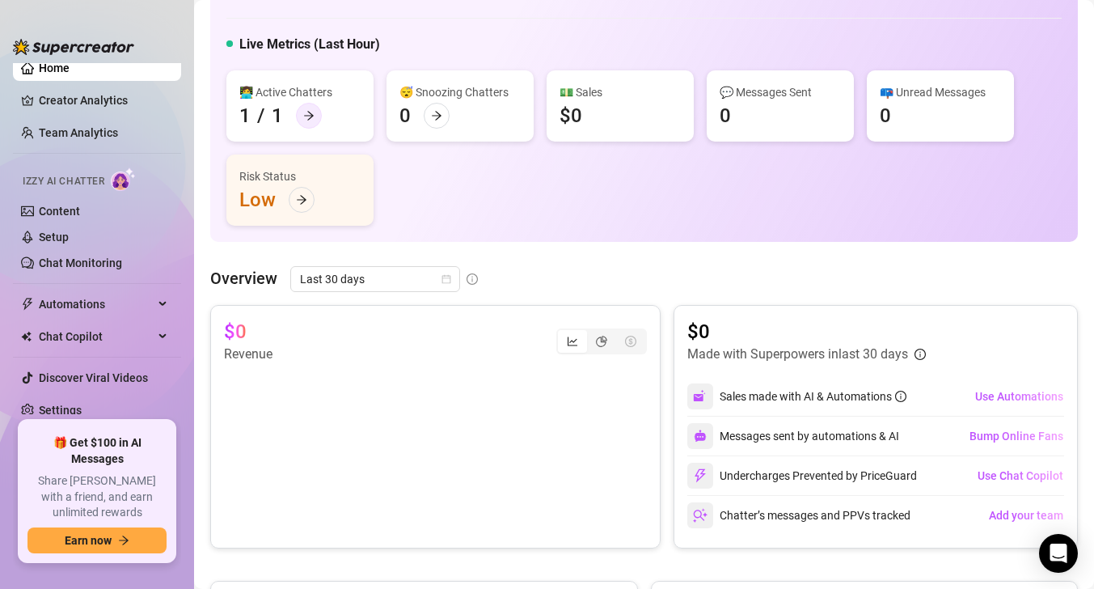
click at [313, 121] on div at bounding box center [309, 116] width 26 height 26
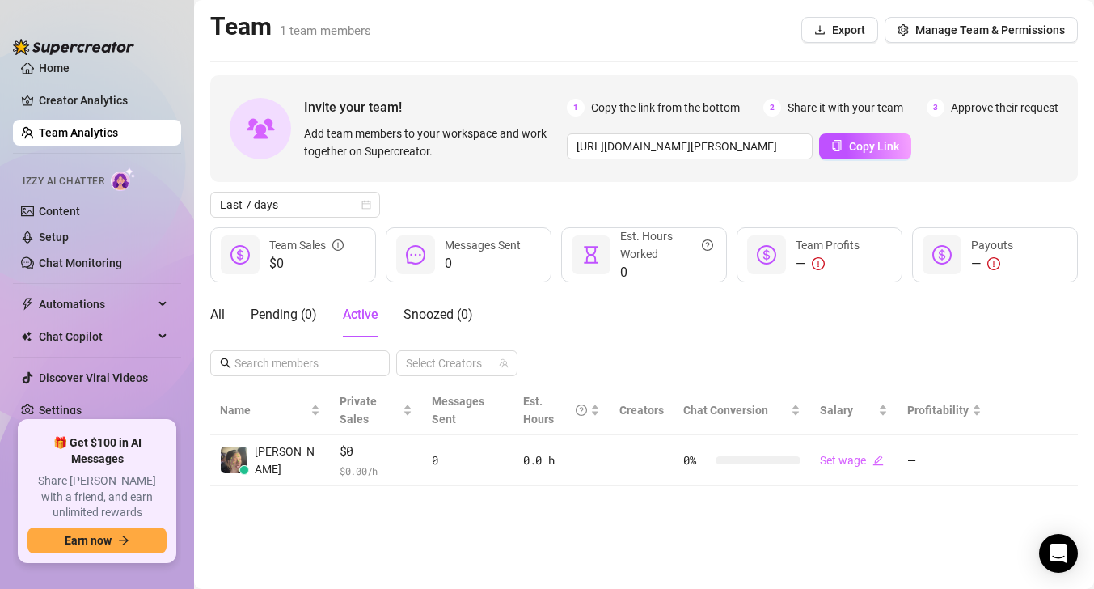
click at [149, 350] on ul "Home Creator Analytics Team Analytics Izzy AI Chatter Content Setup Chat Monito…" at bounding box center [97, 238] width 168 height 351
click at [80, 217] on link "Content" at bounding box center [59, 211] width 41 height 13
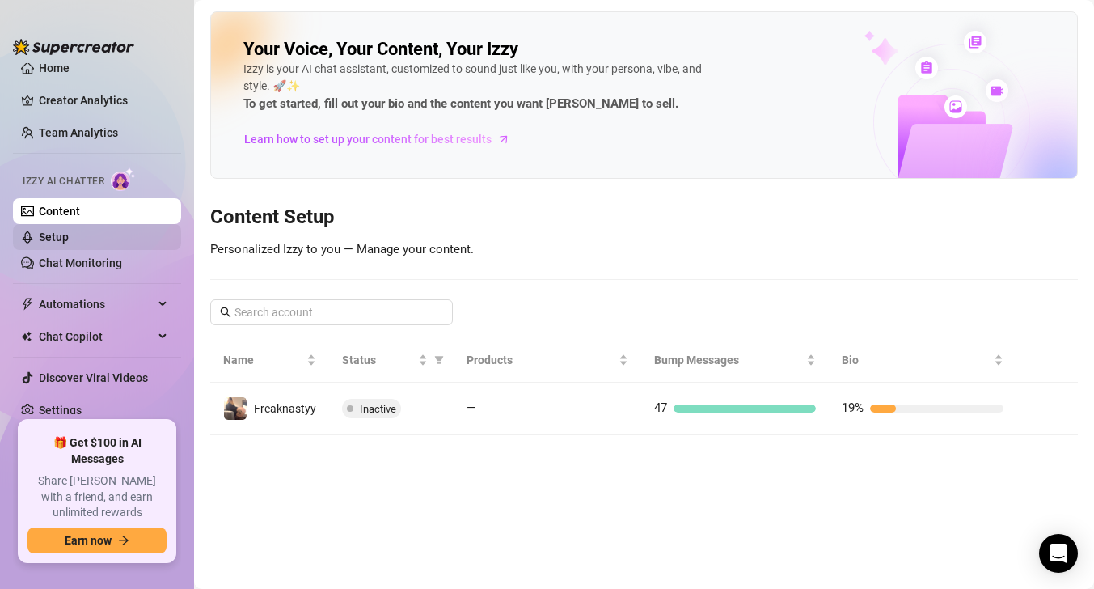
click at [69, 238] on link "Setup" at bounding box center [54, 236] width 30 height 13
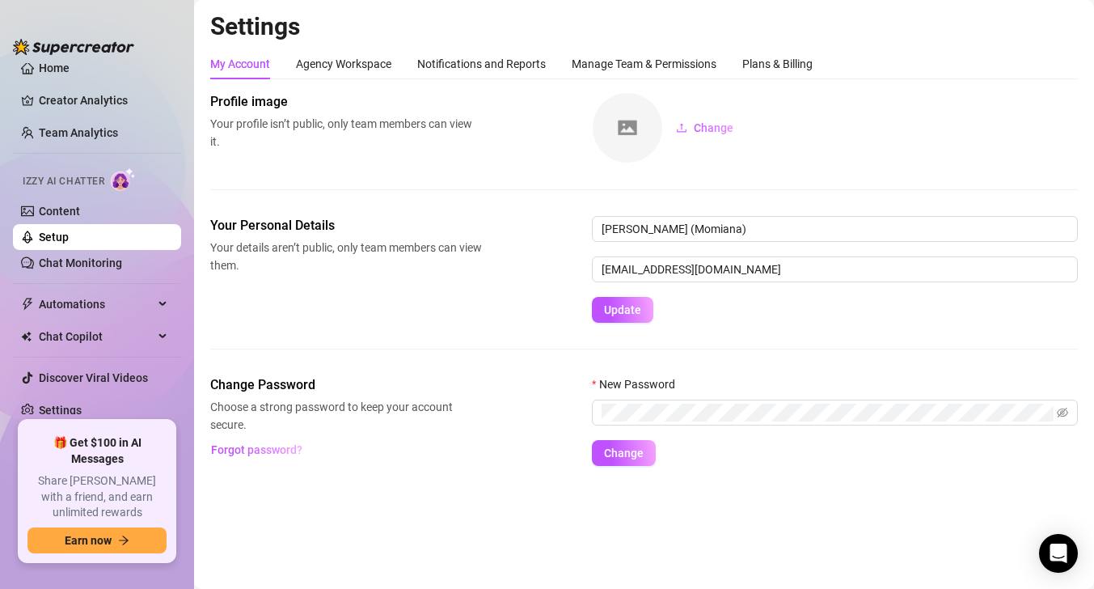
scroll to position [15, 0]
click at [401, 63] on div "My Account Agency Workspace Notifications and Reports Manage Team & Permissions…" at bounding box center [511, 64] width 602 height 31
click at [380, 63] on div "Agency Workspace" at bounding box center [343, 64] width 95 height 18
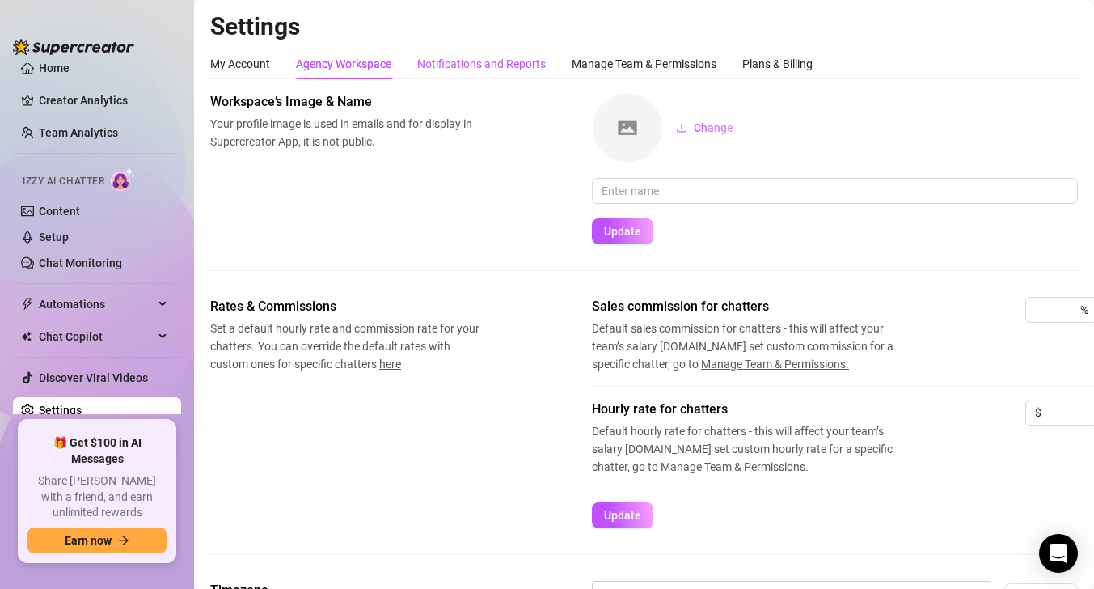
click at [515, 64] on div "Notifications and Reports" at bounding box center [481, 64] width 129 height 18
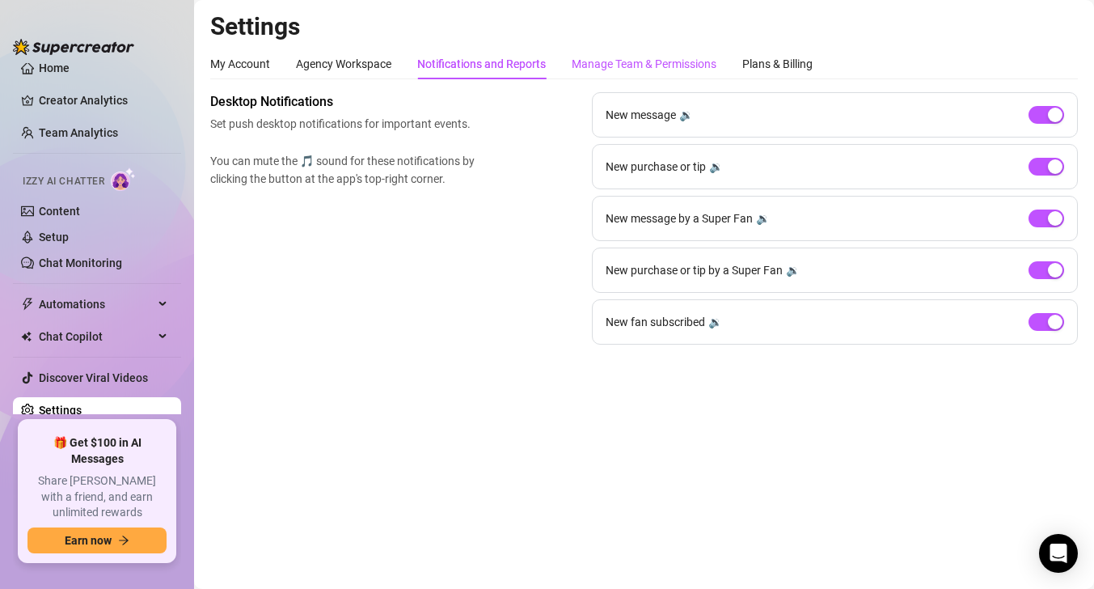
click at [588, 72] on div "Manage Team & Permissions" at bounding box center [644, 64] width 145 height 18
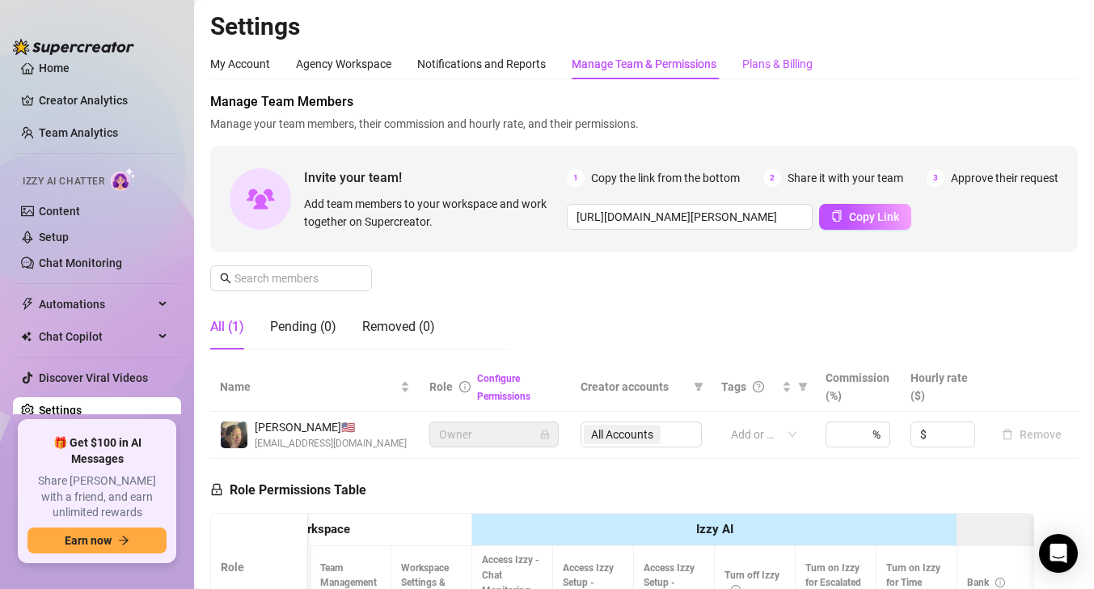
click at [790, 55] on div "Plans & Billing" at bounding box center [777, 64] width 70 height 18
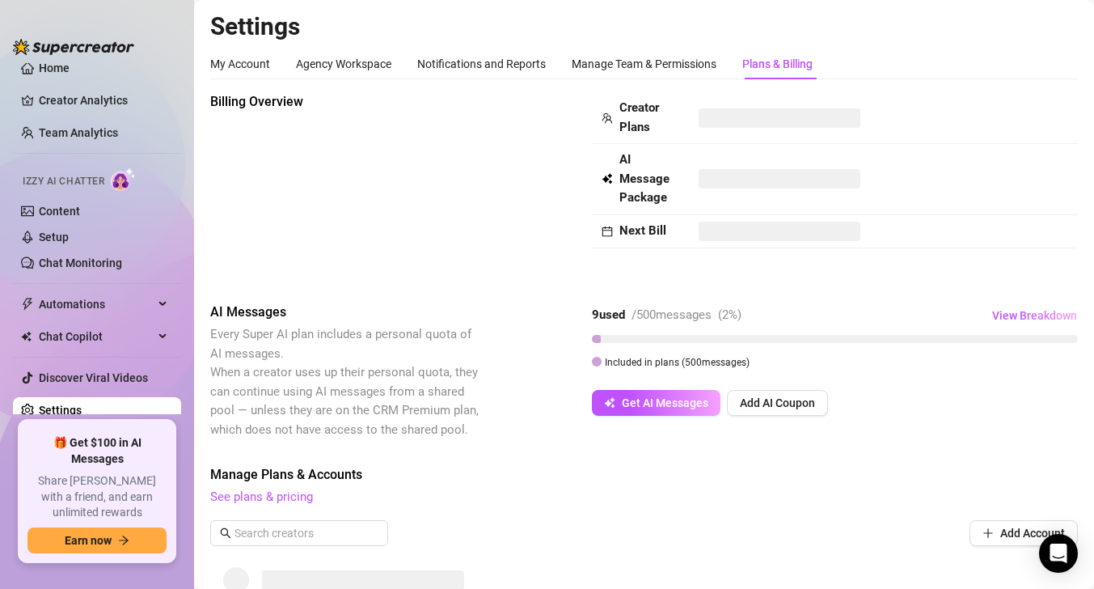
click at [470, 154] on div "Billing Overview" at bounding box center [346, 184] width 272 height 184
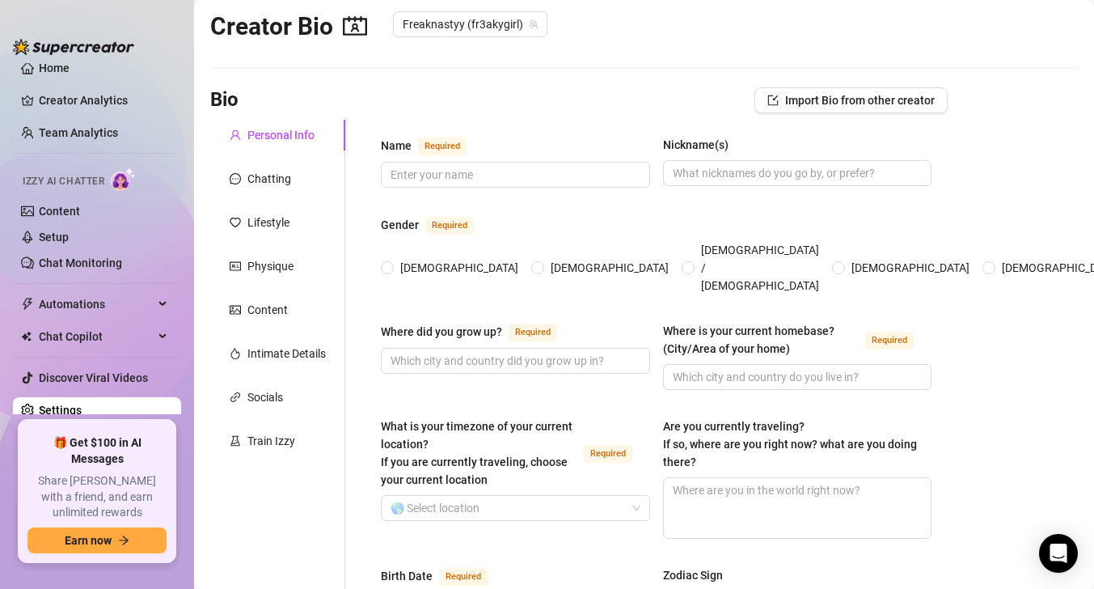
scroll to position [47, 0]
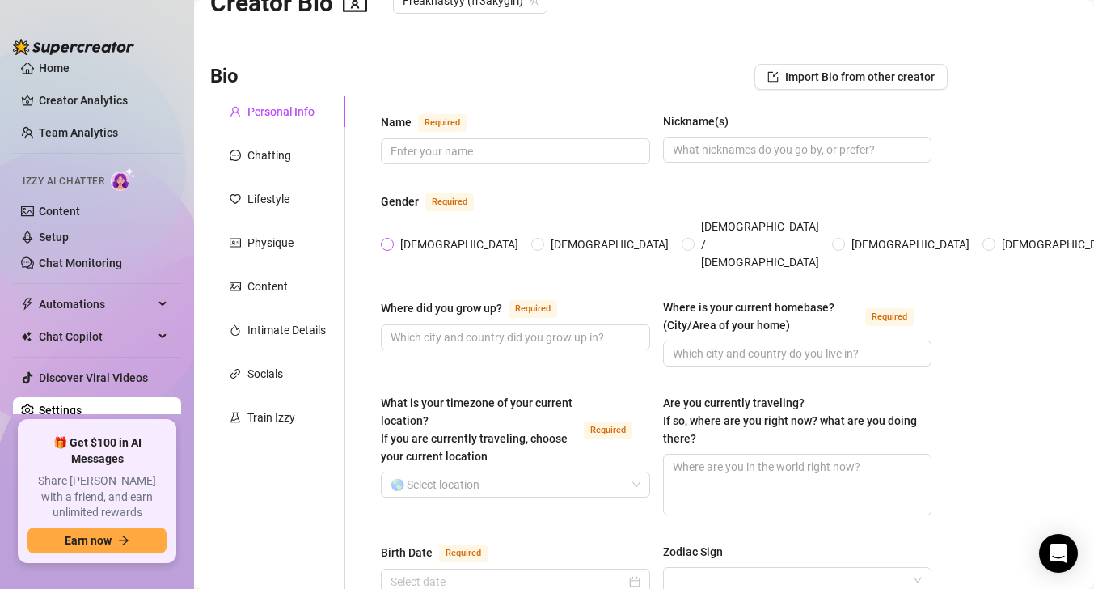
click at [395, 239] on span "Female" at bounding box center [459, 244] width 131 height 18
click at [391, 240] on input "Female" at bounding box center [388, 245] width 6 height 11
radio input "true"
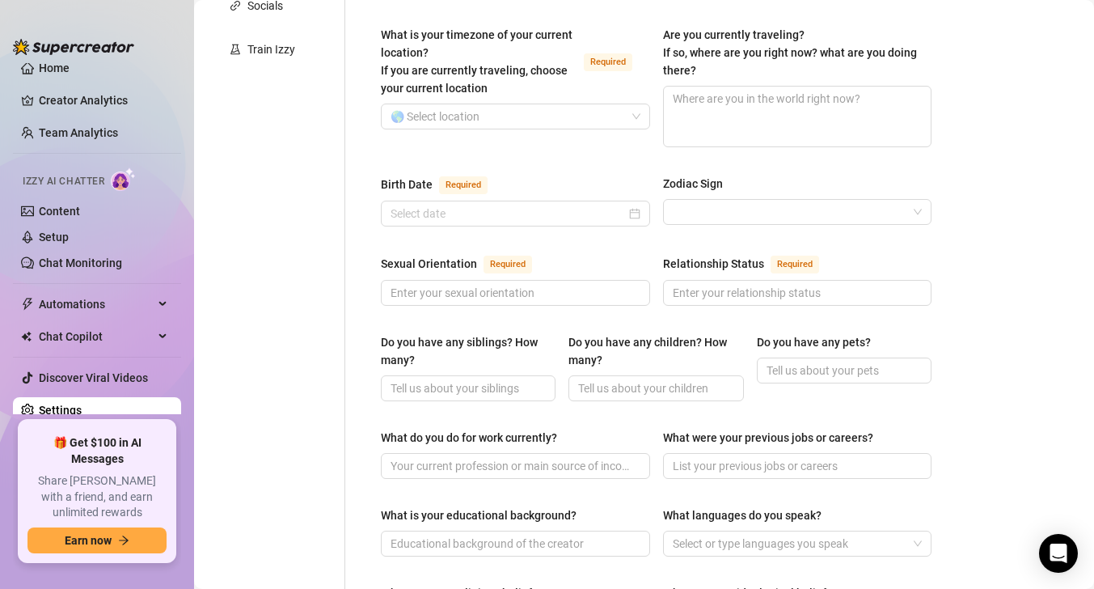
scroll to position [1065, 0]
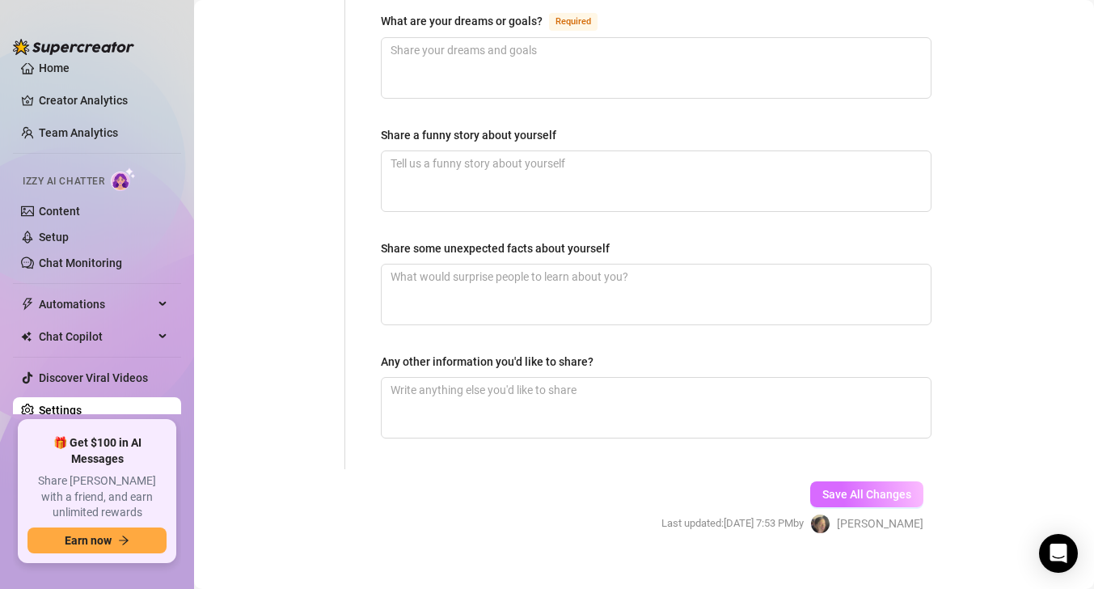
click at [829, 487] on span "Save All Changes" at bounding box center [866, 493] width 89 height 13
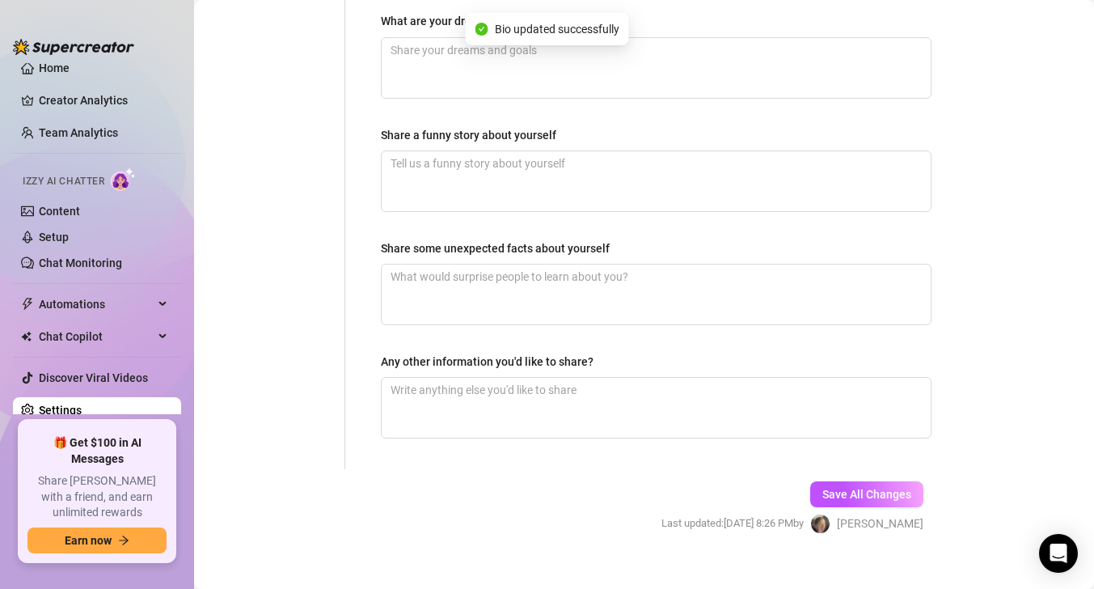
scroll to position [0, 0]
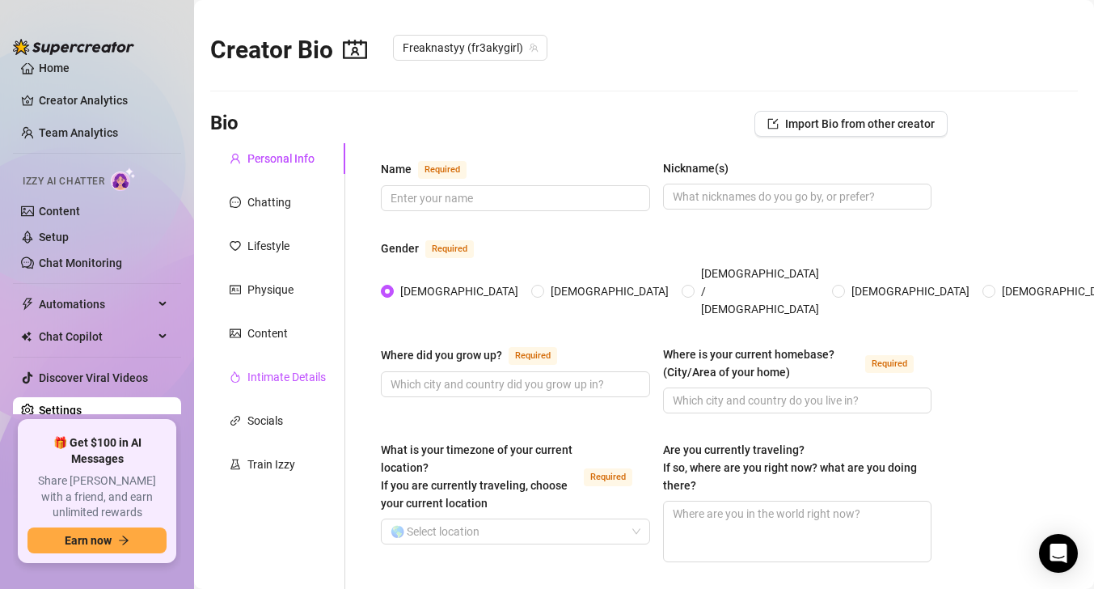
click at [300, 373] on div "Intimate Details" at bounding box center [286, 377] width 78 height 18
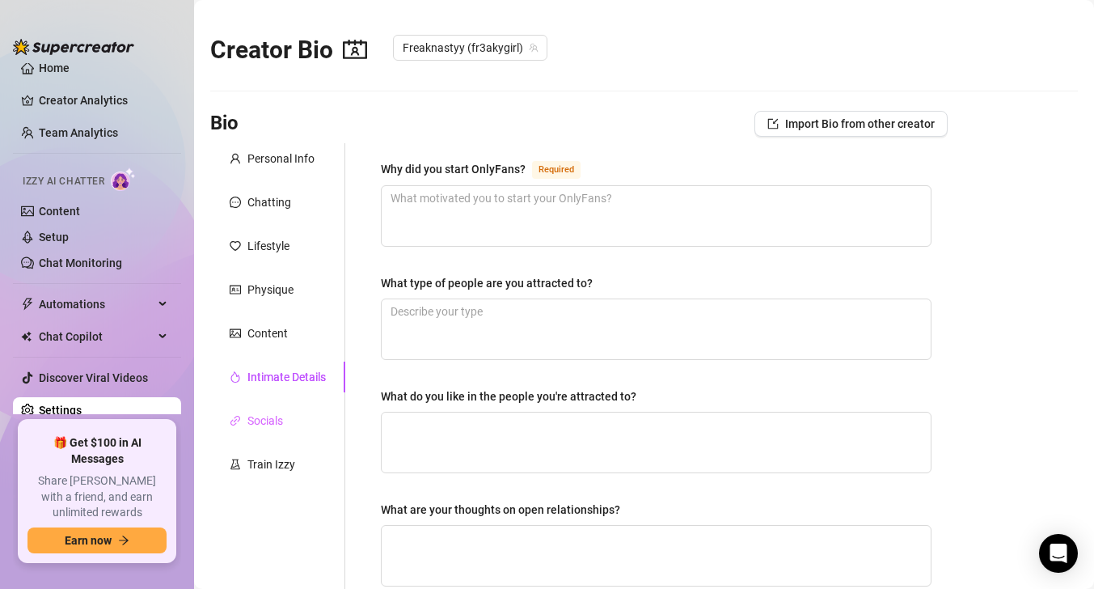
click at [321, 416] on div "Socials" at bounding box center [277, 420] width 135 height 31
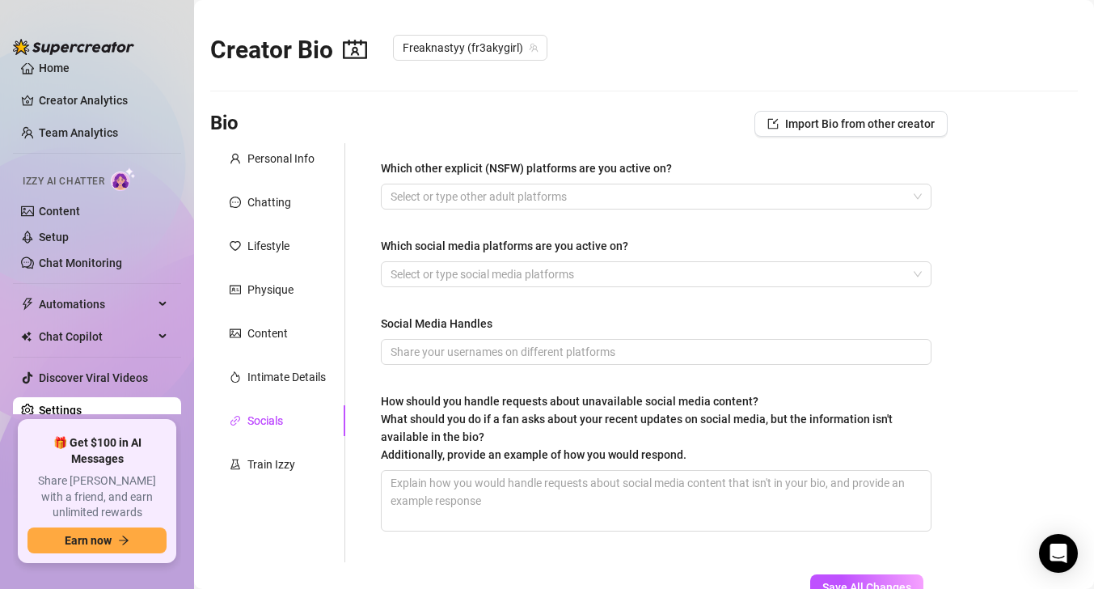
click at [263, 479] on div "Personal Info Chatting Lifestyle Physique Content Intimate Details Socials Trai…" at bounding box center [277, 352] width 135 height 419
click at [251, 288] on div "Physique" at bounding box center [270, 290] width 46 height 18
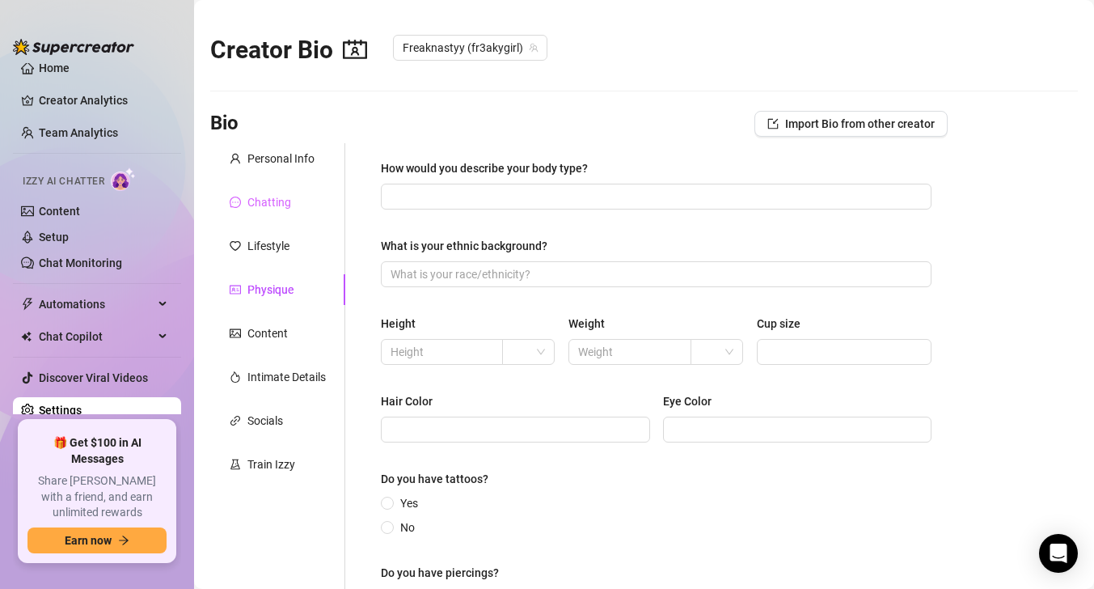
click at [256, 192] on div "Chatting" at bounding box center [277, 202] width 135 height 31
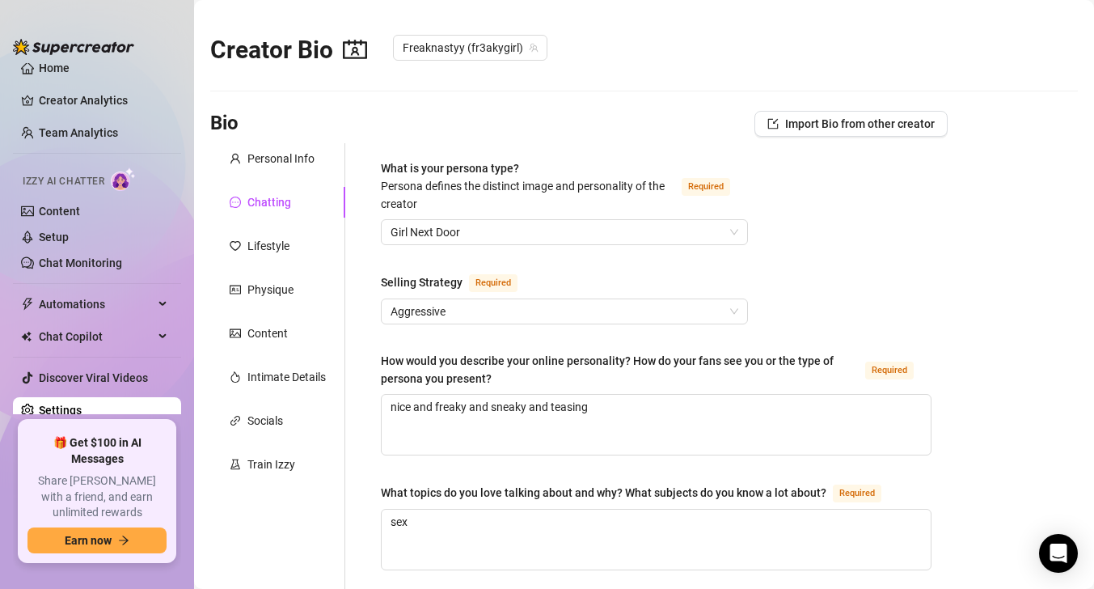
scroll to position [73, 0]
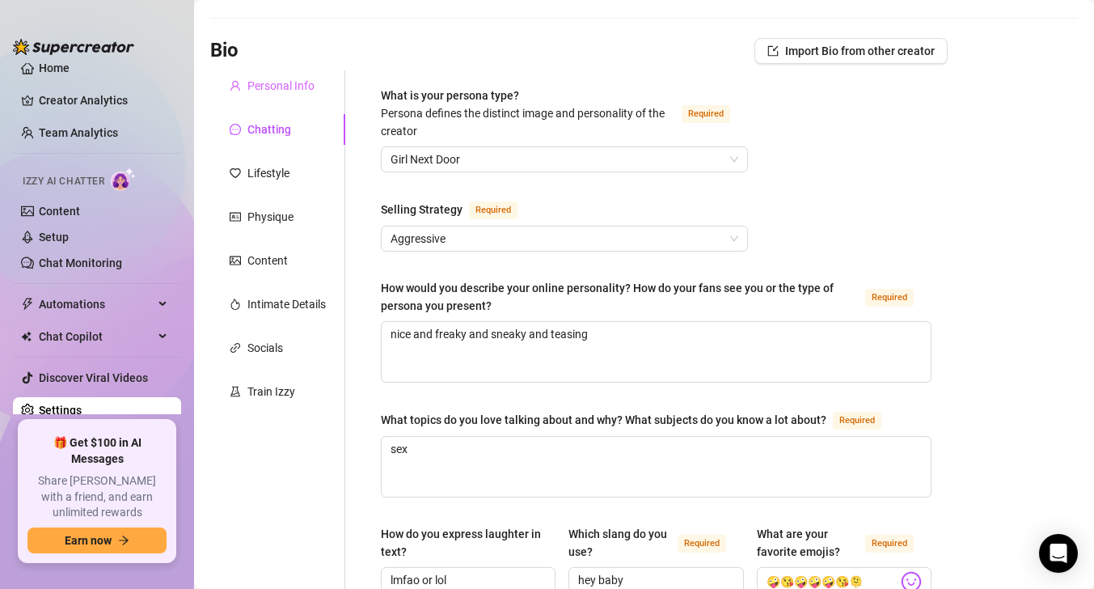
click at [273, 99] on div "Personal Info" at bounding box center [277, 85] width 135 height 31
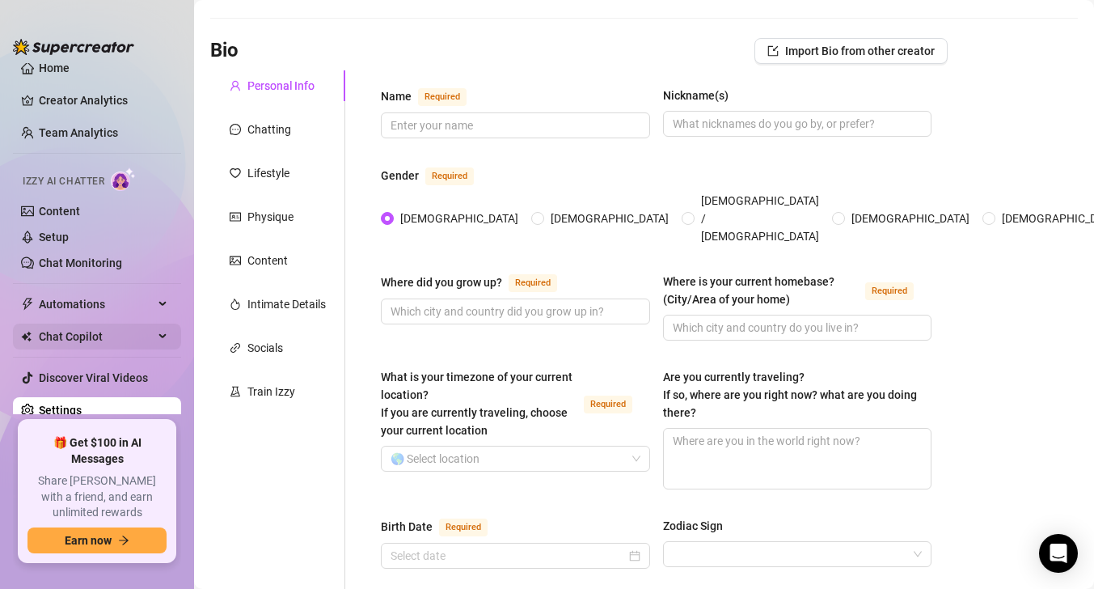
click at [121, 324] on span "Chat Copilot" at bounding box center [96, 336] width 115 height 26
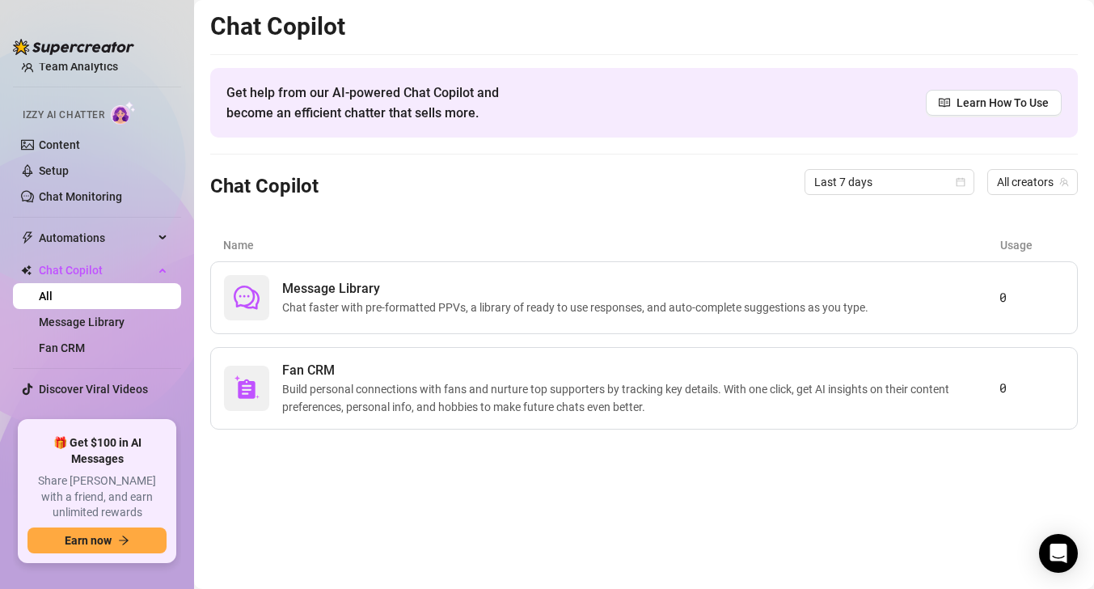
scroll to position [92, 0]
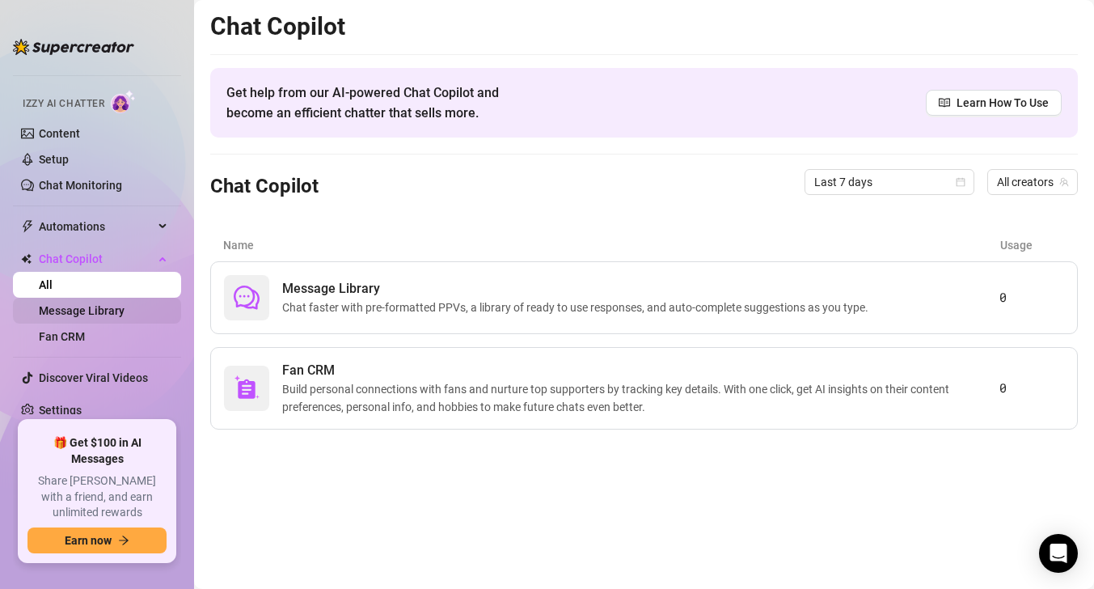
click at [123, 314] on link "Message Library" at bounding box center [82, 310] width 86 height 13
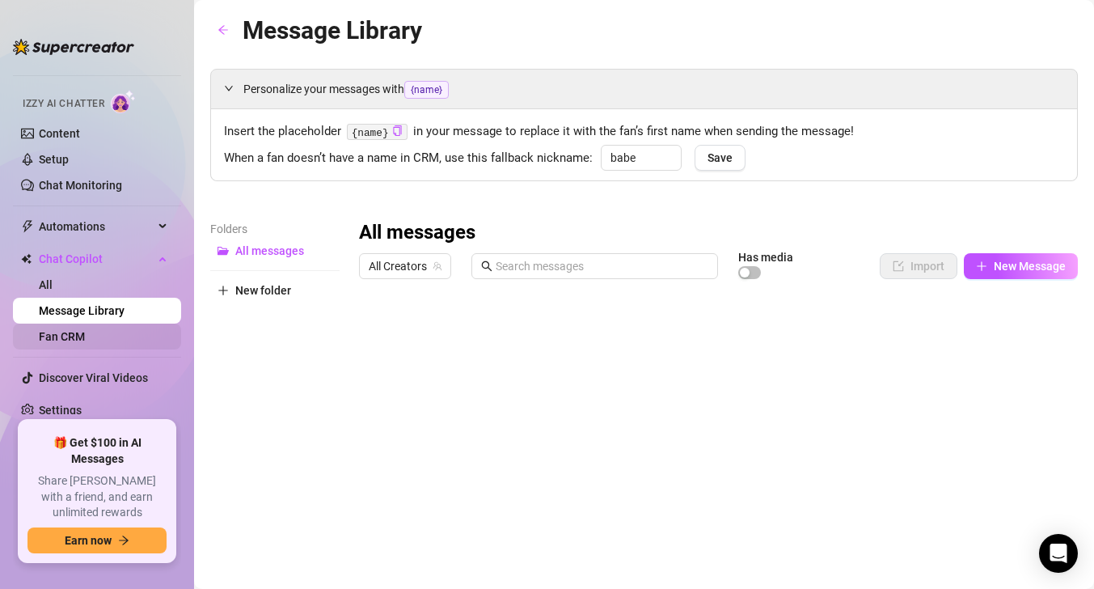
click at [85, 330] on link "Fan CRM" at bounding box center [62, 336] width 46 height 13
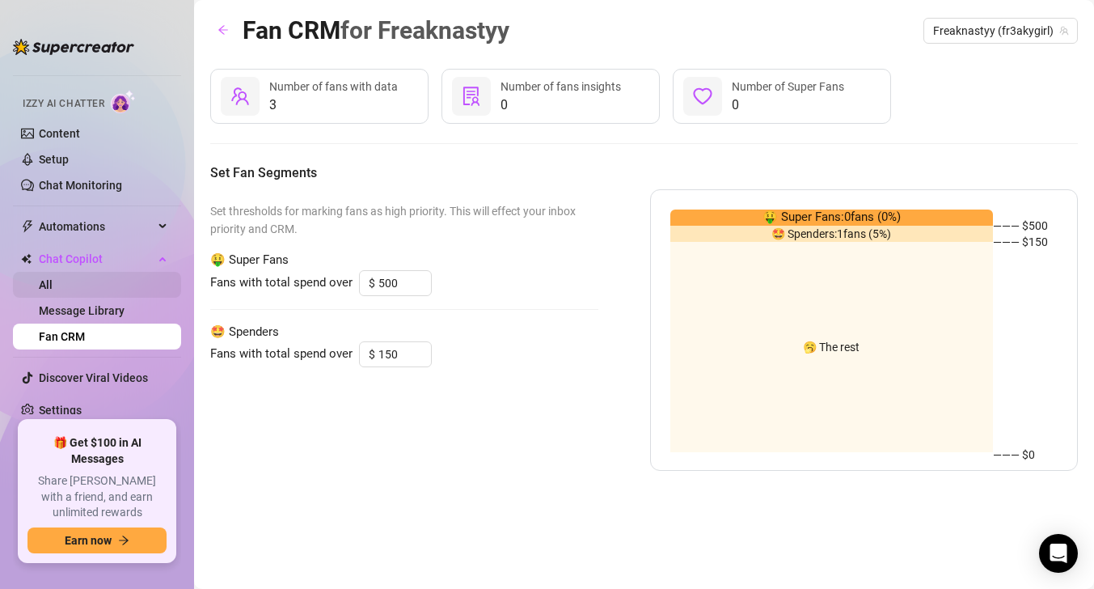
click at [53, 279] on link "All" at bounding box center [46, 284] width 14 height 13
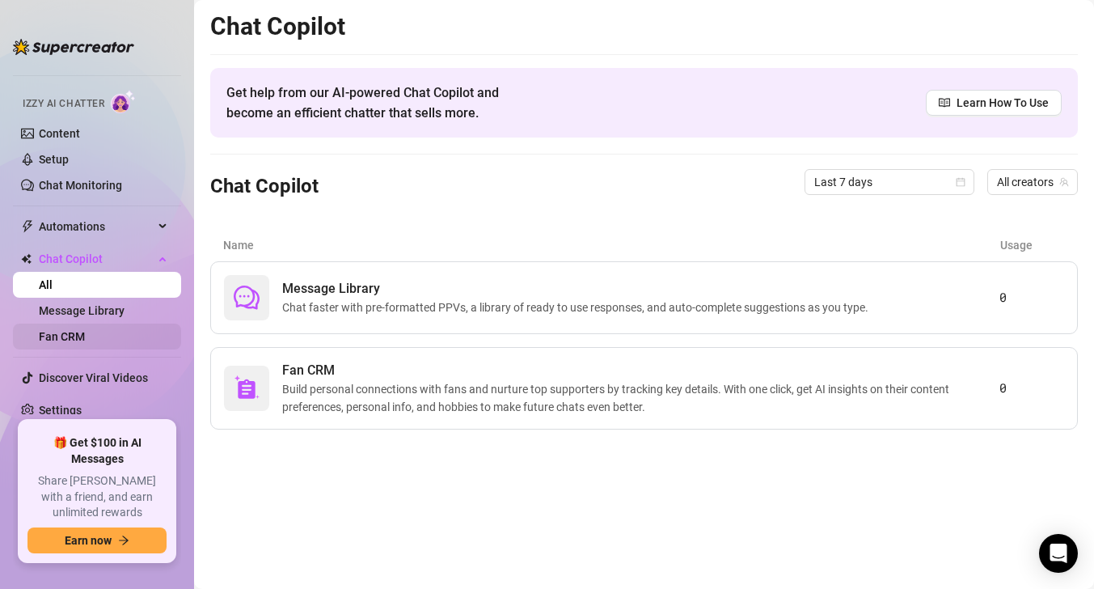
click at [85, 340] on link "Fan CRM" at bounding box center [62, 336] width 46 height 13
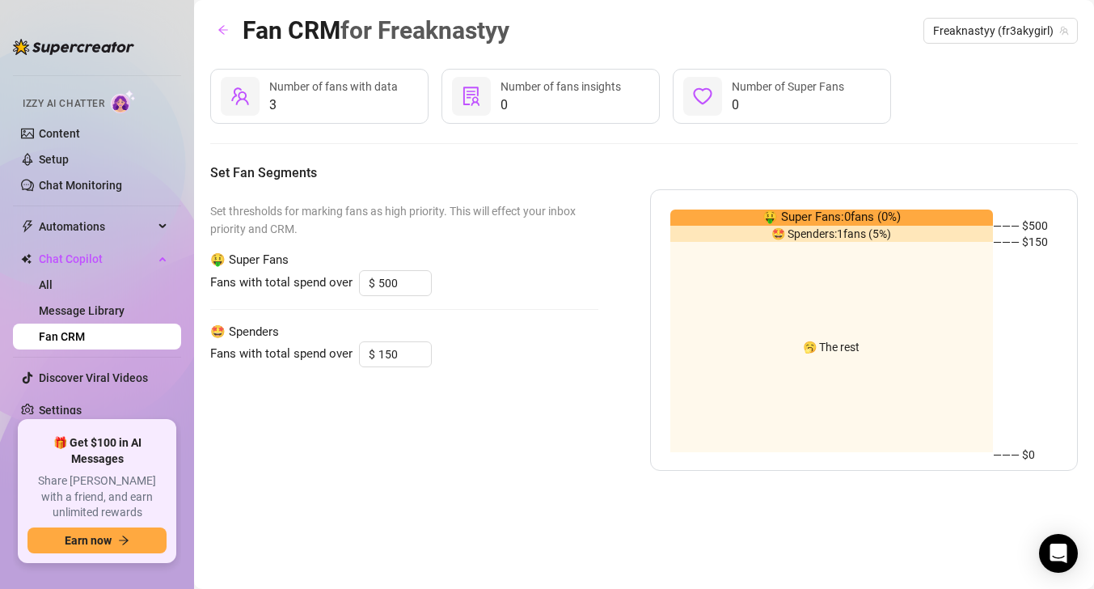
click at [85, 330] on link "Fan CRM" at bounding box center [62, 336] width 46 height 13
click at [124, 310] on link "Message Library" at bounding box center [82, 310] width 86 height 13
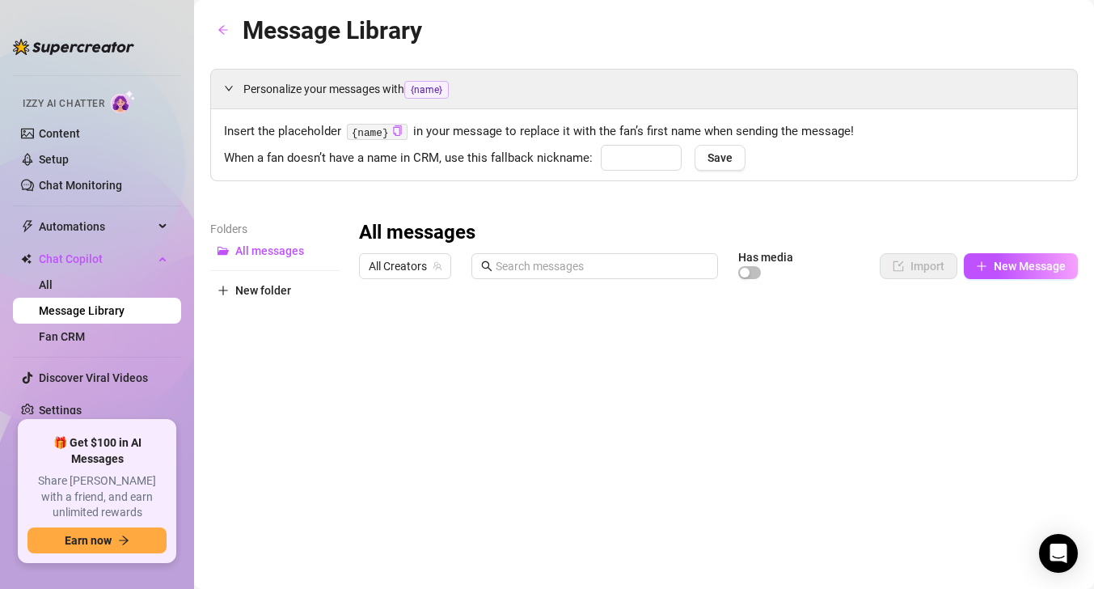
type input "babe"
click at [53, 288] on link "All" at bounding box center [46, 284] width 14 height 13
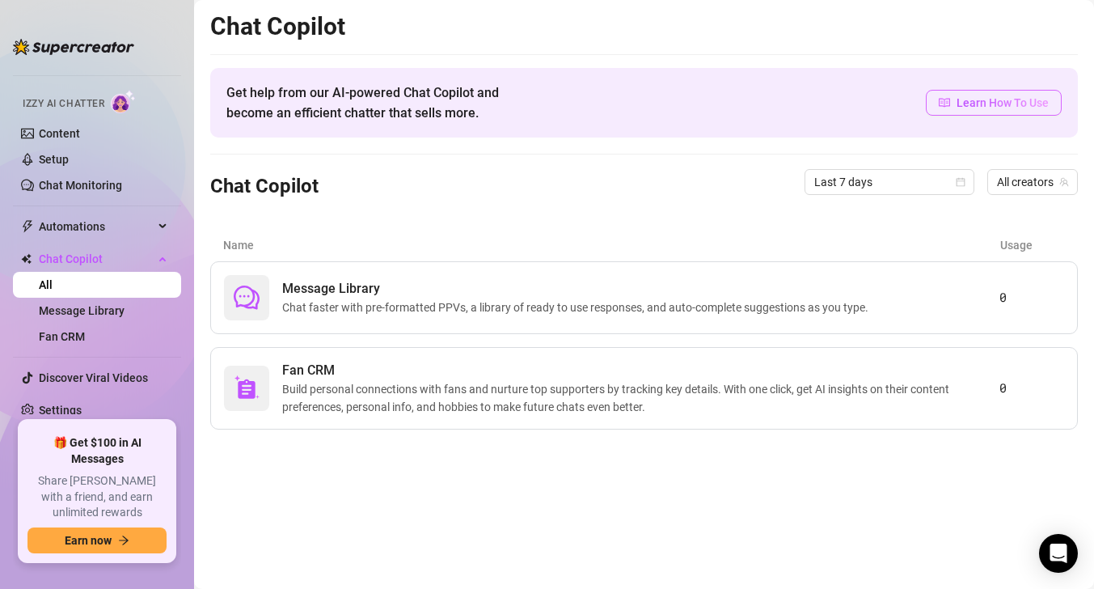
click at [989, 91] on link "Learn How To Use" at bounding box center [994, 103] width 136 height 26
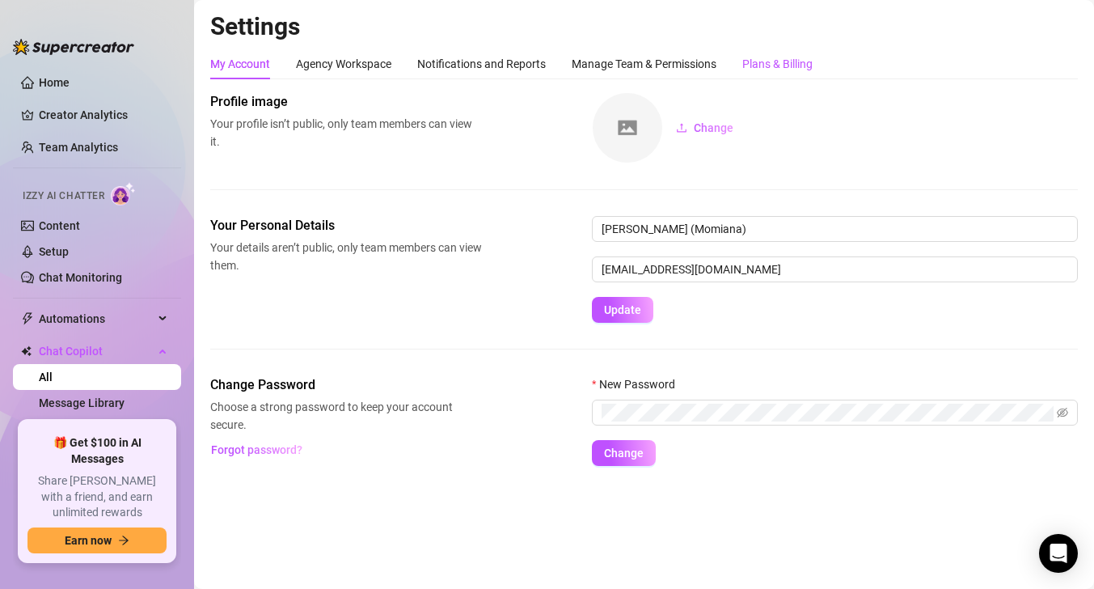
click at [766, 69] on div "Plans & Billing" at bounding box center [777, 64] width 70 height 18
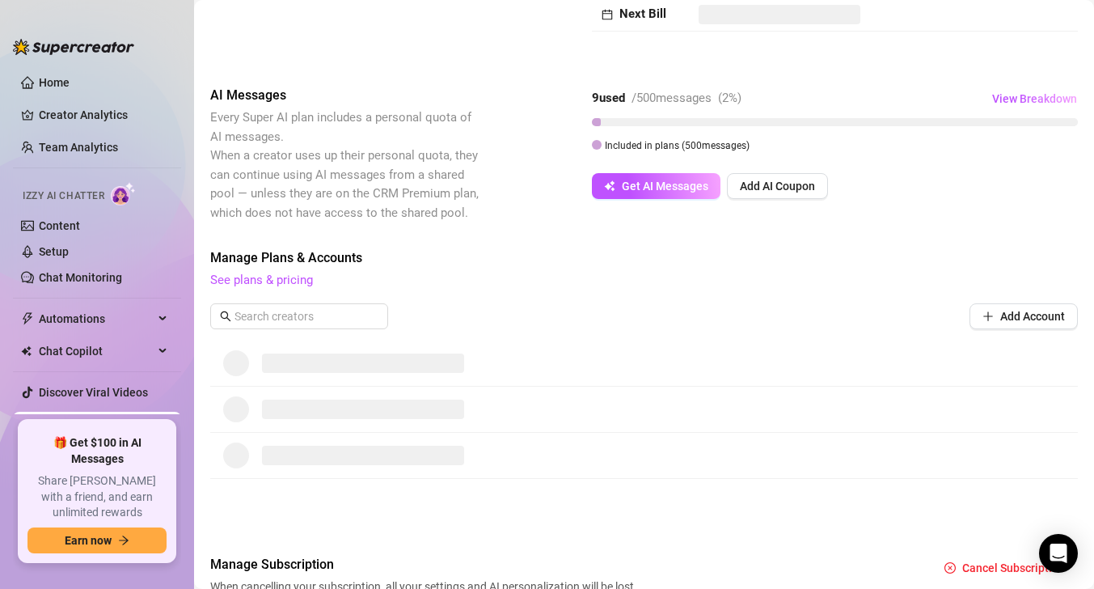
scroll to position [158, 0]
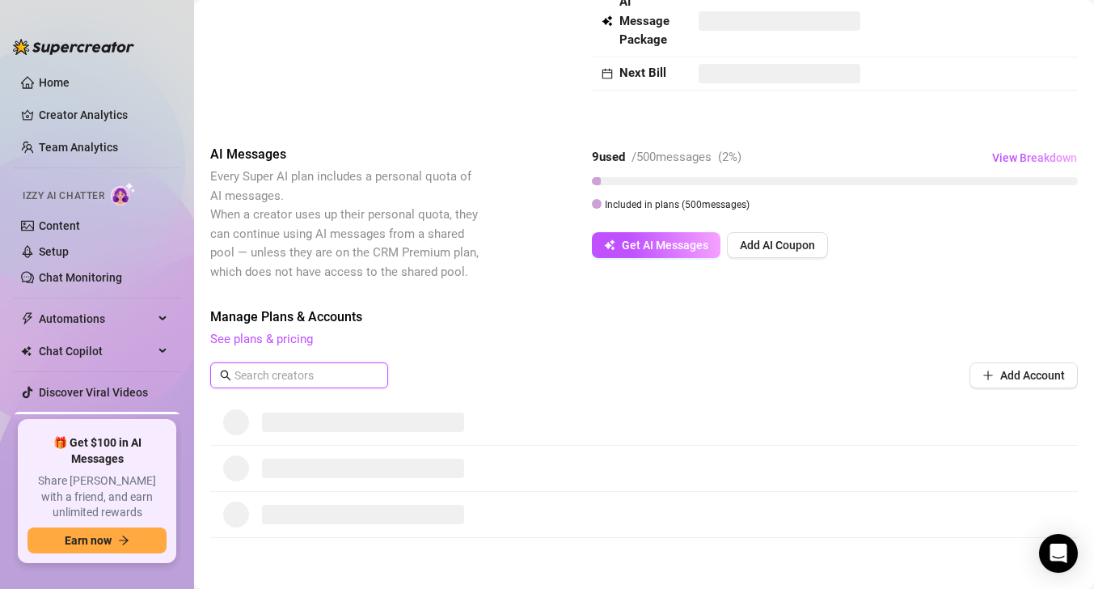
click at [295, 367] on input "text" at bounding box center [299, 375] width 131 height 18
click at [1014, 383] on button "Add Account" at bounding box center [1023, 375] width 108 height 26
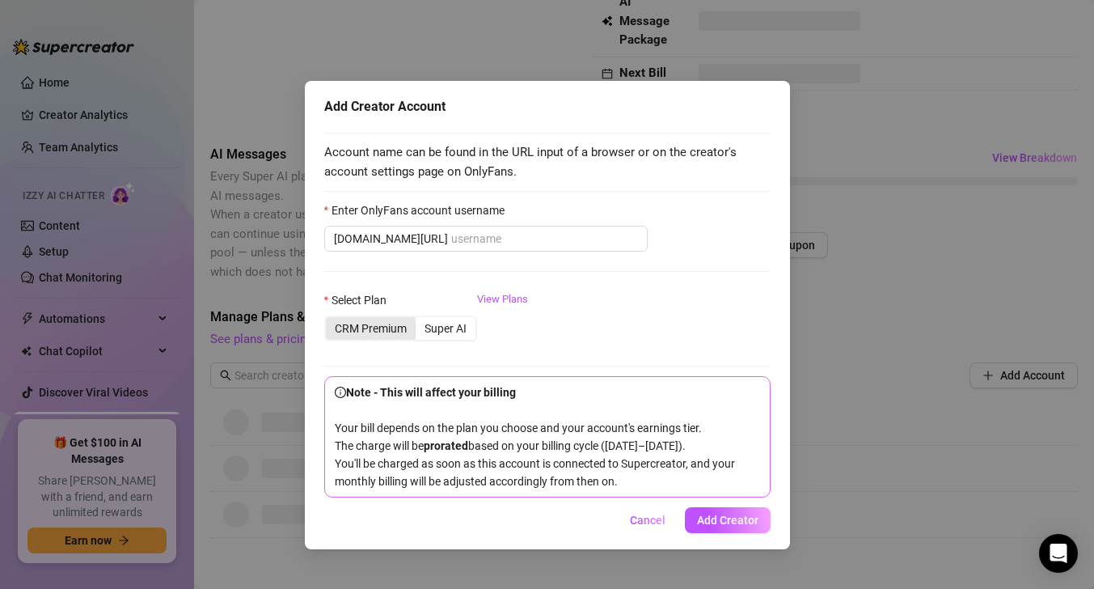
click at [399, 333] on div "CRM Premium" at bounding box center [371, 328] width 90 height 23
click at [330, 319] on input "CRM Premium" at bounding box center [330, 319] width 0 height 0
click at [433, 330] on div "Super AI" at bounding box center [446, 328] width 60 height 23
click at [420, 319] on input "Super AI" at bounding box center [420, 319] width 0 height 0
click at [648, 533] on button "Cancel" at bounding box center [647, 520] width 61 height 26
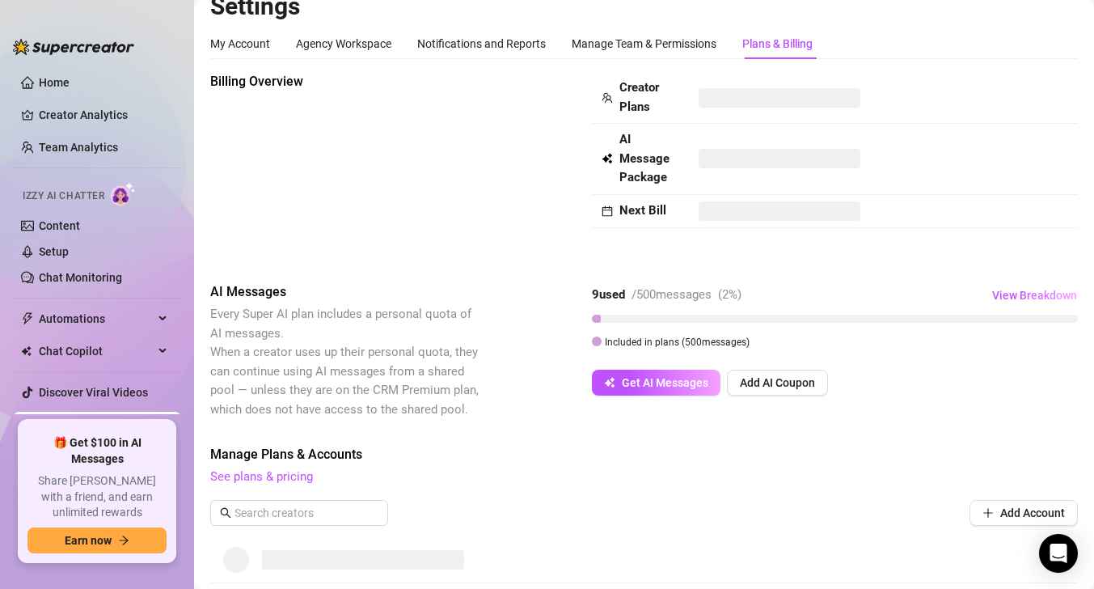
scroll to position [0, 0]
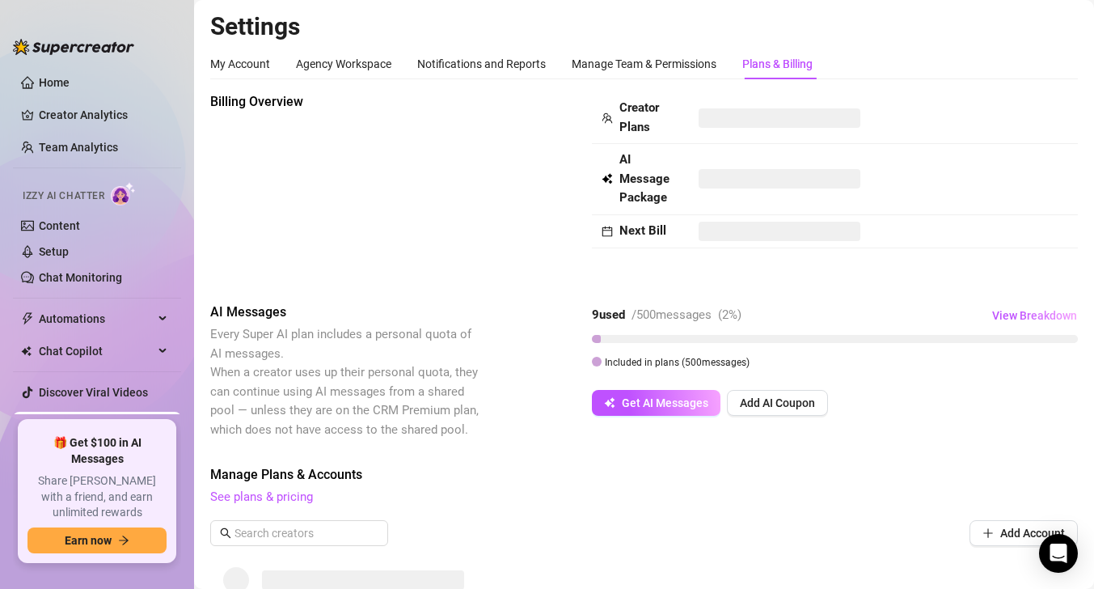
click at [639, 112] on strong "Creator Plans" at bounding box center [639, 117] width 40 height 34
click at [653, 234] on strong "Next Bill" at bounding box center [642, 230] width 47 height 15
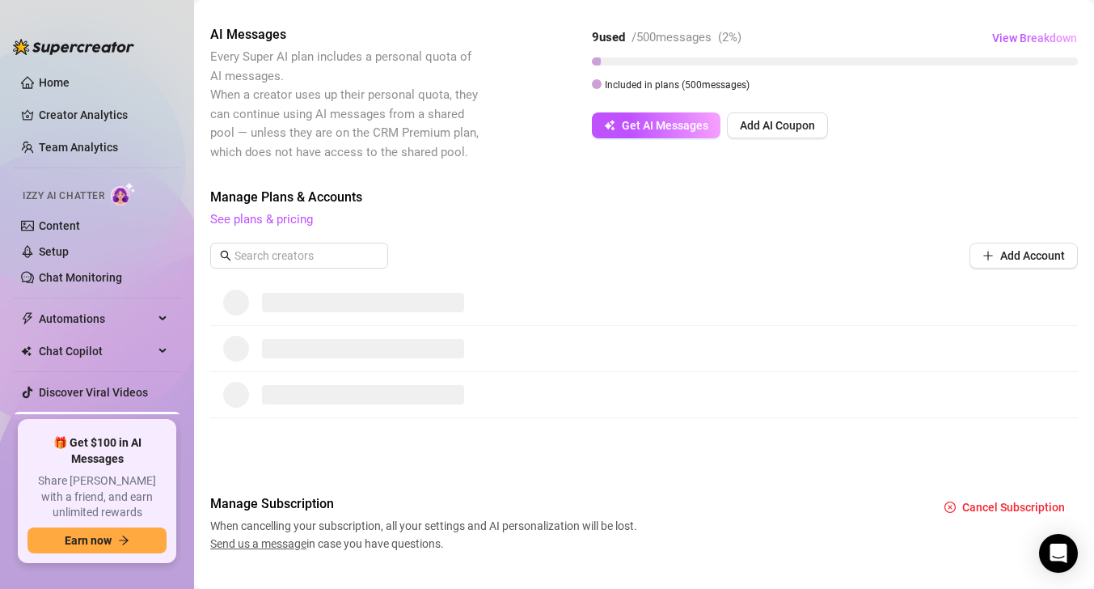
scroll to position [272, 0]
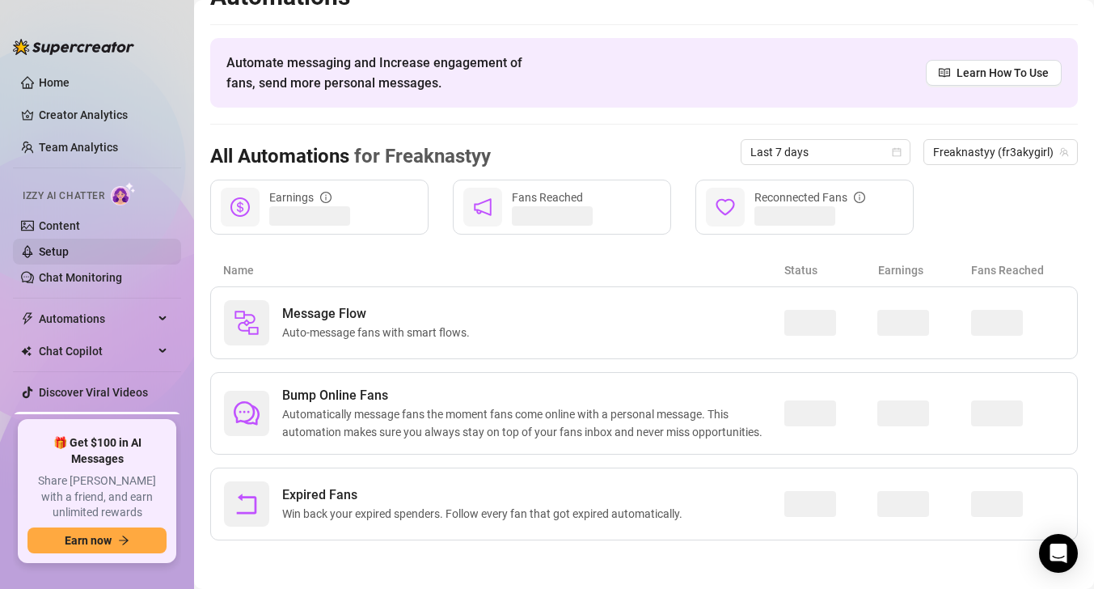
scroll to position [30, 0]
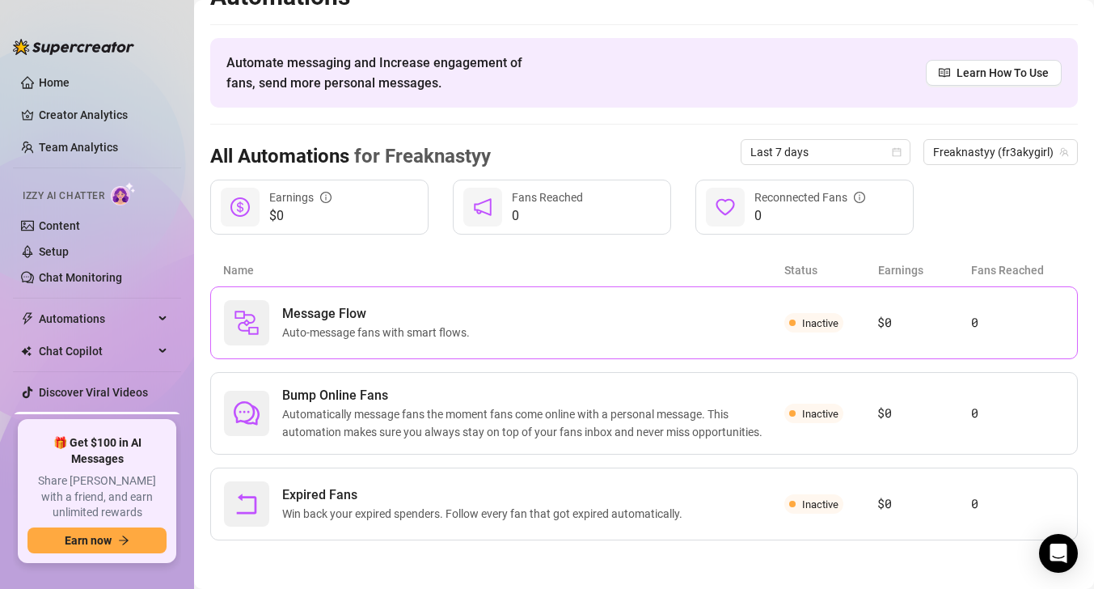
click at [730, 316] on div "Message Flow Auto-message fans with smart flows." at bounding box center [504, 322] width 560 height 45
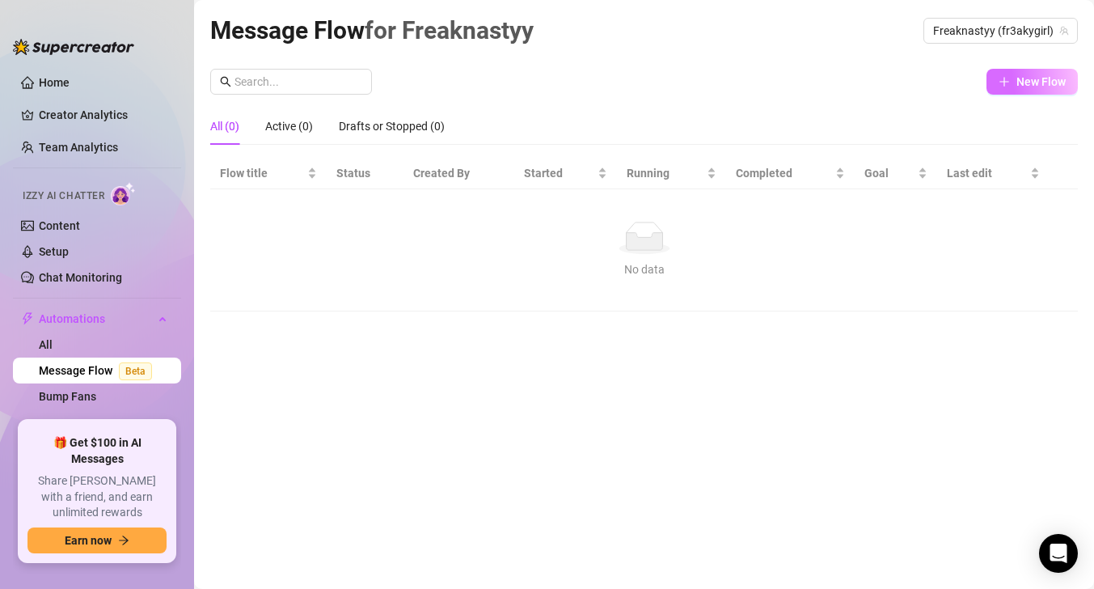
click at [1012, 78] on button "New Flow" at bounding box center [1031, 82] width 91 height 26
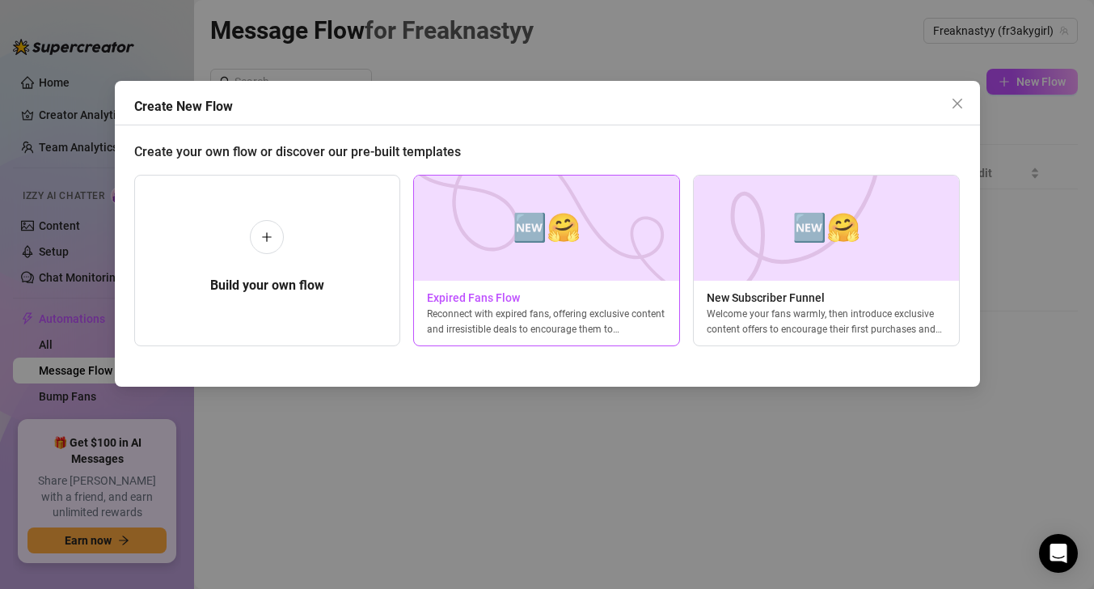
click at [468, 281] on div "🆕🤗 Expired Fans Flow Reconnect with expired fans, offering exclusive content an…" at bounding box center [546, 260] width 267 height 171
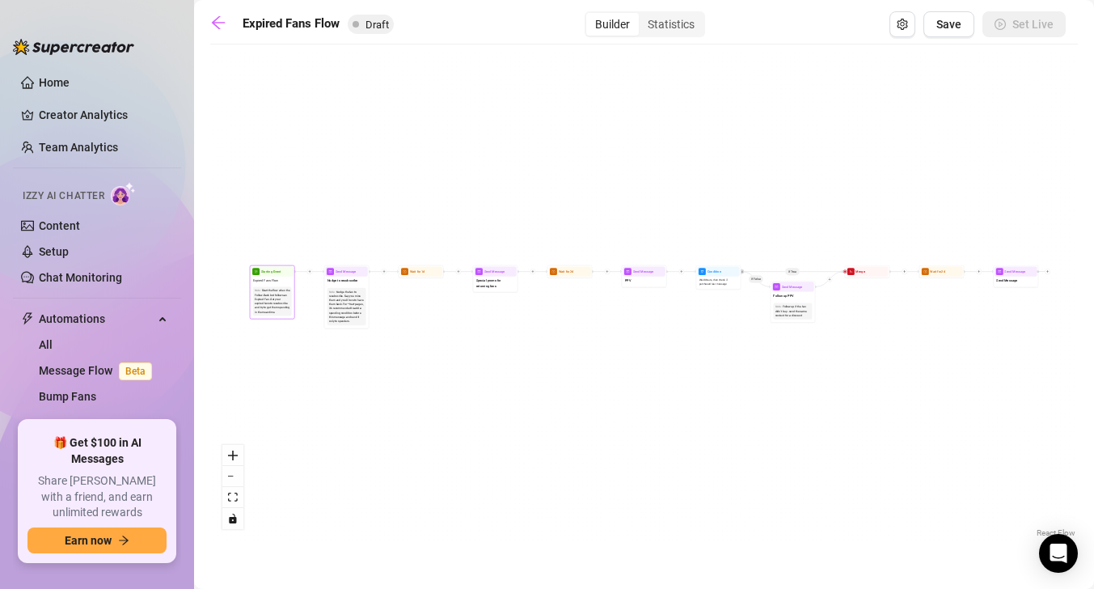
click at [284, 316] on div "Note: Start the flow when the Follow-Back bot follows an Expired Fan. Get your …" at bounding box center [272, 301] width 42 height 32
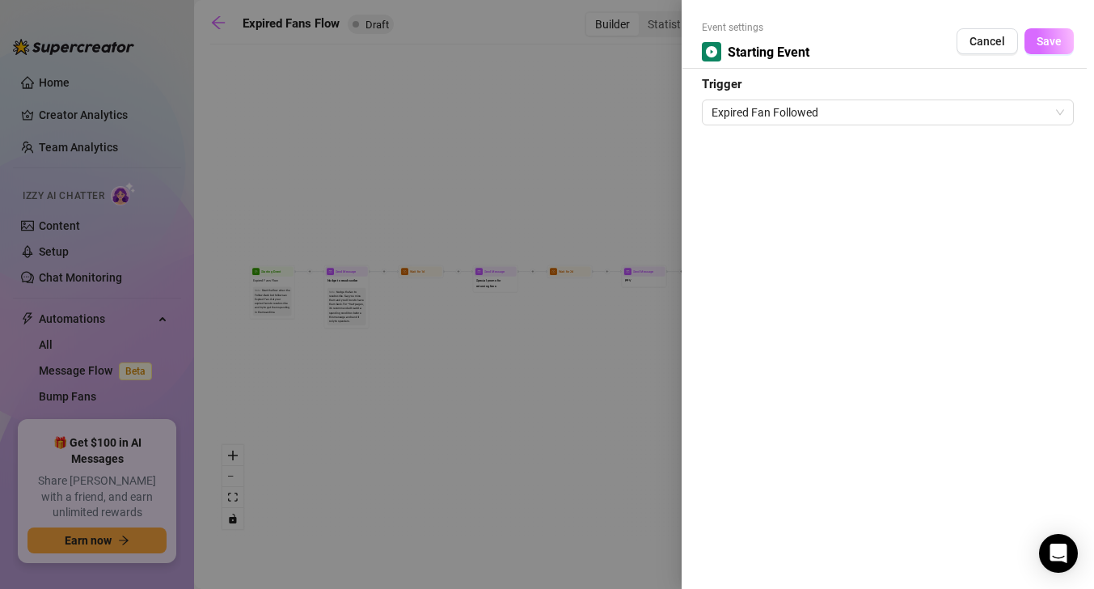
click at [1044, 41] on span "Save" at bounding box center [1048, 41] width 25 height 13
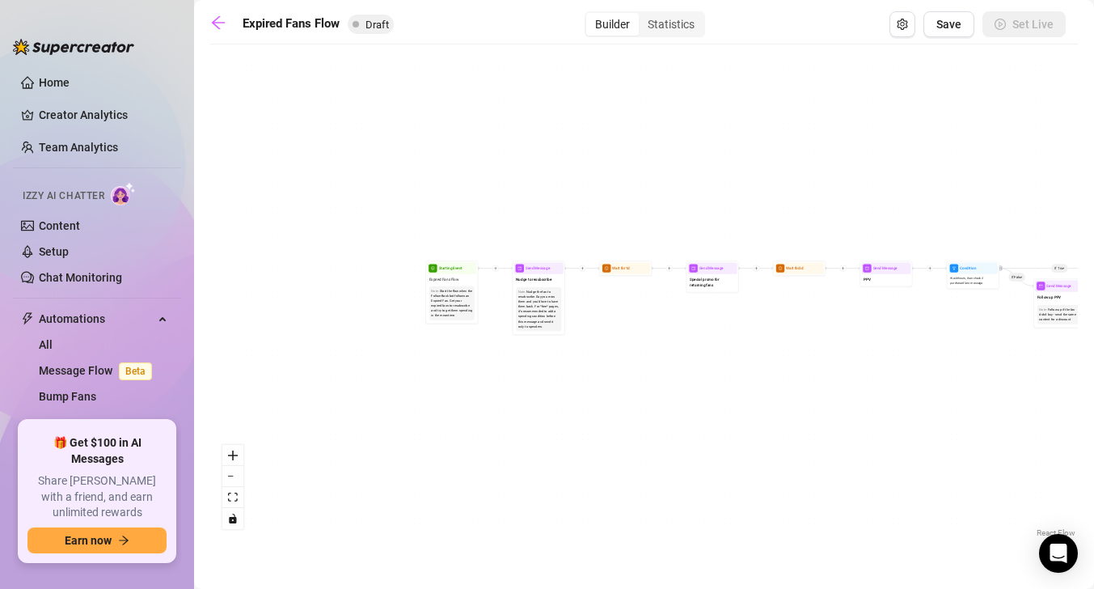
drag, startPoint x: 373, startPoint y: 246, endPoint x: 613, endPoint y: 215, distance: 242.1
click at [613, 215] on div "If True If False Send Message Send Message Wait for 2d Merge Send Message Follo…" at bounding box center [643, 297] width 867 height 488
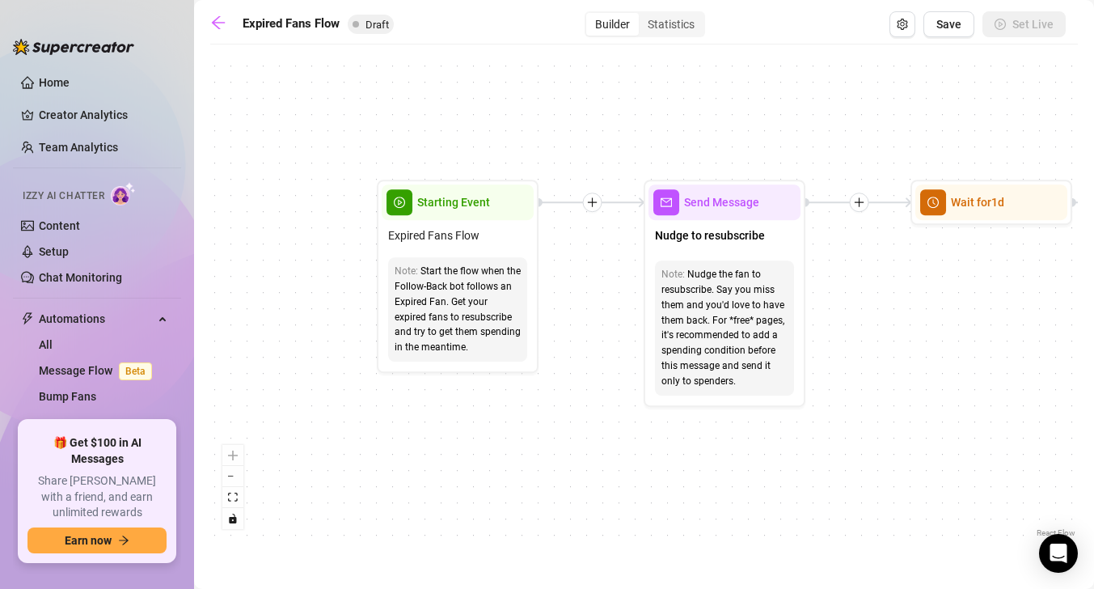
drag, startPoint x: 468, startPoint y: 327, endPoint x: 469, endPoint y: 399, distance: 72.8
click at [469, 399] on div "If True If False Send Message Send Message Wait for 2d Merge Send Message Follo…" at bounding box center [643, 297] width 867 height 488
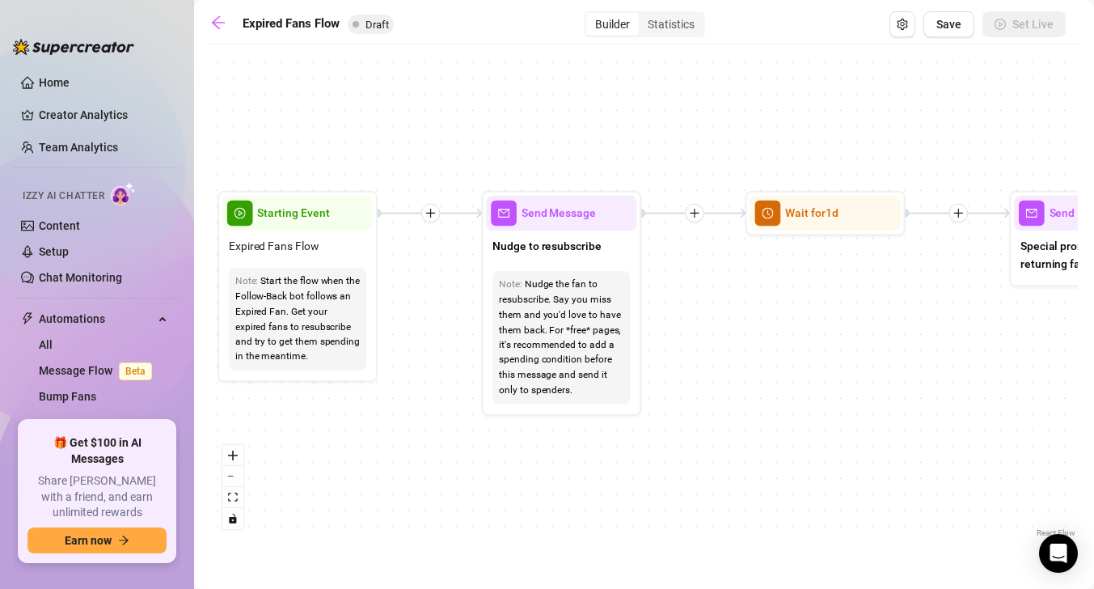
drag, startPoint x: 867, startPoint y: 320, endPoint x: 701, endPoint y: 327, distance: 165.9
click at [701, 327] on div "If True If False Send Message Send Message Wait for 2d Merge Send Message Follo…" at bounding box center [643, 297] width 867 height 488
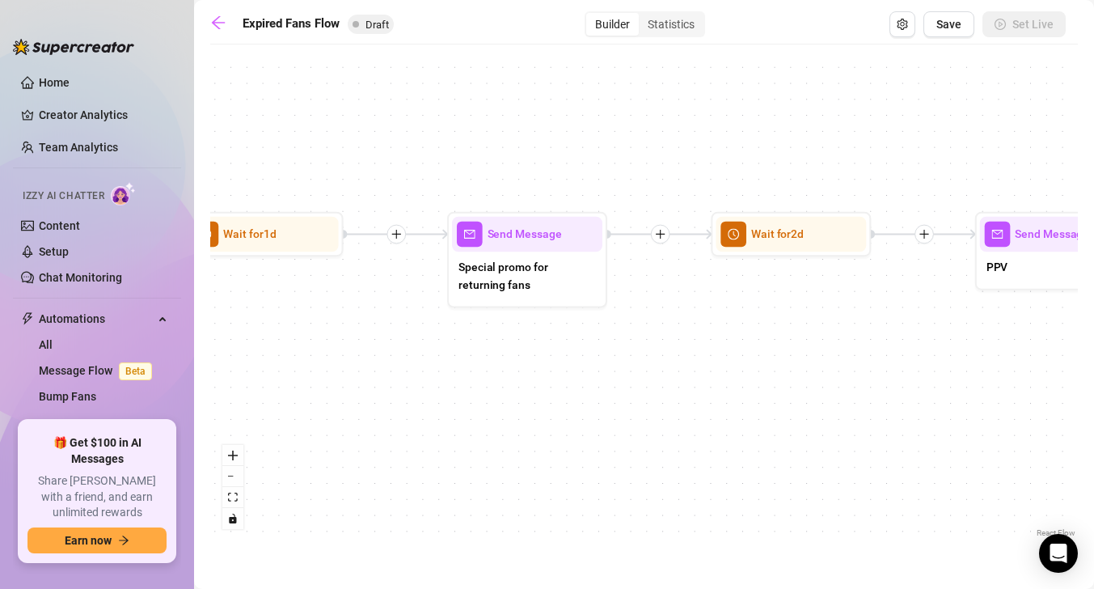
drag, startPoint x: 937, startPoint y: 350, endPoint x: 375, endPoint y: 372, distance: 562.3
click at [375, 372] on div "If True If False Send Message Send Message Wait for 2d Merge Send Message Follo…" at bounding box center [643, 297] width 867 height 488
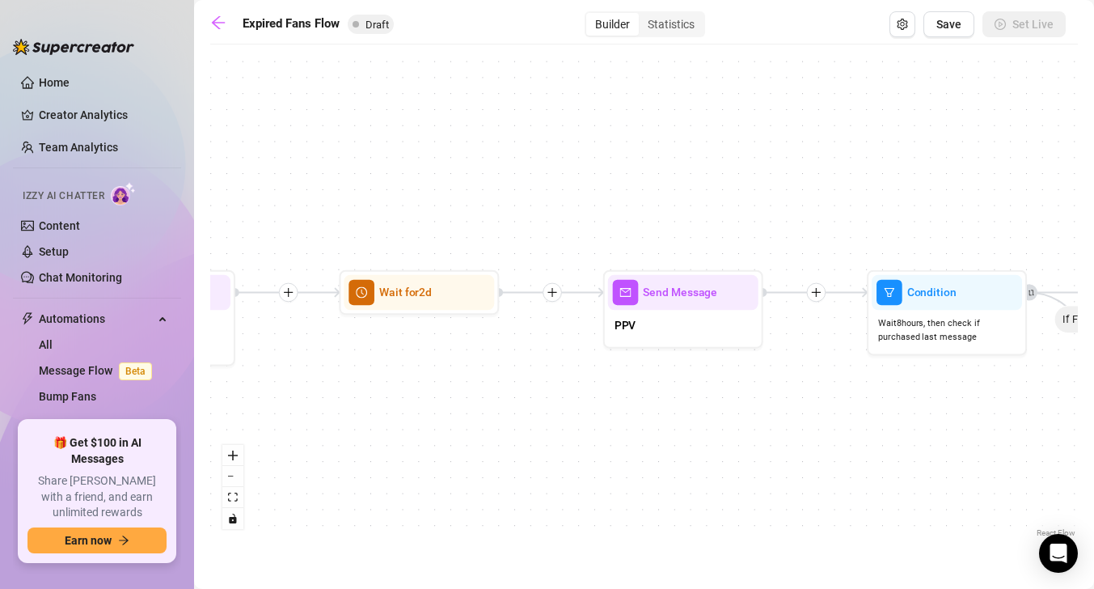
drag, startPoint x: 910, startPoint y: 390, endPoint x: 534, endPoint y: 449, distance: 381.2
click at [534, 449] on div "If True If False Send Message Send Message Wait for 2d Merge Send Message Follo…" at bounding box center [643, 297] width 867 height 488
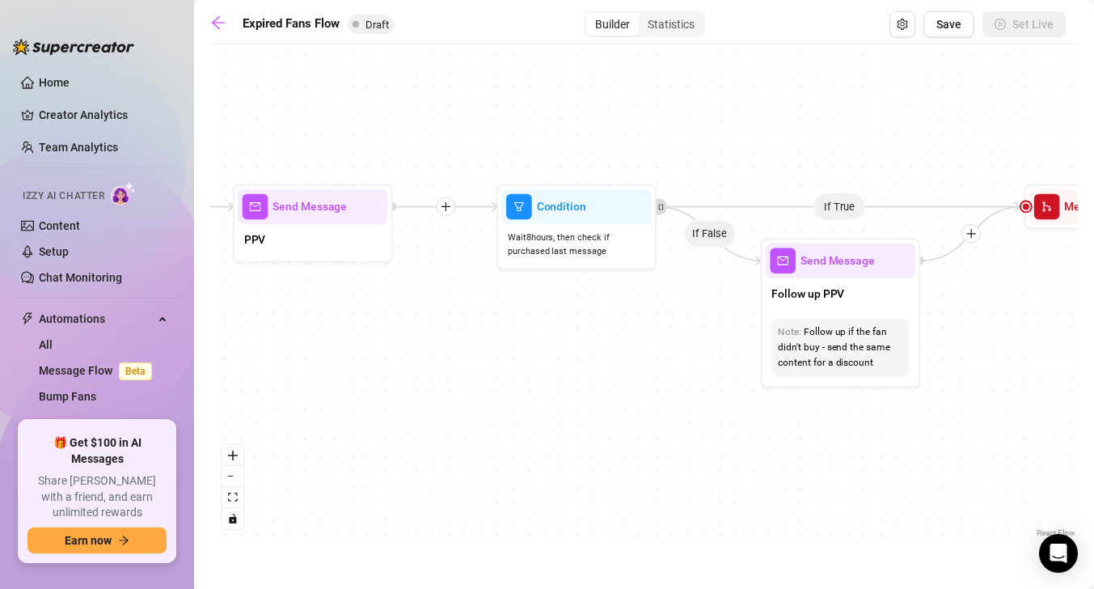
drag, startPoint x: 967, startPoint y: 395, endPoint x: 603, endPoint y: 310, distance: 373.7
click at [603, 310] on div "If True If False Send Message Send Message Wait for 2d Merge Send Message Follo…" at bounding box center [643, 297] width 867 height 488
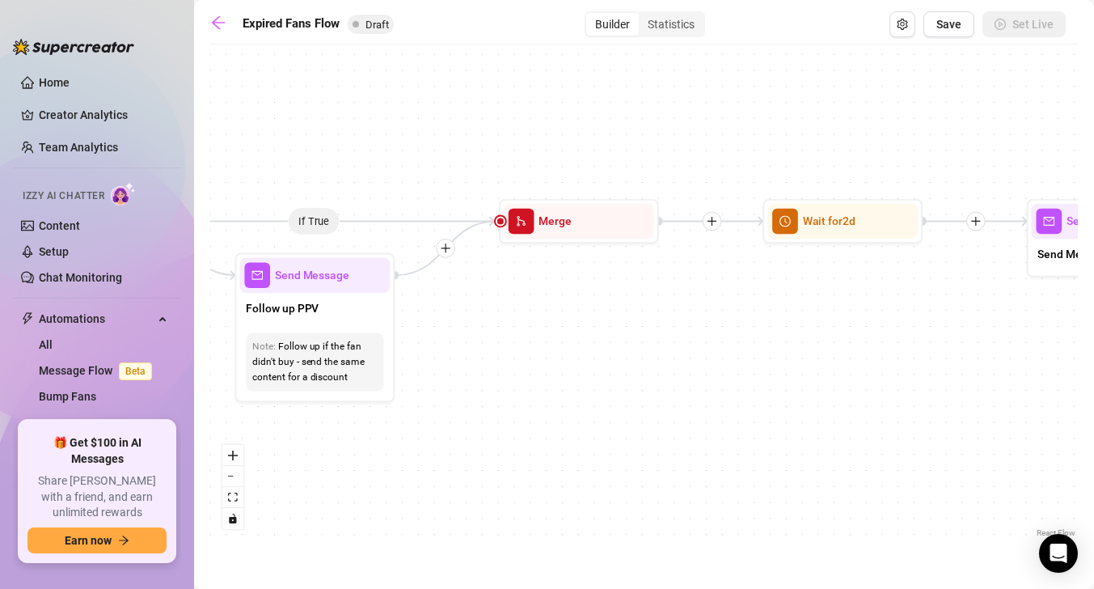
drag, startPoint x: 952, startPoint y: 441, endPoint x: 344, endPoint y: 451, distance: 607.2
click at [344, 453] on div "If True If False Send Message Send Message Wait for 2d Merge Send Message Follo…" at bounding box center [643, 297] width 867 height 488
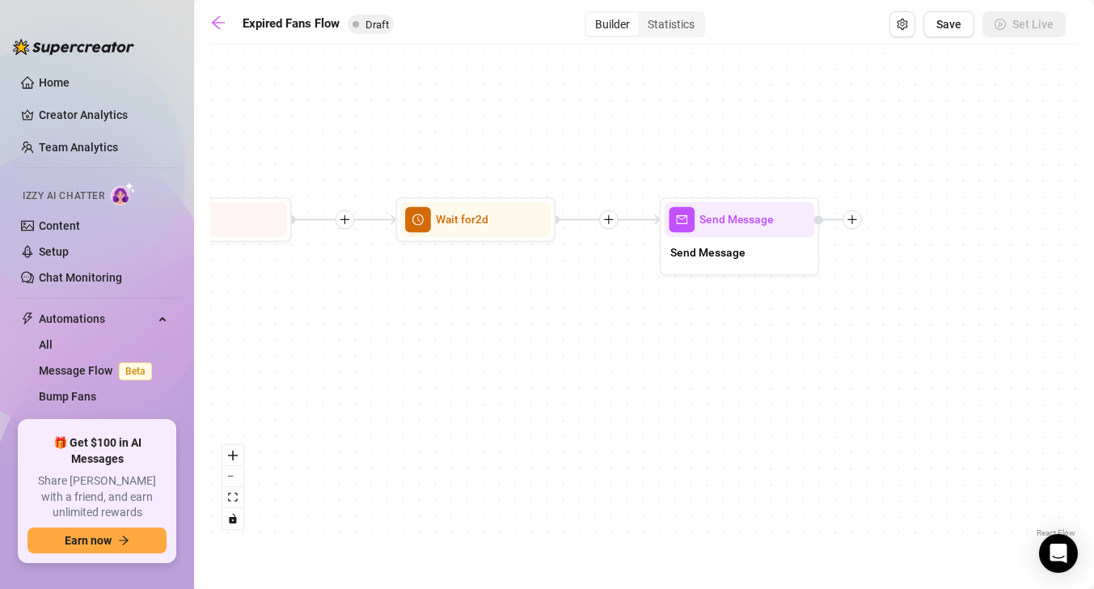
drag, startPoint x: 638, startPoint y: 444, endPoint x: 351, endPoint y: 445, distance: 287.0
click at [350, 446] on div "If True If False Send Message Send Message Wait for 2d Merge Send Message Follo…" at bounding box center [643, 297] width 867 height 488
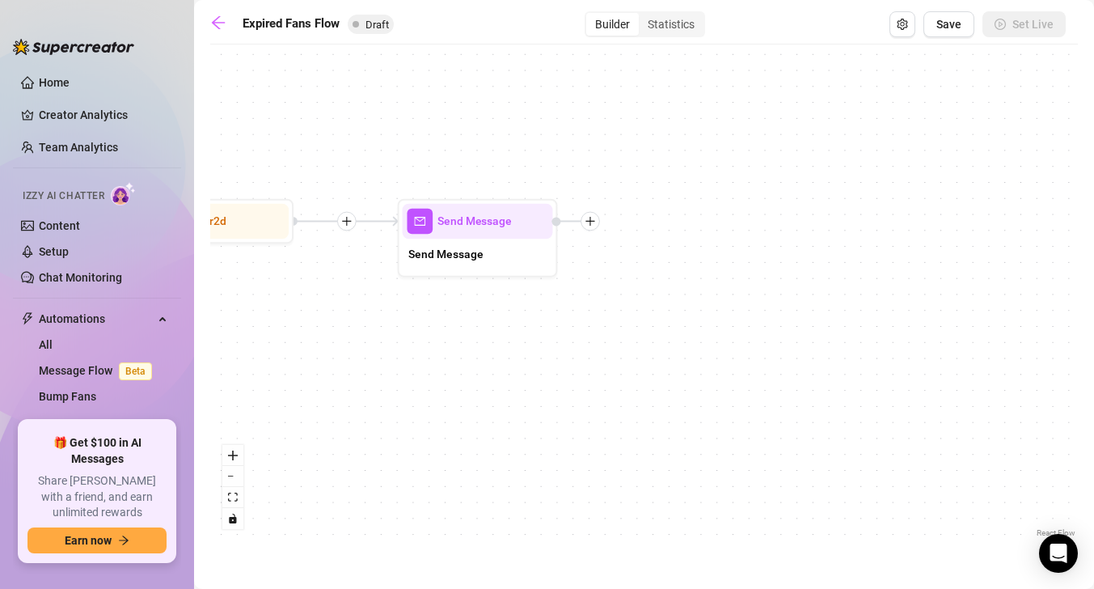
drag, startPoint x: 942, startPoint y: 358, endPoint x: 597, endPoint y: 354, distance: 345.2
click at [597, 354] on div "If True If False Send Message Send Message Wait for 2d Merge Send Message Follo…" at bounding box center [643, 297] width 867 height 488
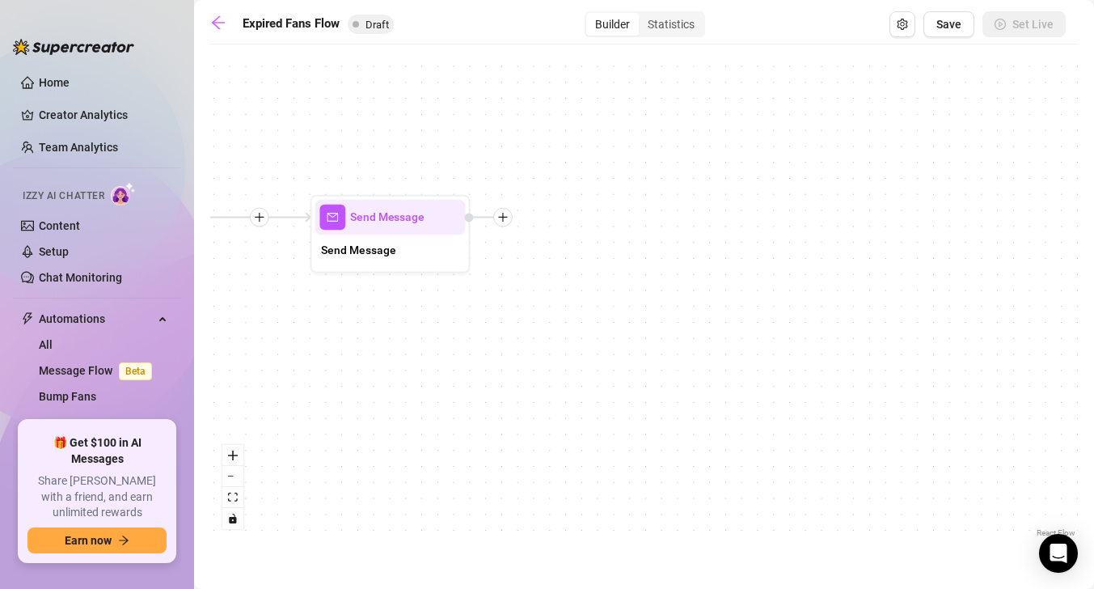
click at [230, 40] on div "Expired Fans Flow Draft Builder Statistics Save Set Live If True If False Send …" at bounding box center [643, 275] width 867 height 529
click at [226, 29] on link at bounding box center [222, 24] width 24 height 19
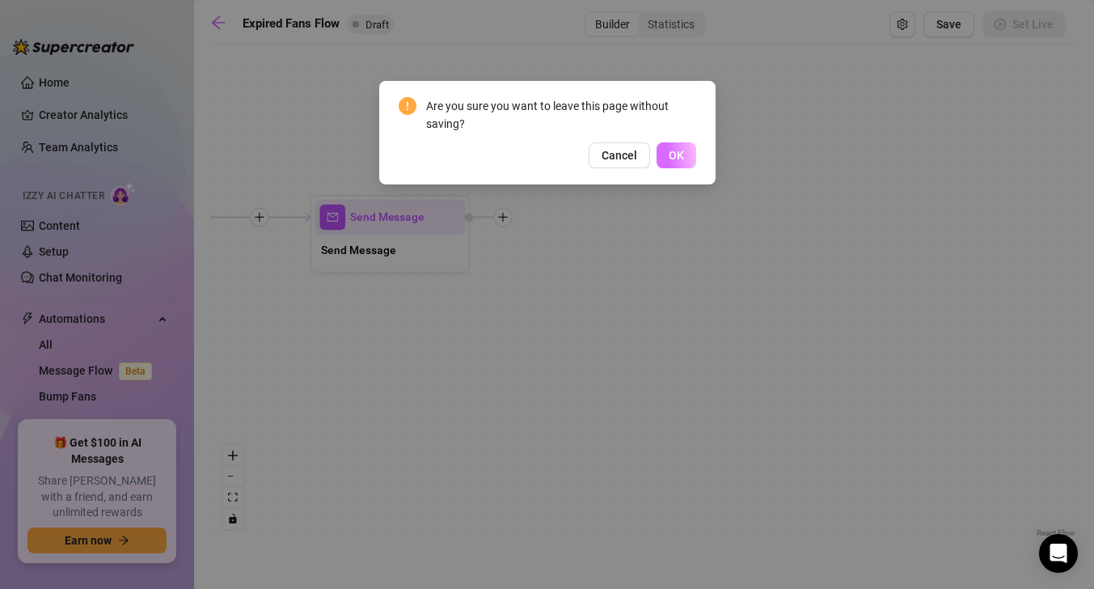
click at [674, 150] on span "OK" at bounding box center [676, 155] width 15 height 13
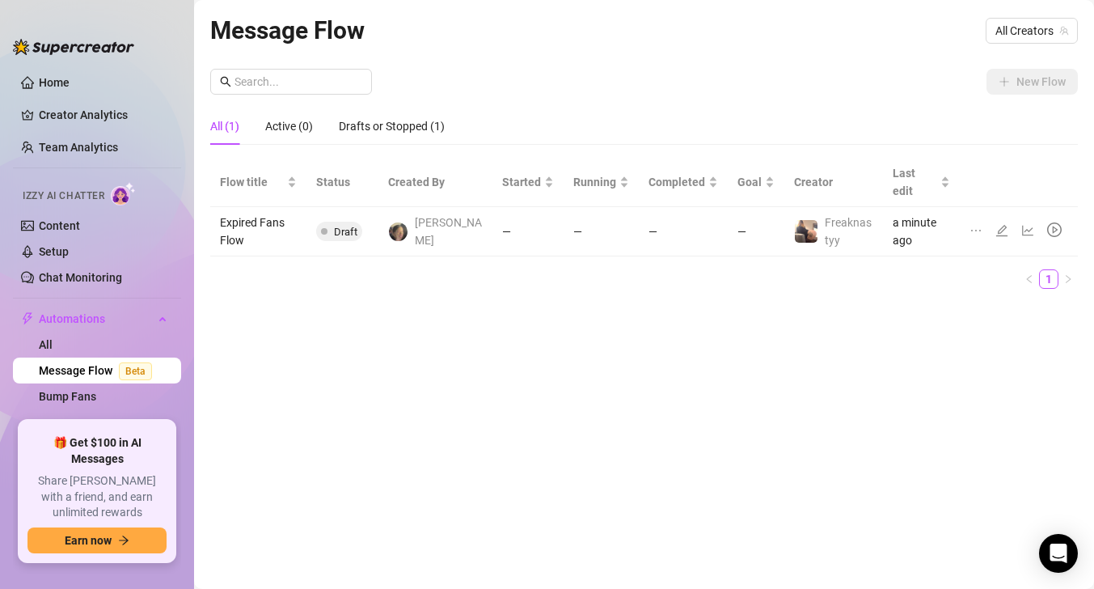
click at [120, 377] on link "Message Flow Beta" at bounding box center [99, 370] width 120 height 13
click at [96, 390] on link "Bump Fans" at bounding box center [67, 396] width 57 height 13
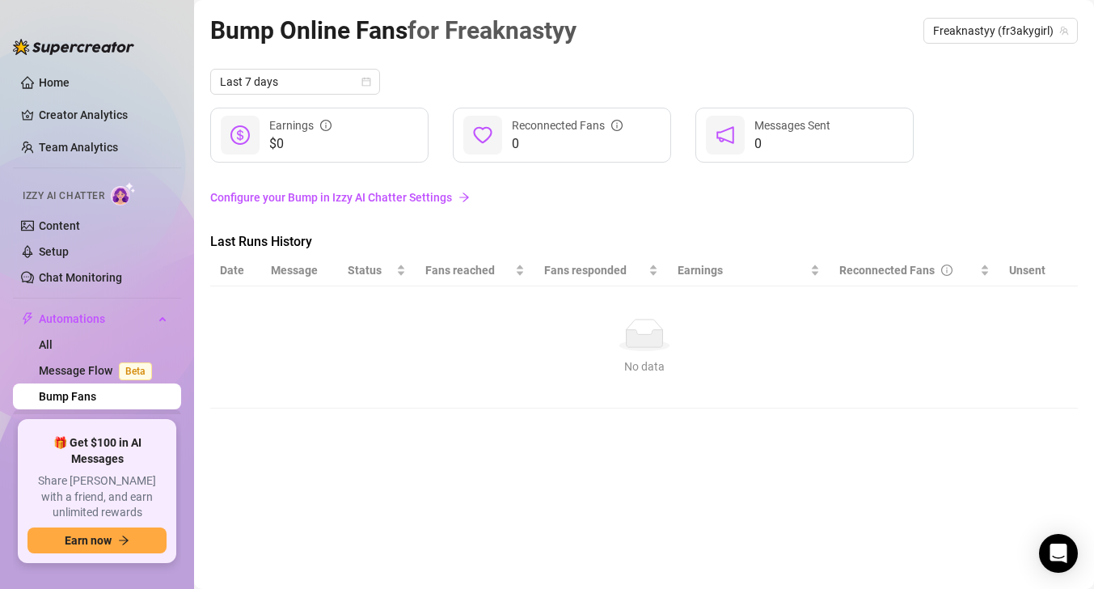
click at [105, 423] on link "Expired Fans" at bounding box center [72, 422] width 66 height 13
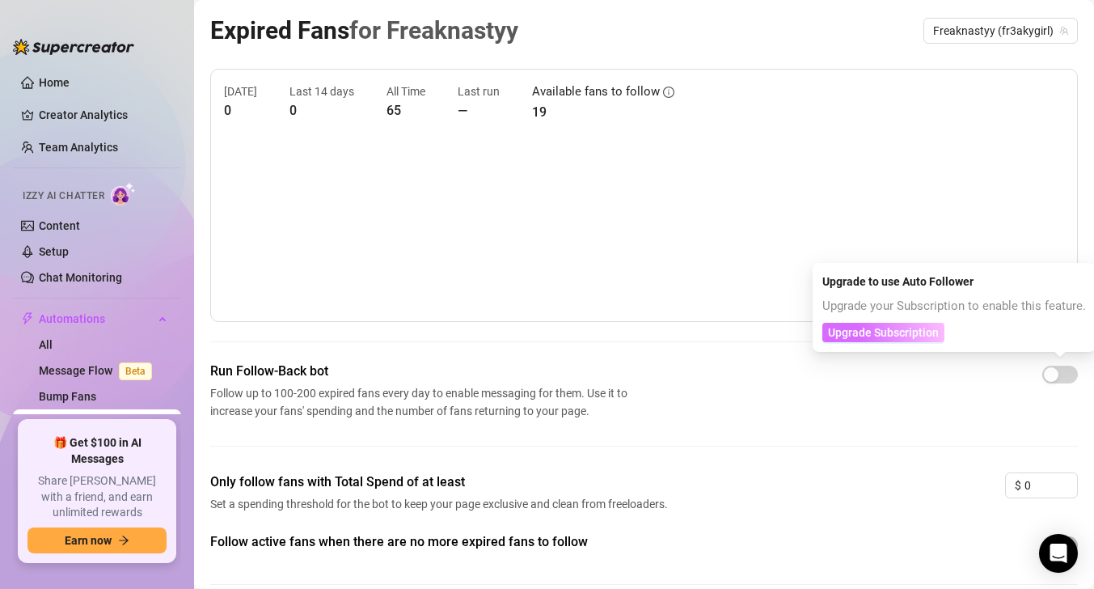
click at [921, 331] on span "Upgrade Subscription" at bounding box center [883, 332] width 111 height 13
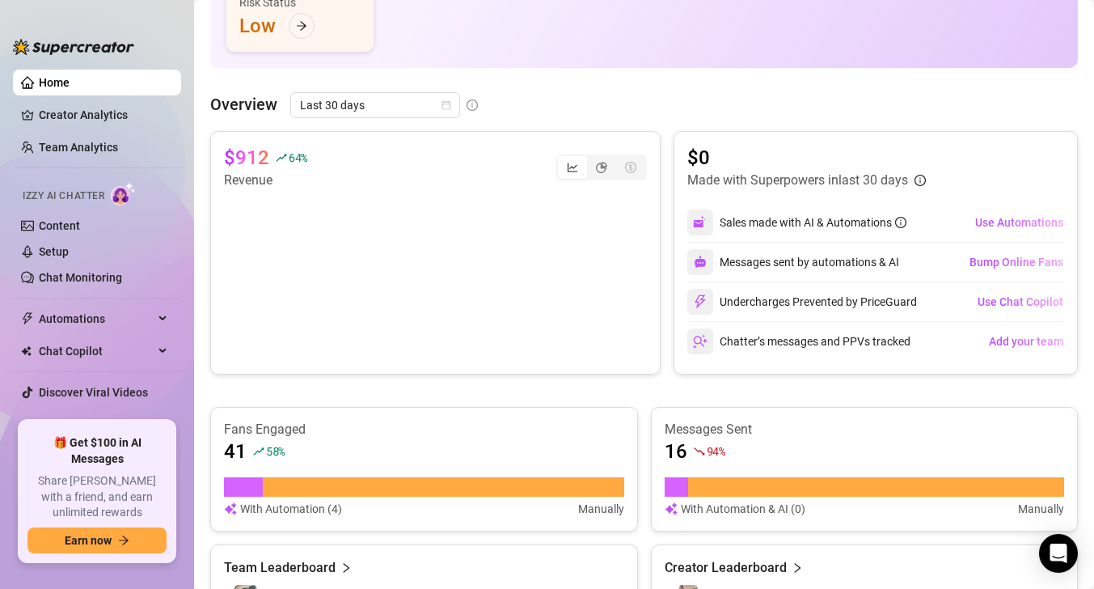
scroll to position [242, 0]
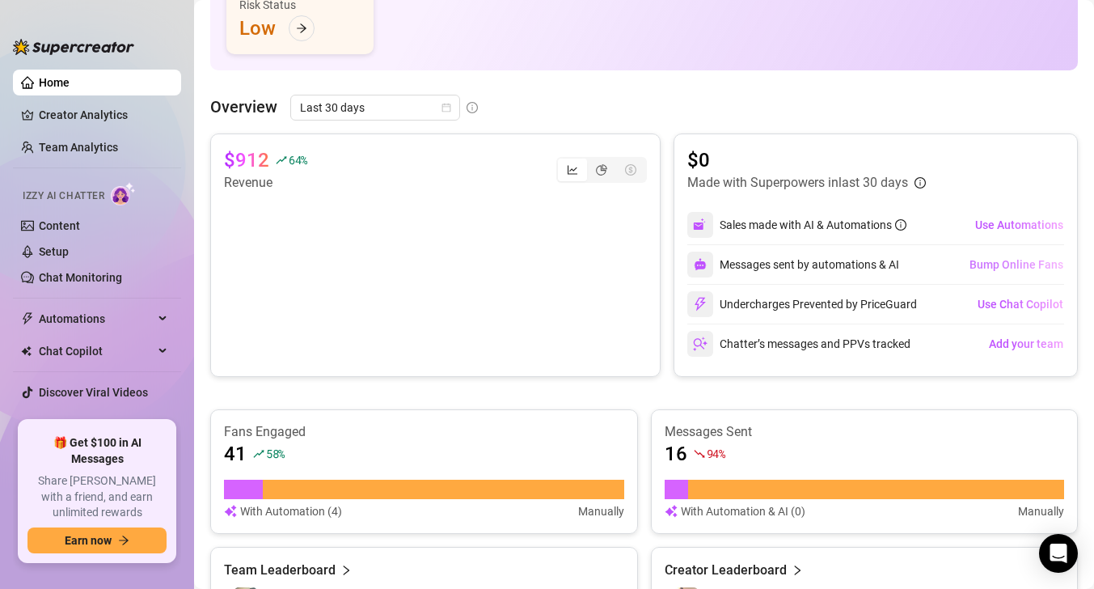
click at [1006, 268] on span "Bump Online Fans" at bounding box center [1016, 264] width 94 height 13
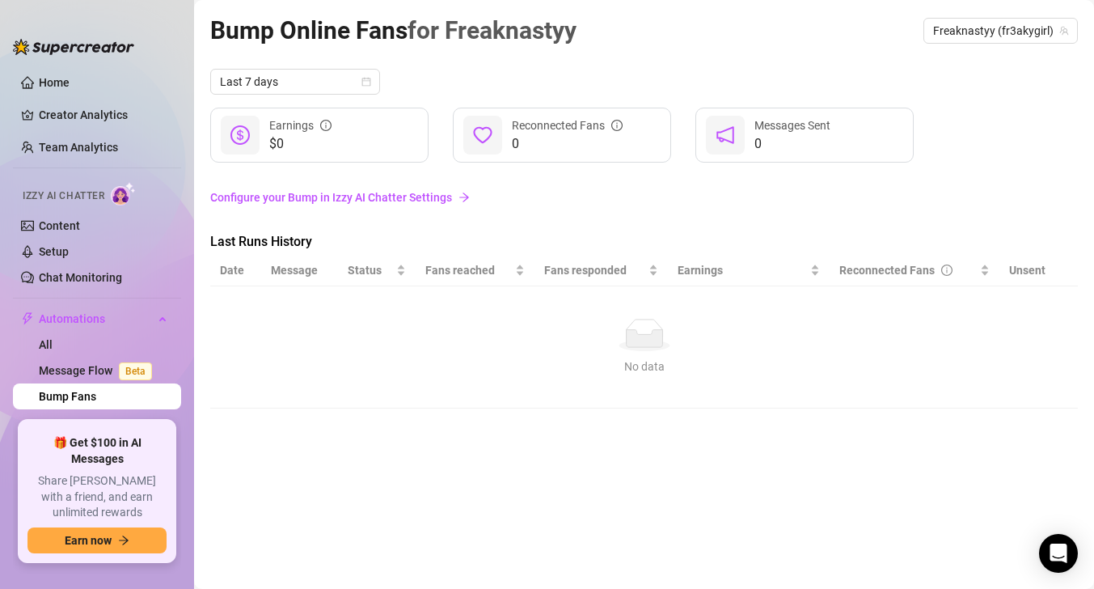
click at [446, 196] on link "Configure your Bump in Izzy AI Chatter Settings" at bounding box center [643, 197] width 867 height 18
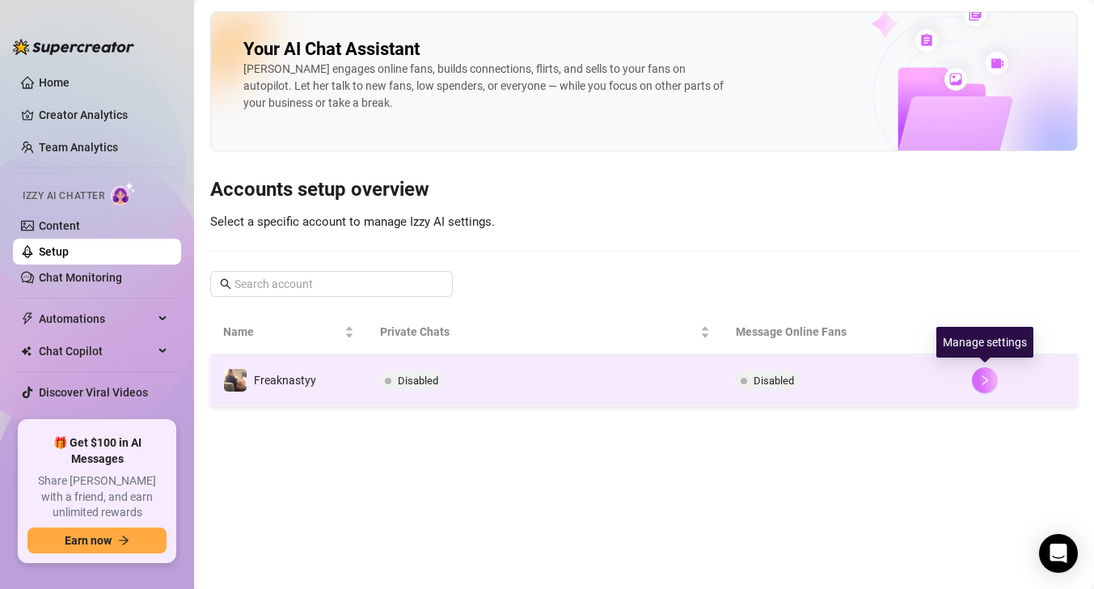
click at [982, 386] on button "button" at bounding box center [985, 380] width 26 height 26
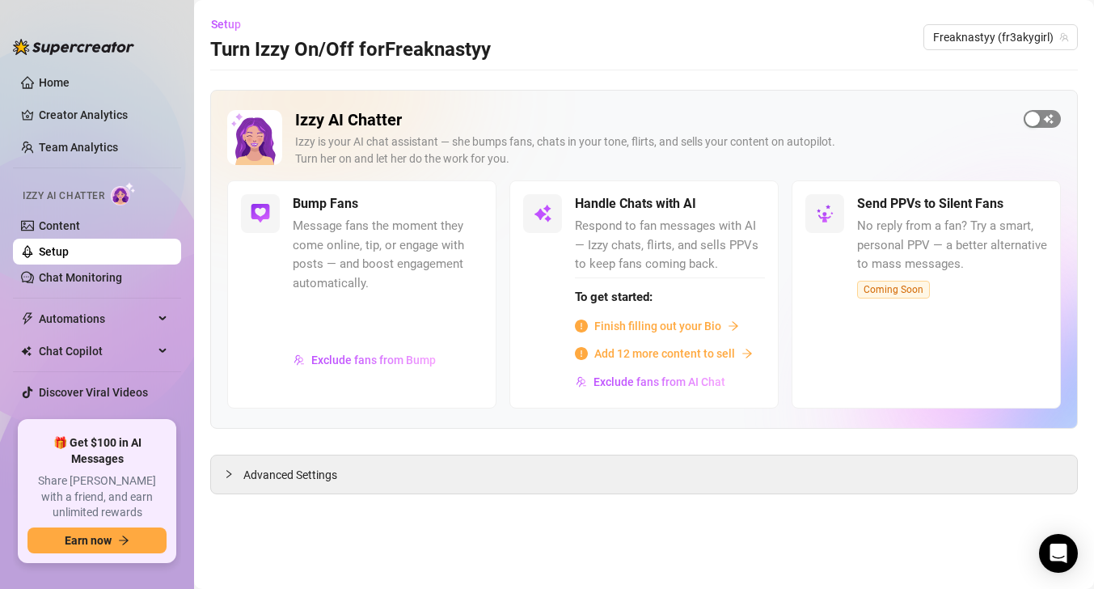
click at [1046, 115] on span "button" at bounding box center [1041, 119] width 37 height 18
click at [1026, 119] on span "button" at bounding box center [1041, 119] width 37 height 18
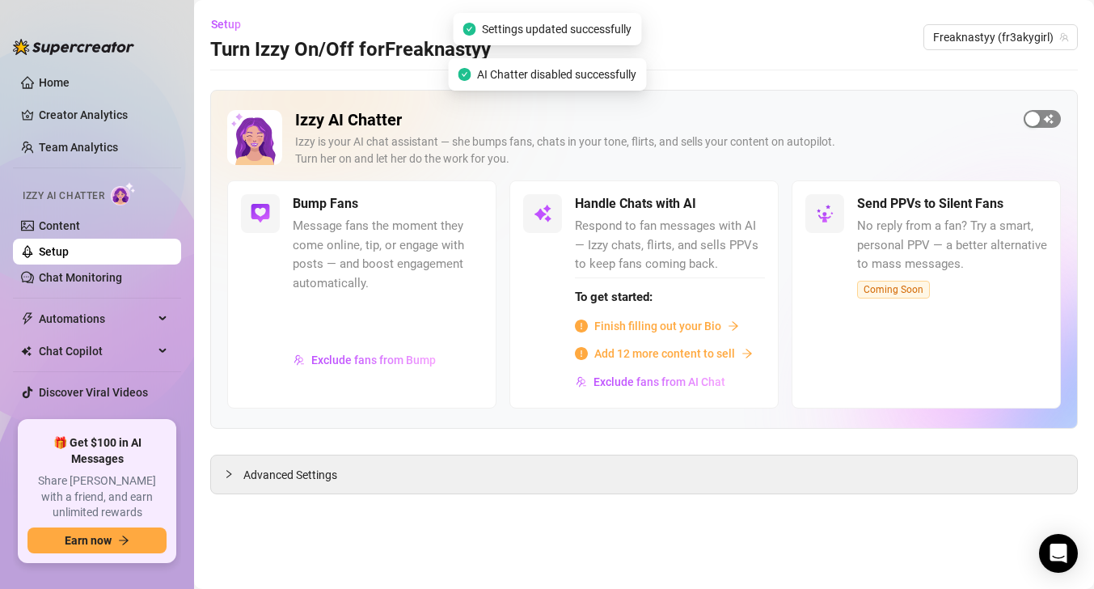
click at [1033, 119] on div "button" at bounding box center [1032, 119] width 15 height 15
click at [1033, 120] on span "button" at bounding box center [1041, 119] width 37 height 18
click at [1037, 120] on div "button" at bounding box center [1032, 119] width 15 height 15
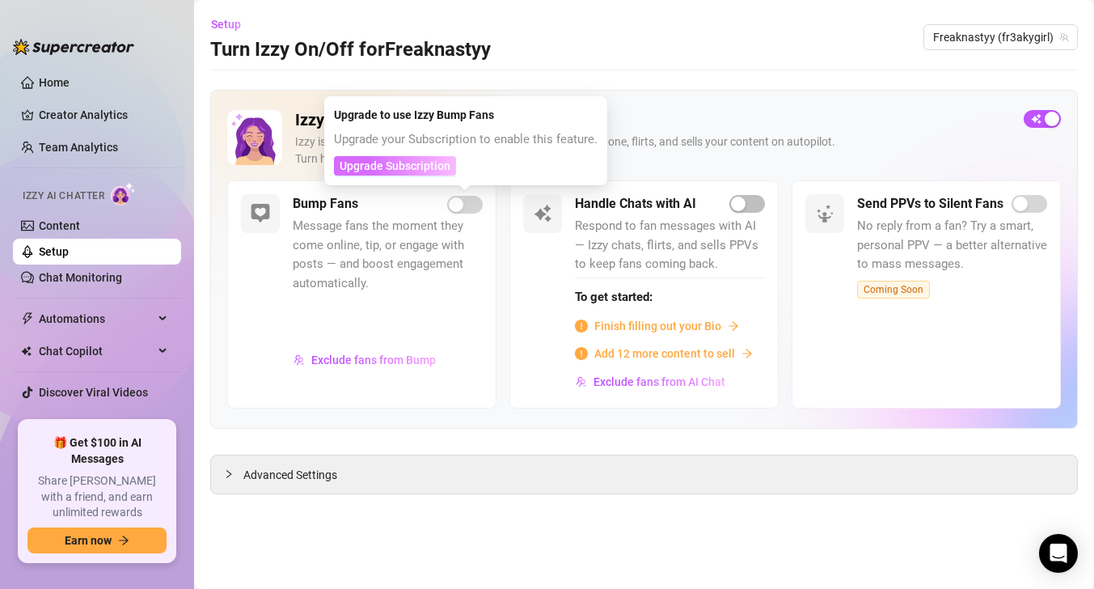
click at [445, 172] on button "Upgrade Subscription" at bounding box center [395, 165] width 122 height 19
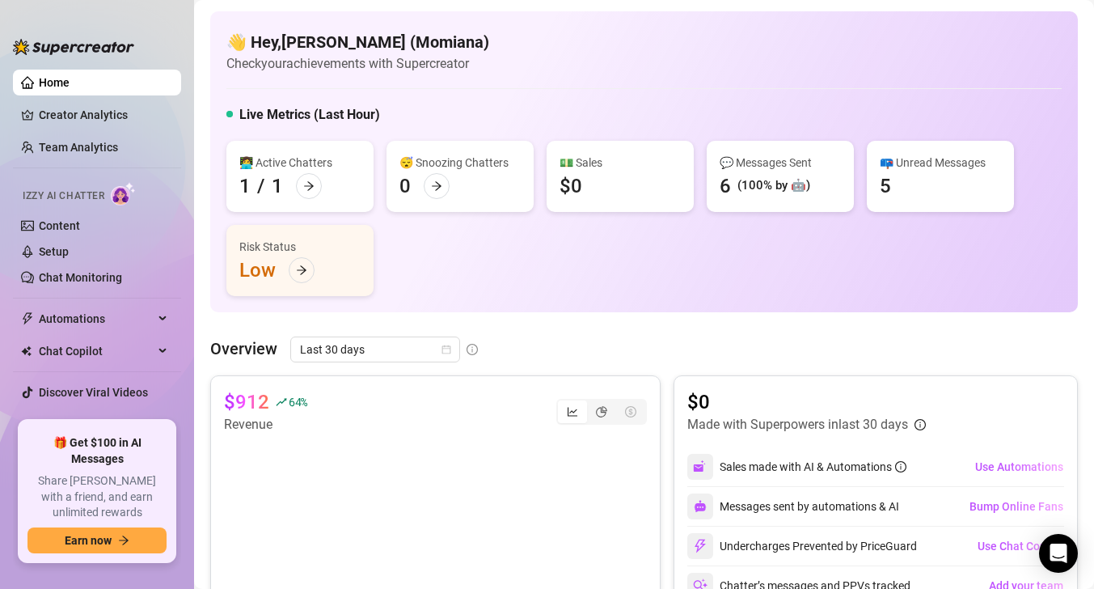
click at [285, 267] on div "Risk Status Low" at bounding box center [299, 260] width 147 height 71
click at [303, 266] on icon "arrow-right" at bounding box center [301, 269] width 11 height 11
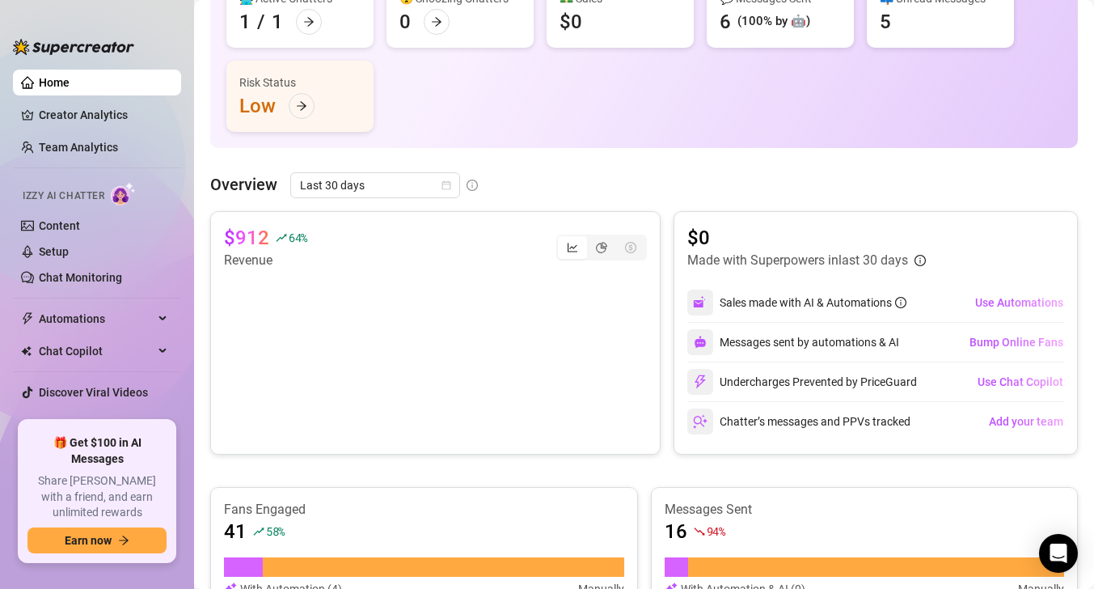
scroll to position [202, 0]
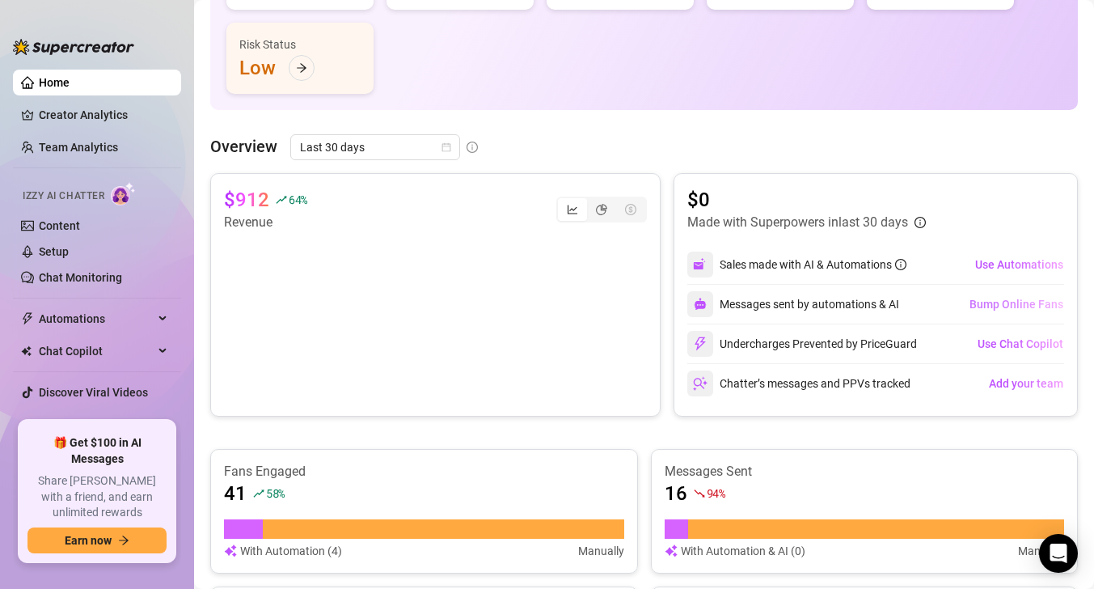
click at [1018, 301] on span "Bump Online Fans" at bounding box center [1016, 303] width 94 height 13
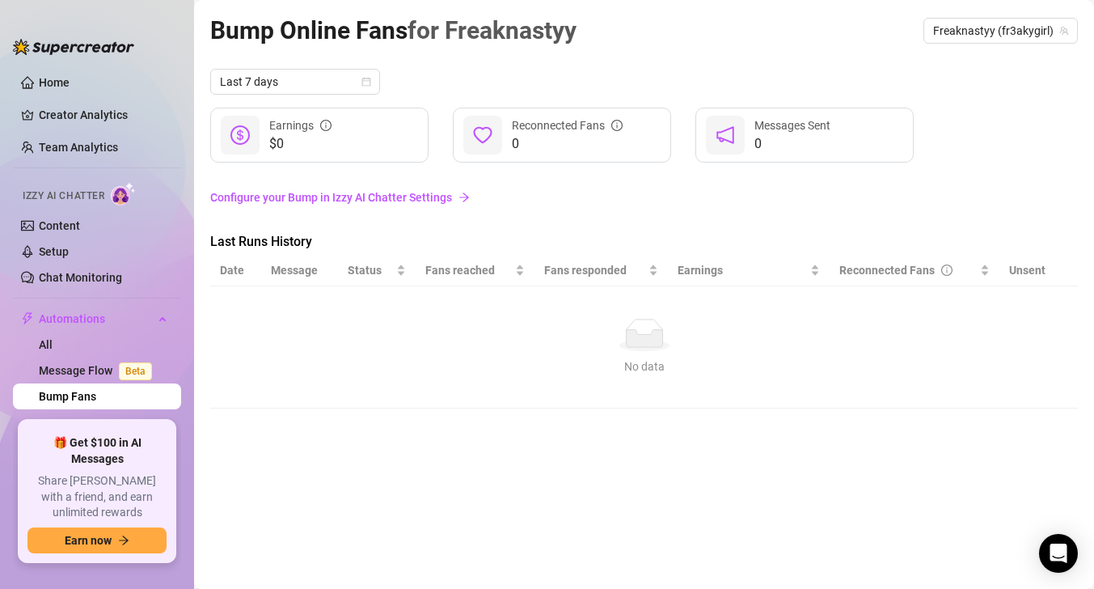
scroll to position [55, 0]
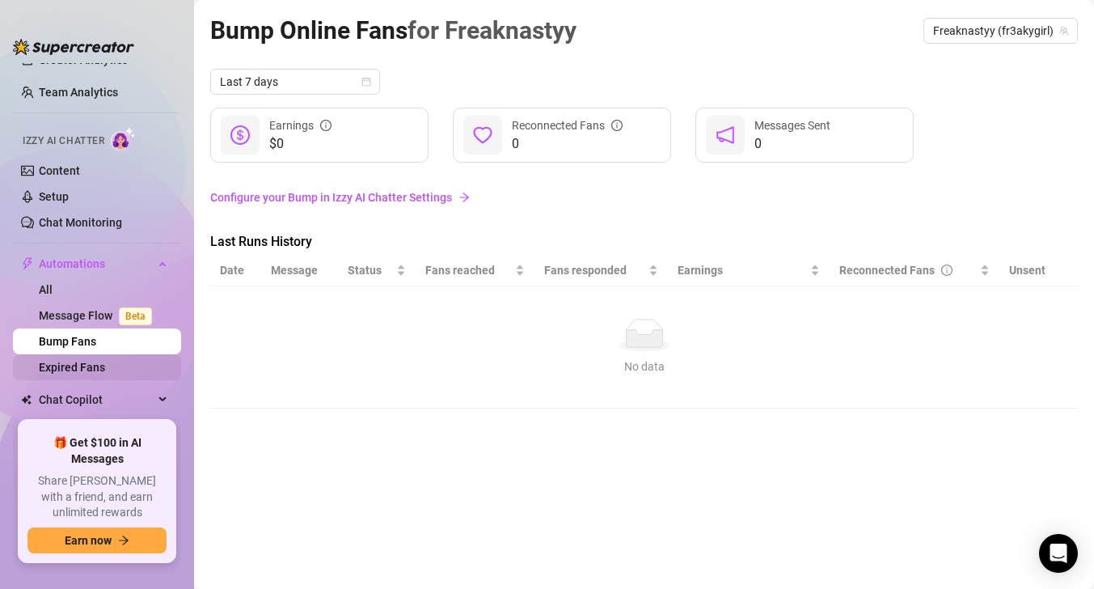
click at [105, 373] on link "Expired Fans" at bounding box center [72, 367] width 66 height 13
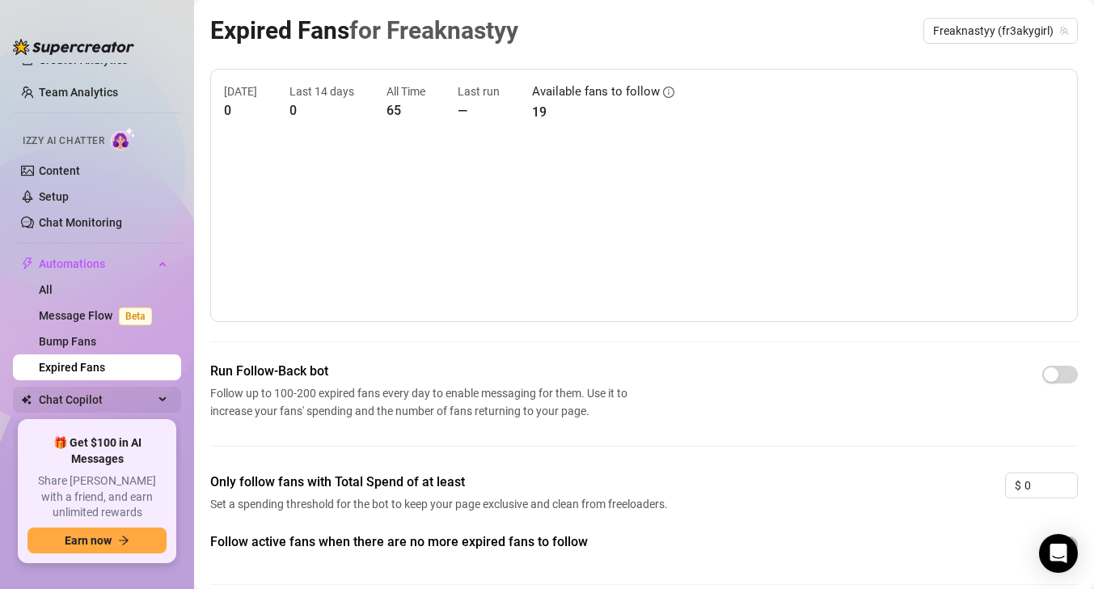
click at [130, 402] on span "Chat Copilot" at bounding box center [96, 399] width 115 height 26
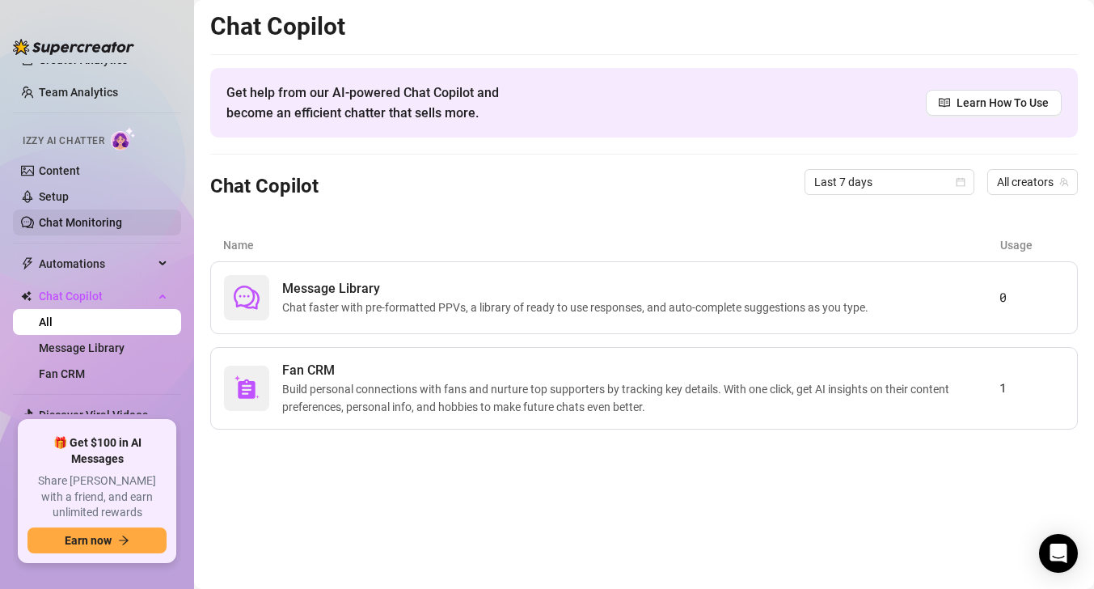
click at [88, 226] on link "Chat Monitoring" at bounding box center [80, 222] width 83 height 13
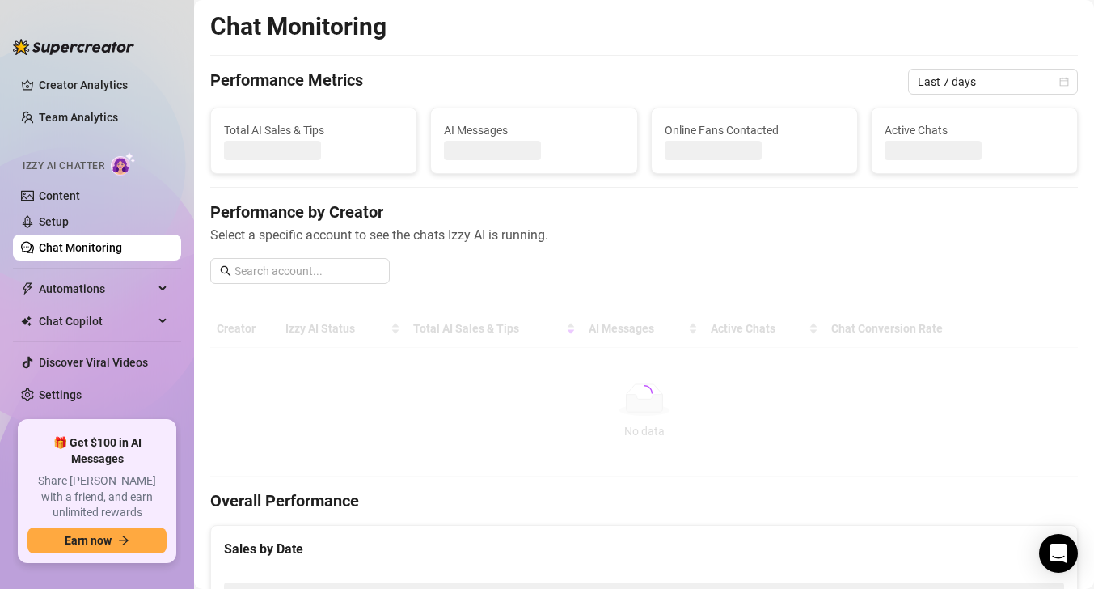
scroll to position [15, 0]
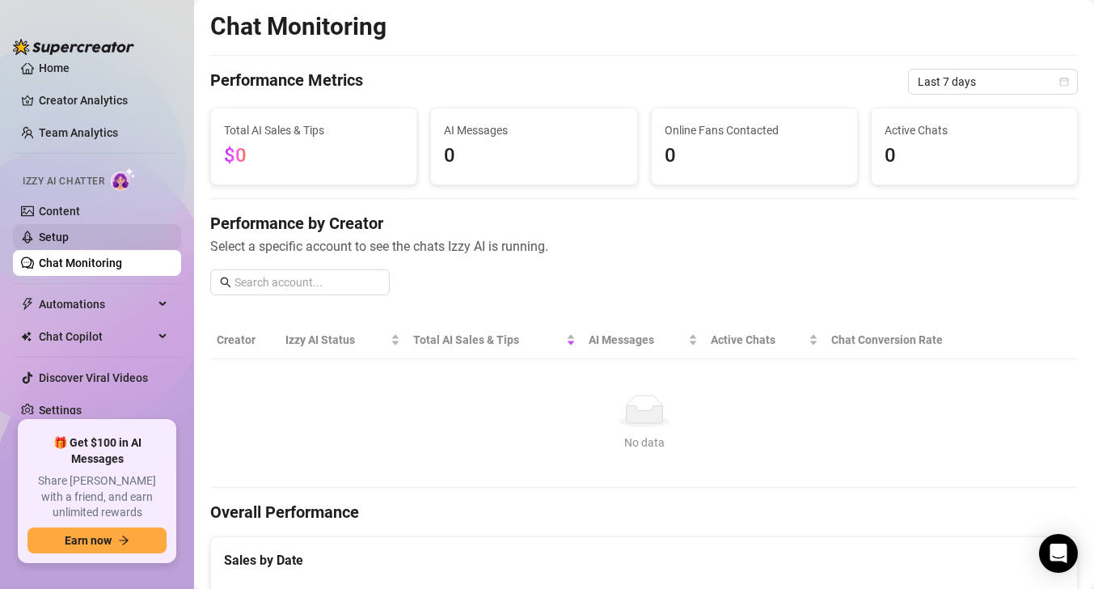
click at [69, 232] on link "Setup" at bounding box center [54, 236] width 30 height 13
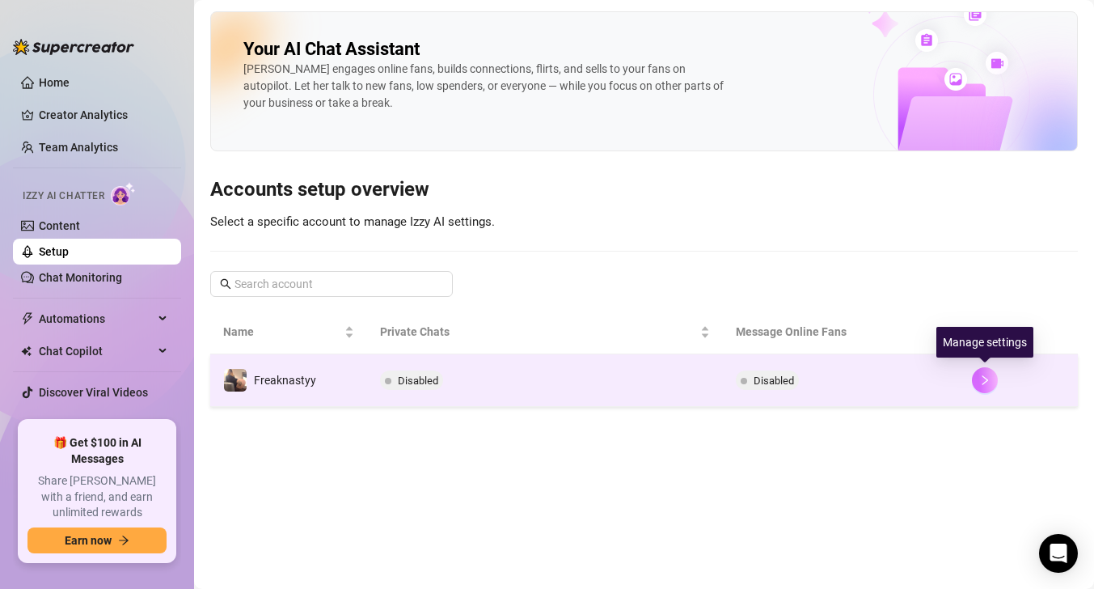
click at [987, 378] on icon "right" at bounding box center [984, 379] width 11 height 11
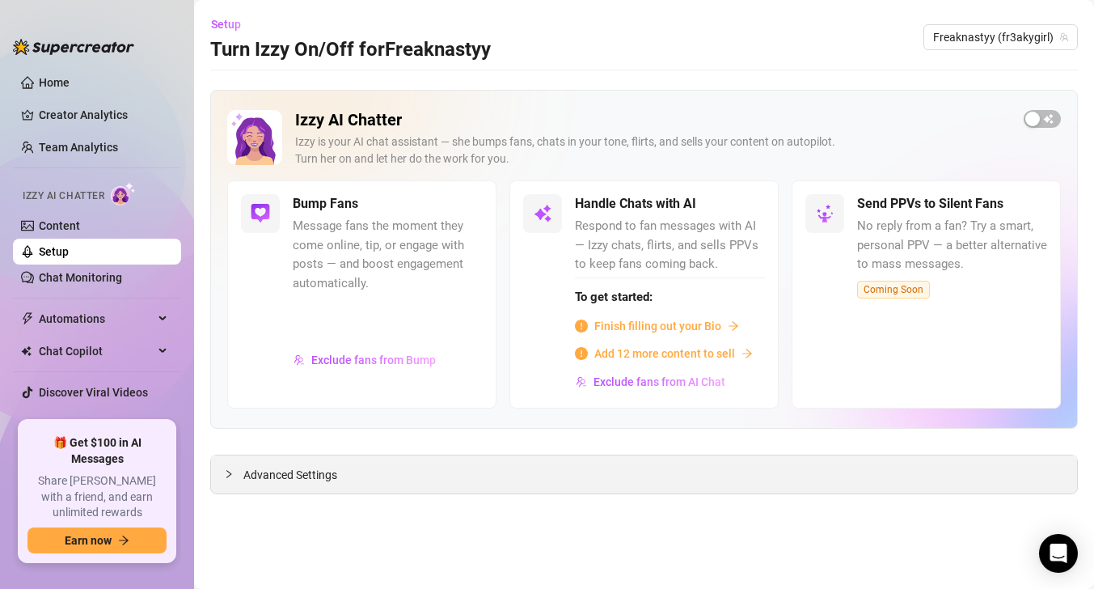
click at [600, 470] on div "Advanced Settings" at bounding box center [644, 474] width 866 height 38
click at [225, 472] on icon "collapsed" at bounding box center [229, 474] width 10 height 10
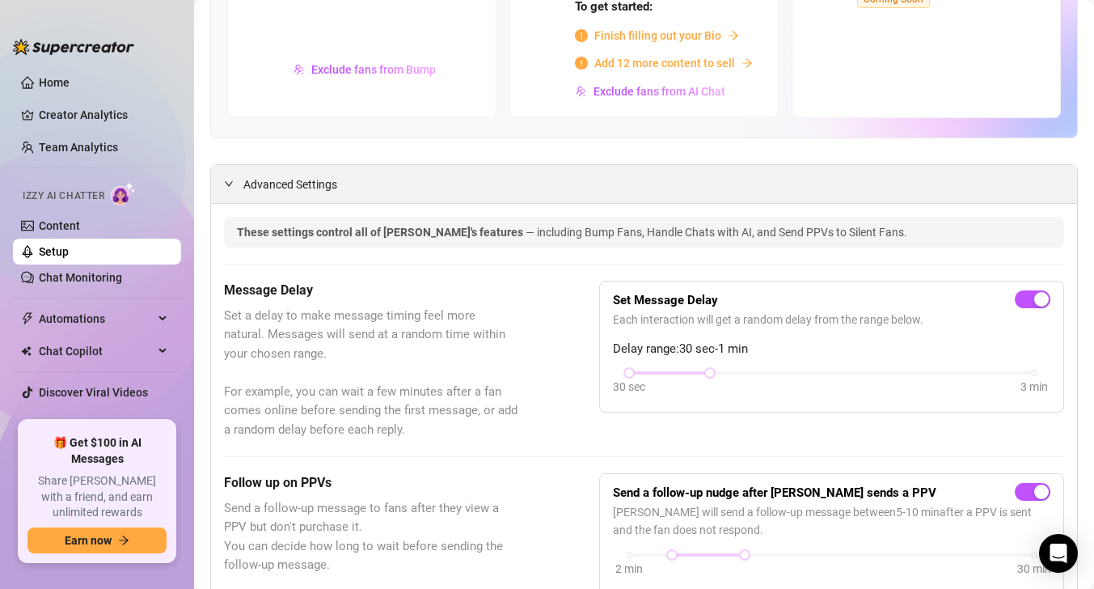
scroll to position [293, 0]
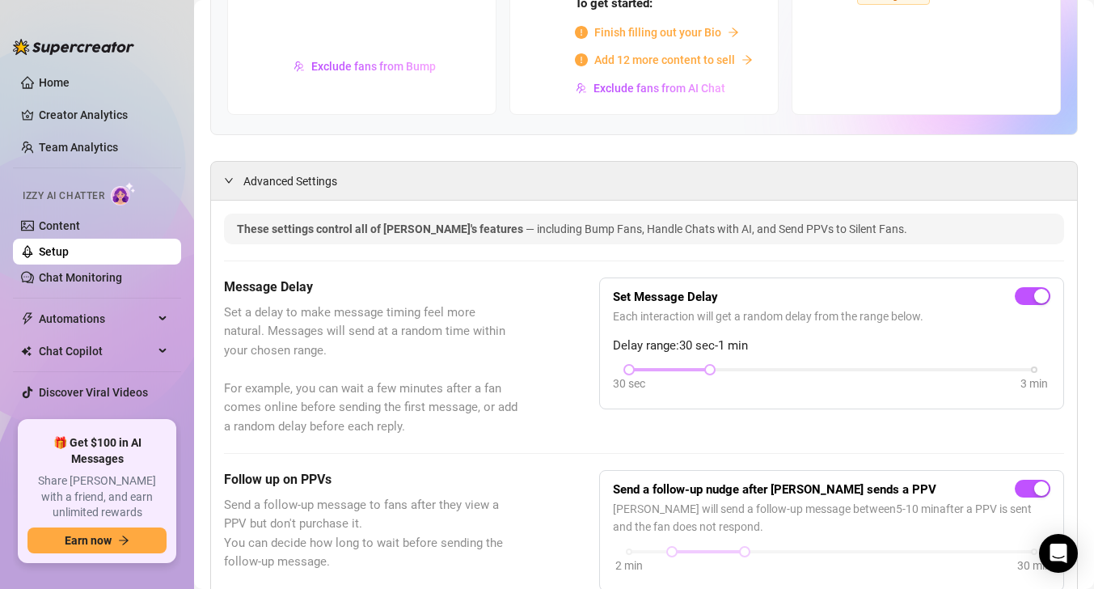
click at [692, 372] on div at bounding box center [669, 369] width 81 height 8
drag, startPoint x: 704, startPoint y: 373, endPoint x: 692, endPoint y: 371, distance: 12.2
click at [692, 371] on div "30 sec 3 min" at bounding box center [831, 368] width 405 height 6
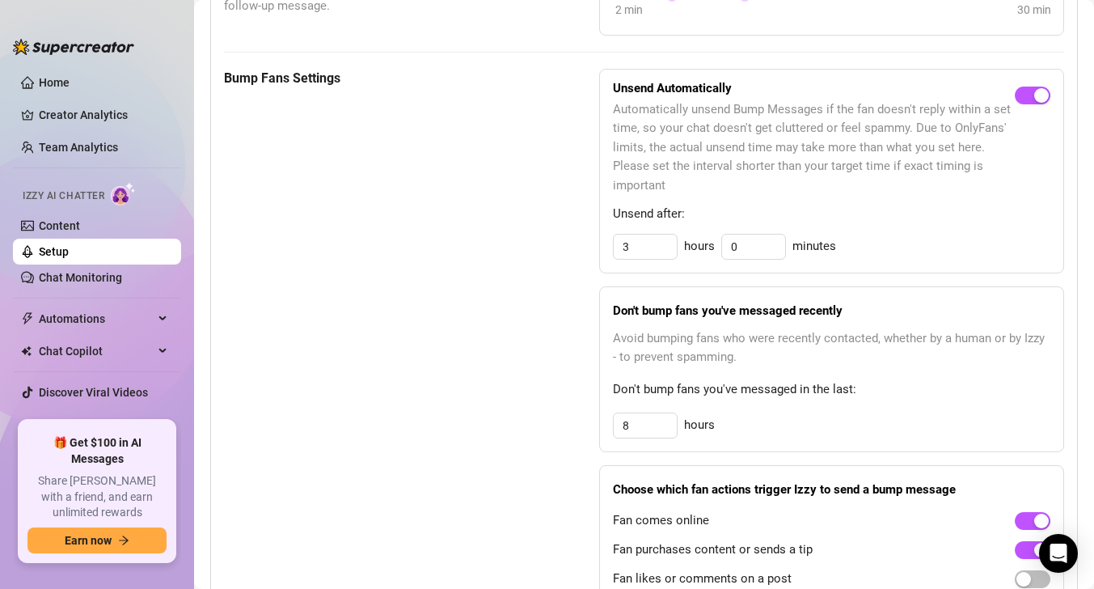
scroll to position [859, 0]
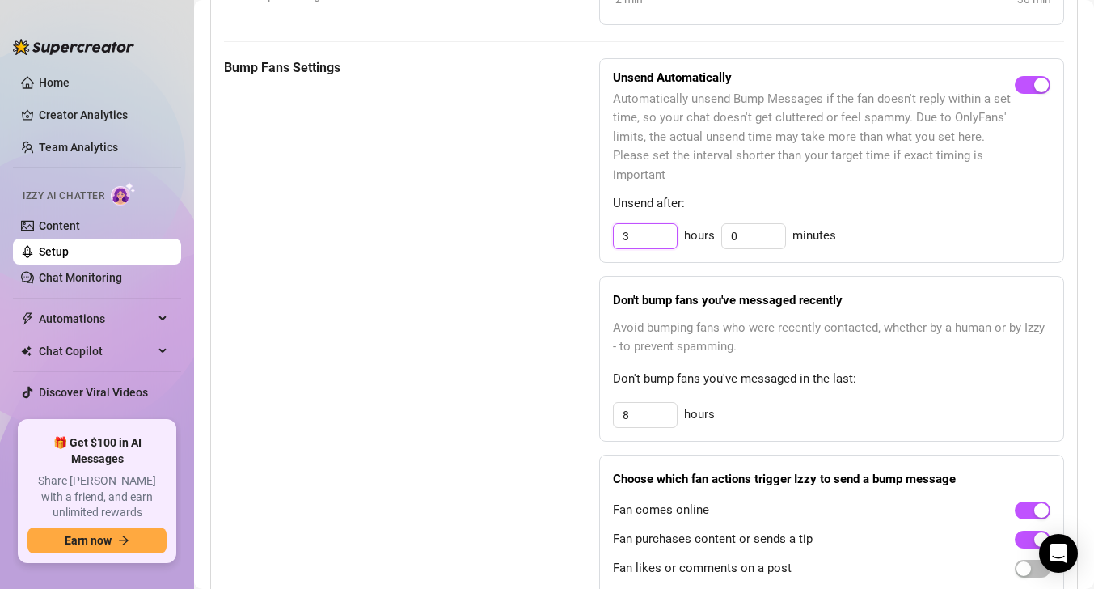
click at [669, 230] on input "3" at bounding box center [645, 236] width 63 height 24
type input "3"
type input "4"
click at [914, 299] on span "Don't bump fans you've messaged recently" at bounding box center [831, 299] width 437 height 11
click at [658, 244] on input "23" at bounding box center [645, 236] width 63 height 24
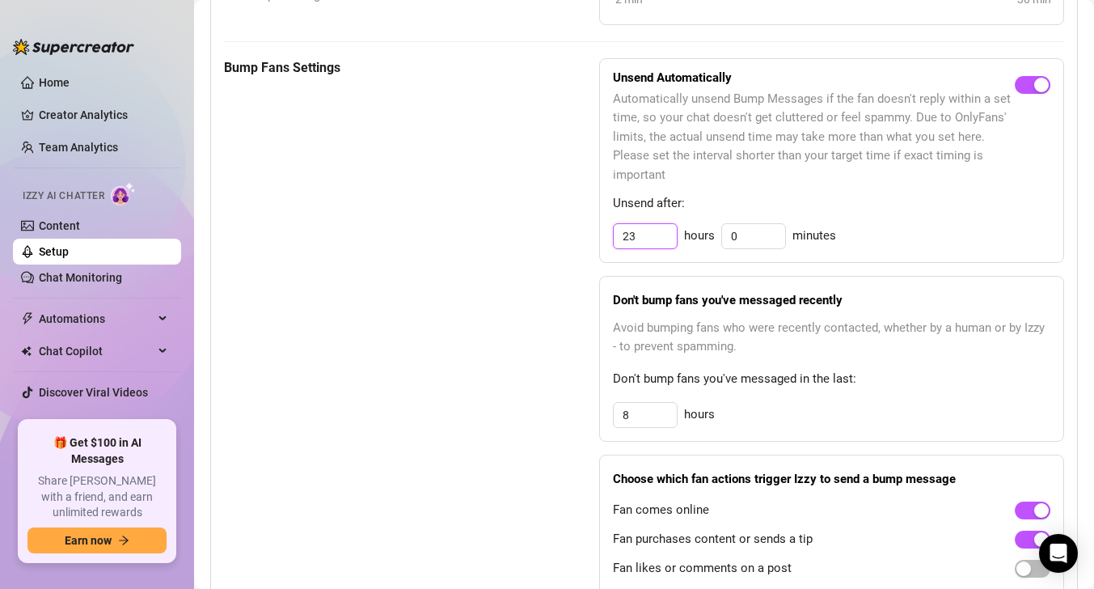
click at [658, 244] on input "23" at bounding box center [645, 236] width 63 height 24
type input "23"
click at [884, 215] on div "Unsend Automatically Automatically unsend Bump Messages if the fan doesn't repl…" at bounding box center [831, 160] width 465 height 205
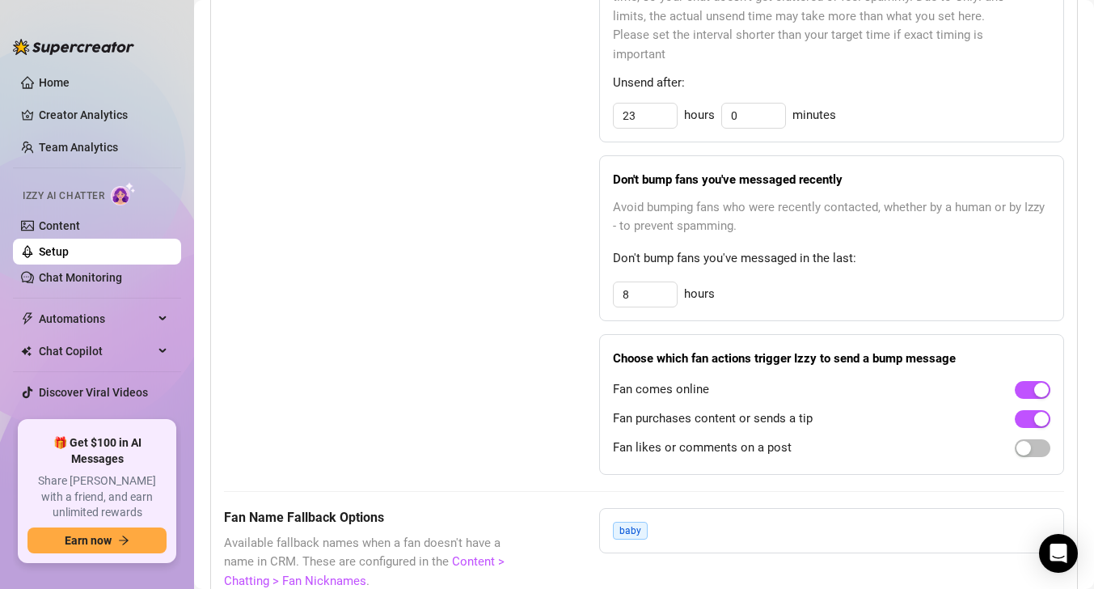
scroll to position [1004, 0]
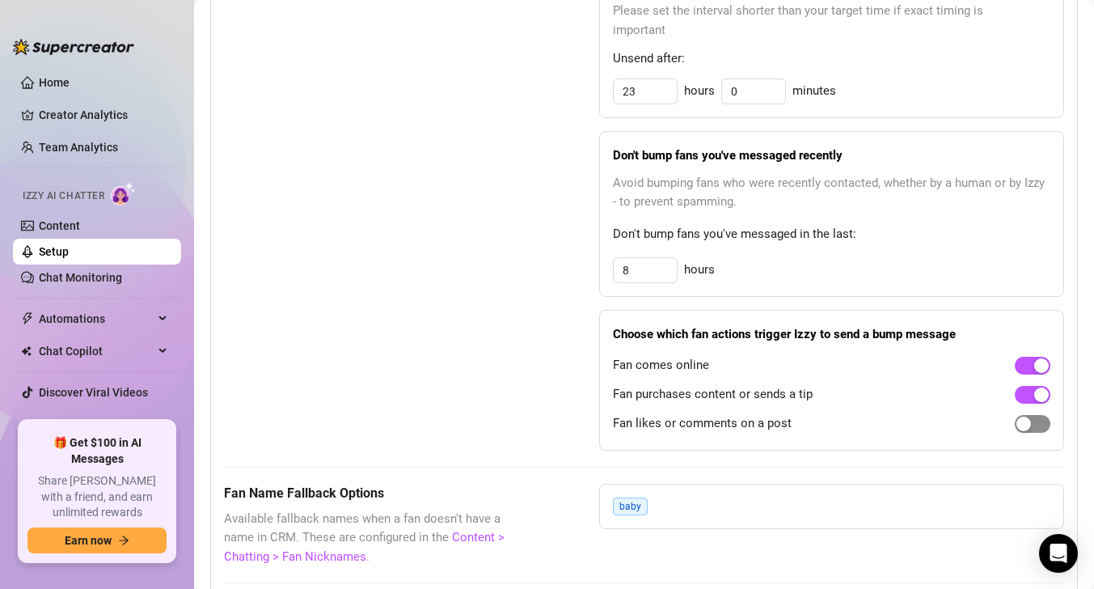
click at [1030, 420] on div "button" at bounding box center [1023, 423] width 15 height 15
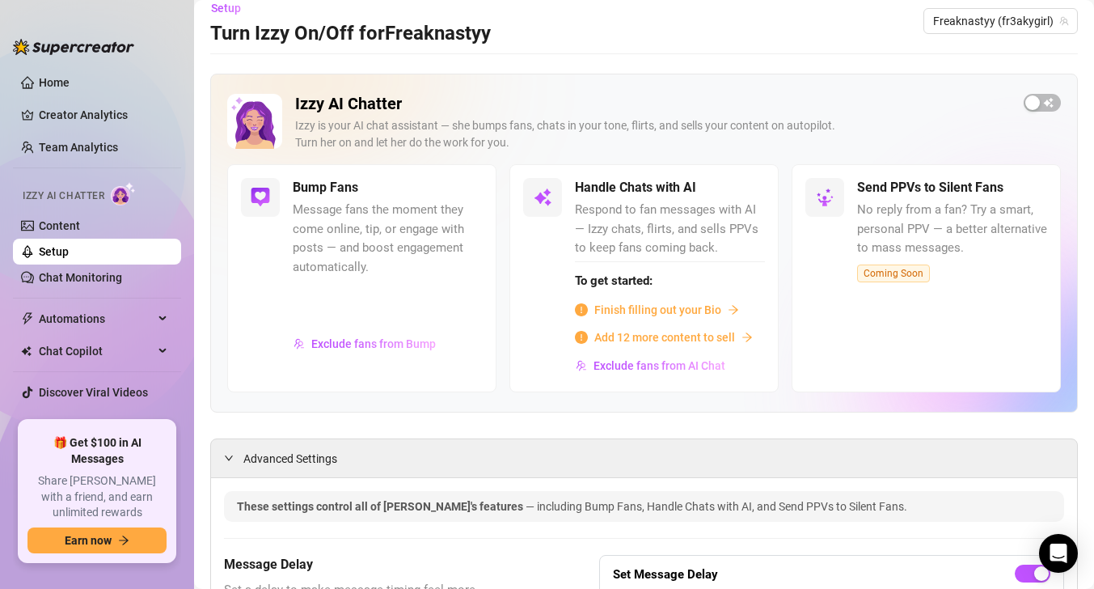
scroll to position [0, 0]
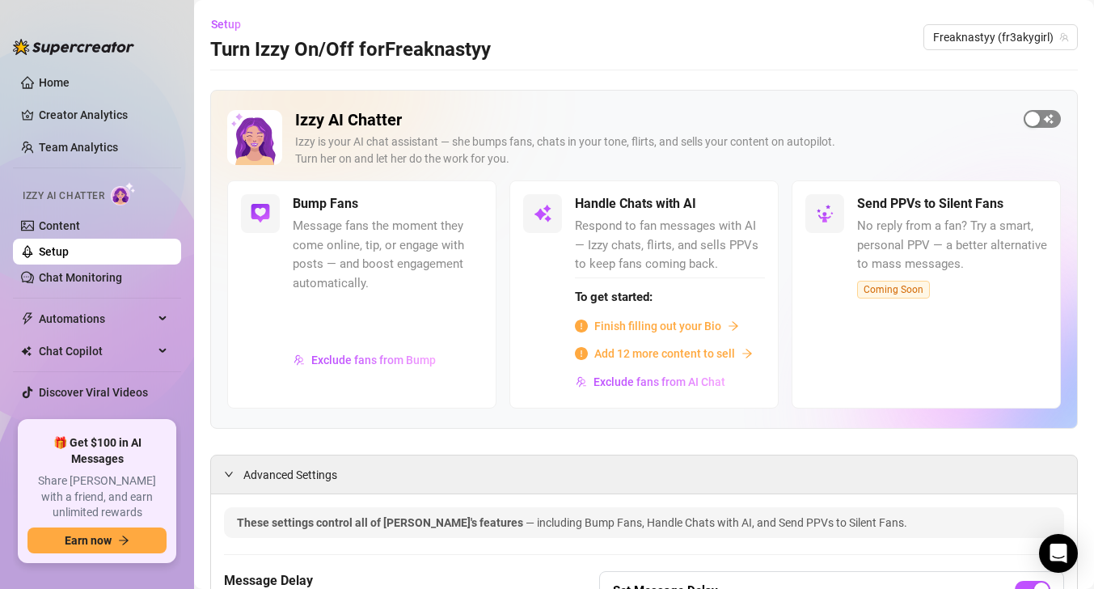
click at [1053, 125] on span "button" at bounding box center [1041, 119] width 37 height 18
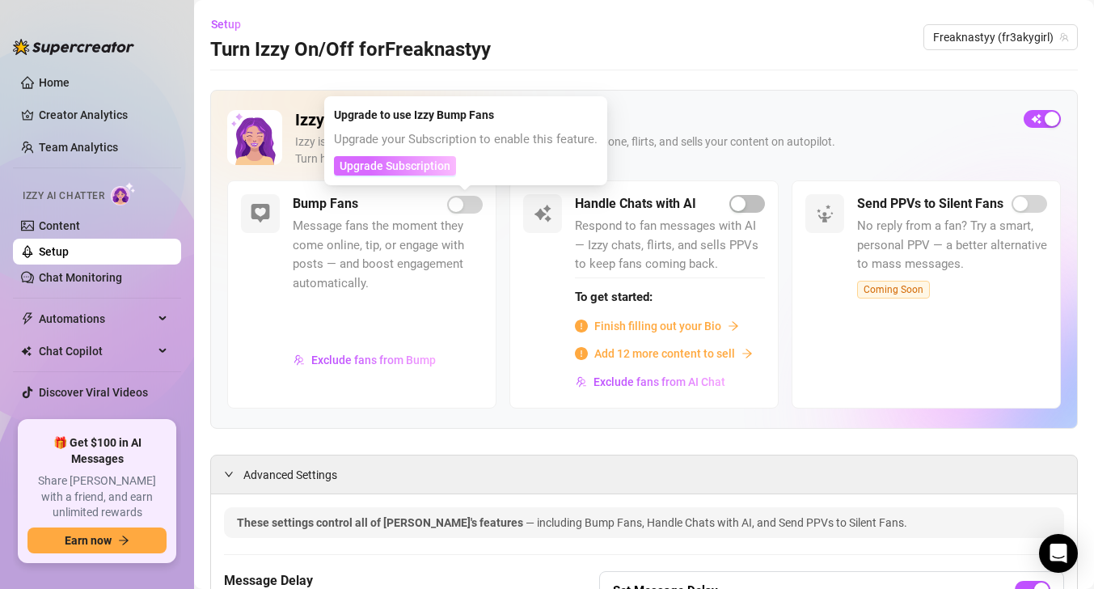
click at [428, 161] on span "Upgrade Subscription" at bounding box center [395, 165] width 111 height 13
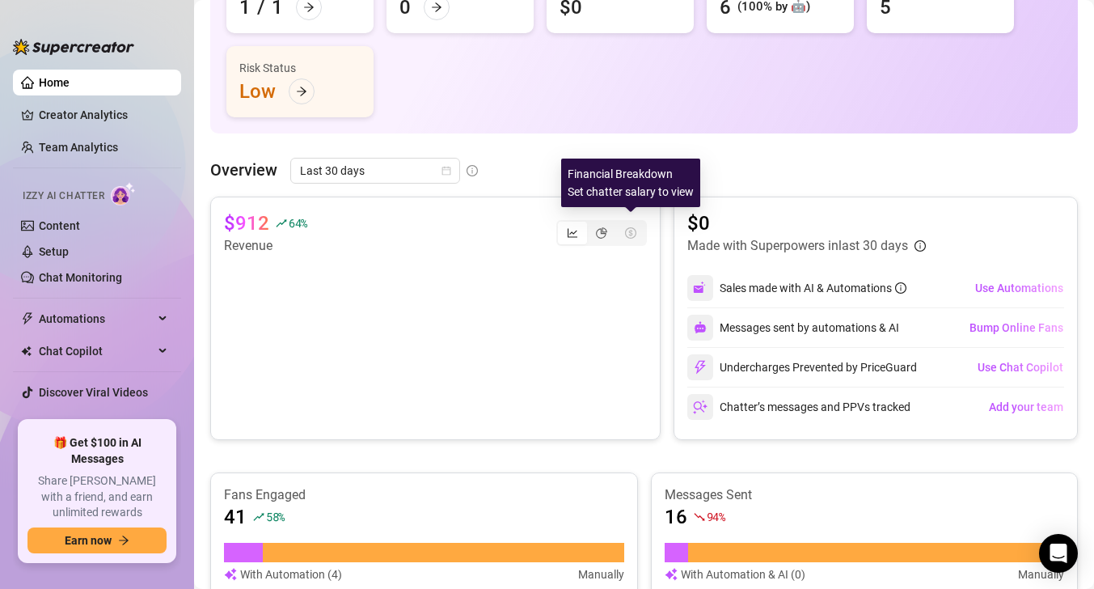
scroll to position [188, 0]
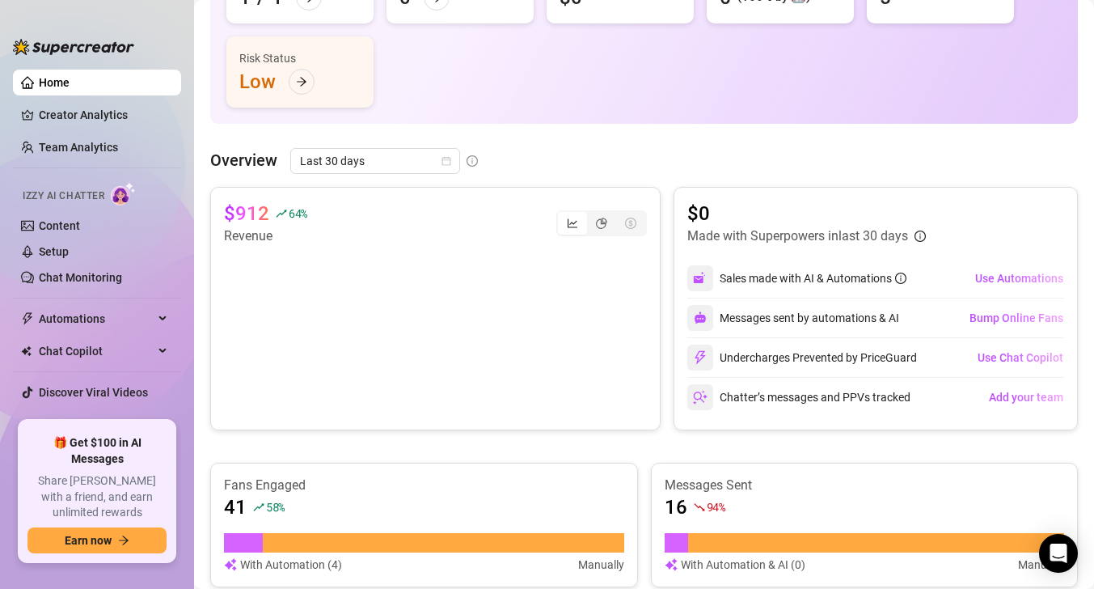
click at [630, 223] on icon "dollar-circle" at bounding box center [630, 222] width 11 height 11
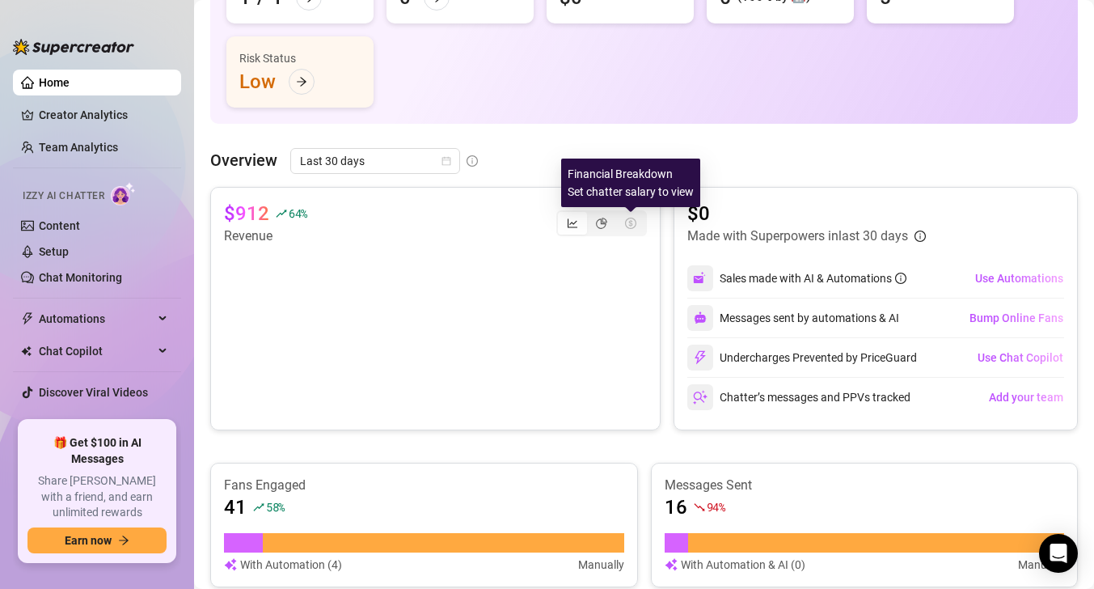
click at [629, 222] on icon "dollar-circle" at bounding box center [630, 222] width 11 height 11
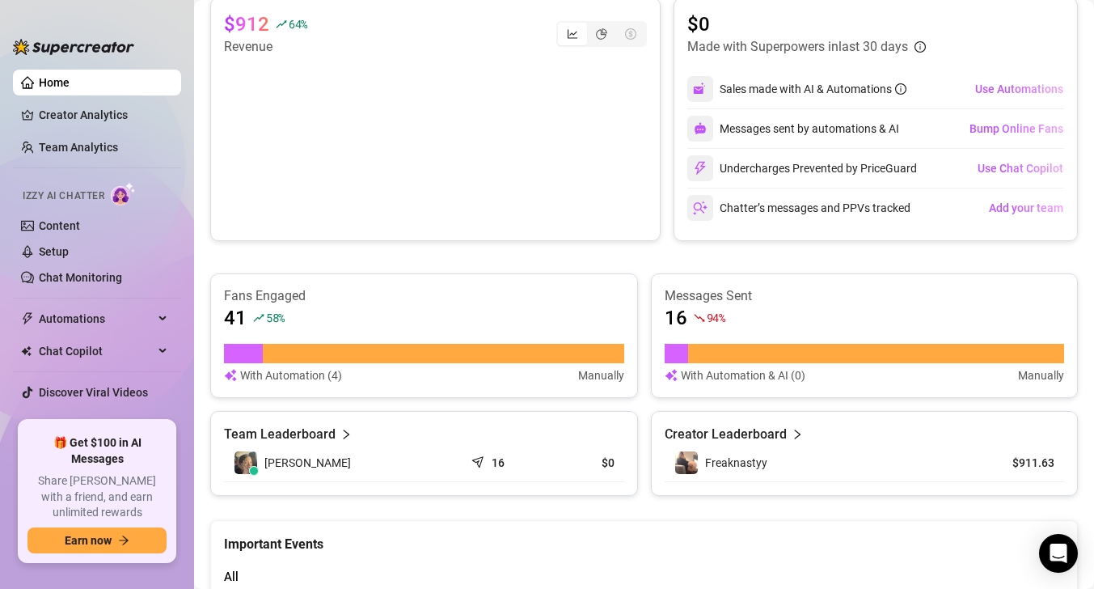
scroll to position [380, 0]
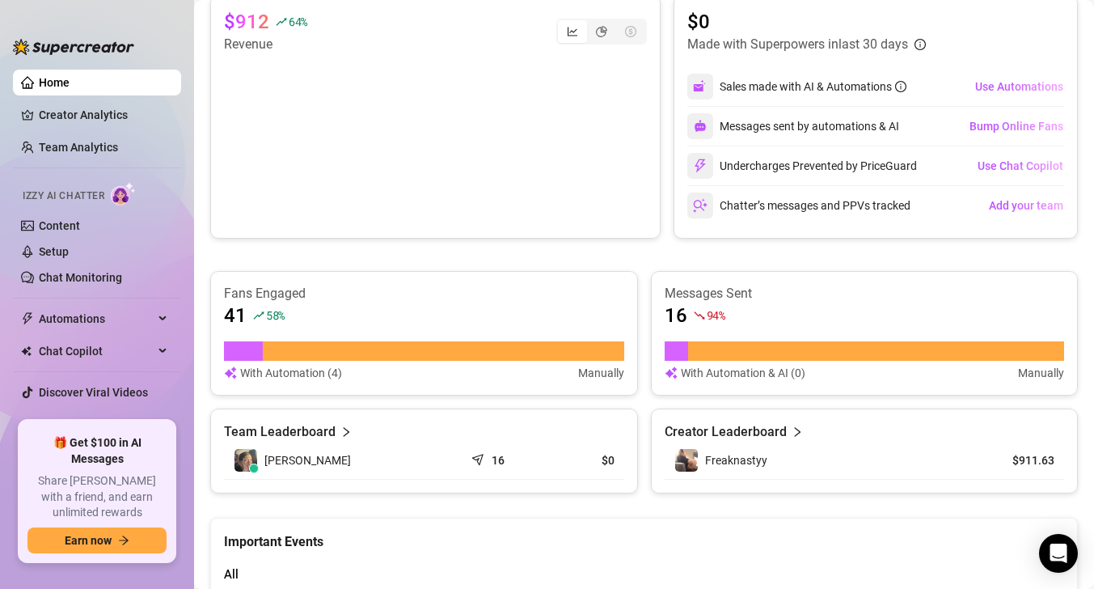
click at [747, 448] on div "Freaknastyy" at bounding box center [720, 460] width 93 height 24
click at [749, 431] on article "Creator Leaderboard" at bounding box center [726, 431] width 122 height 19
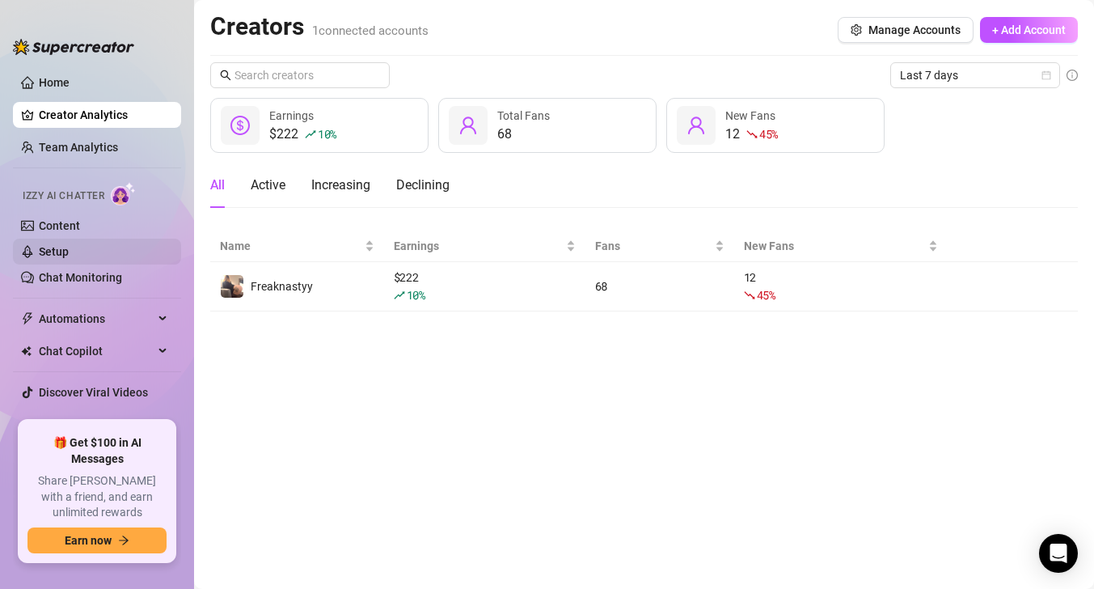
click at [69, 254] on link "Setup" at bounding box center [54, 251] width 30 height 13
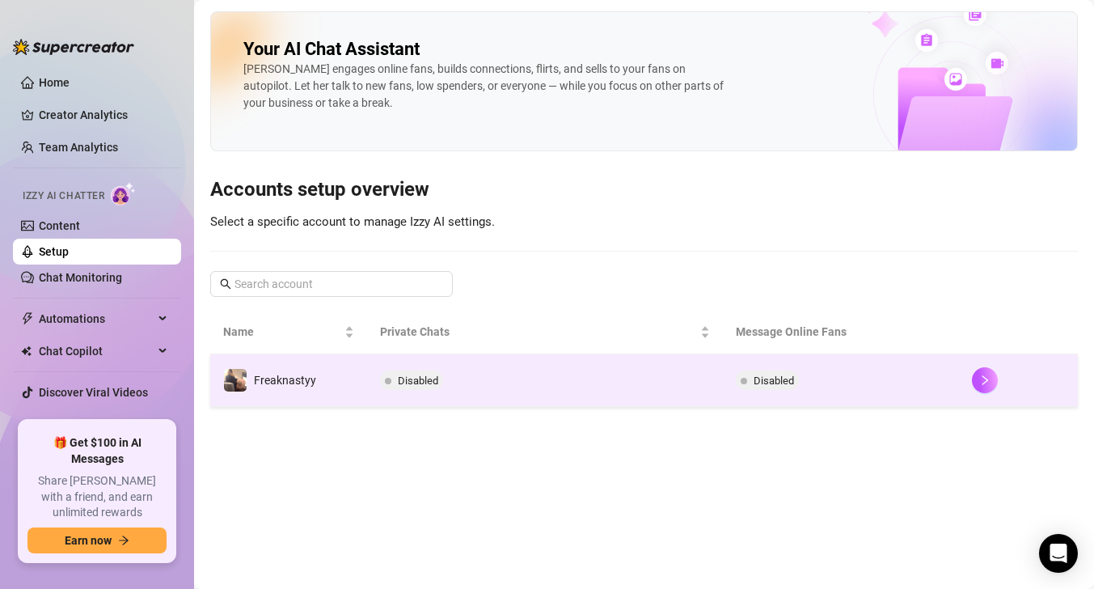
click at [443, 392] on td "Disabled" at bounding box center [544, 380] width 355 height 53
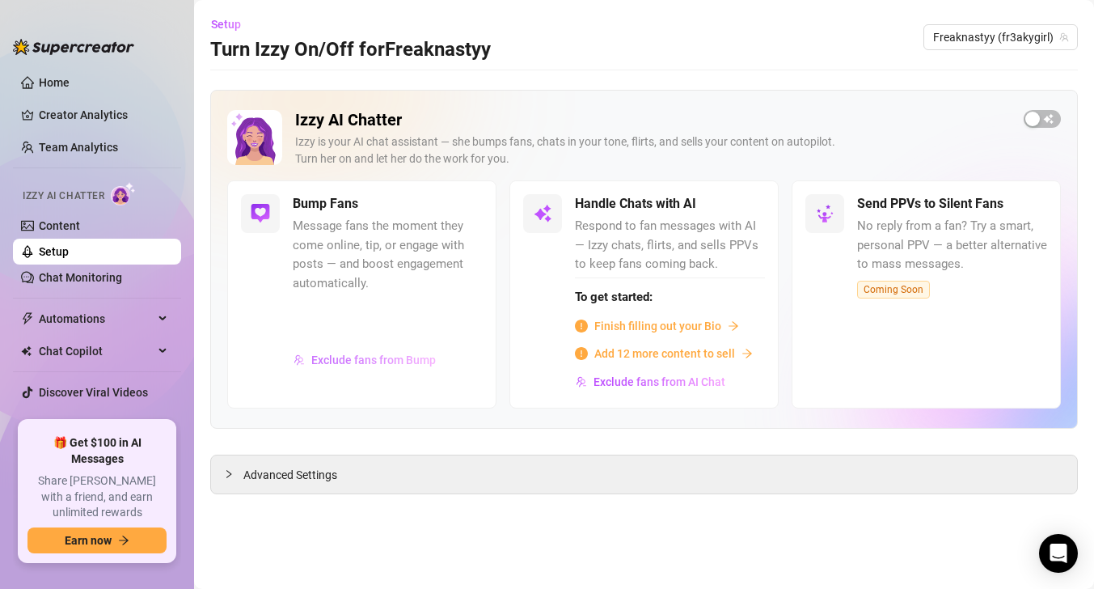
click at [389, 355] on span "Exclude fans from Bump" at bounding box center [373, 359] width 124 height 13
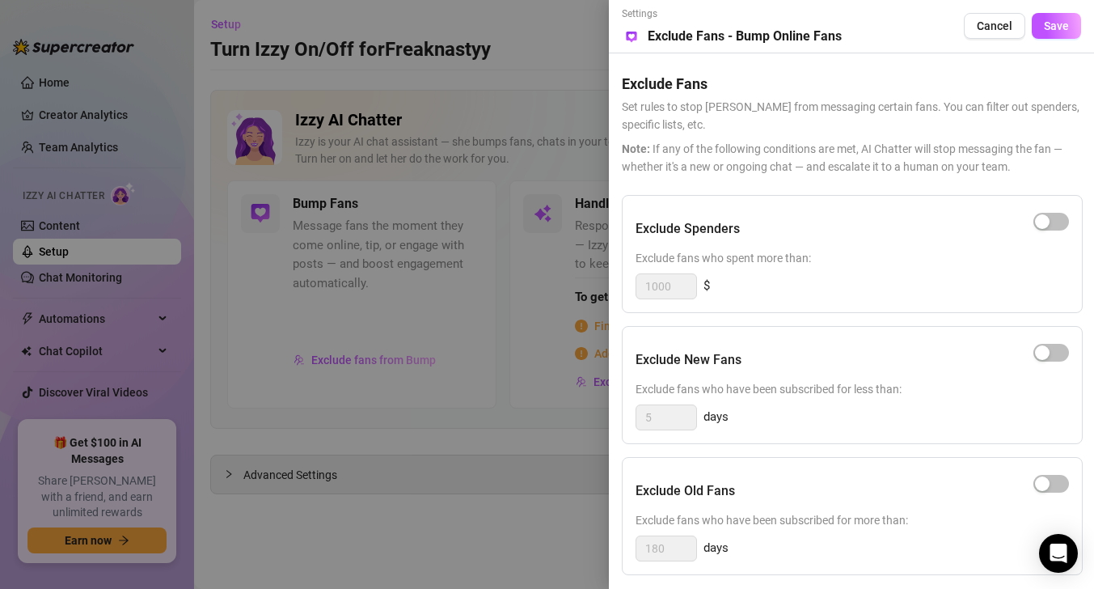
click at [580, 239] on div at bounding box center [547, 294] width 1094 height 589
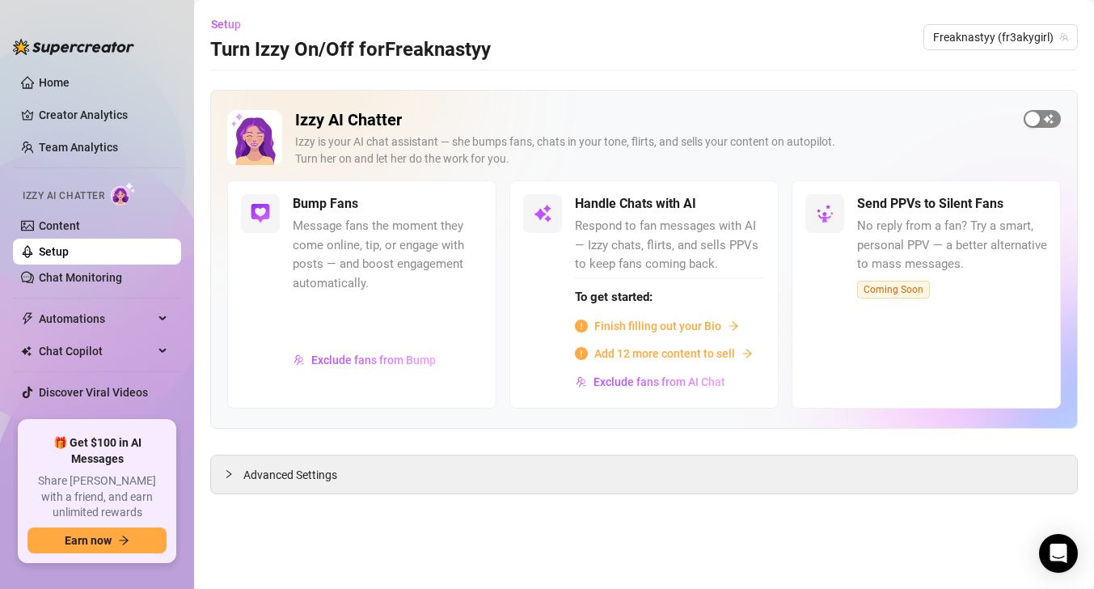
click at [1027, 116] on div "button" at bounding box center [1032, 119] width 15 height 15
click at [234, 34] on button "Setup" at bounding box center [232, 24] width 44 height 26
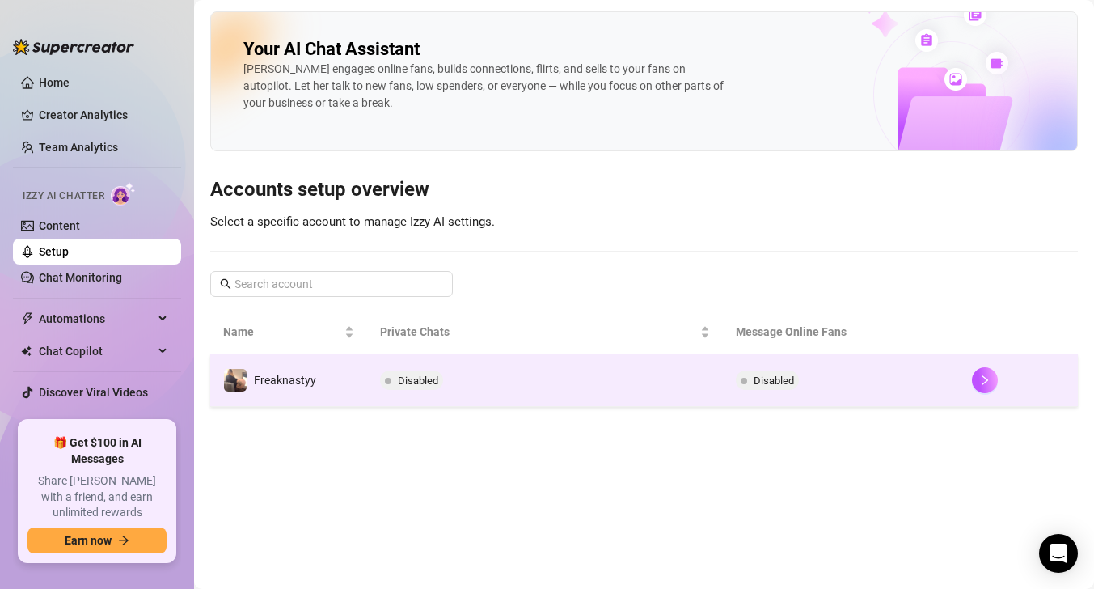
click at [676, 364] on td "Disabled" at bounding box center [544, 380] width 355 height 53
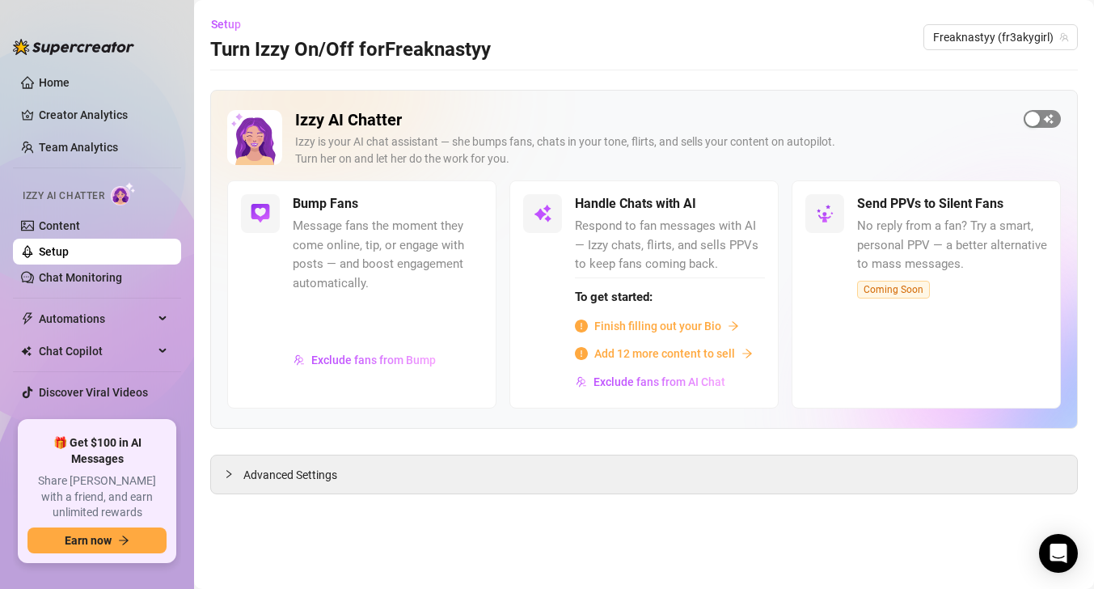
click at [1049, 123] on span "button" at bounding box center [1041, 119] width 37 height 18
click at [1049, 123] on div "button" at bounding box center [1051, 119] width 15 height 15
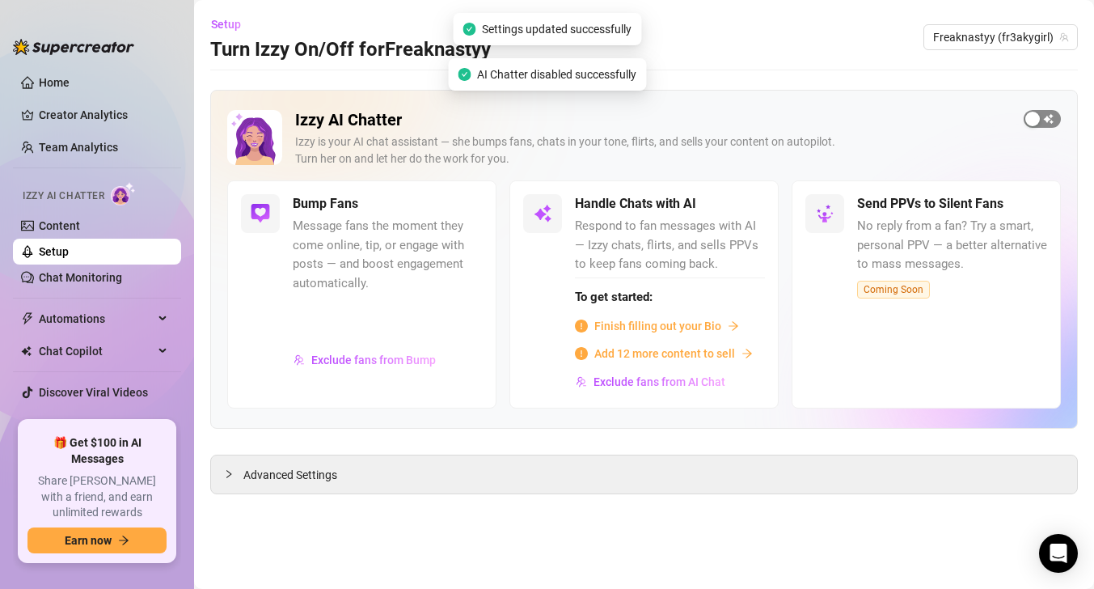
click at [1049, 123] on span "button" at bounding box center [1041, 119] width 37 height 18
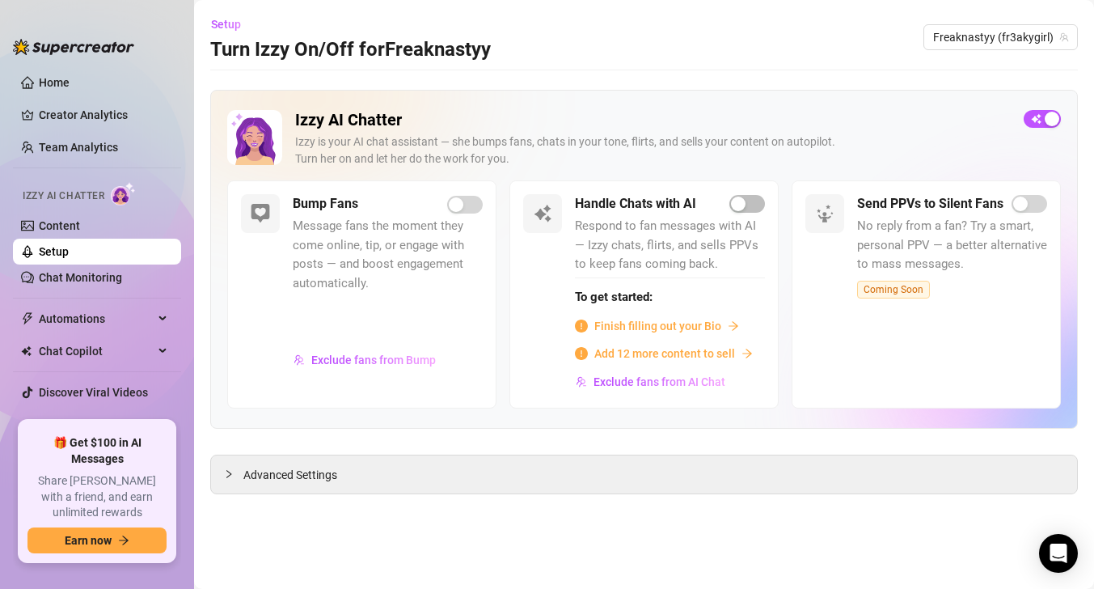
click at [456, 216] on div "Bump Fans Message fans the moment they come online, tip, or engage with posts —…" at bounding box center [388, 294] width 190 height 200
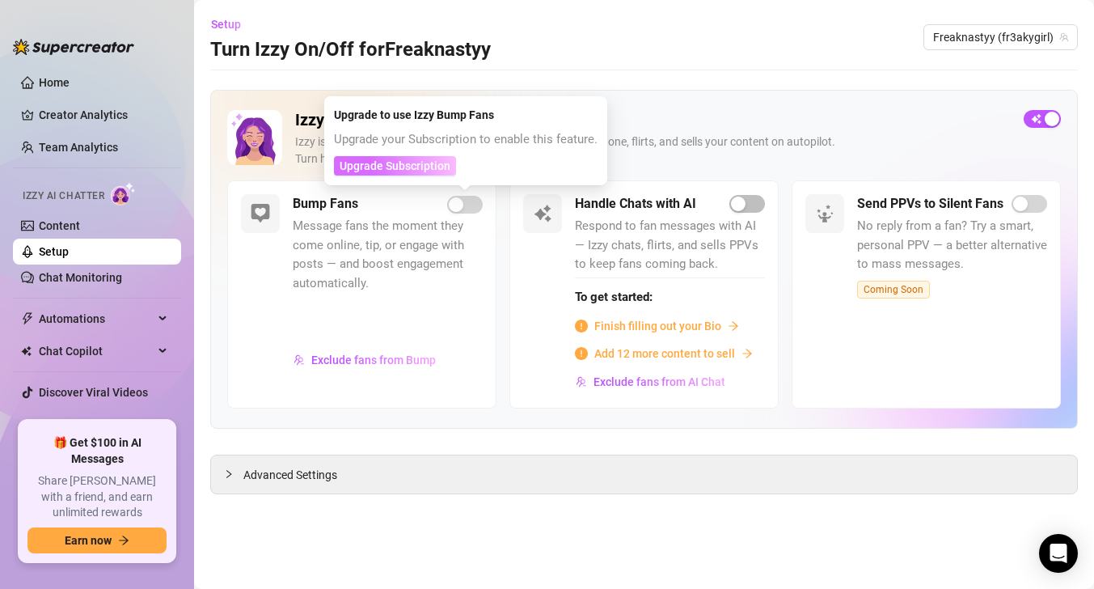
click at [429, 172] on button "Upgrade Subscription" at bounding box center [395, 165] width 122 height 19
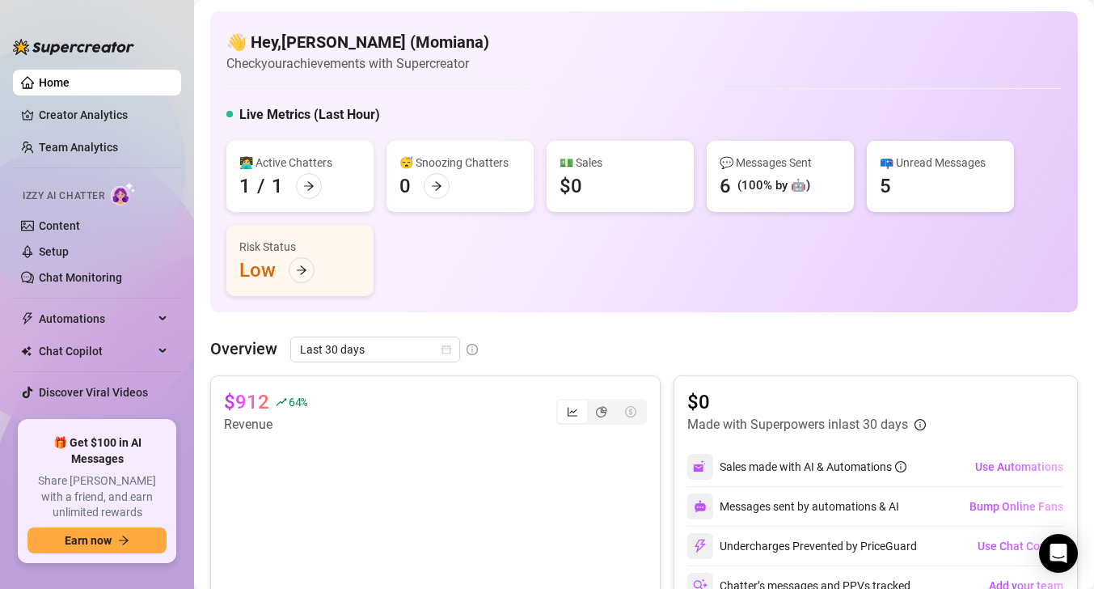
click at [100, 409] on ul "Home Creator Analytics Team Analytics Izzy AI Chatter Content Setup Chat Monito…" at bounding box center [97, 238] width 168 height 351
click at [82, 418] on link "Settings" at bounding box center [60, 424] width 43 height 13
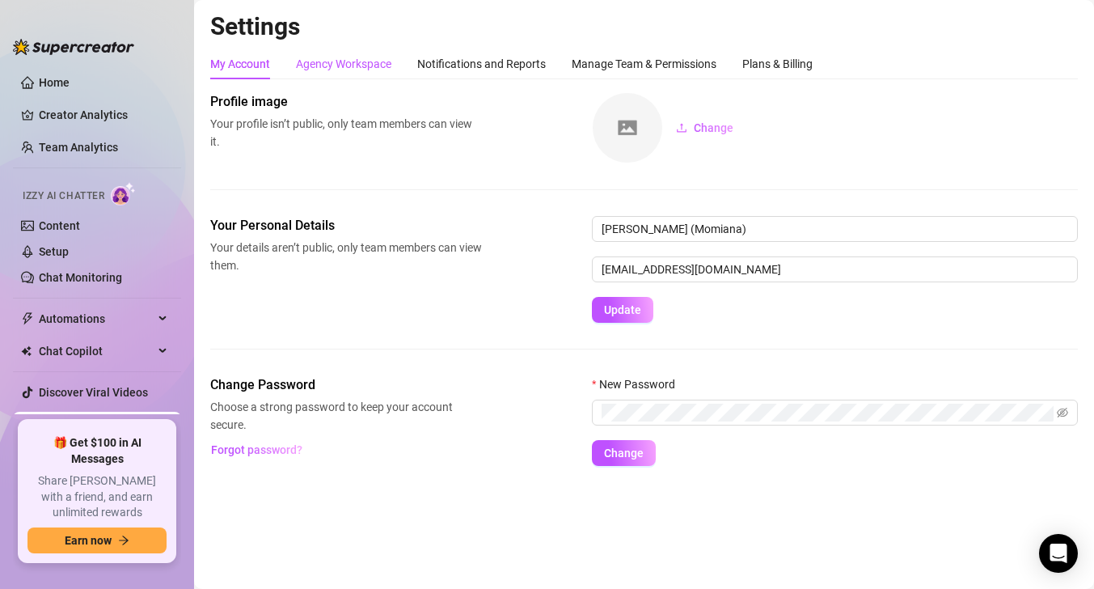
click at [369, 55] on div "Agency Workspace" at bounding box center [343, 64] width 95 height 18
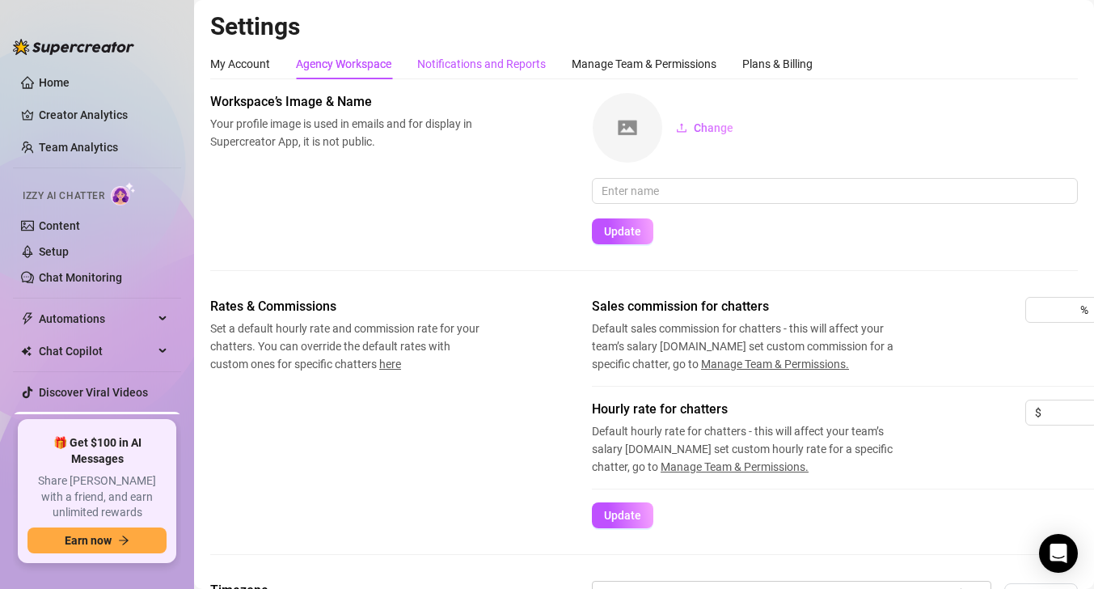
click at [440, 57] on div "Notifications and Reports" at bounding box center [481, 64] width 129 height 18
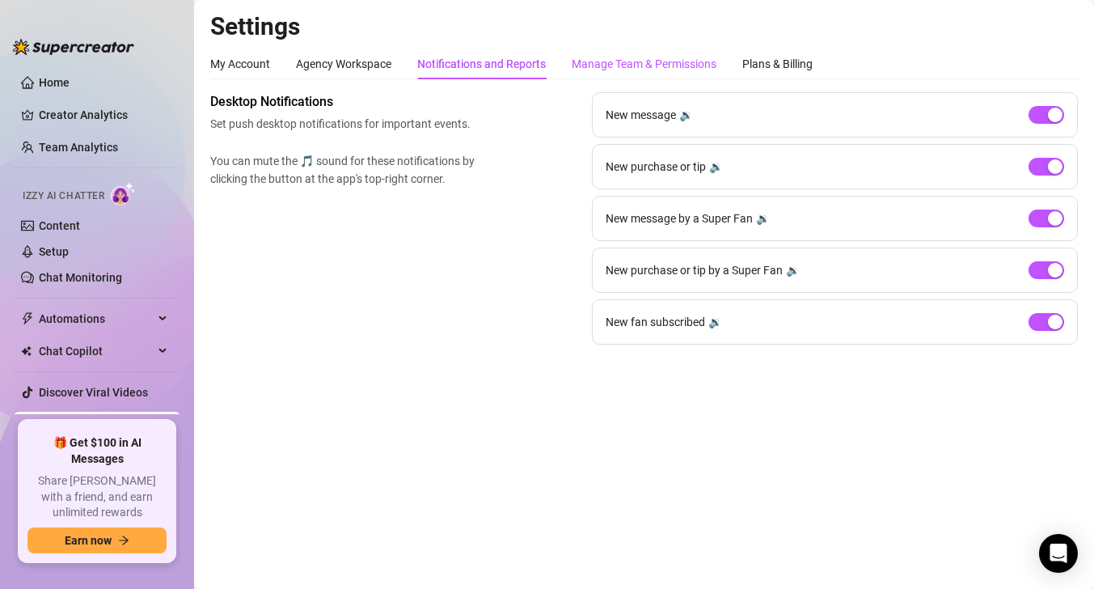
click at [652, 65] on div "Manage Team & Permissions" at bounding box center [644, 64] width 145 height 18
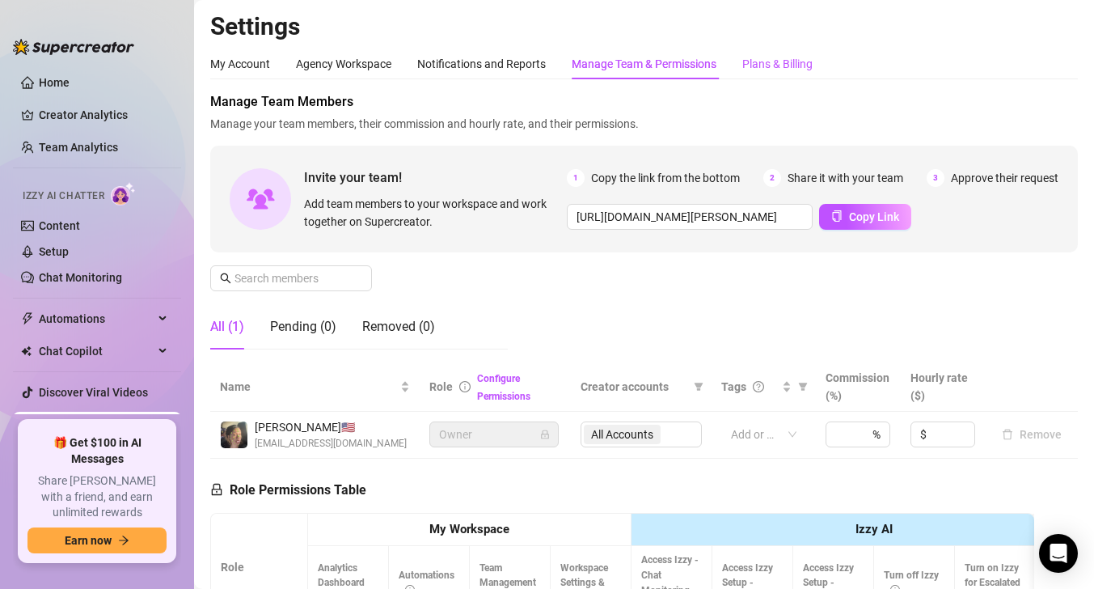
click at [749, 66] on div "Plans & Billing" at bounding box center [777, 64] width 70 height 18
